Goal: Communication & Community: Answer question/provide support

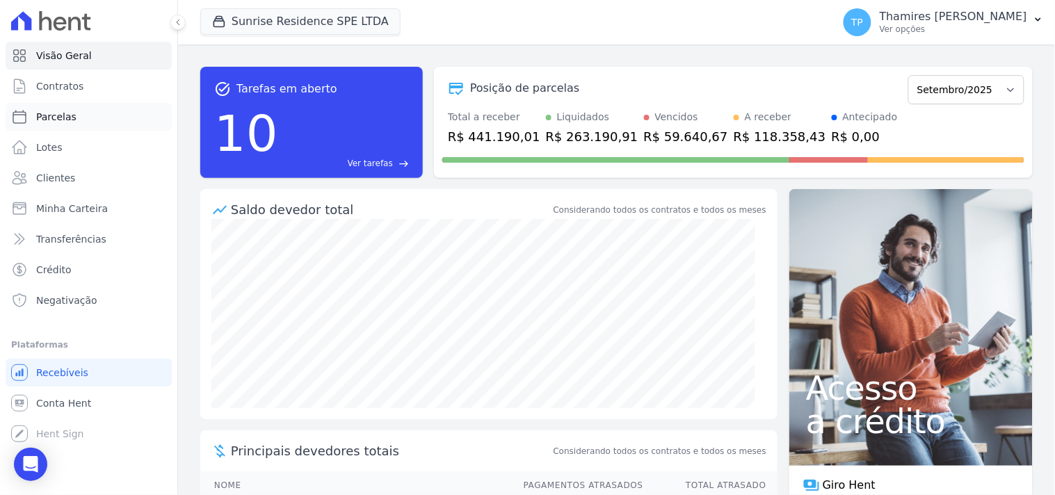
click at [74, 124] on link "Parcelas" at bounding box center [89, 117] width 166 height 28
select select
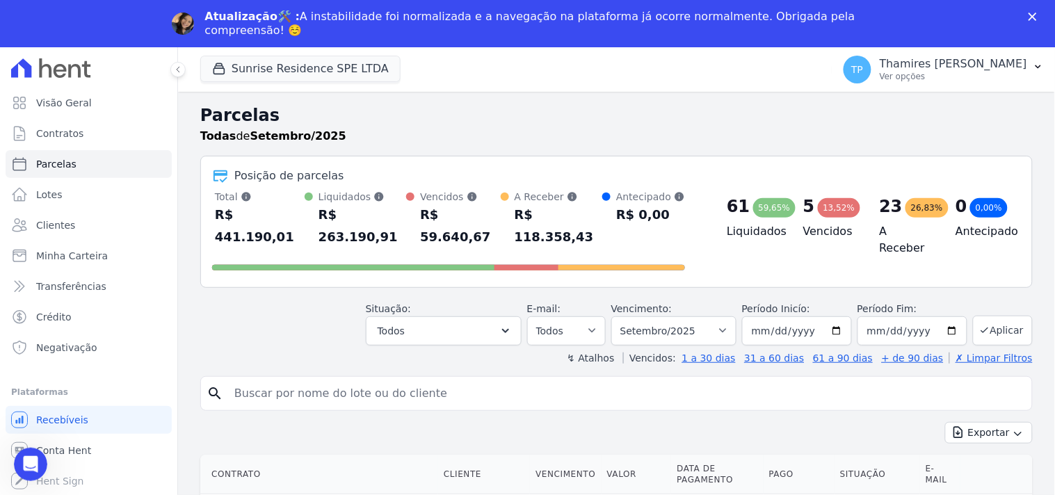
click at [431, 325] on header "Parcelas Todas de Setembro/2025 Posição de parcelas Total Soma das parcelas pag…" at bounding box center [616, 234] width 832 height 262
click at [394, 380] on input "search" at bounding box center [626, 394] width 800 height 28
type input "712"
select select
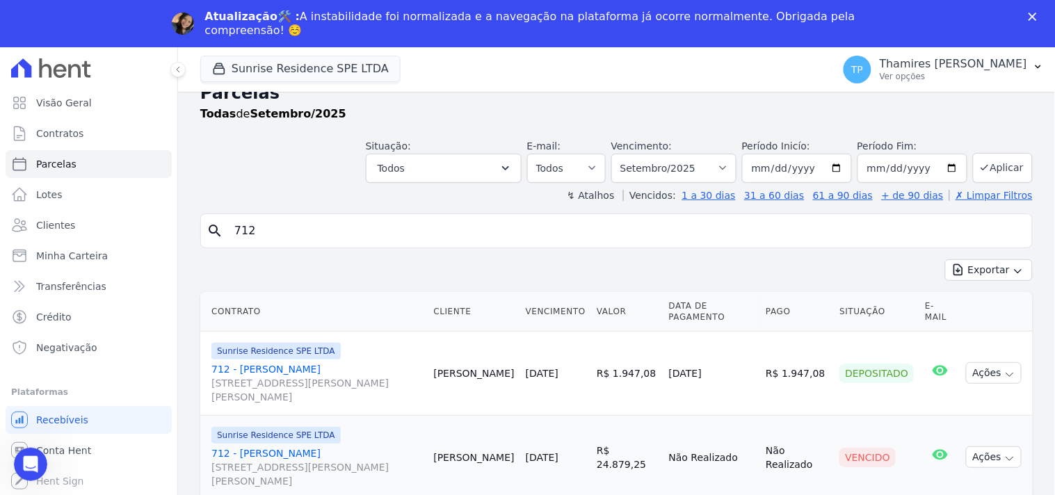
scroll to position [23, 0]
click at [348, 451] on link "712 - Claudinei Zampieri Rosa da Silva Rua Anacleto Luiz de Oliveira, 146, Apto…" at bounding box center [316, 467] width 211 height 42
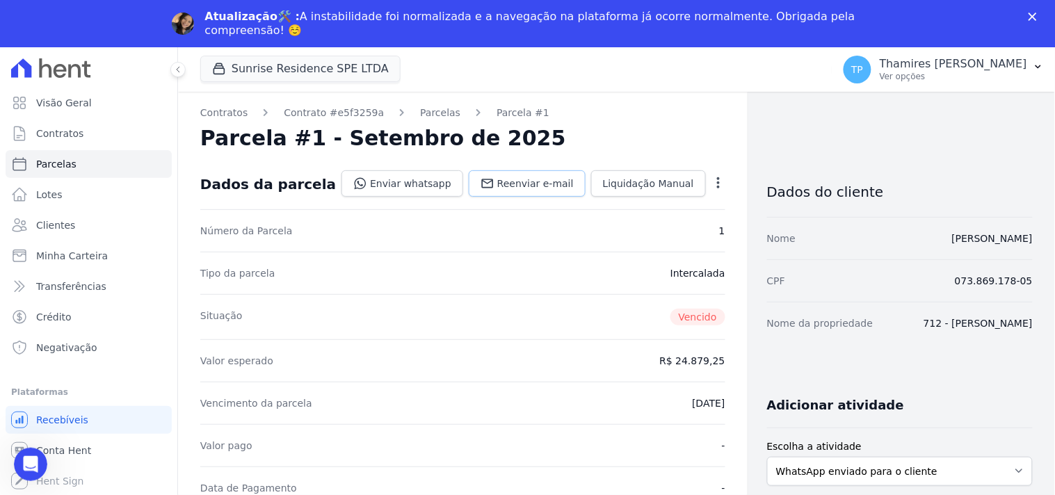
click at [544, 188] on span "Reenviar e-mail" at bounding box center [535, 184] width 76 height 14
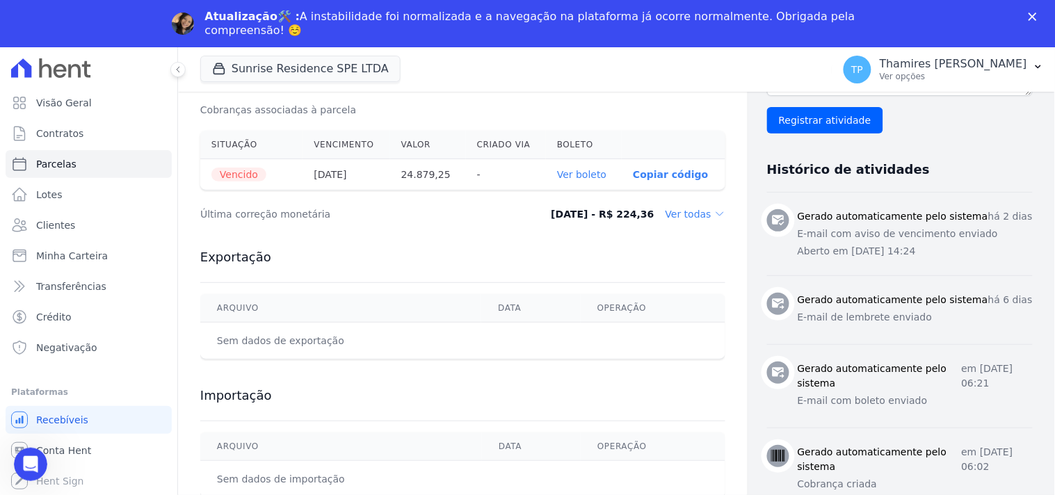
click at [675, 216] on dd "Ver todas" at bounding box center [695, 214] width 60 height 14
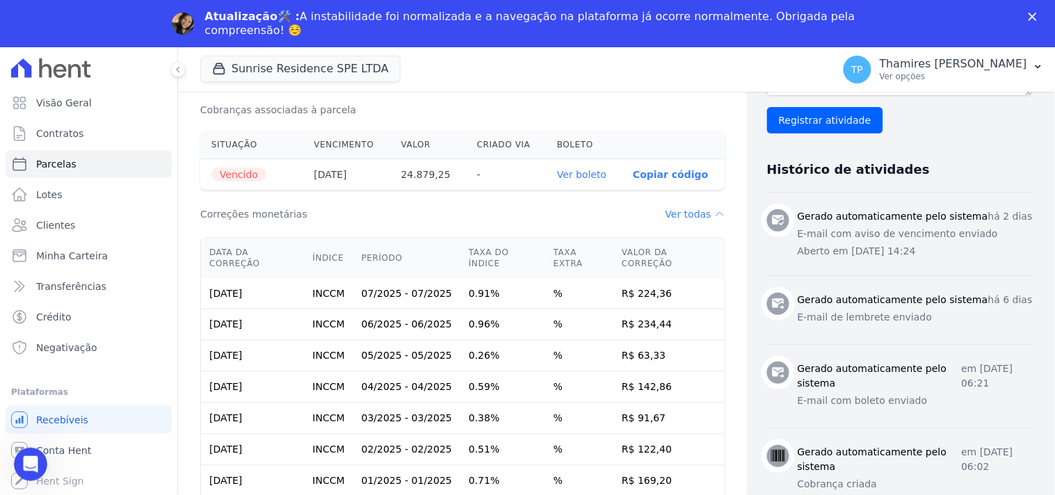
click at [585, 174] on link "Ver boleto" at bounding box center [581, 174] width 49 height 11
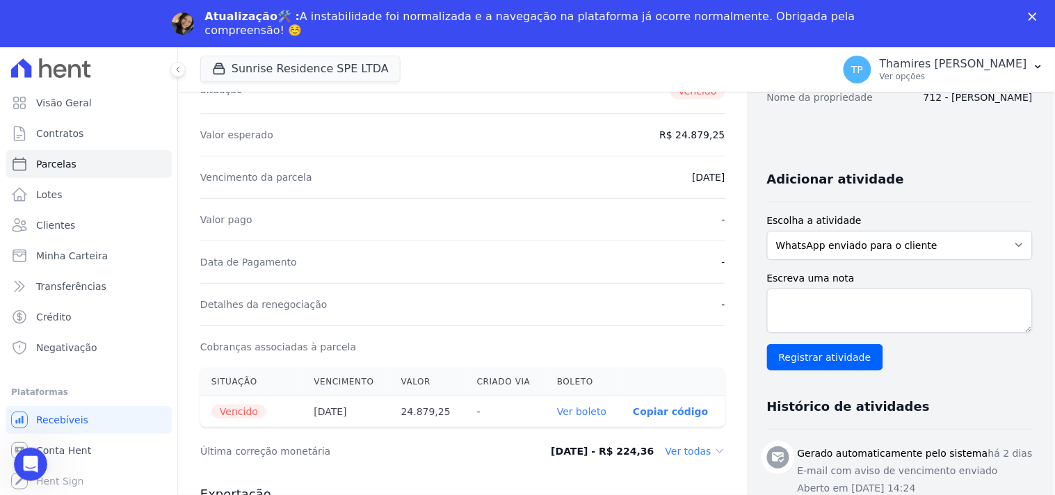
scroll to position [463, 0]
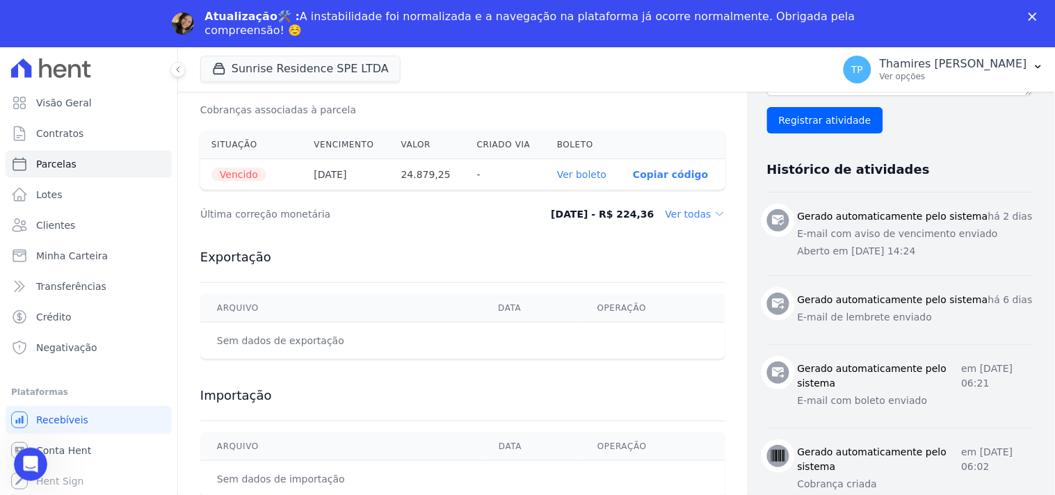
click at [688, 218] on dd "Ver todas" at bounding box center [695, 214] width 60 height 14
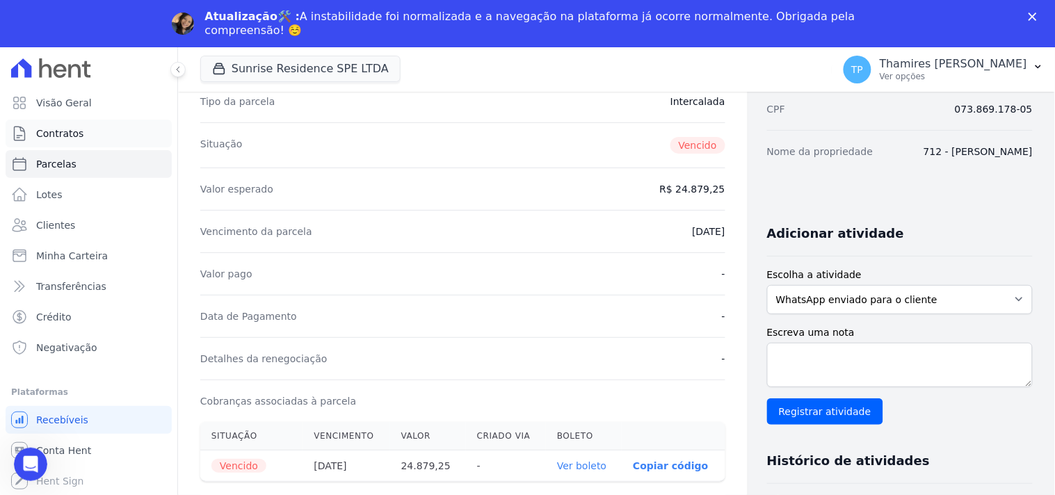
scroll to position [171, 0]
click at [81, 106] on span "Visão Geral" at bounding box center [64, 103] width 56 height 14
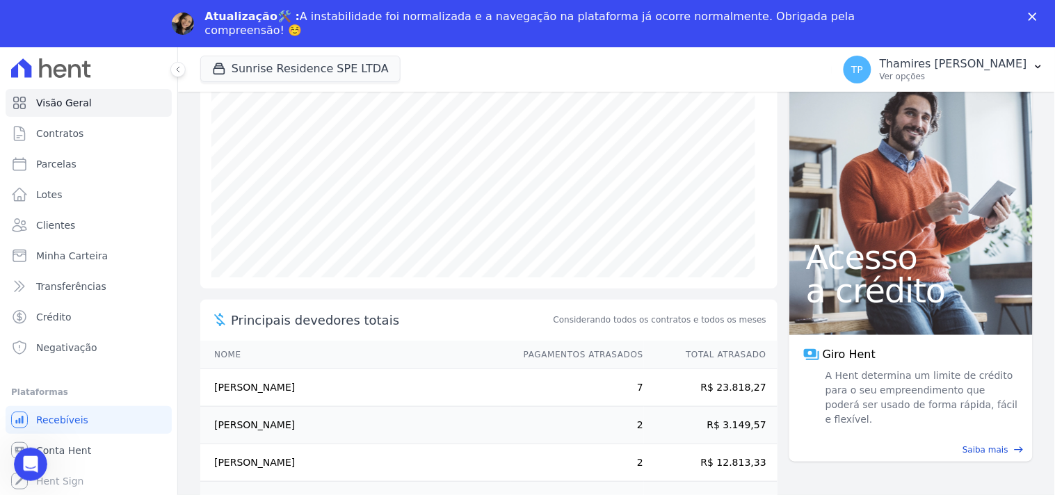
scroll to position [214, 0]
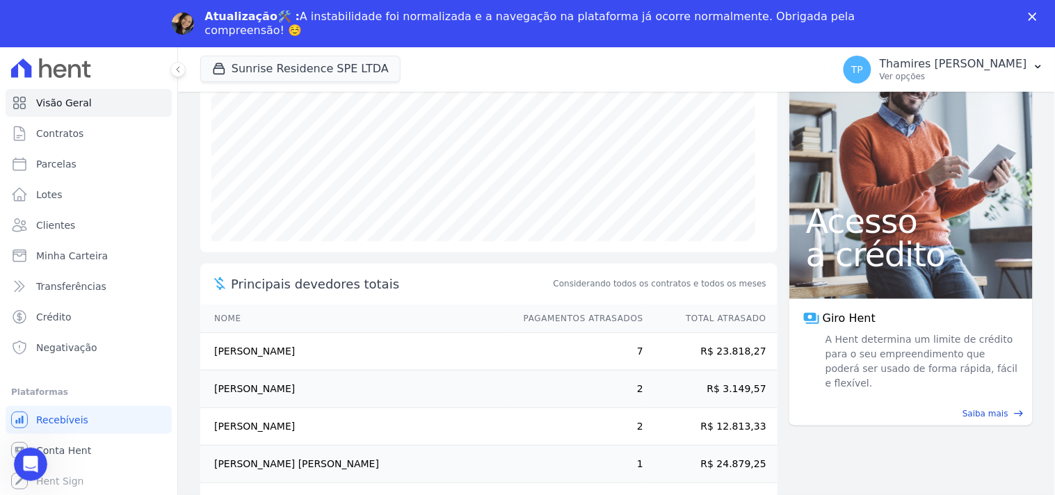
click at [232, 463] on td "Claudinei Zampieri Rosa Da Silva" at bounding box center [355, 464] width 310 height 38
click at [56, 161] on span "Parcelas" at bounding box center [56, 164] width 40 height 14
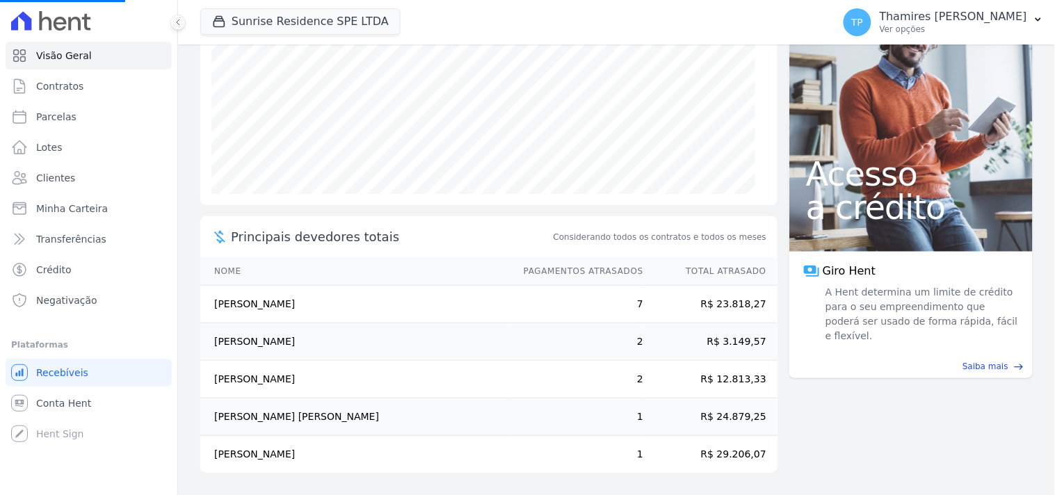
select select
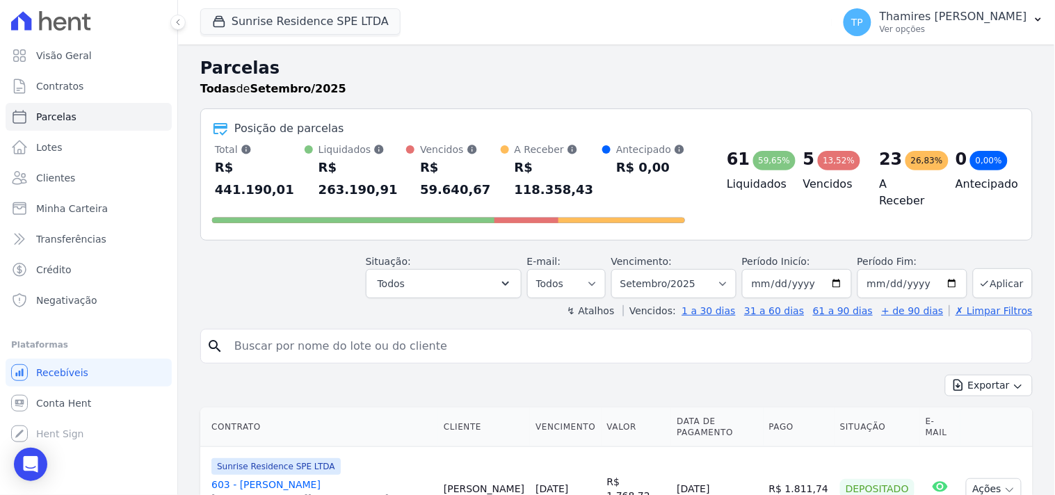
click at [332, 334] on input "search" at bounding box center [626, 346] width 800 height 28
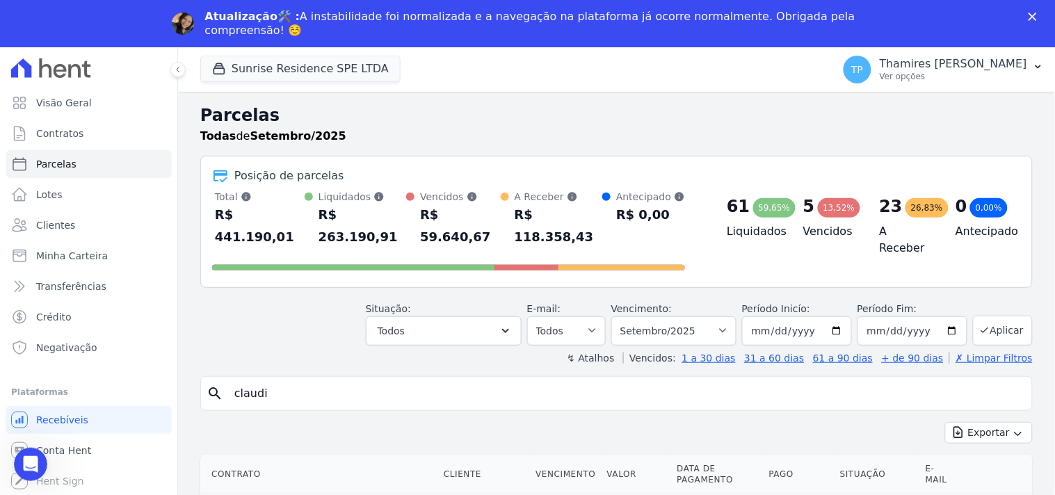
type input "claudinei"
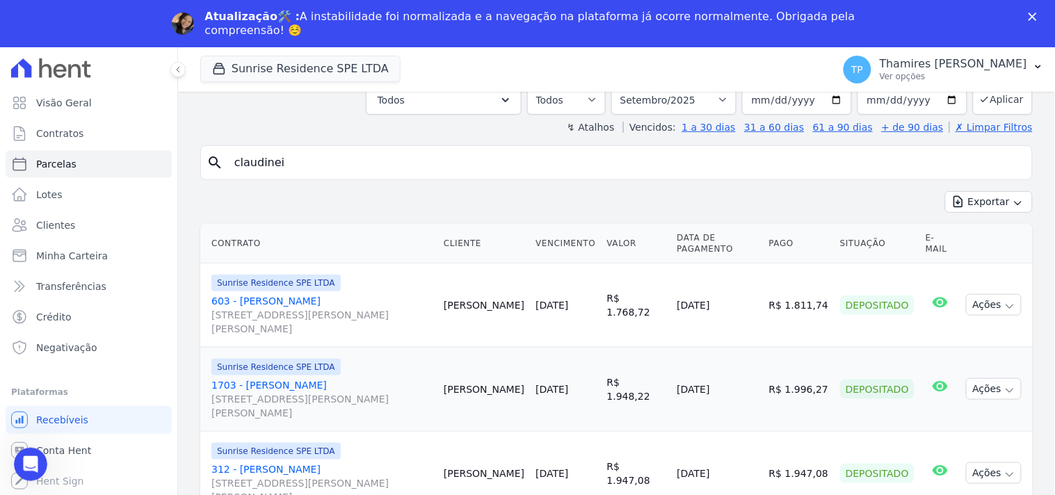
scroll to position [232, 0]
select select
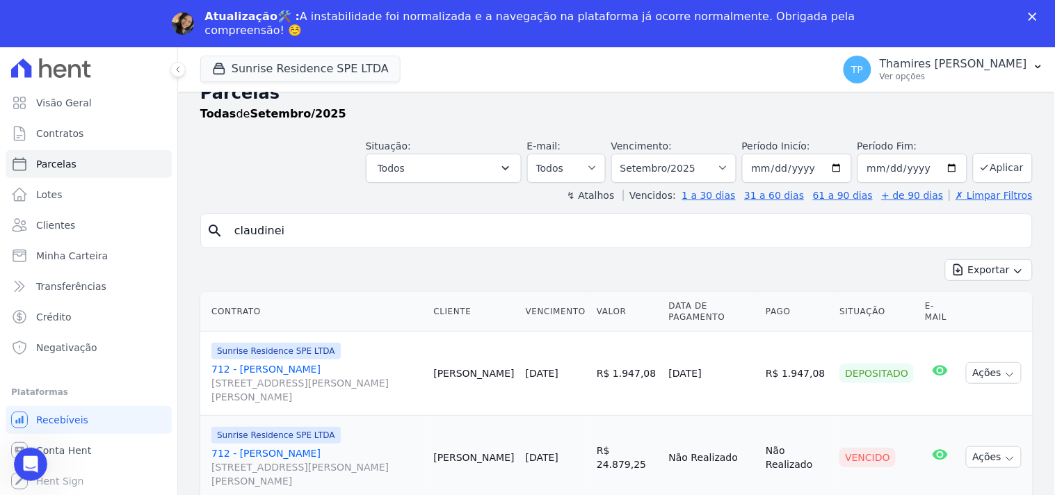
scroll to position [23, 0]
click at [630, 407] on td "R$ 1.947,08" at bounding box center [627, 373] width 72 height 84
click at [969, 460] on button "Ações" at bounding box center [994, 457] width 56 height 22
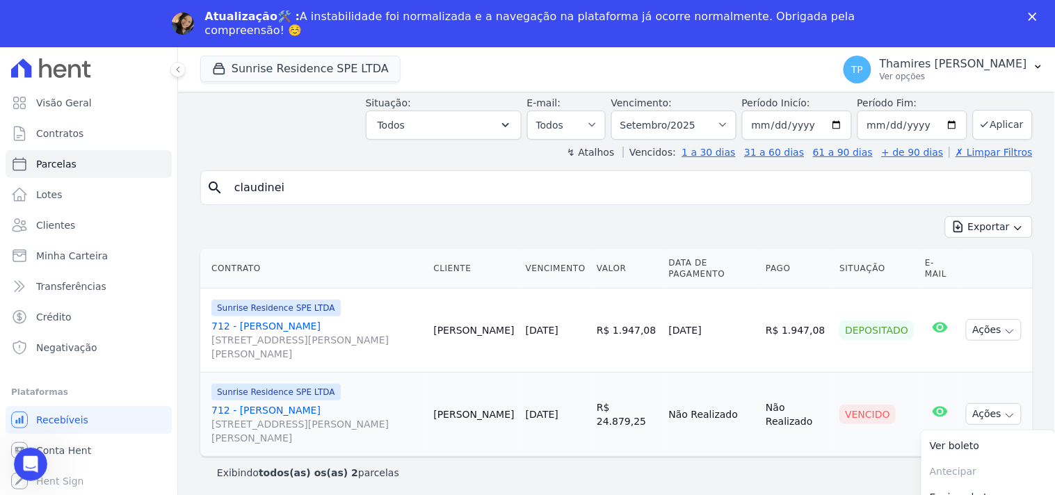
scroll to position [88, 0]
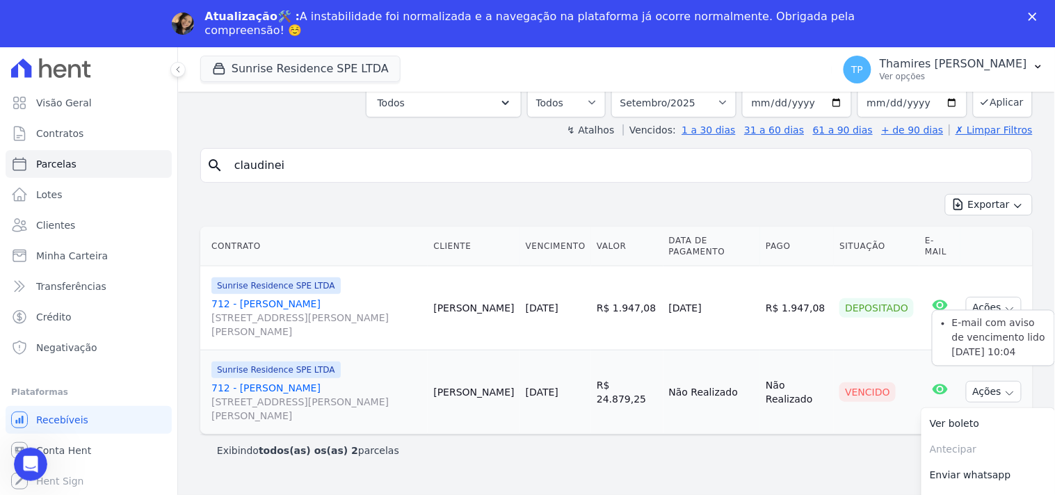
click at [932, 395] on icon at bounding box center [940, 389] width 17 height 17
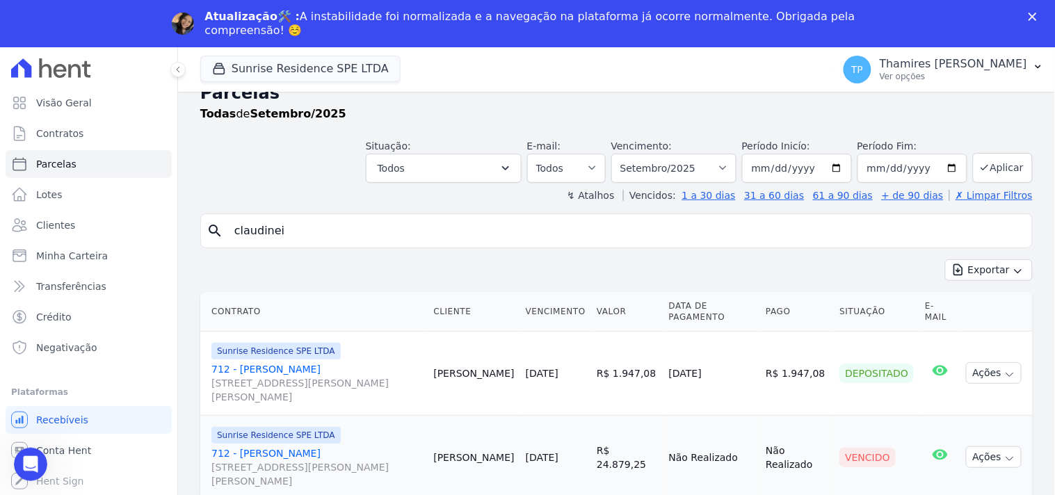
click at [259, 454] on link "712 - Claudinei Zampieri Rosa da Silva Rua Anacleto Luiz de Oliveira, 146, Apto…" at bounding box center [316, 467] width 211 height 42
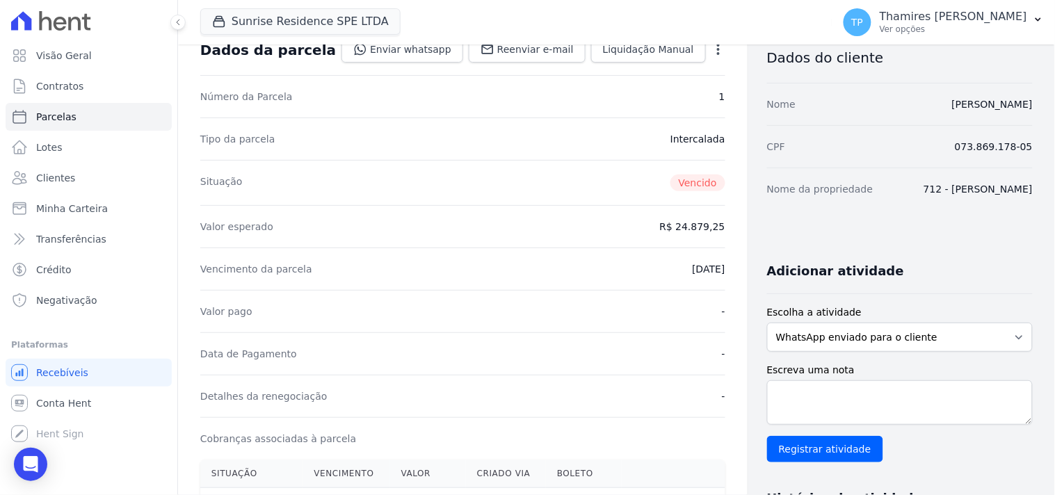
scroll to position [154, 0]
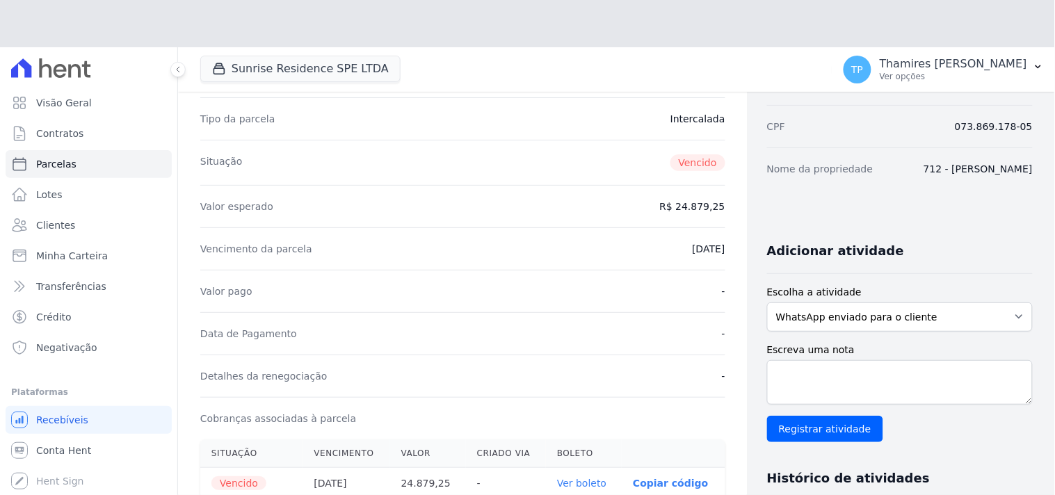
click at [584, 245] on div "Vencimento da parcela 10/09/2025" at bounding box center [462, 248] width 525 height 42
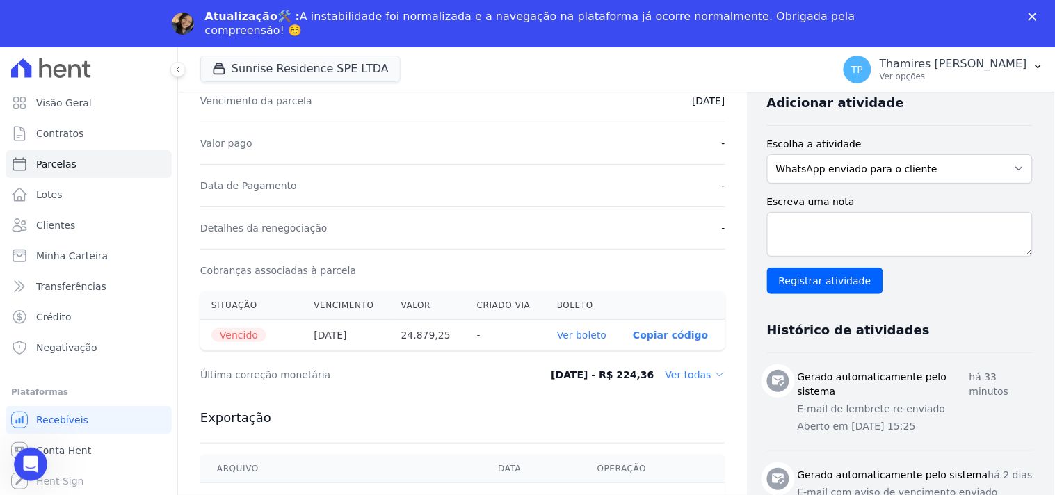
scroll to position [309, 0]
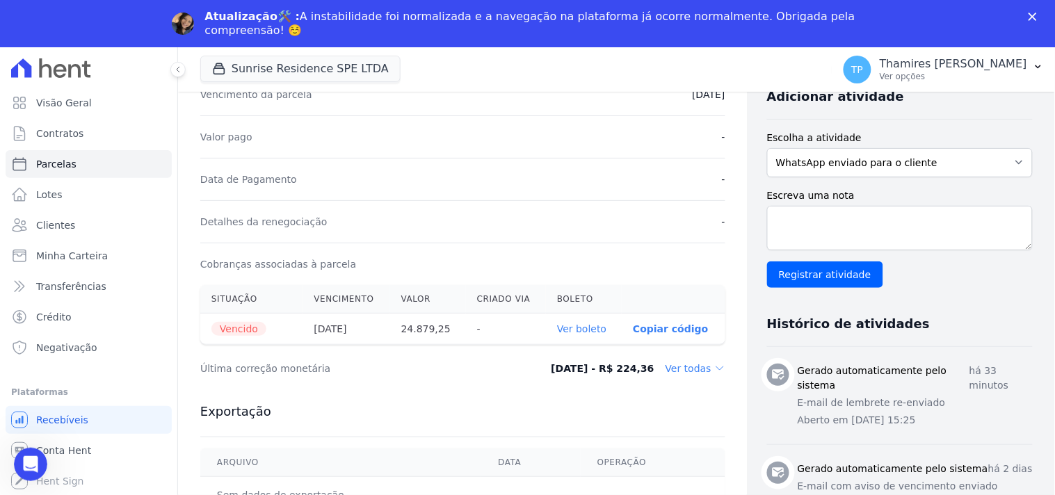
click at [683, 370] on dd "Ver todas" at bounding box center [695, 369] width 60 height 14
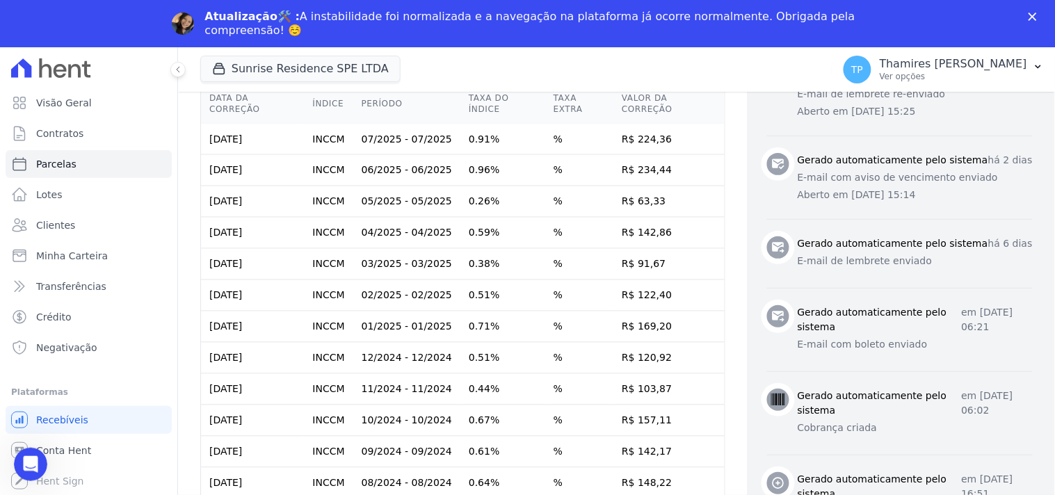
scroll to position [77, 0]
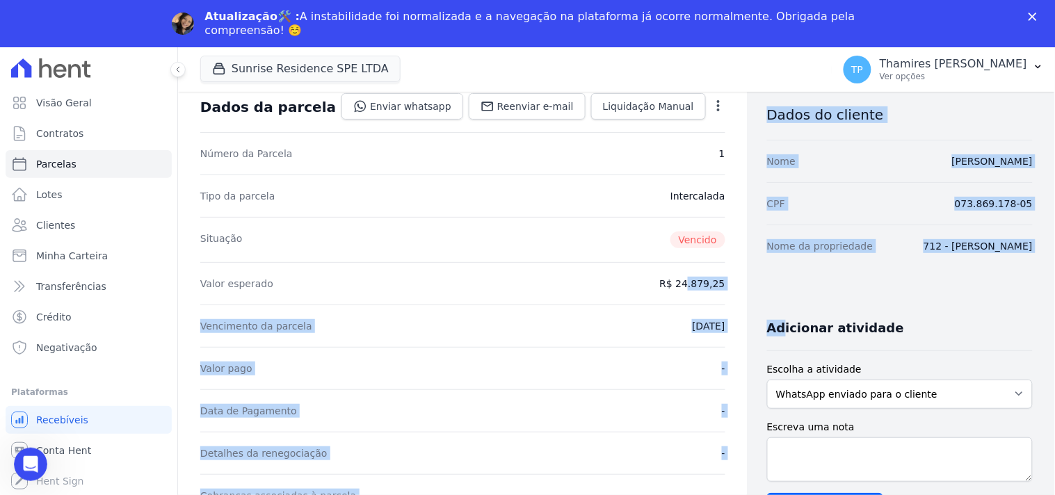
drag, startPoint x: 642, startPoint y: 293, endPoint x: 759, endPoint y: 293, distance: 117.5
drag, startPoint x: 635, startPoint y: 297, endPoint x: 599, endPoint y: 314, distance: 39.8
click at [634, 296] on div "Valor esperado R$ 24.879,25" at bounding box center [462, 283] width 525 height 42
click at [548, 302] on div "Valor esperado R$ 24.879,25" at bounding box center [462, 283] width 525 height 42
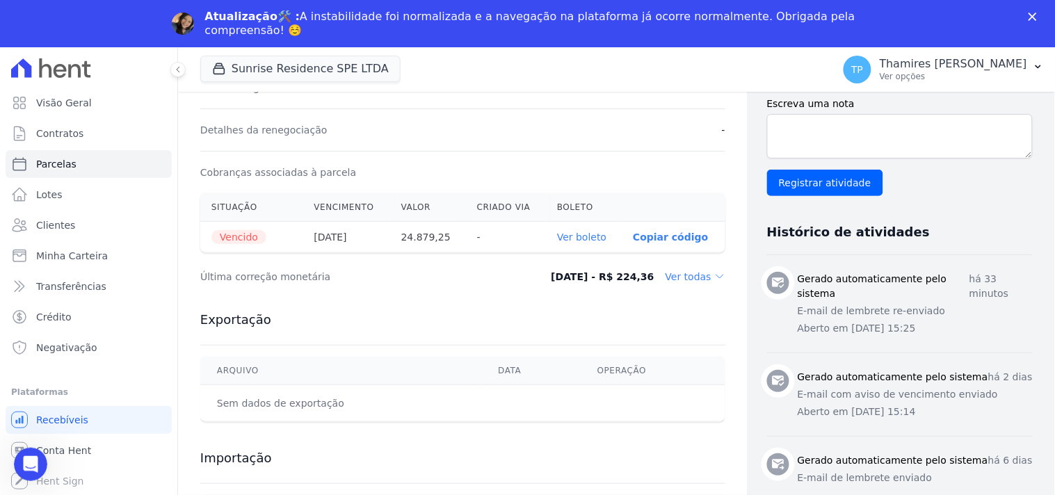
scroll to position [309, 0]
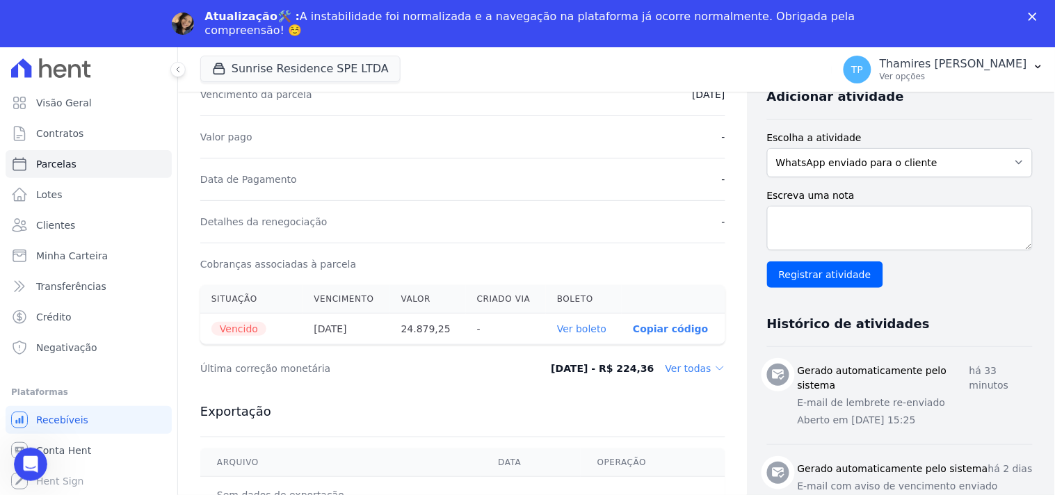
click at [665, 369] on dd "Ver todas" at bounding box center [695, 369] width 60 height 14
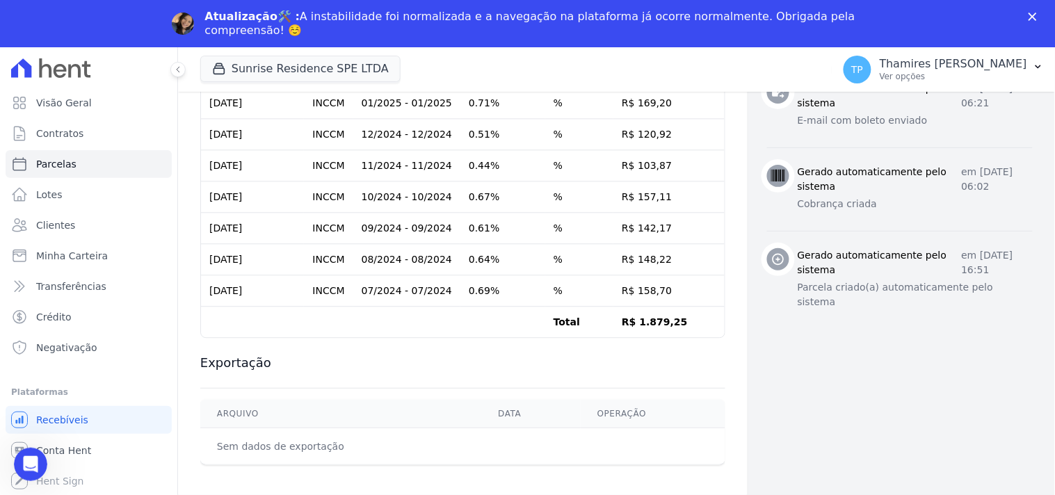
scroll to position [850, 0]
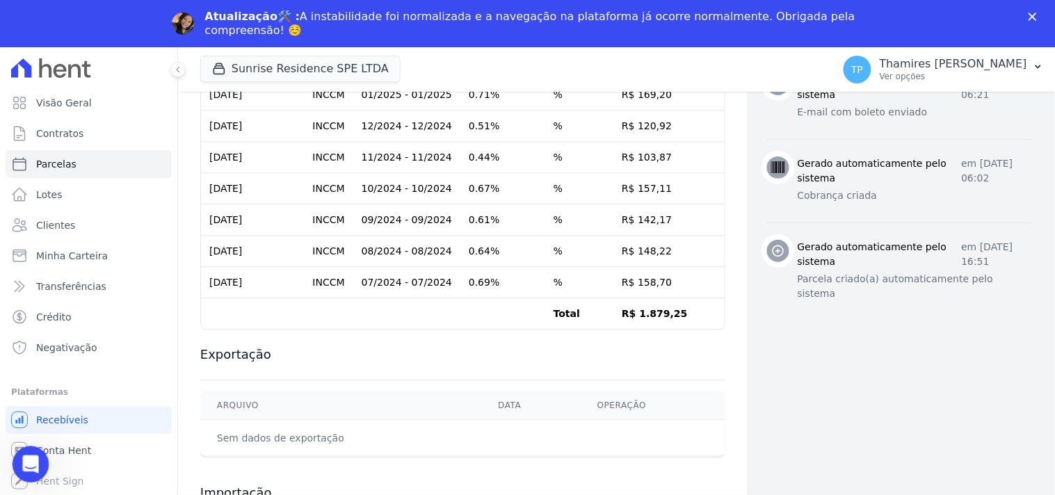
click at [41, 457] on div "Abertura do Messenger da Intercom" at bounding box center [29, 462] width 46 height 46
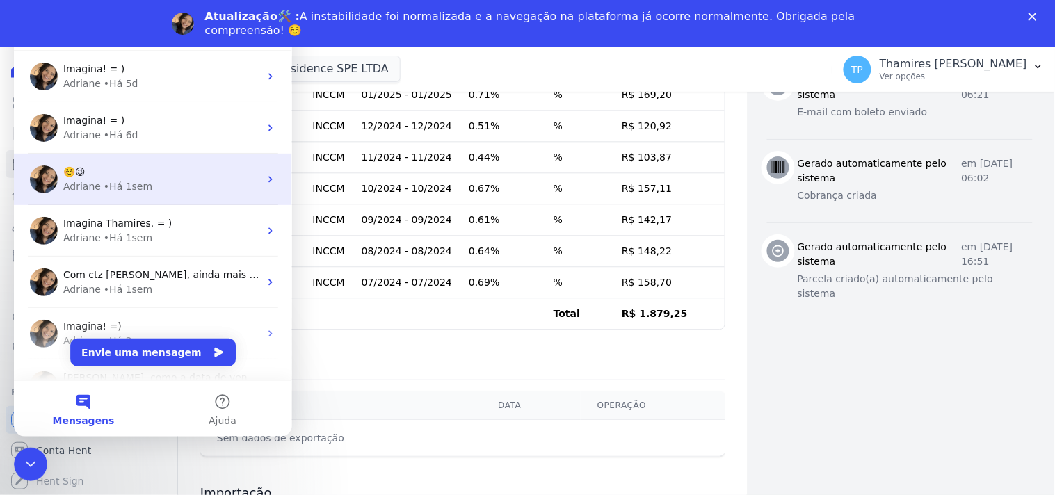
scroll to position [0, 0]
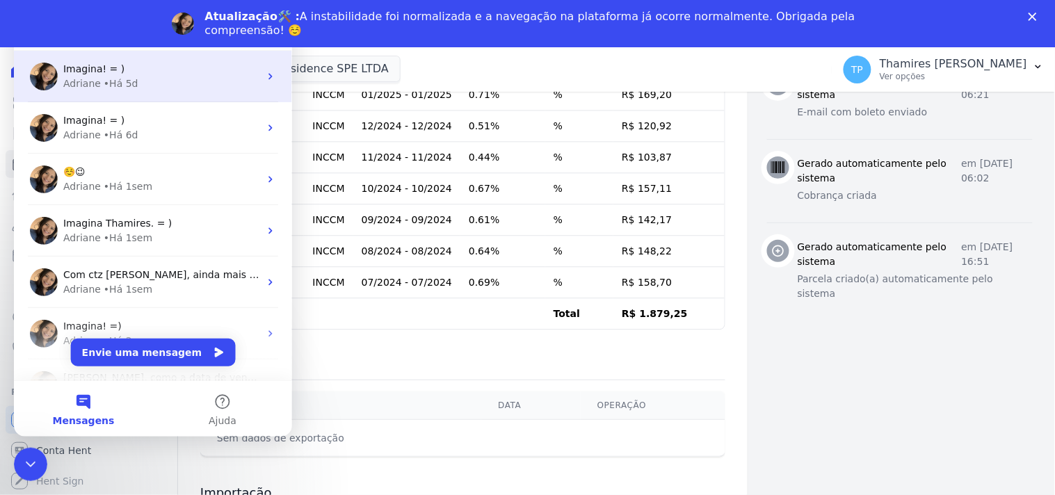
click at [140, 71] on div "Imagina! = )" at bounding box center [161, 68] width 196 height 15
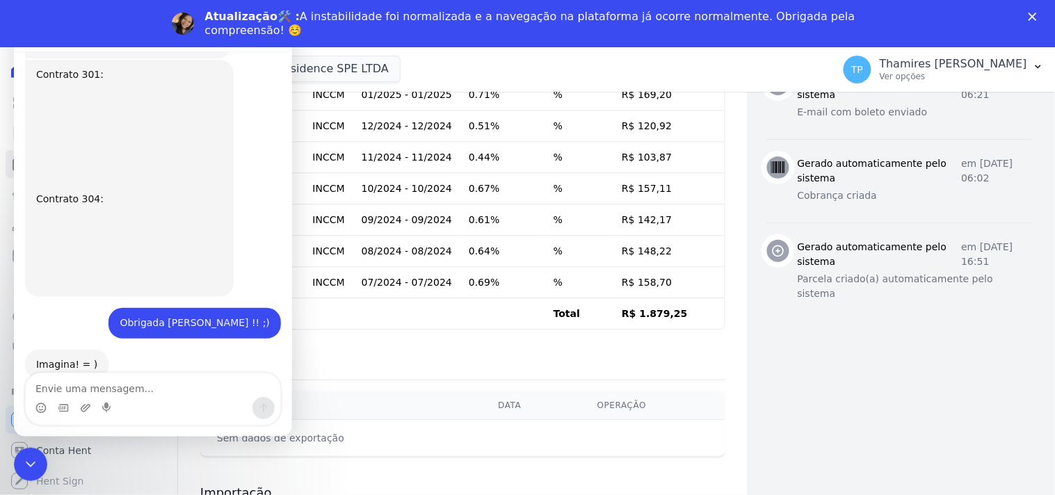
scroll to position [405, 0]
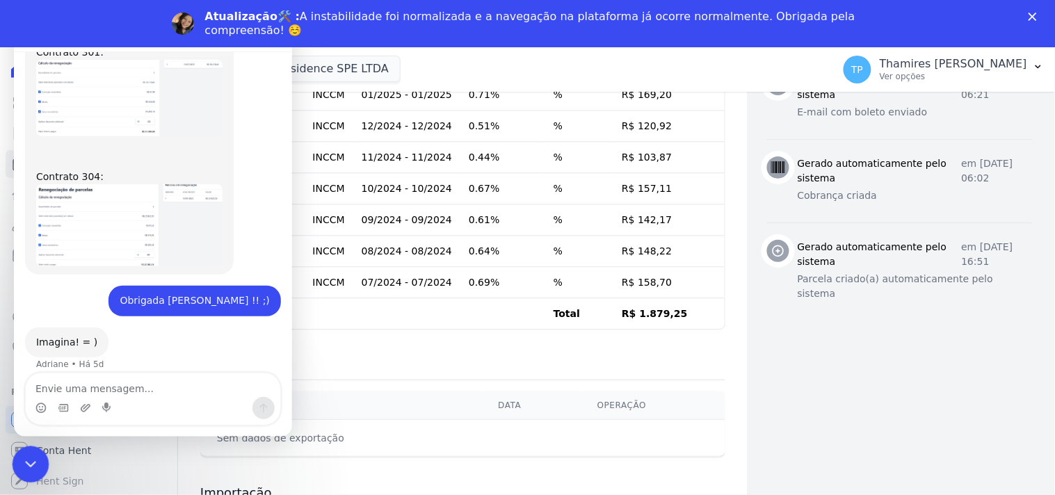
drag, startPoint x: 41, startPoint y: 867, endPoint x: 72, endPoint y: 887, distance: 36.6
click at [29, 467] on icon "Encerramento do Messenger da Intercom" at bounding box center [28, 462] width 17 height 17
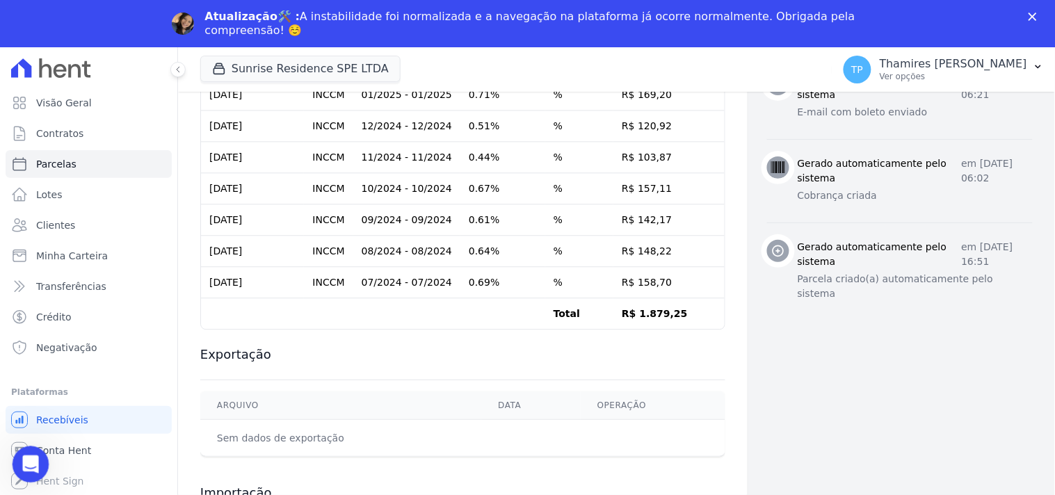
click at [20, 452] on div "Abertura do Messenger da Intercom" at bounding box center [29, 462] width 46 height 46
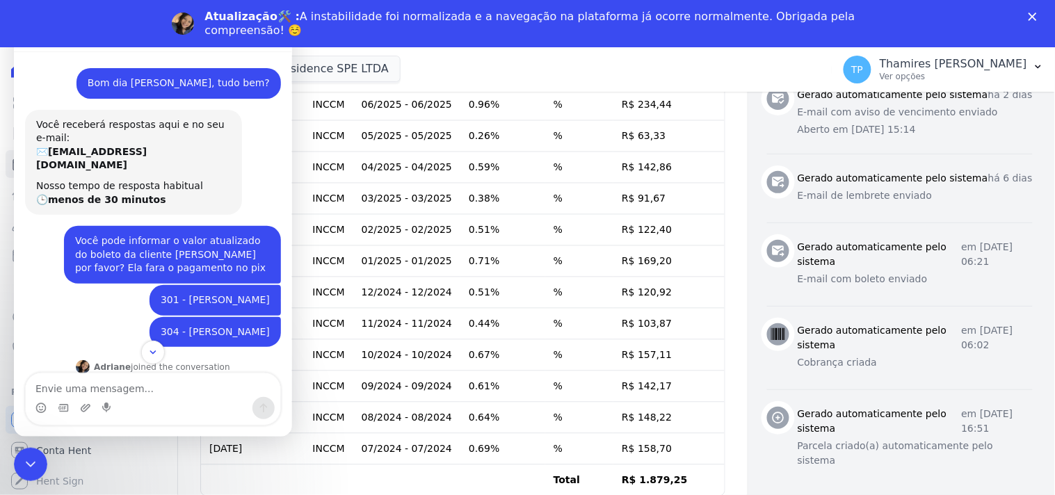
scroll to position [540, 0]
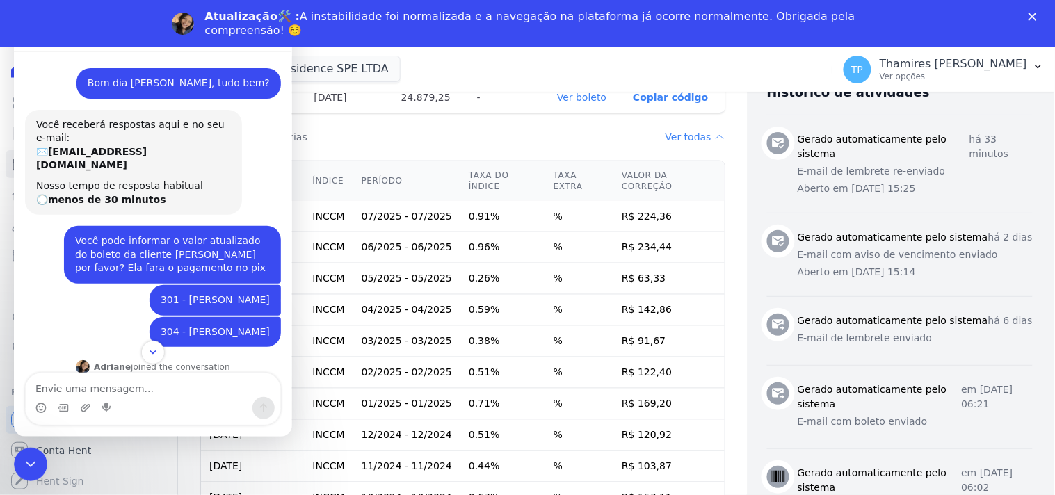
click at [1034, 30] on div "Atualização🛠️ : A instabilidade foi normalizada e a navegação na plataforma já …" at bounding box center [527, 24] width 1055 height 36
click at [1037, 8] on div "Atualização🛠️ : A instabilidade foi normalizada e a navegação na plataforma já …" at bounding box center [527, 24] width 1055 height 36
click at [1034, 14] on icon "Fechar" at bounding box center [1032, 17] width 8 height 8
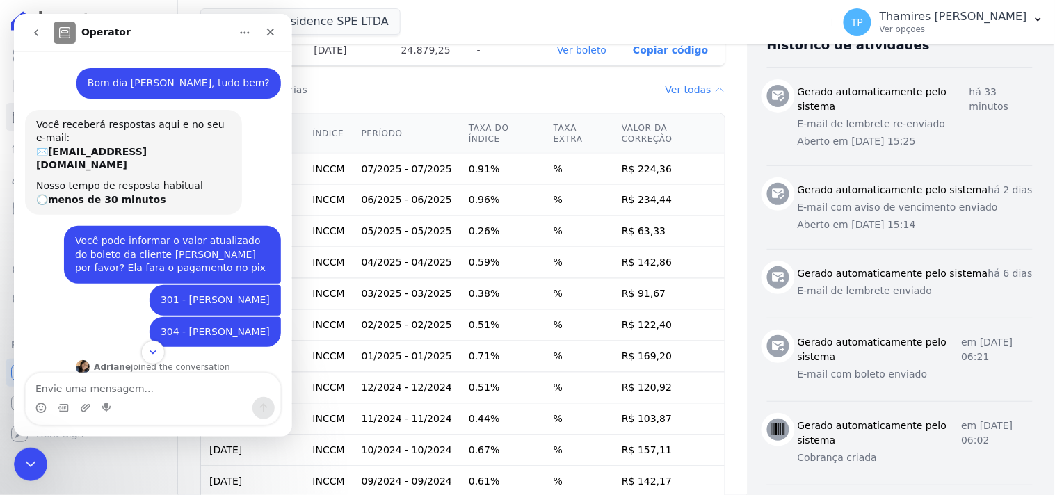
click at [28, 40] on button "go back" at bounding box center [35, 32] width 26 height 26
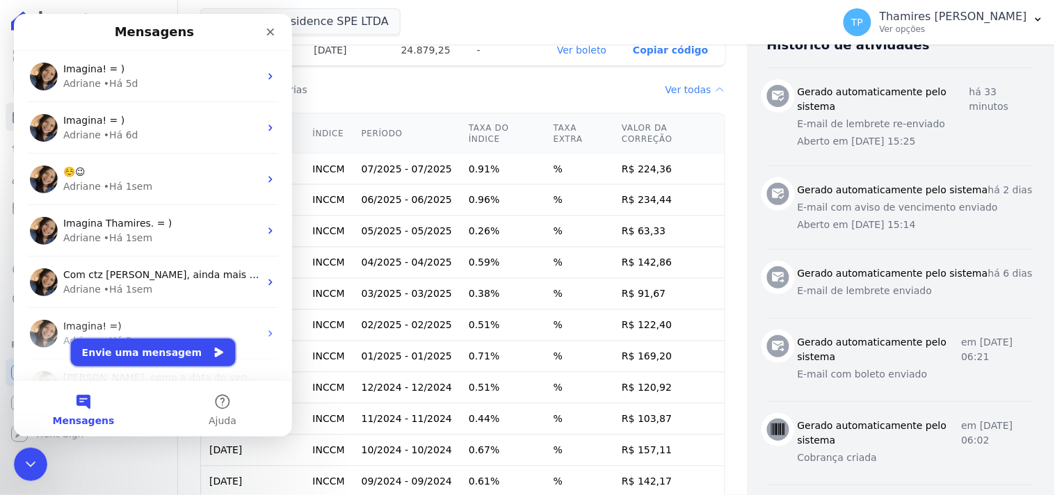
click at [177, 352] on button "Envie uma mensagem" at bounding box center [152, 352] width 165 height 28
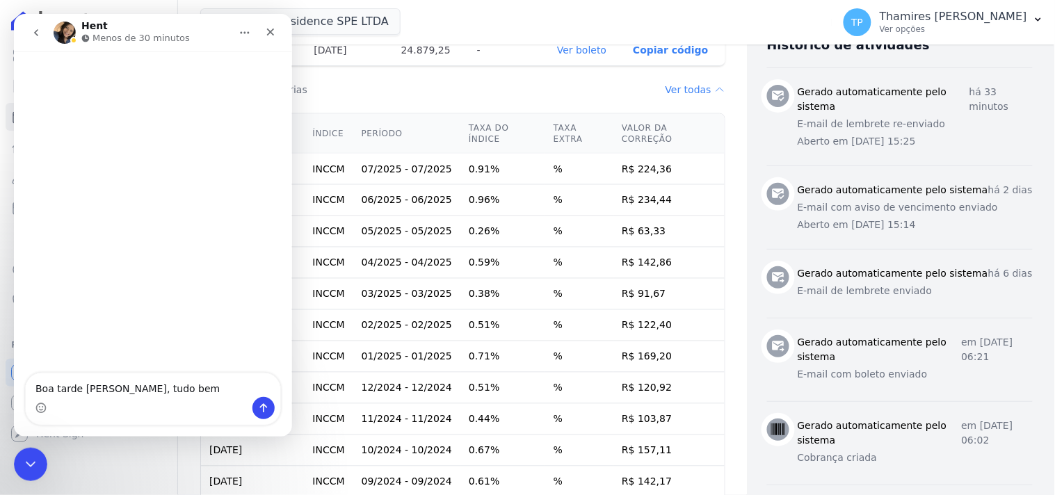
type textarea "Boa tarde Adriane, tudo bem?"
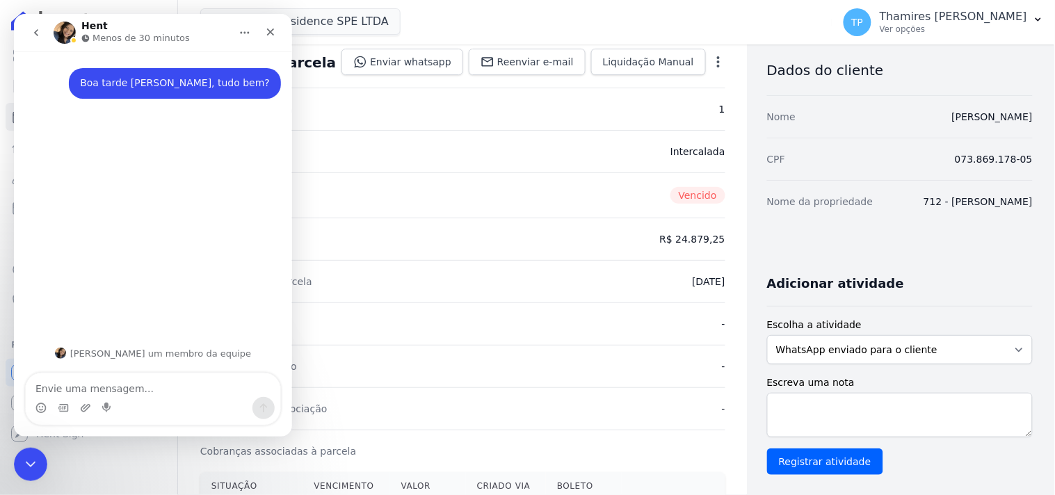
scroll to position [0, 0]
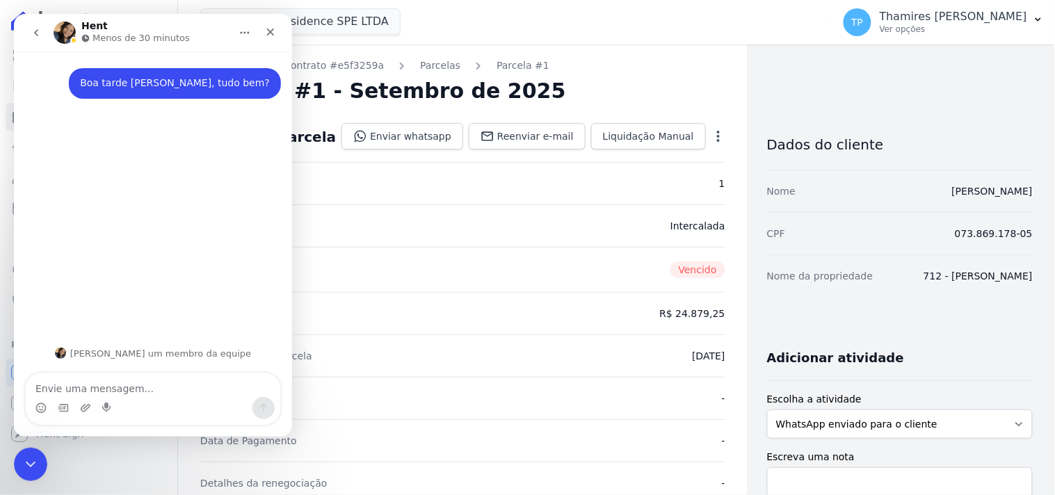
click at [134, 390] on textarea "Envie uma mensagem..." at bounding box center [152, 385] width 255 height 24
type textarea "Tem um cliente do Sunrise"
click at [40, 462] on div "Encerramento do Messenger da Intercom" at bounding box center [28, 462] width 33 height 33
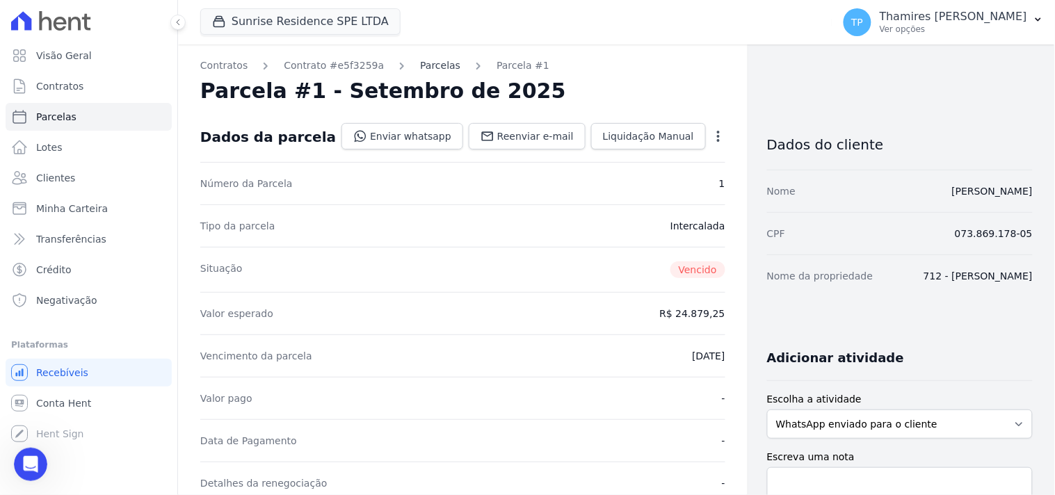
click at [433, 67] on link "Parcelas" at bounding box center [440, 65] width 40 height 15
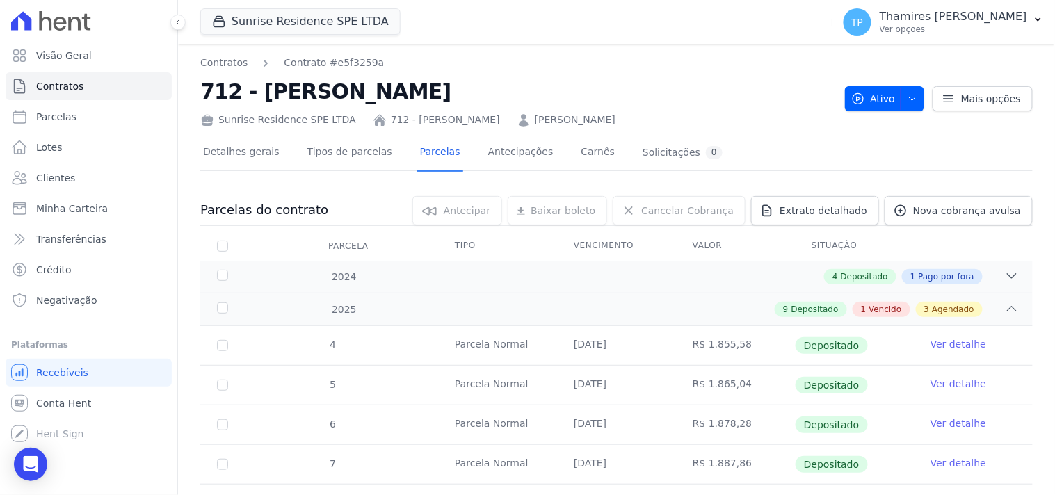
drag, startPoint x: 205, startPoint y: 89, endPoint x: 595, endPoint y: 78, distance: 389.6
click at [595, 78] on h2 "712 - Claudinei Zampieri Rosa da Silva" at bounding box center [516, 91] width 633 height 31
copy h2 "712 - Claudinei Zampieri Rosa da Silva"
click at [25, 460] on icon "Open Intercom Messenger" at bounding box center [30, 464] width 16 height 18
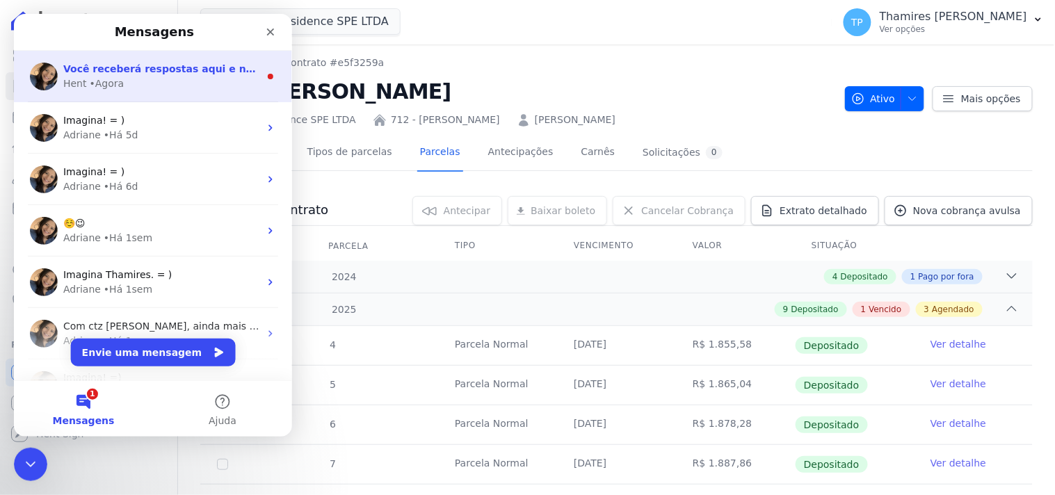
click at [133, 82] on div "Hent • Agora" at bounding box center [161, 83] width 196 height 15
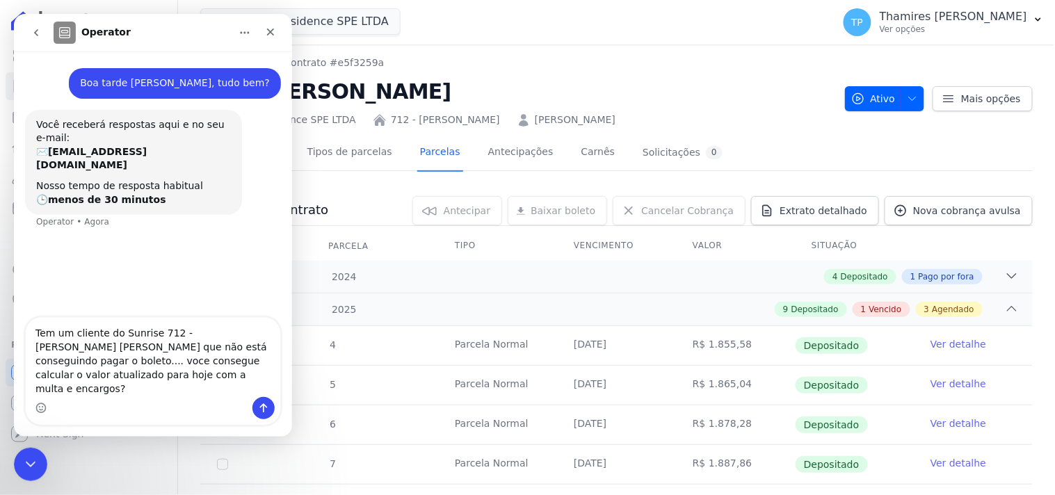
click at [60, 373] on textarea "Tem um cliente do Sunrise 712 - Claudinei Zampieri Rosa da Silva que não está c…" at bounding box center [152, 356] width 255 height 79
click at [192, 387] on textarea "Tem um cliente do Sunrise 712 - Claudinei Zampieri Rosa da Silva que não está c…" at bounding box center [152, 356] width 255 height 79
type textarea "Tem um cliente do Sunrise 712 - Claudinei Zampieri Rosa da Silva que não está c…"
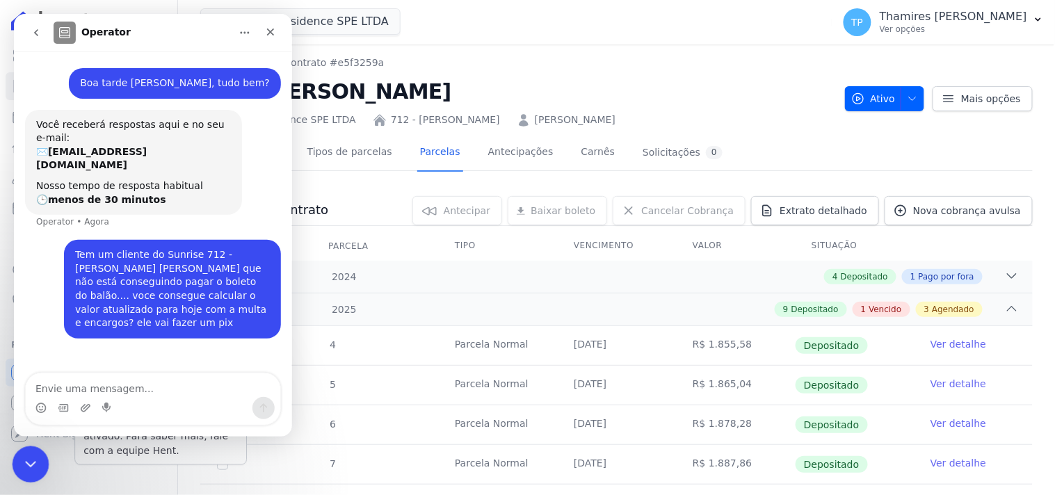
drag, startPoint x: 24, startPoint y: 457, endPoint x: 26, endPoint y: 843, distance: 385.9
click at [24, 457] on icon "Encerramento do Messenger da Intercom" at bounding box center [28, 462] width 17 height 17
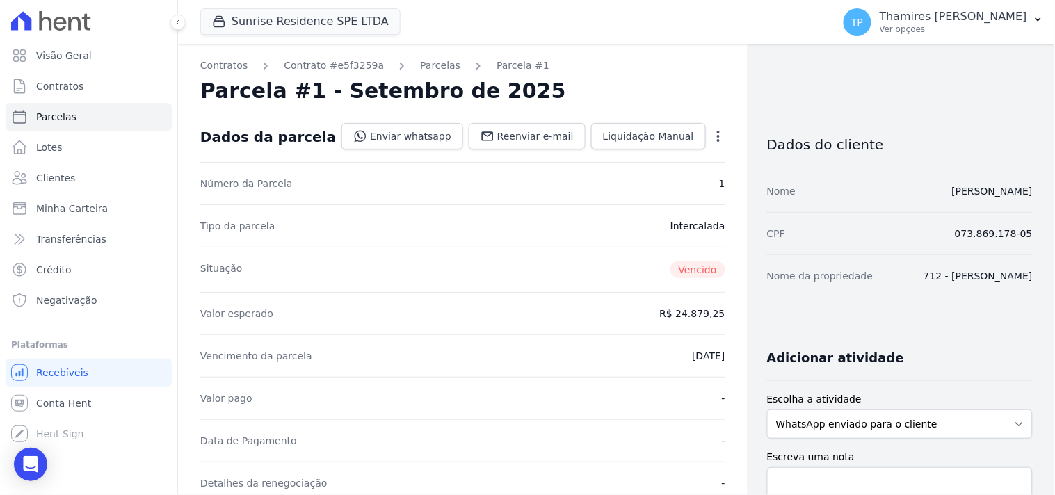
select select
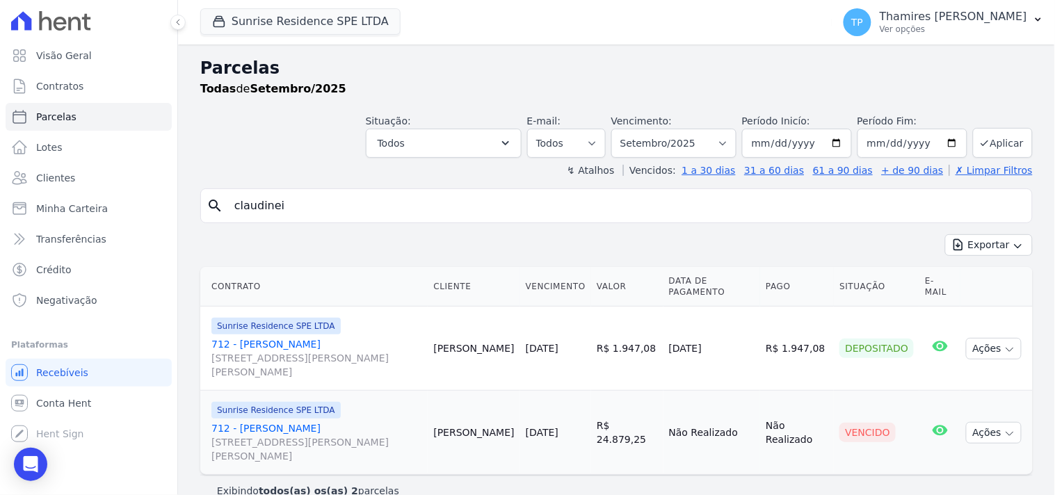
drag, startPoint x: 225, startPoint y: 225, endPoint x: 213, endPoint y: 223, distance: 12.0
click at [213, 225] on div "search claudinei Exportar Exportar PDF Exportar CSV Contrato Cliente Vencimento…" at bounding box center [616, 347] width 832 height 318
type input "411"
select select
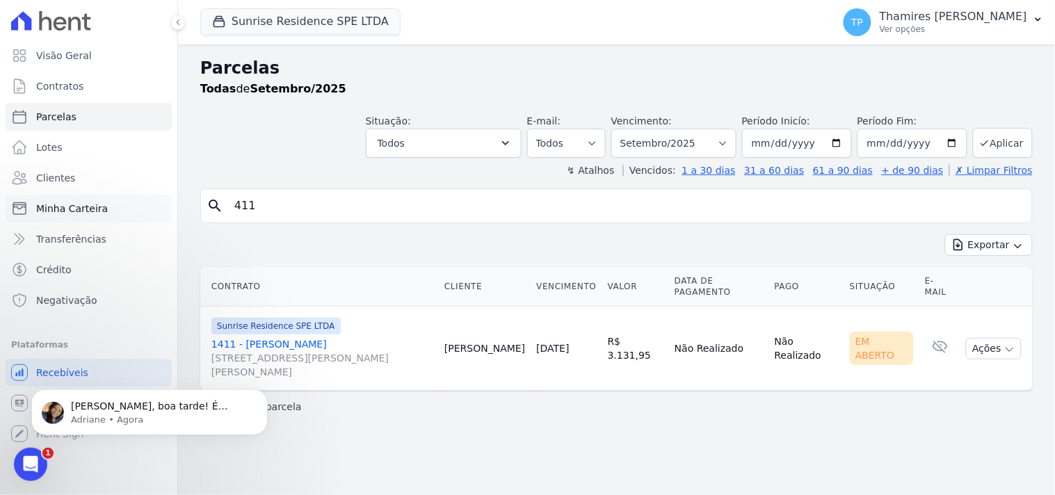
drag, startPoint x: 277, startPoint y: 204, endPoint x: 170, endPoint y: 204, distance: 106.4
click at [175, 204] on div "Visão Geral Contratos Parcelas Lotes Clientes Minha Carteira Transferências Cré…" at bounding box center [527, 247] width 1055 height 495
type input "natanael"
select select
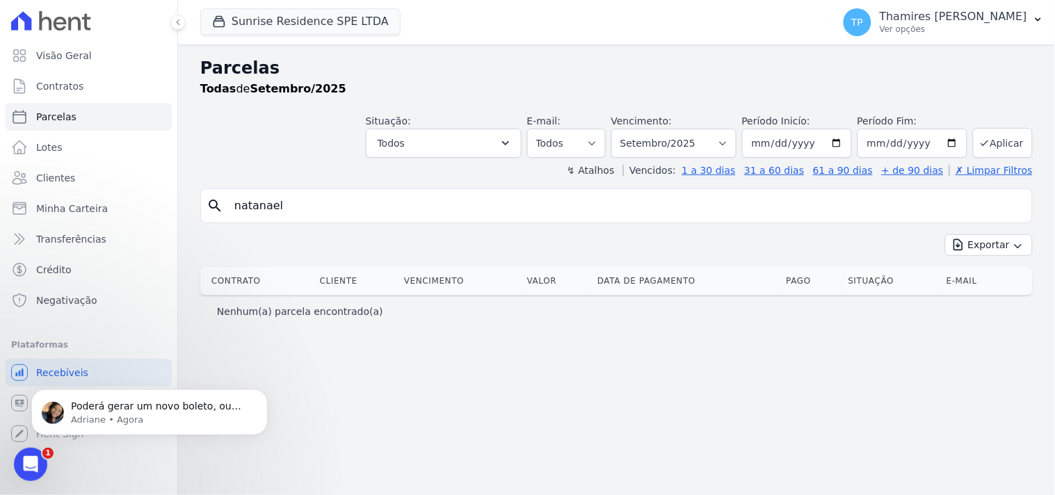
drag, startPoint x: 298, startPoint y: 207, endPoint x: 184, endPoint y: 193, distance: 114.2
click at [184, 193] on div "Parcelas Todas de Setembro/2025 Situação: Agendado Em Aberto Pago Processando C…" at bounding box center [616, 270] width 877 height 451
click at [86, 86] on link "Contratos" at bounding box center [89, 86] width 166 height 28
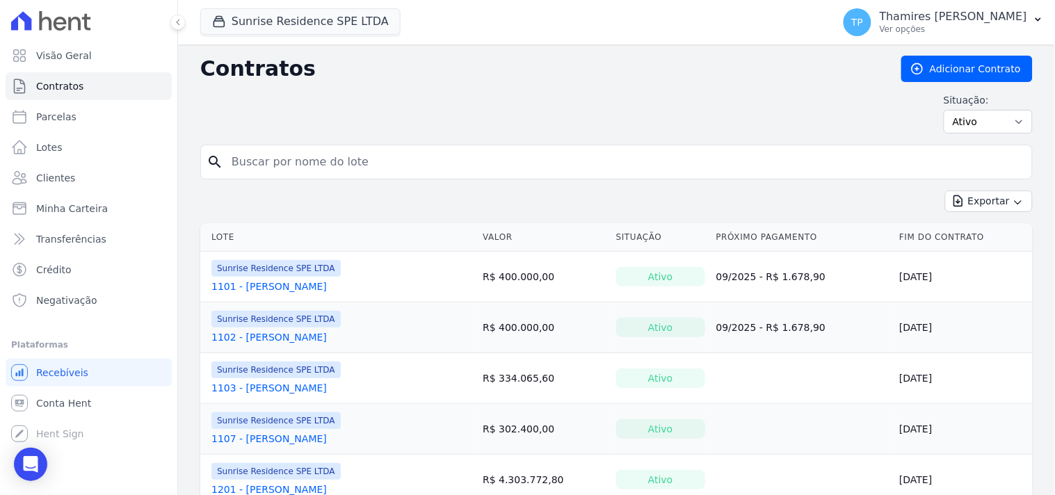
click at [373, 165] on input "search" at bounding box center [624, 162] width 803 height 28
type input "411"
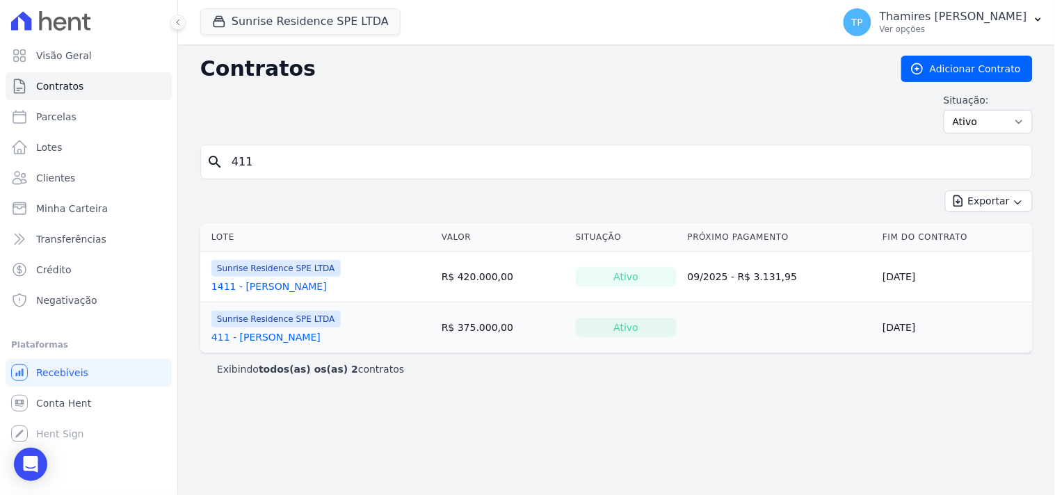
click at [287, 338] on link "411 - Natanael Batista David" at bounding box center [265, 337] width 109 height 14
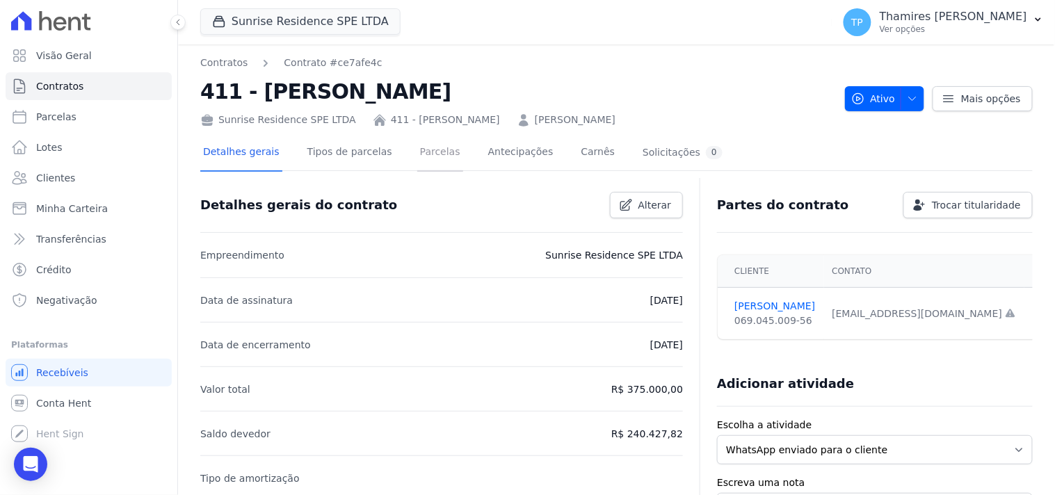
click at [428, 160] on link "Parcelas" at bounding box center [440, 153] width 46 height 37
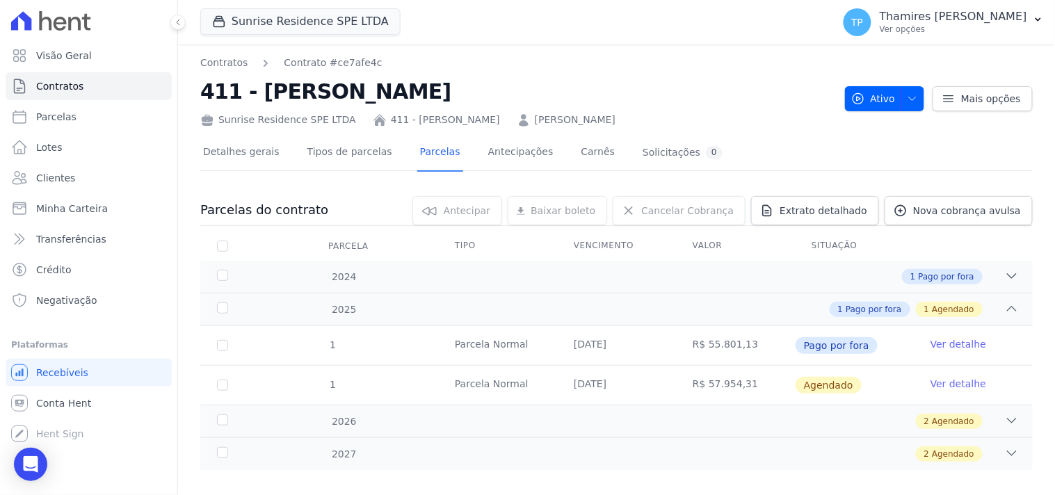
scroll to position [16, 0]
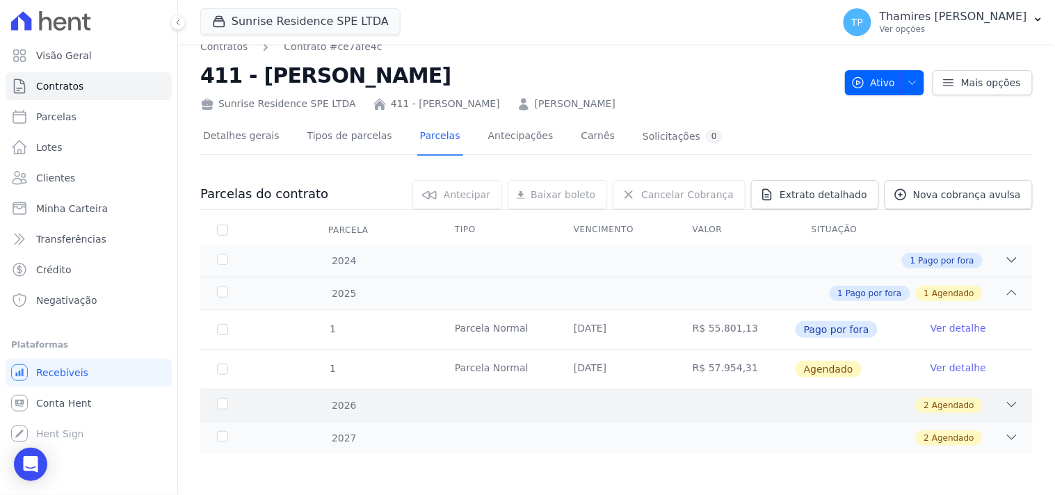
click at [971, 402] on div "2 Agendado" at bounding box center [949, 405] width 67 height 15
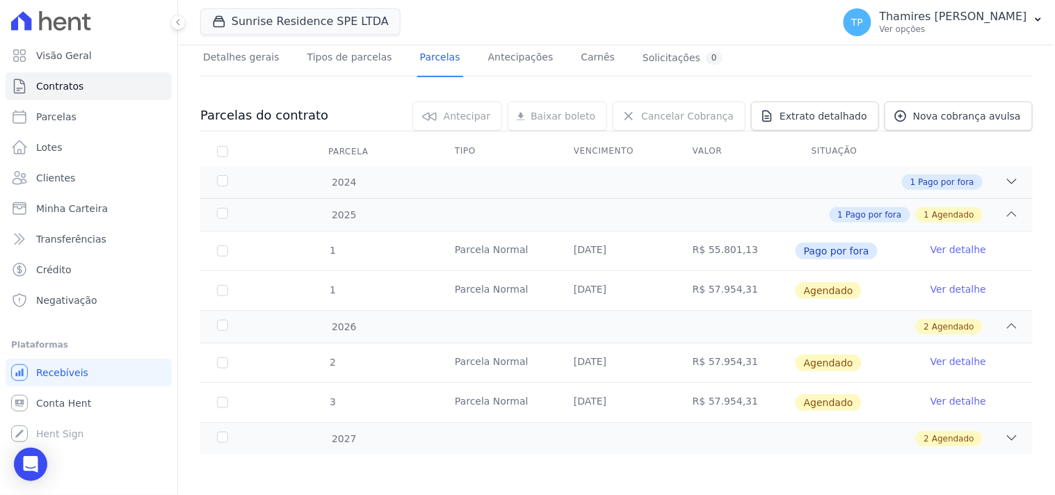
scroll to position [95, 0]
click at [951, 291] on link "Ver detalhe" at bounding box center [958, 289] width 56 height 14
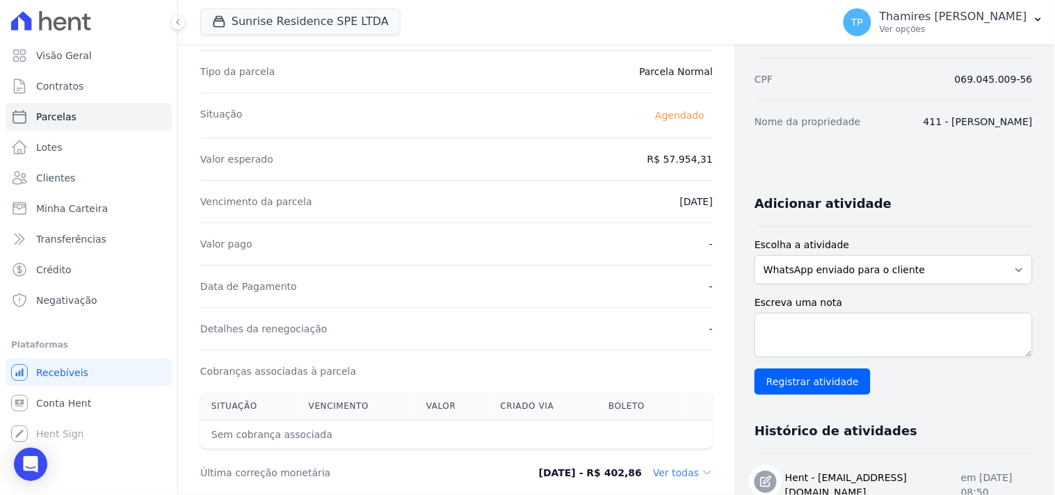
scroll to position [232, 0]
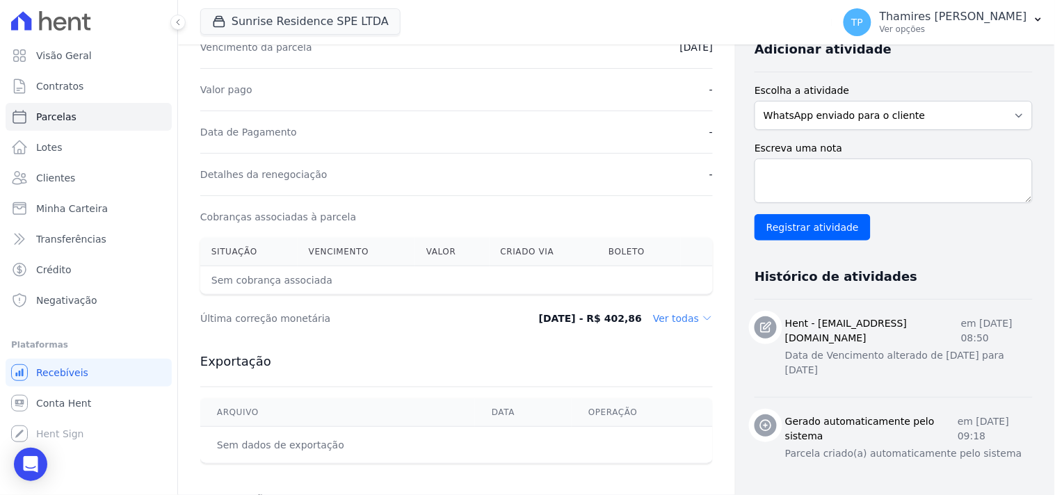
click at [670, 318] on dd "Ver todas" at bounding box center [683, 319] width 60 height 14
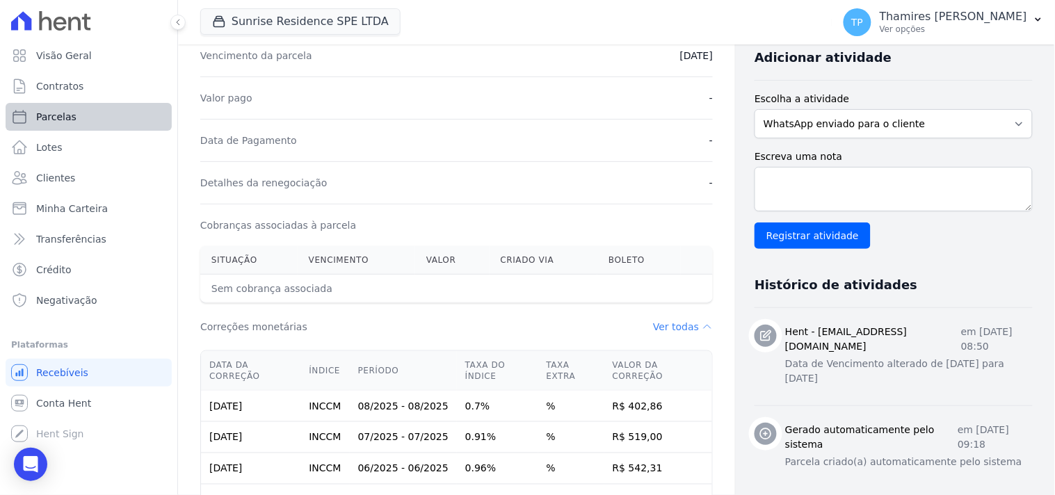
scroll to position [463, 0]
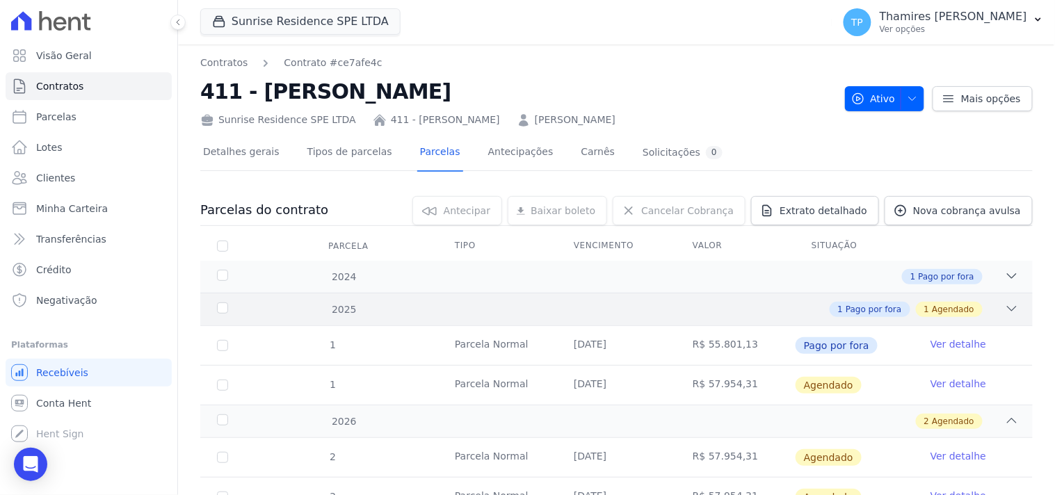
scroll to position [95, 0]
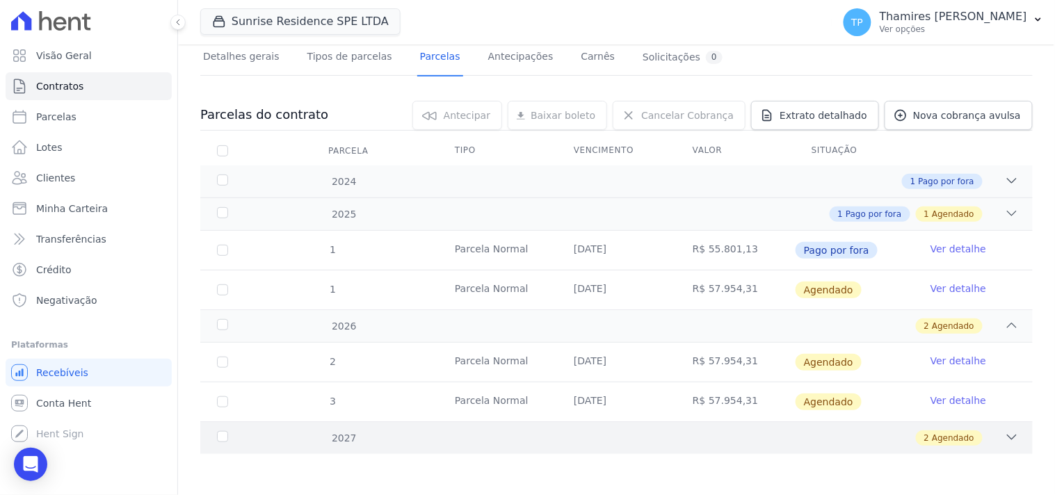
click at [675, 442] on div "2 Agendado" at bounding box center [657, 437] width 723 height 15
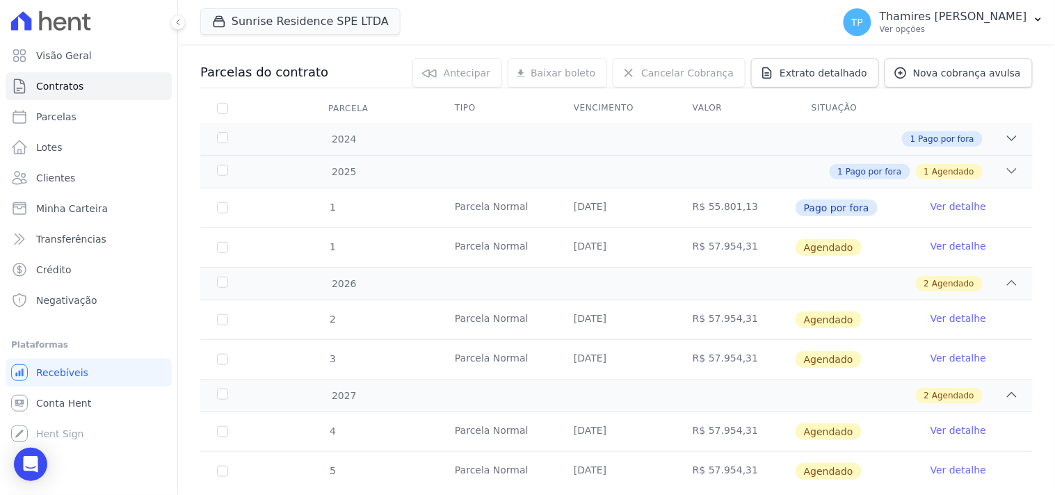
scroll to position [175, 0]
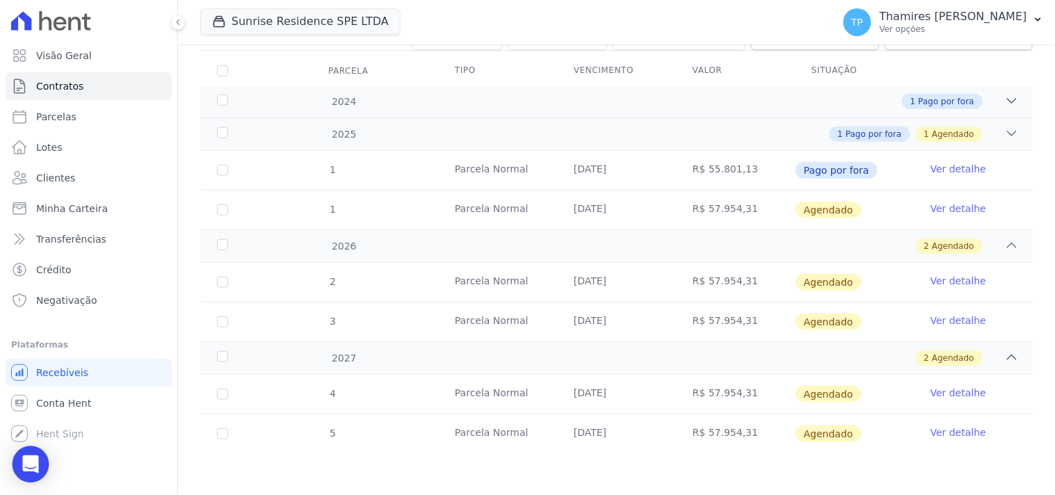
click at [22, 459] on div "Open Intercom Messenger" at bounding box center [31, 464] width 37 height 37
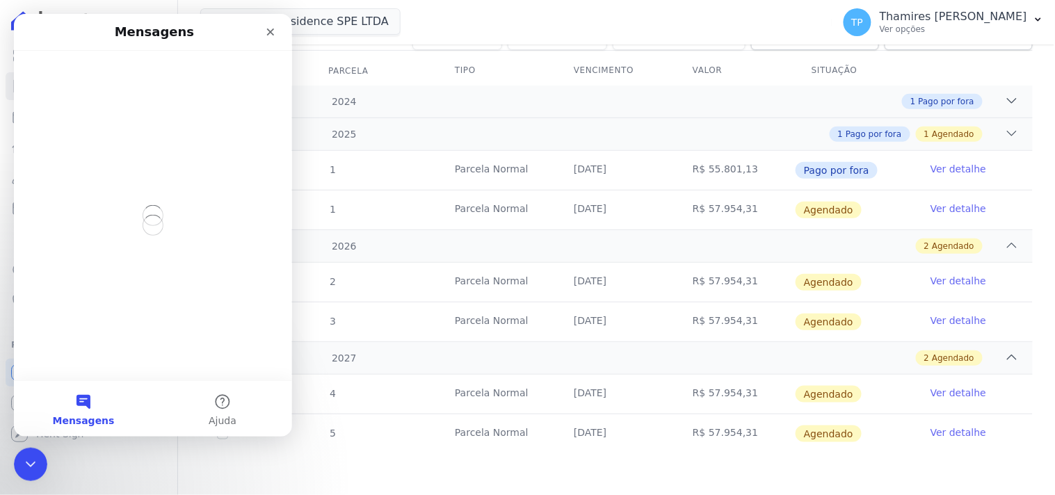
scroll to position [0, 0]
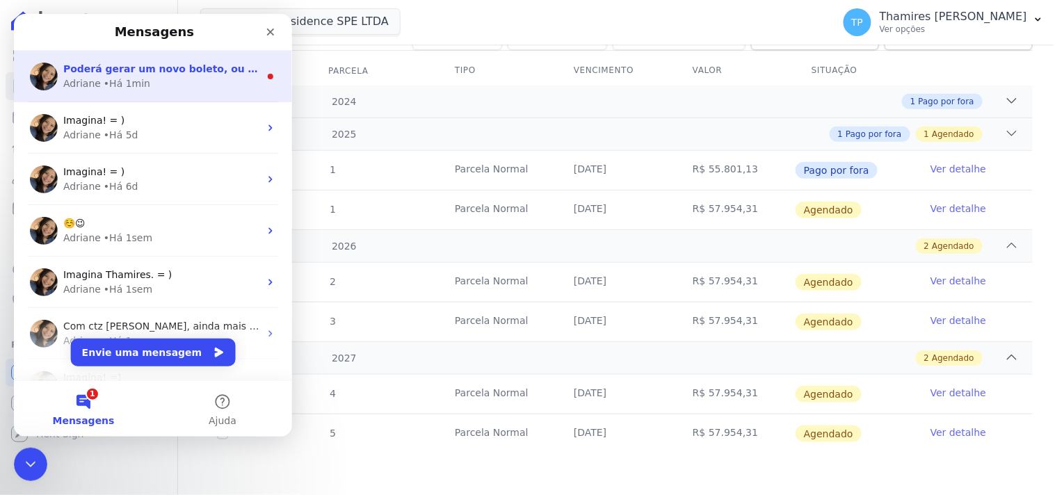
click at [155, 79] on div "Adriane • Há 1min" at bounding box center [161, 83] width 196 height 15
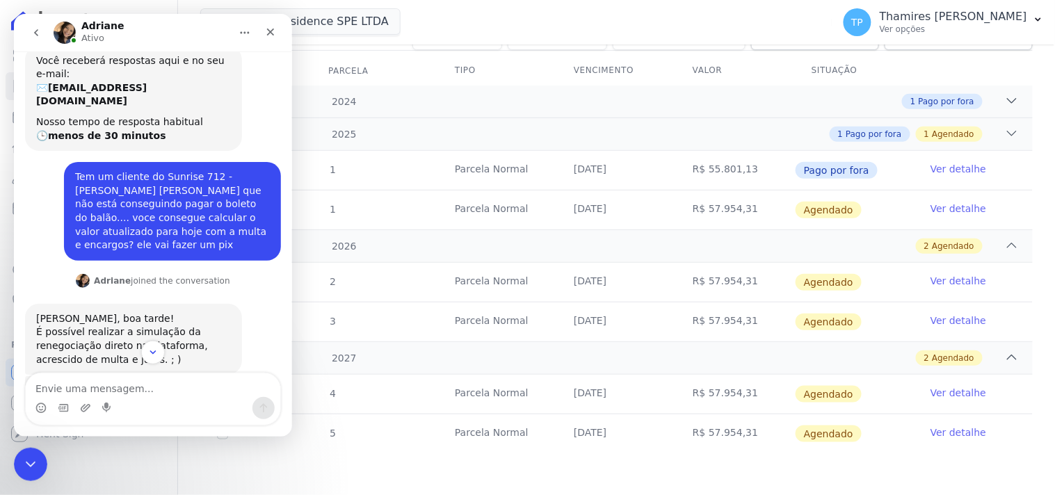
scroll to position [127, 0]
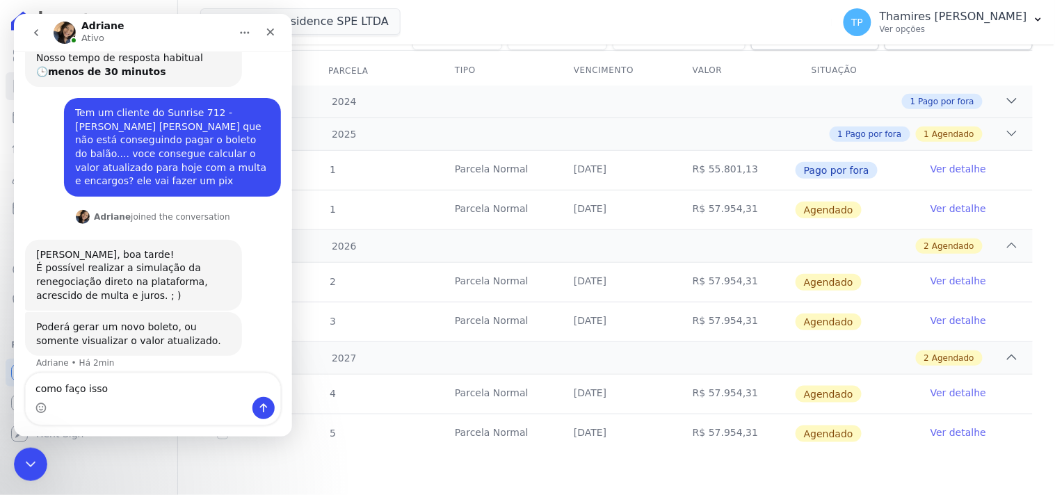
type textarea "como faço isso?"
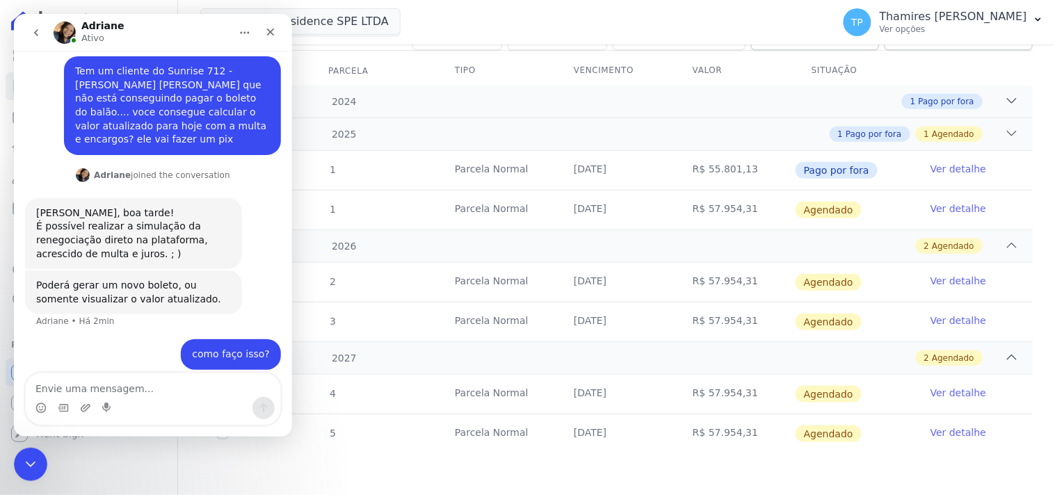
scroll to position [168, 0]
drag, startPoint x: 31, startPoint y: 469, endPoint x: 81, endPoint y: 885, distance: 418.2
click at [31, 471] on div "Encerramento do Messenger da Intercom" at bounding box center [28, 462] width 33 height 33
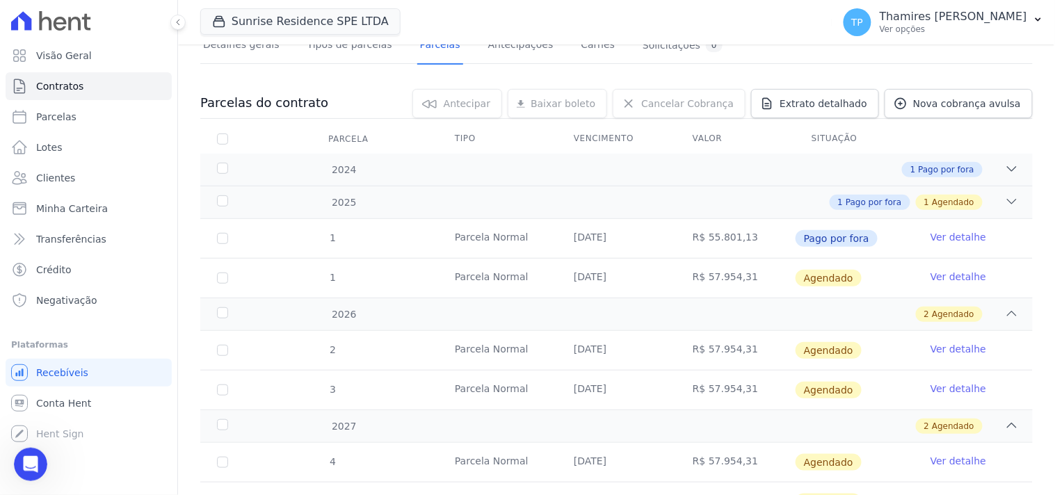
scroll to position [0, 0]
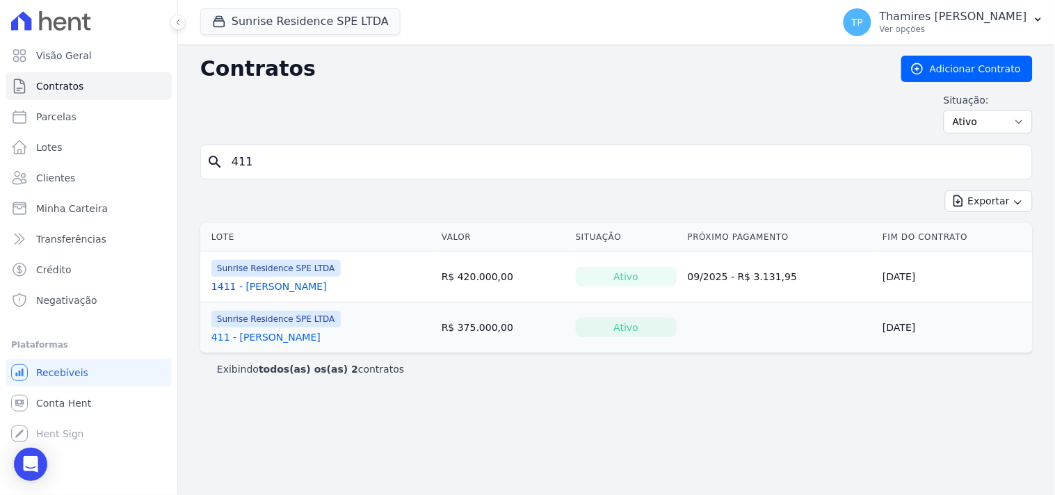
drag, startPoint x: 277, startPoint y: 152, endPoint x: 184, endPoint y: 157, distance: 93.3
click at [183, 159] on div "Contratos Adicionar Contrato Situação: Ativo Todos Pausado Distratado Rascunho …" at bounding box center [616, 270] width 877 height 451
type input "claudinei"
click at [81, 123] on link "Parcelas" at bounding box center [89, 117] width 166 height 28
select select
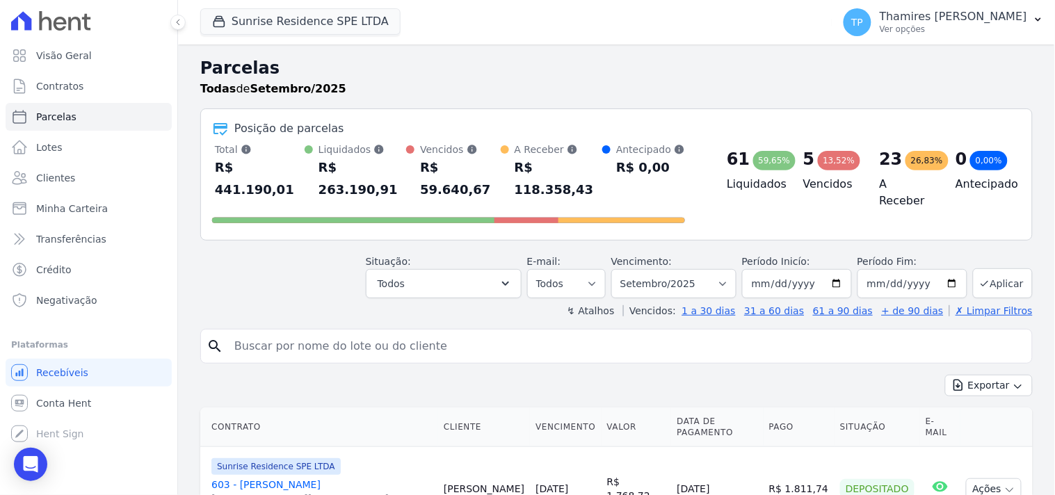
click at [353, 332] on input "search" at bounding box center [626, 346] width 800 height 28
type input "clau"
select select
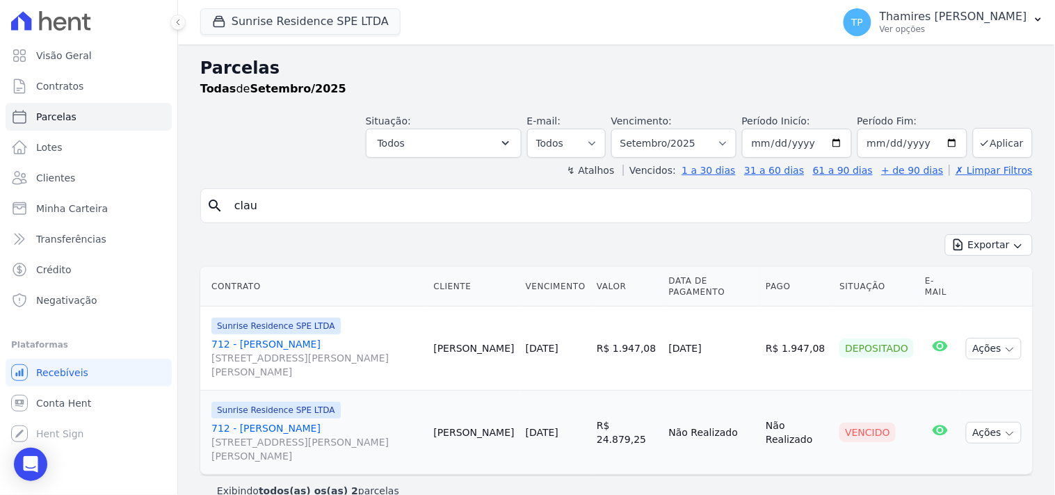
scroll to position [22, 0]
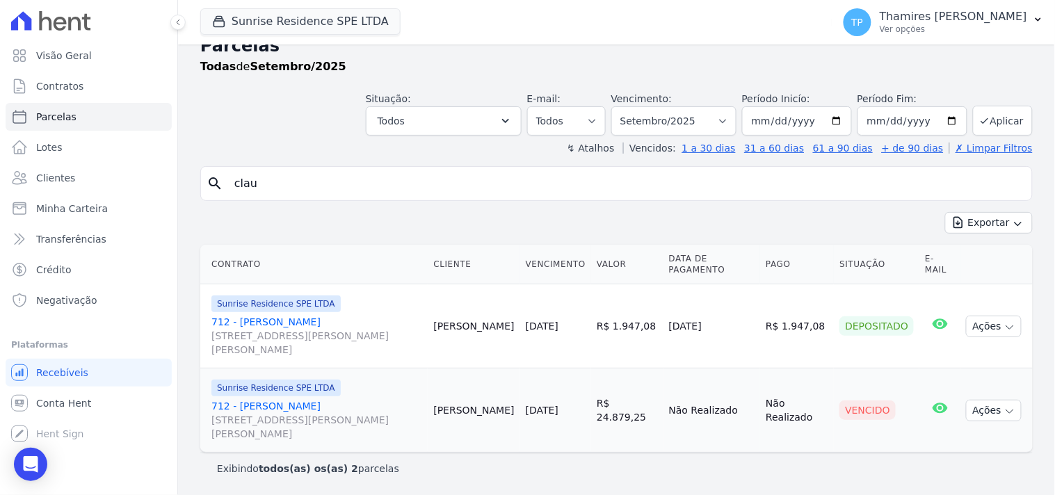
click at [317, 402] on link "712 - Claudinei Zampieri Rosa da Silva Rua Anacleto Luiz de Oliveira, 146, Apto…" at bounding box center [316, 420] width 211 height 42
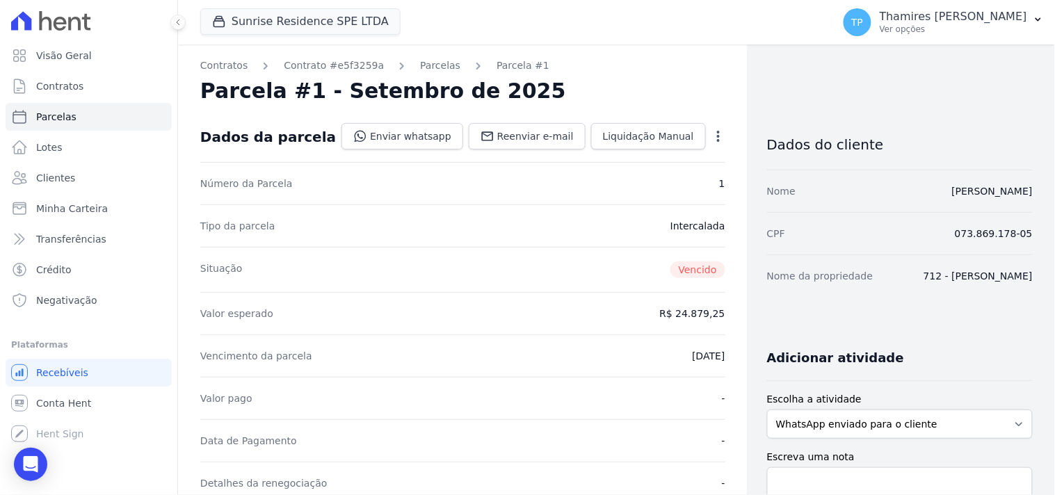
click at [711, 142] on icon "button" at bounding box center [718, 136] width 14 height 14
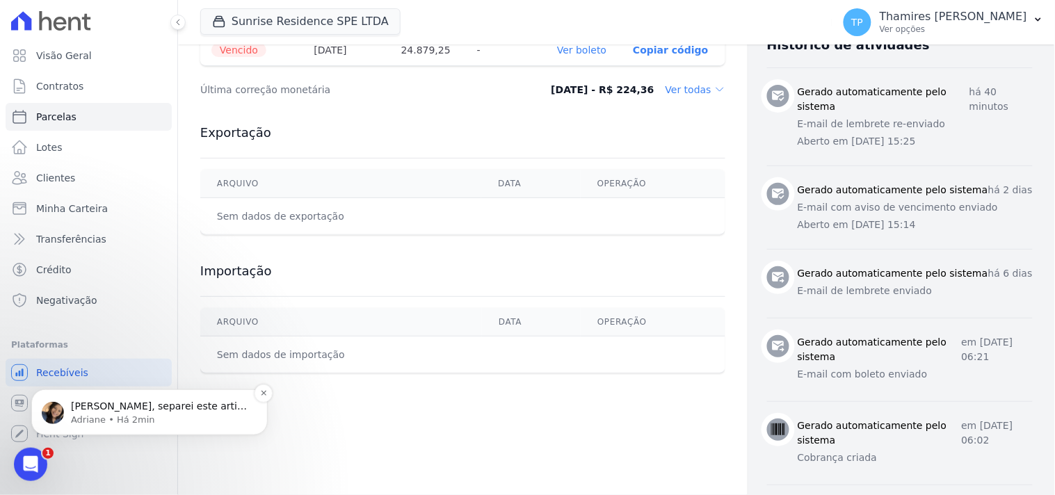
click at [204, 426] on div "Thamires, separei este artigo para você: Adriane • Há 2min" at bounding box center [149, 412] width 236 height 46
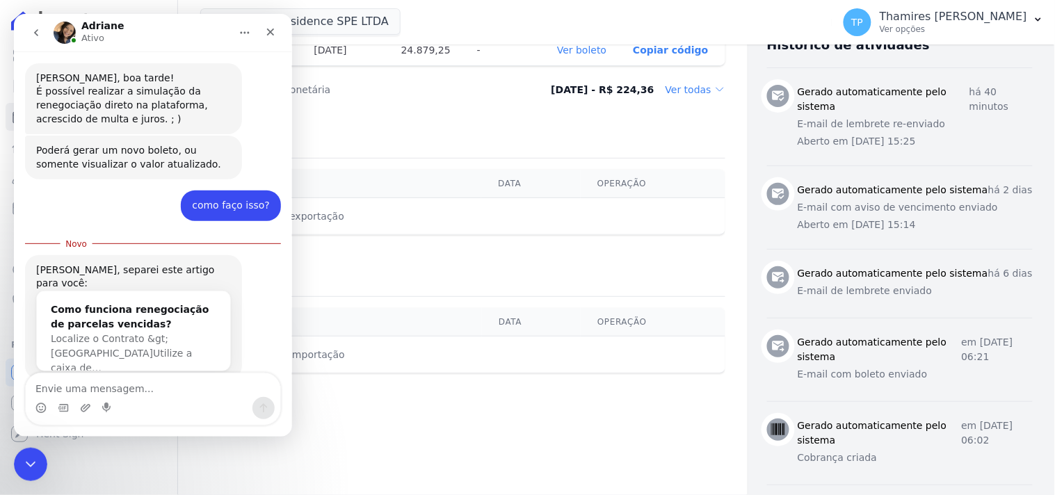
scroll to position [313, 0]
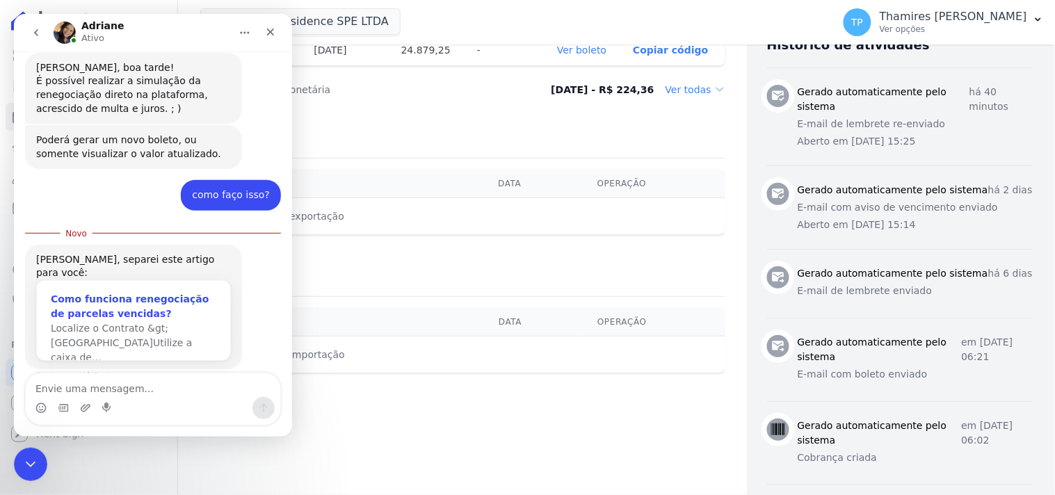
click at [101, 291] on div "Como funciona renegociação de parcelas vencidas?" at bounding box center [132, 305] width 165 height 29
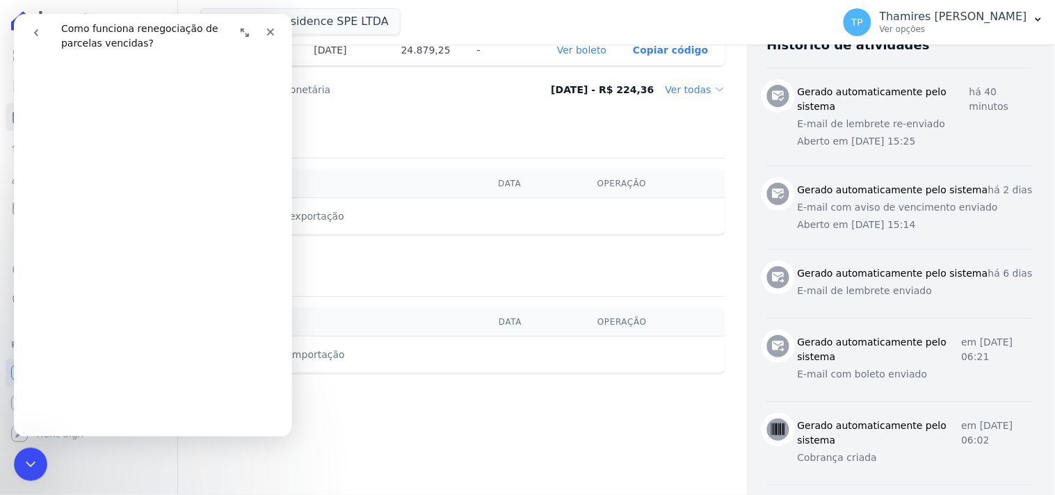
scroll to position [309, 0]
drag, startPoint x: 35, startPoint y: 447, endPoint x: 10, endPoint y: 1, distance: 446.4
click at [35, 447] on body "Visão Geral Contratos Parcelas Lotes Clientes Minha Carteira Transferências Cré…" at bounding box center [527, 247] width 1055 height 495
click at [22, 451] on div "Encerramento do Messenger da Intercom" at bounding box center [28, 462] width 33 height 33
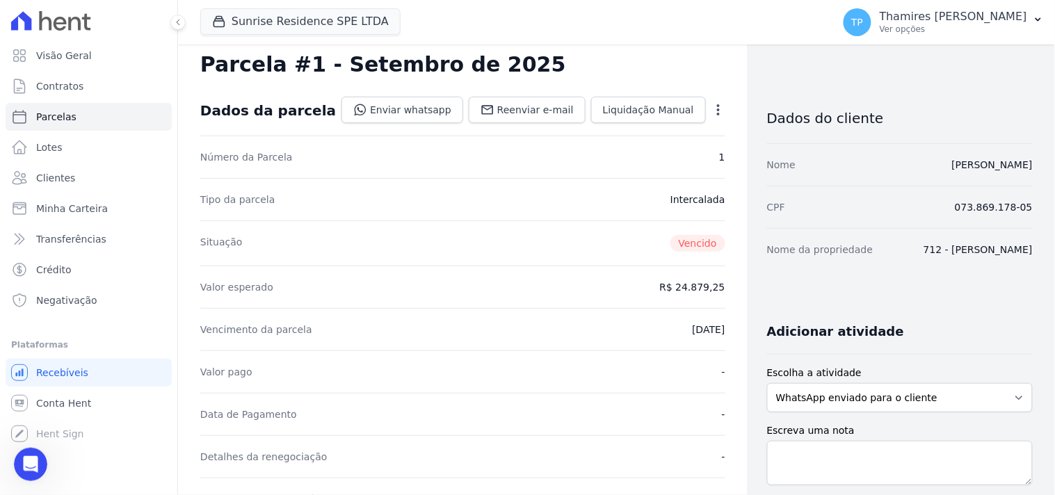
scroll to position [0, 0]
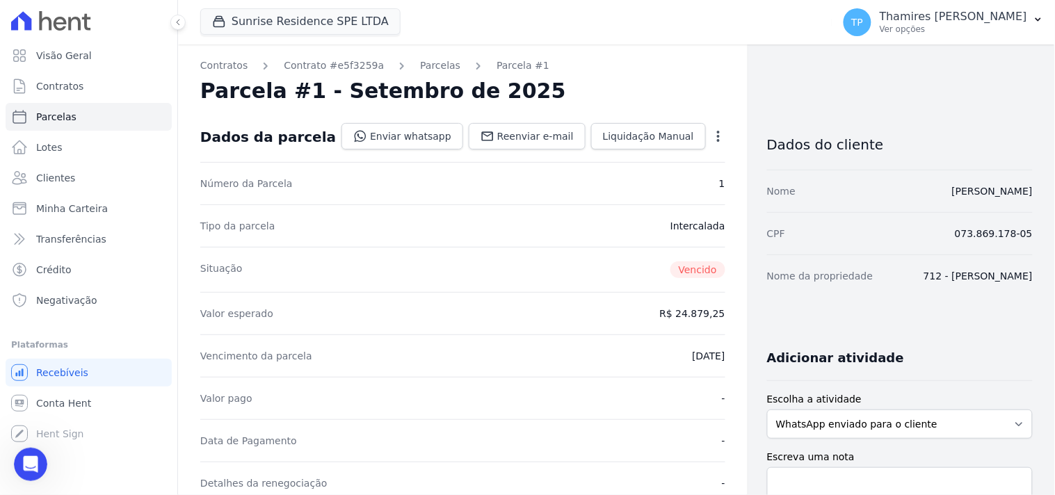
select select
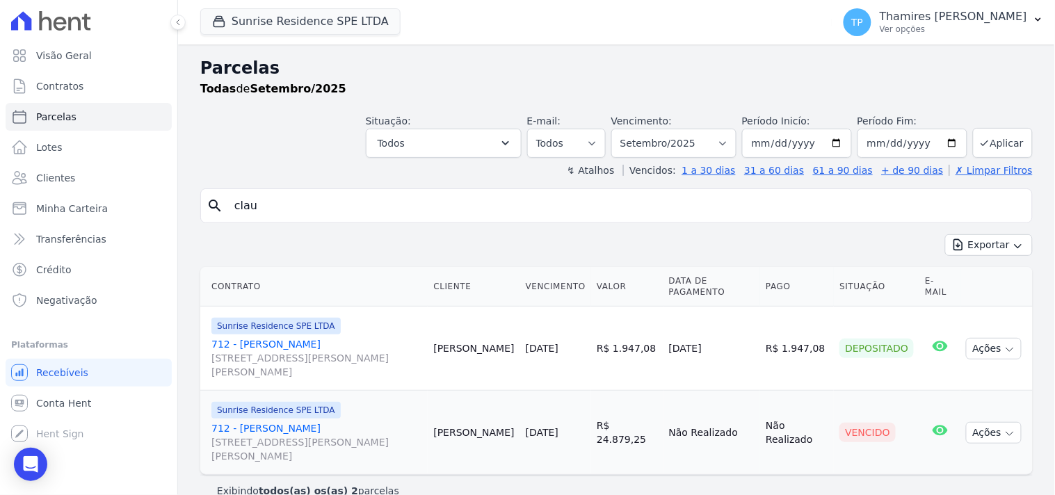
click at [350, 431] on link "712 - Claudinei Zampieri Rosa da Silva Rua Anacleto Luiz de Oliveira, 146, Apto…" at bounding box center [316, 442] width 211 height 42
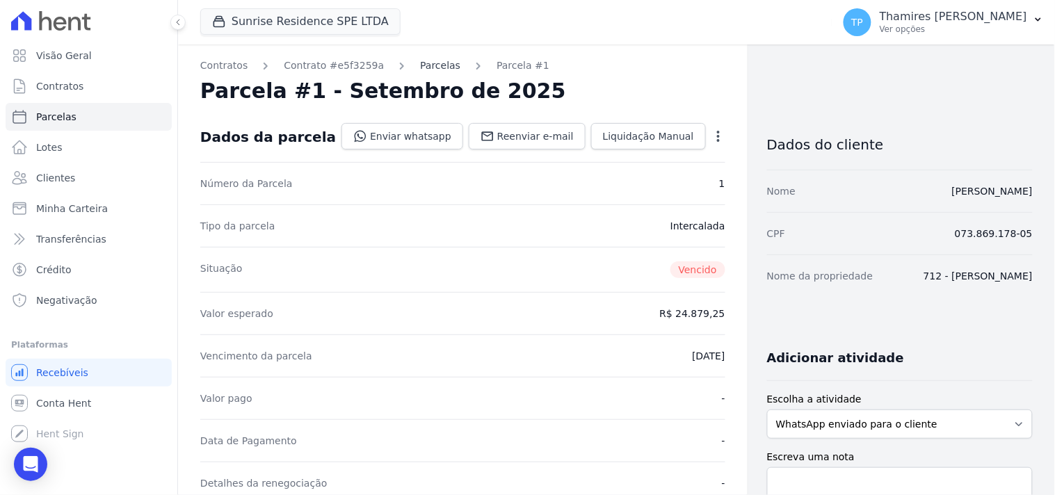
click at [424, 65] on link "Parcelas" at bounding box center [440, 65] width 40 height 15
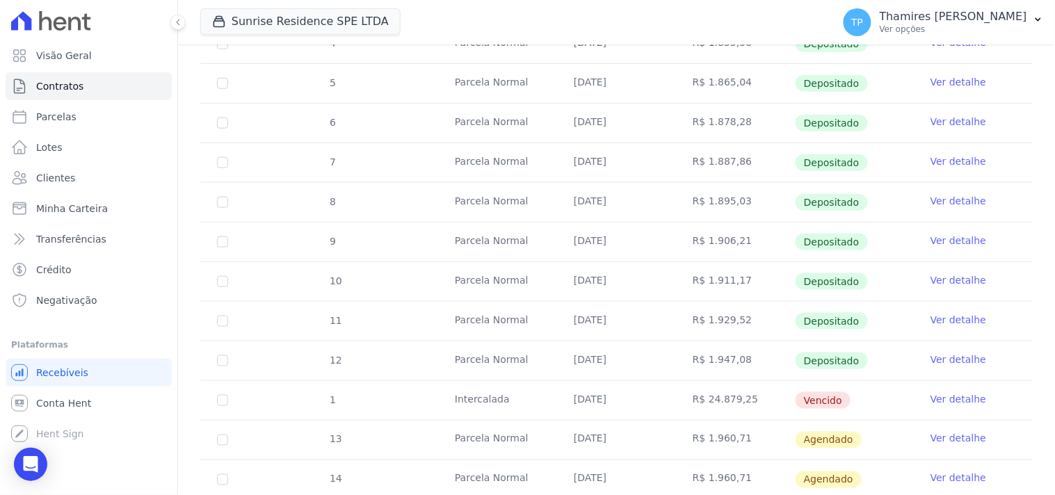
scroll to position [309, 0]
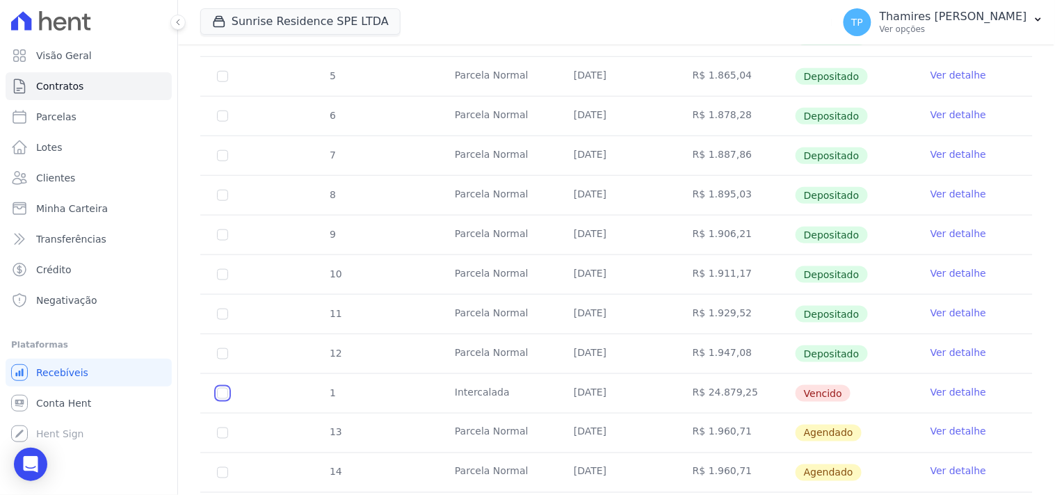
click at [226, 393] on input "checkbox" at bounding box center [222, 393] width 11 height 11
checkbox input "true"
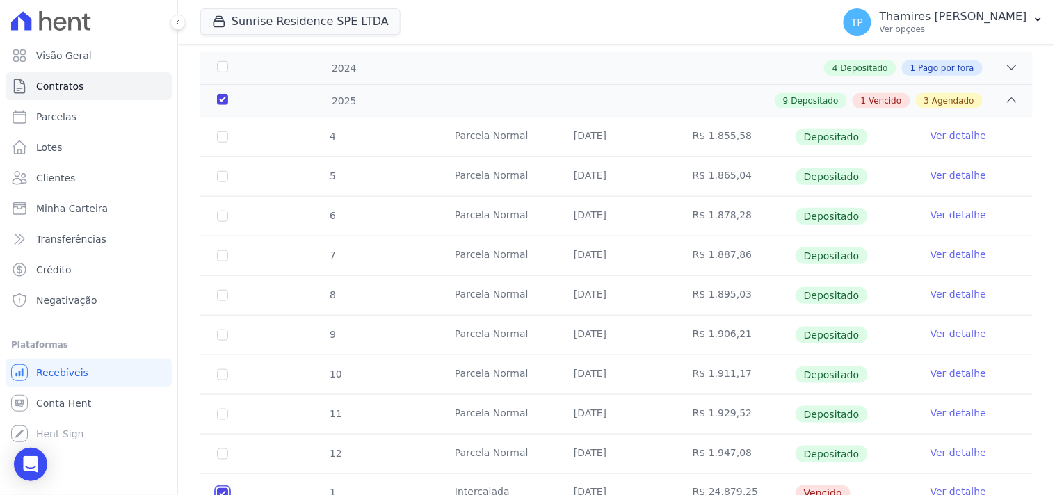
scroll to position [242, 0]
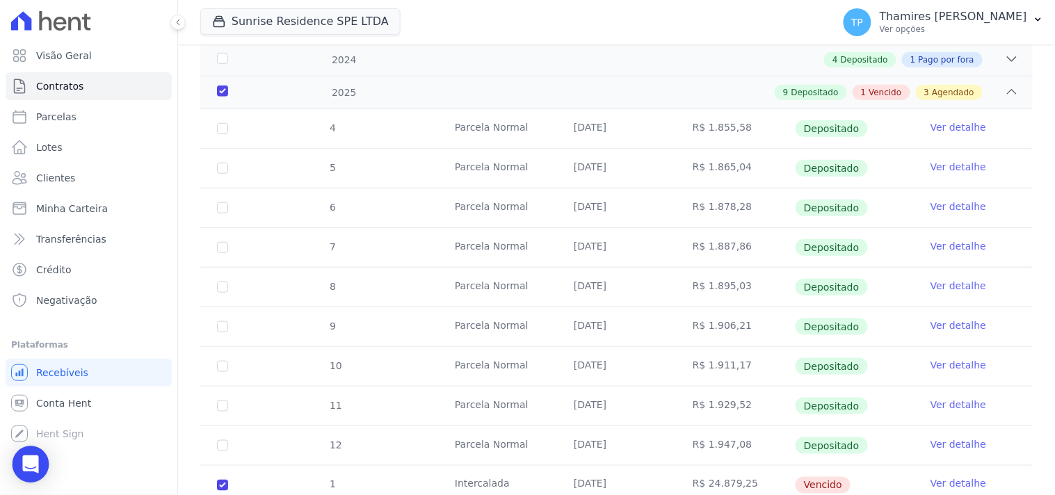
click at [33, 467] on icon "Open Intercom Messenger" at bounding box center [30, 464] width 16 height 18
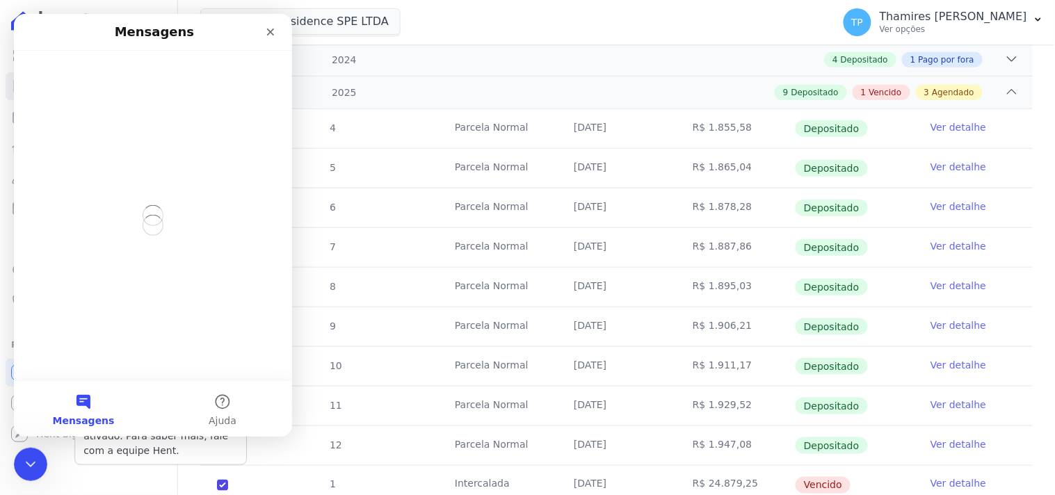
scroll to position [0, 0]
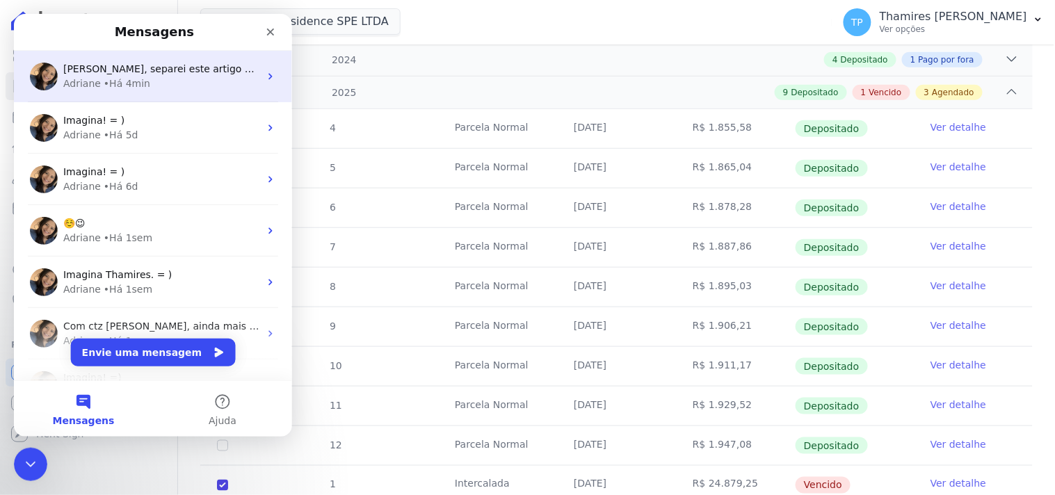
click at [177, 86] on div "Adriane • Há 4min" at bounding box center [161, 83] width 196 height 15
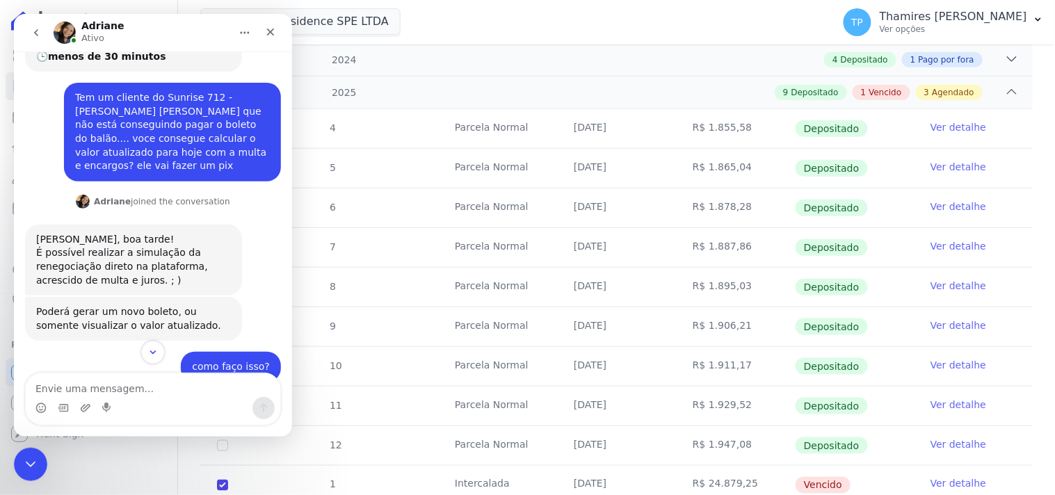
scroll to position [289, 0]
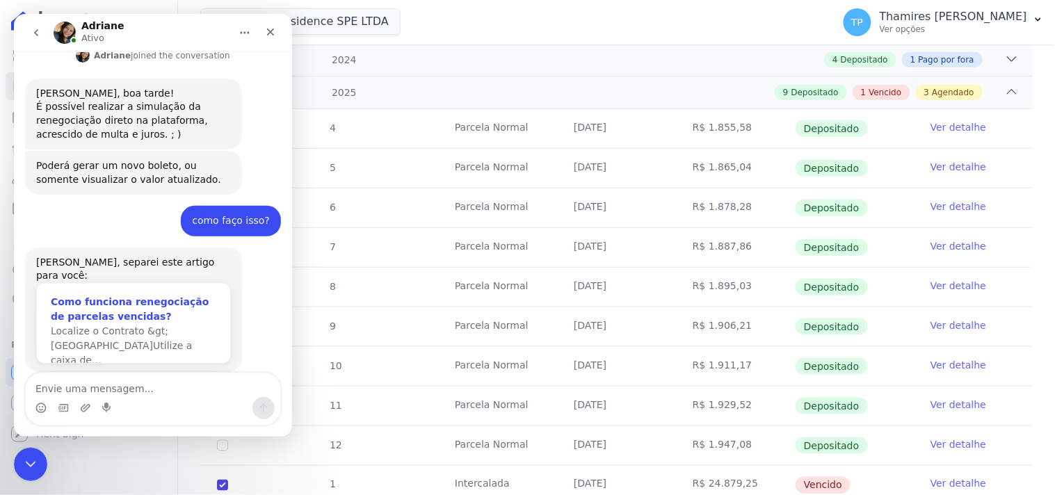
click at [141, 294] on div "Como funciona renegociação de parcelas vencidas?" at bounding box center [132, 308] width 165 height 29
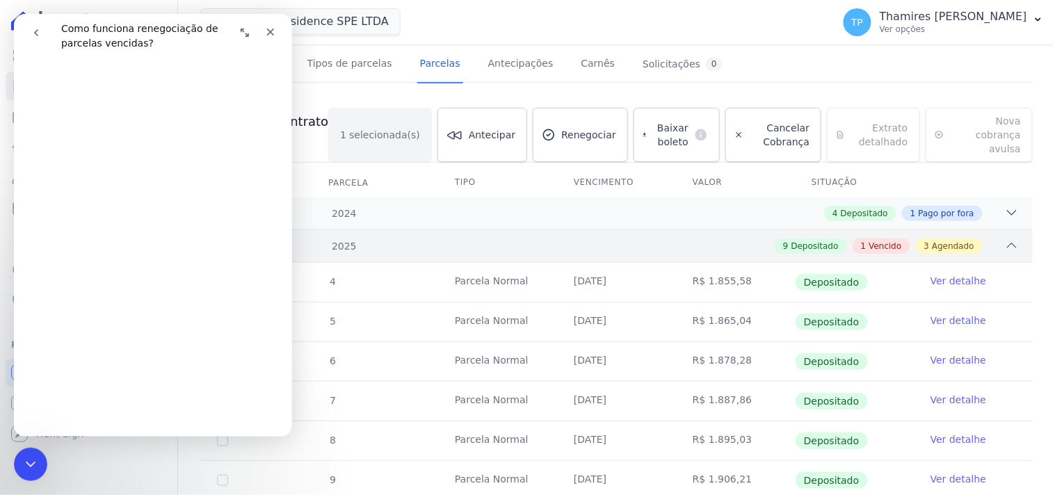
scroll to position [88, 0]
click at [579, 129] on span "Renegociar" at bounding box center [588, 136] width 55 height 14
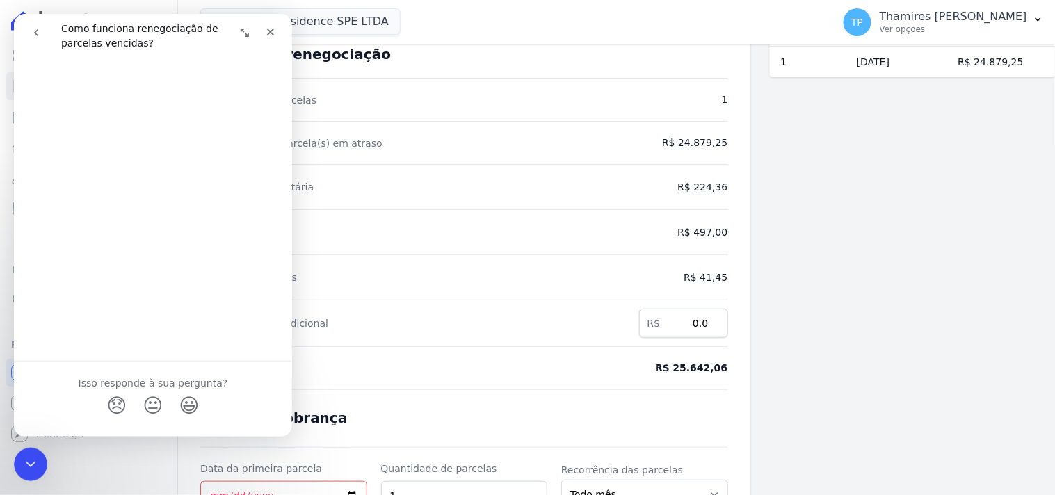
scroll to position [994, 0]
click at [35, 460] on icon "Encerramento do Messenger da Intercom" at bounding box center [28, 462] width 17 height 17
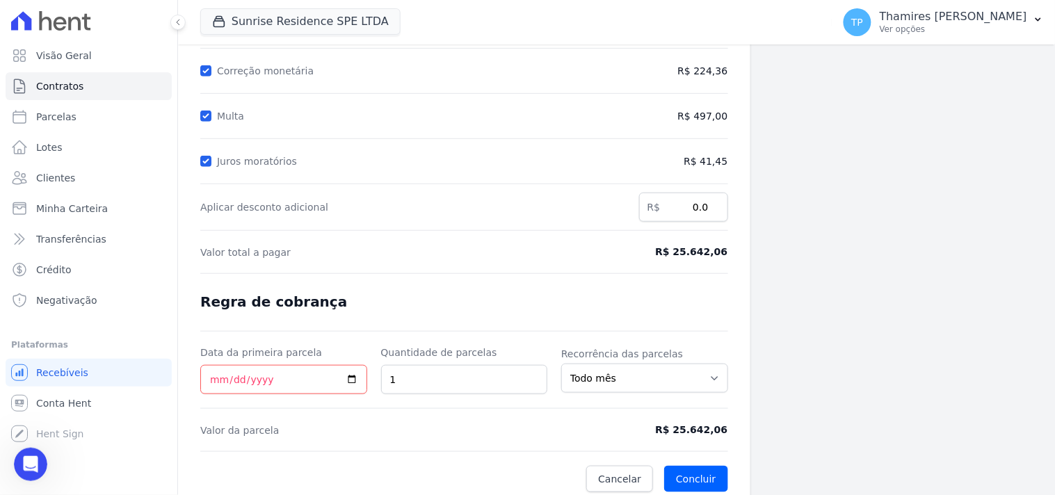
scroll to position [202, 0]
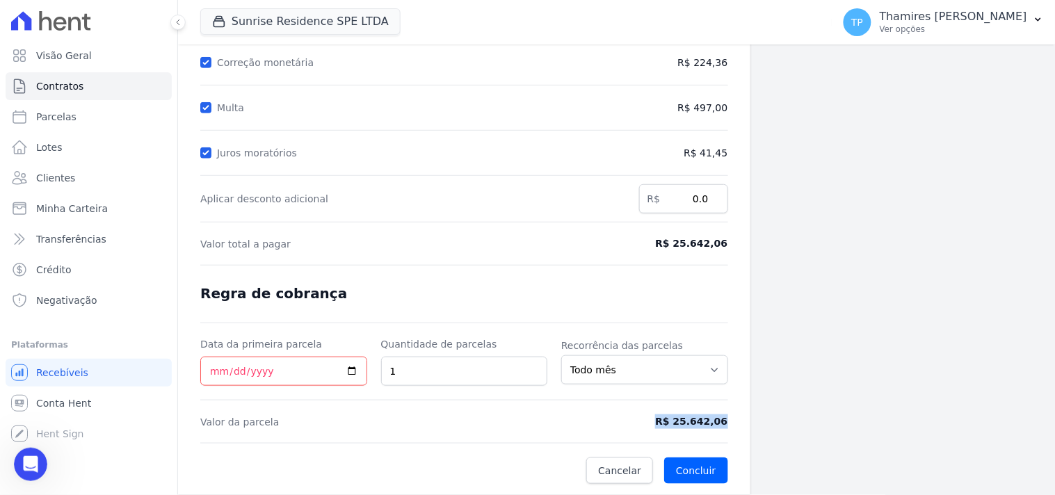
drag, startPoint x: 725, startPoint y: 420, endPoint x: 633, endPoint y: 423, distance: 92.5
click at [633, 423] on div "Contratos Contrato #e5f3259a Renegociação de parcelas Renegociação de parcelas …" at bounding box center [464, 169] width 572 height 652
copy span "R$ 25.642,06"
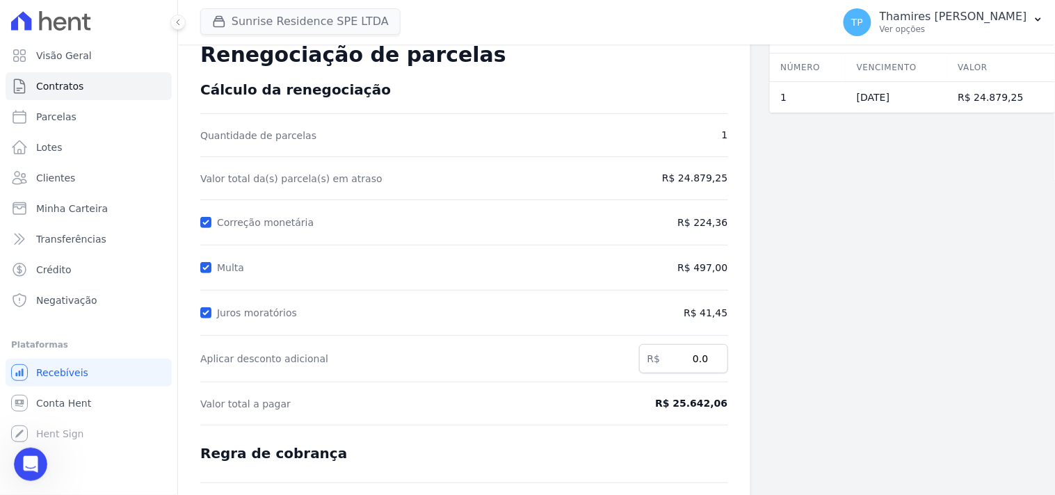
scroll to position [0, 0]
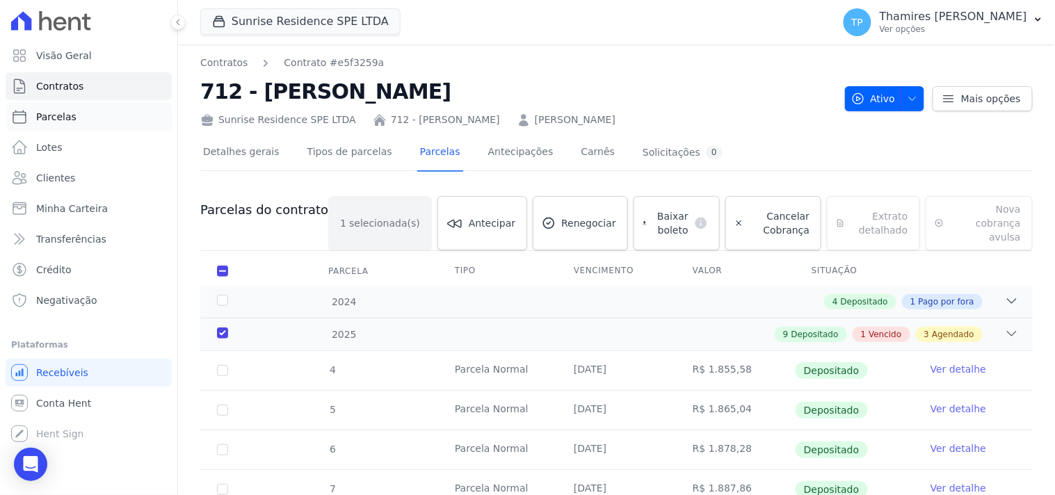
click at [76, 115] on link "Parcelas" at bounding box center [89, 117] width 166 height 28
select select
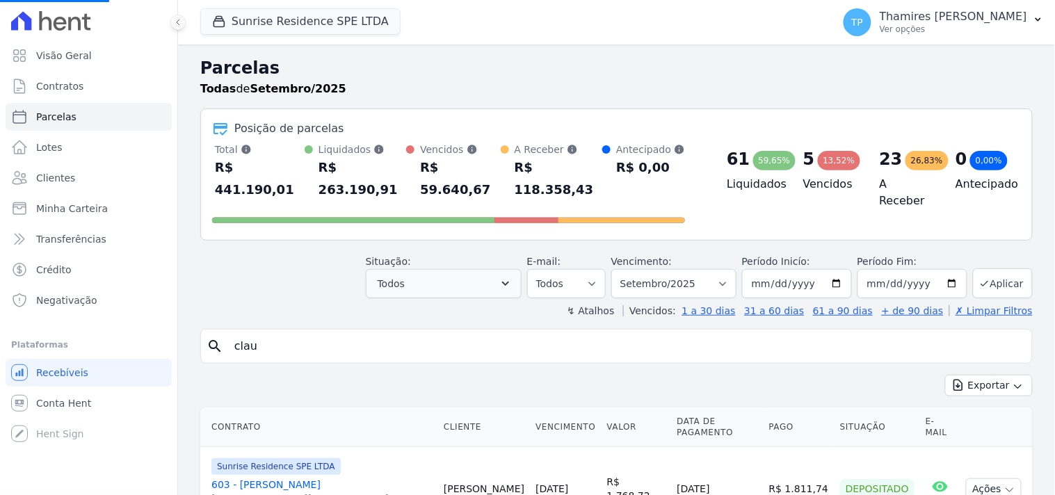
select select
click at [461, 269] on button "Todos" at bounding box center [444, 283] width 156 height 29
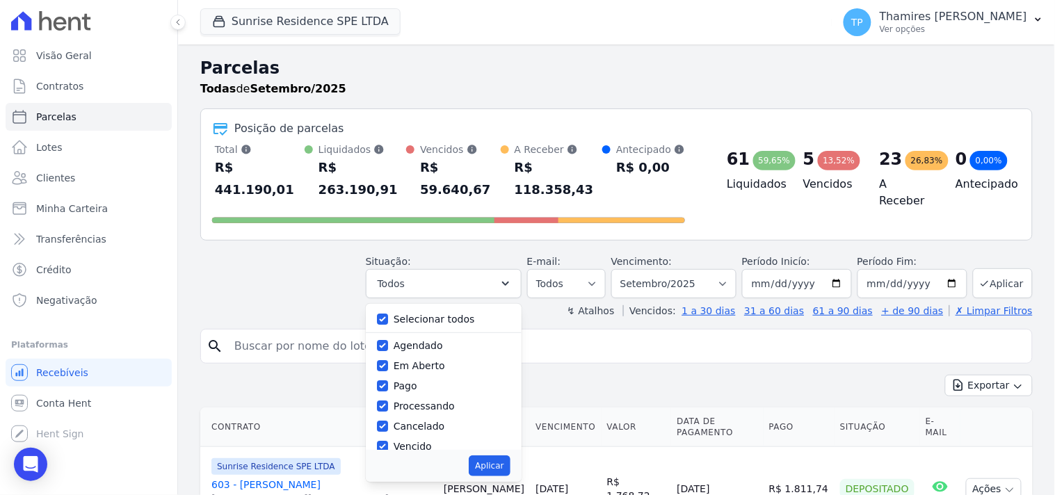
click at [441, 314] on label "Selecionar todos" at bounding box center [434, 319] width 81 height 11
click at [388, 314] on input "Selecionar todos" at bounding box center [382, 319] width 11 height 11
checkbox input "false"
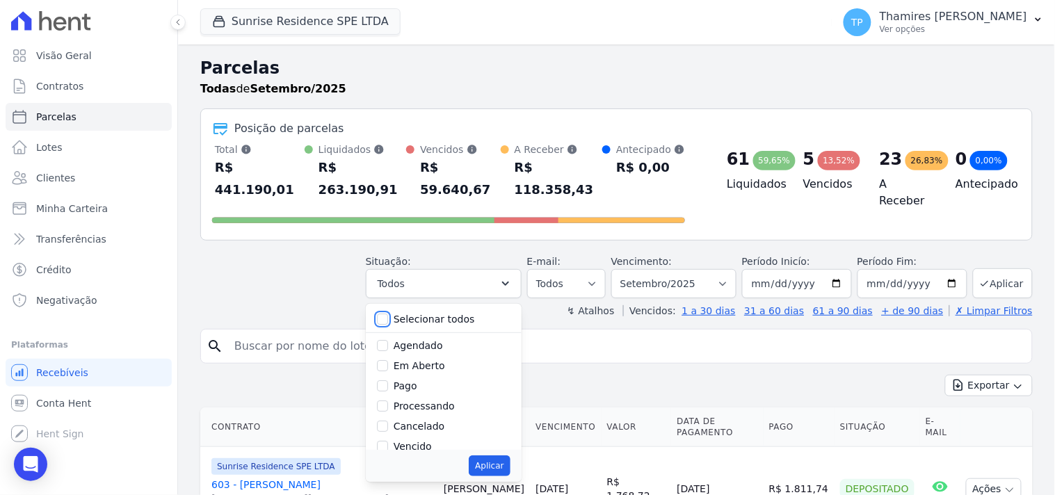
checkbox input "false"
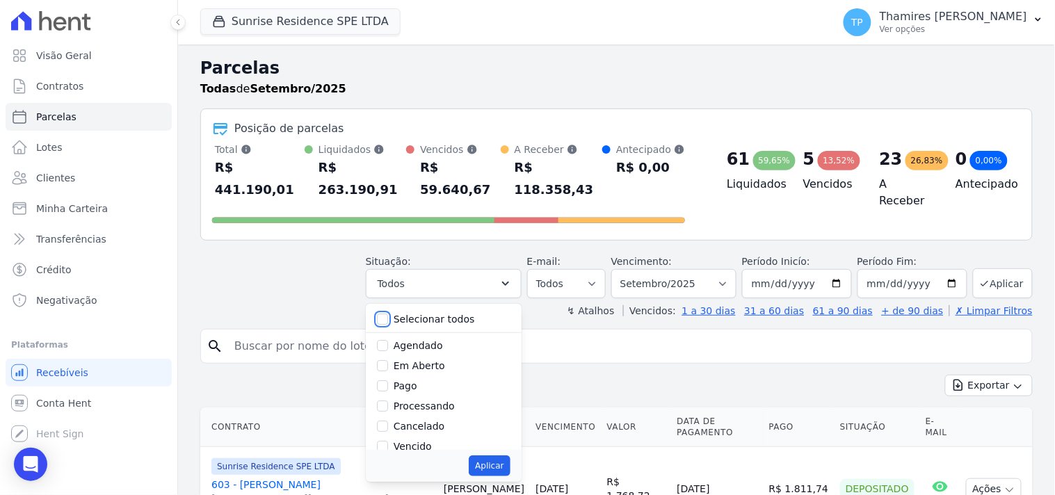
checkbox input "false"
click at [417, 380] on label "Pago" at bounding box center [406, 385] width 24 height 11
click at [388, 380] on input "Pago" at bounding box center [382, 385] width 11 height 11
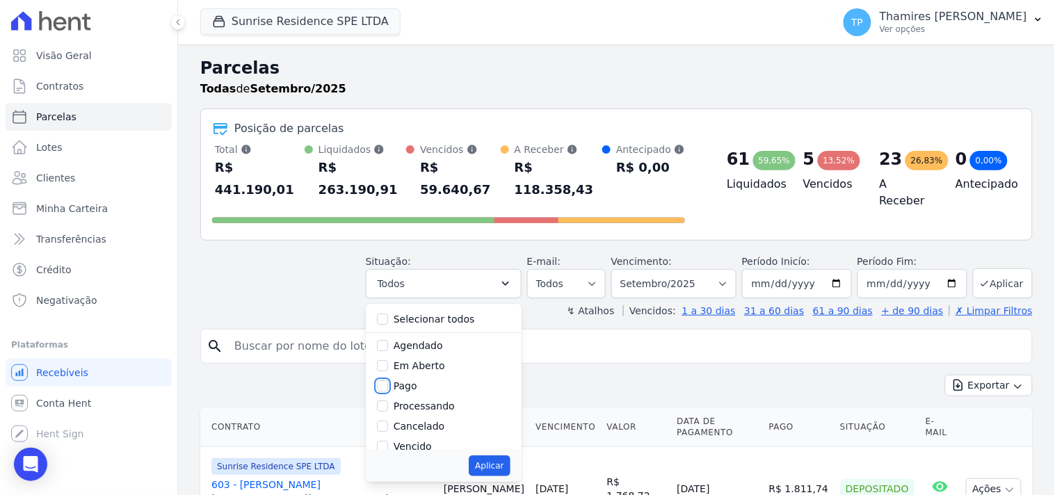
checkbox input "true"
drag, startPoint x: 438, startPoint y: 364, endPoint x: 484, endPoint y: 412, distance: 66.9
click at [439, 384] on label "Transferindo" at bounding box center [424, 389] width 60 height 11
click at [388, 384] on input "Transferindo" at bounding box center [382, 389] width 11 height 11
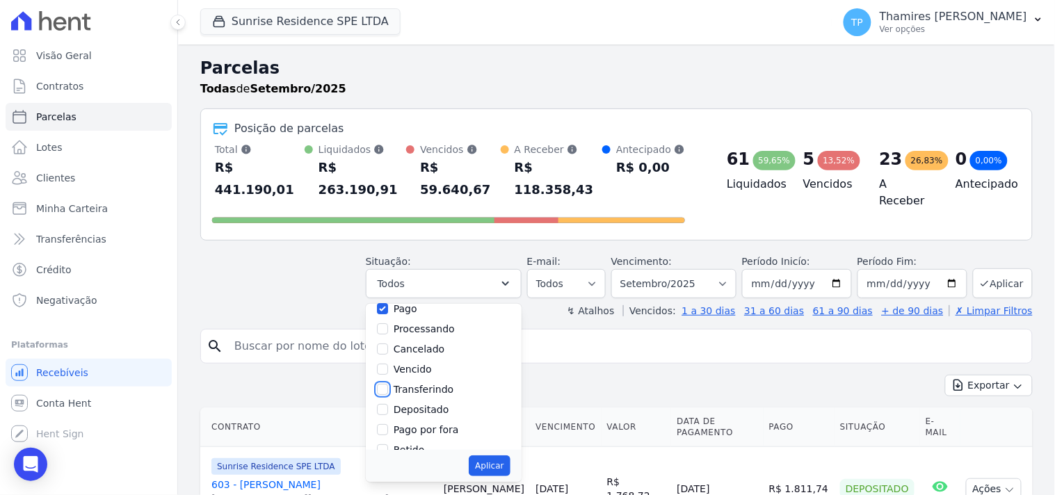
checkbox input "true"
click at [499, 455] on button "Aplicar" at bounding box center [489, 465] width 41 height 21
select select "paid"
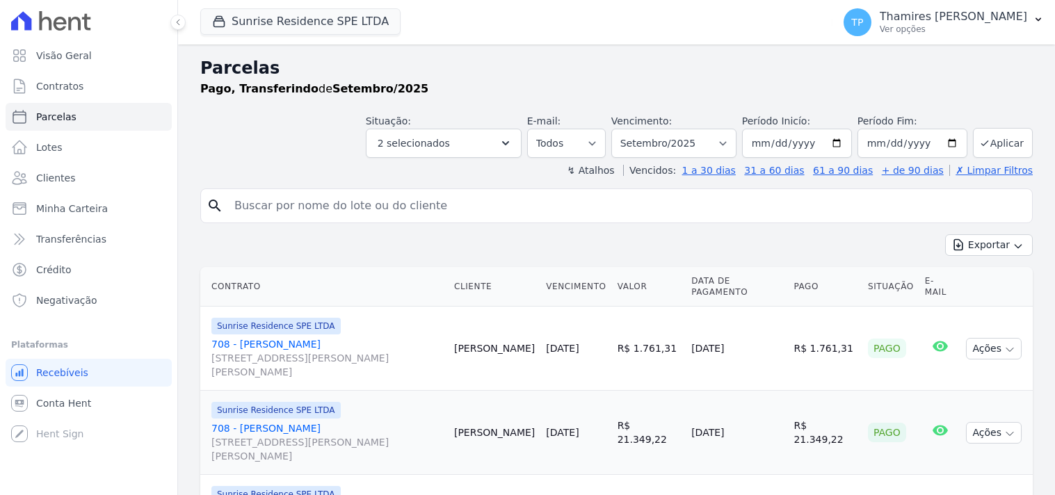
select select
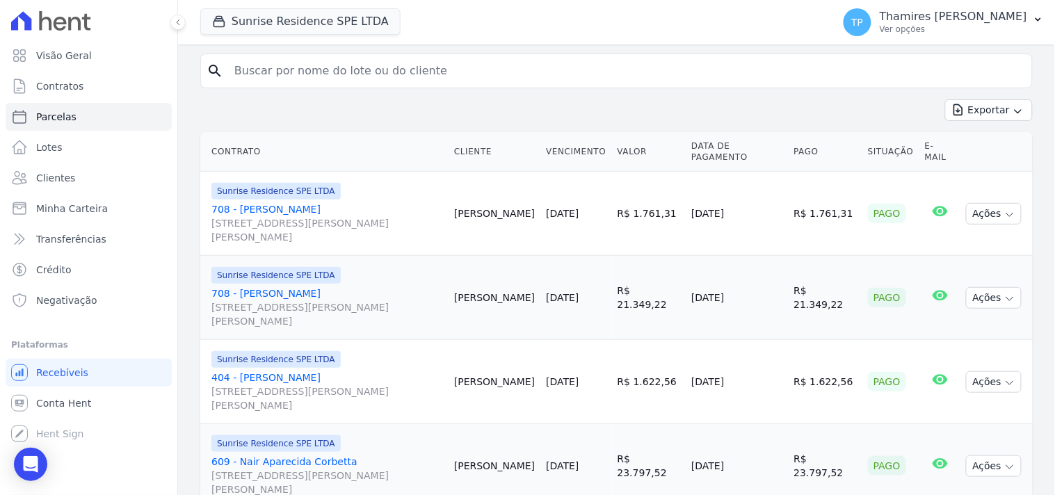
scroll to position [162, 0]
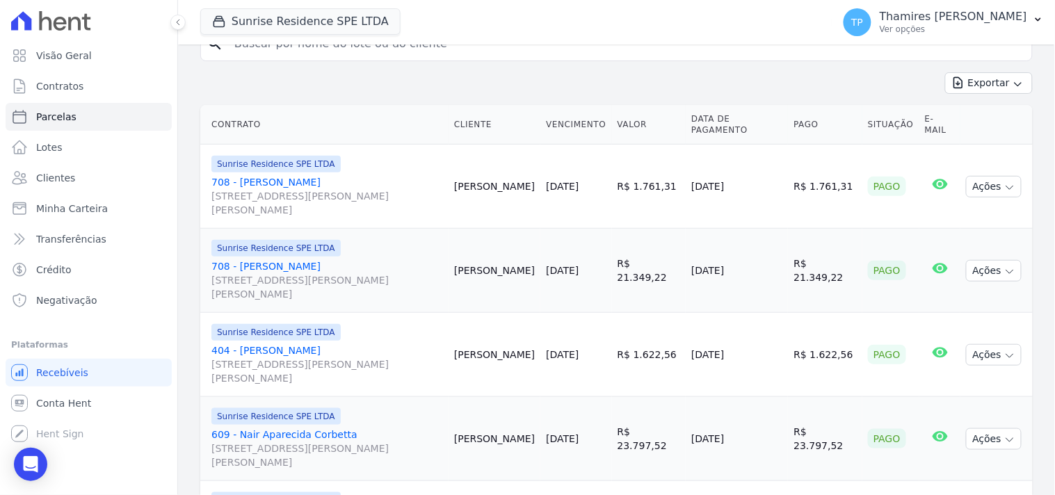
click at [661, 355] on td "R$ 1.622,56" at bounding box center [649, 355] width 74 height 84
click at [40, 461] on div "Open Intercom Messenger" at bounding box center [31, 464] width 37 height 37
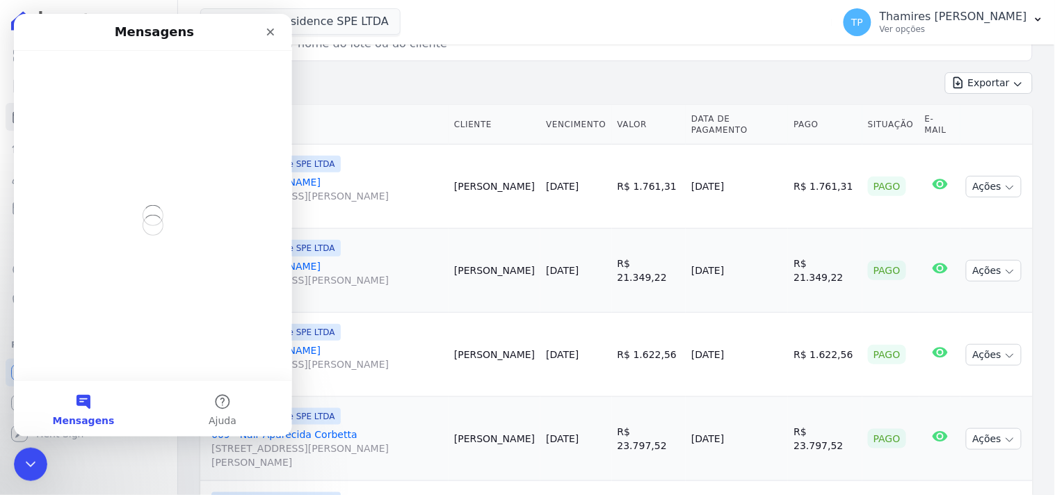
scroll to position [0, 0]
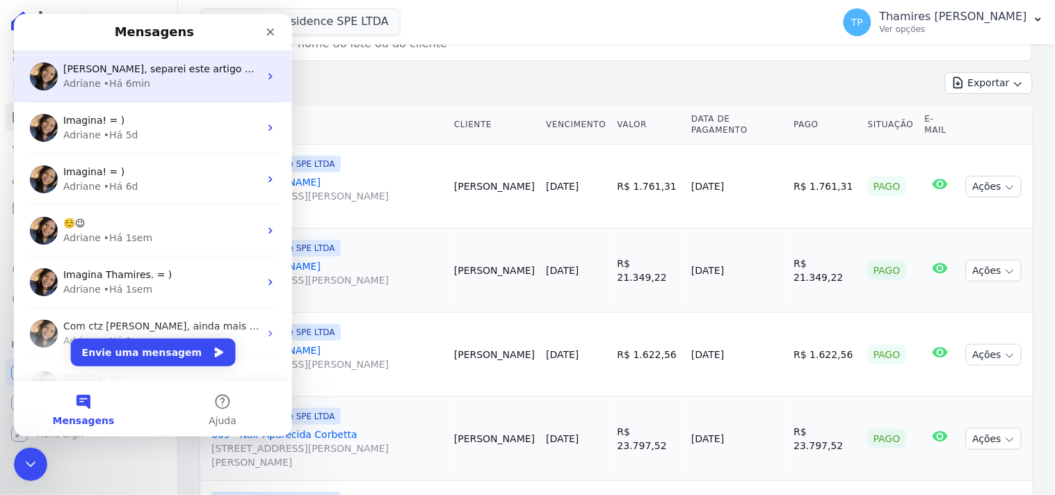
click at [156, 92] on div "Thamires, separei este artigo para você: Adriane • Há 6min" at bounding box center [152, 75] width 278 height 51
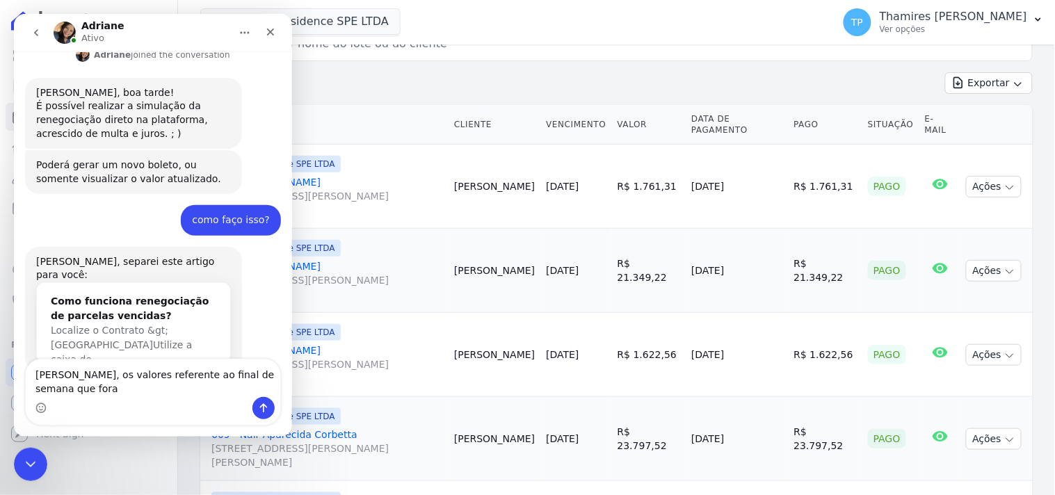
scroll to position [304, 0]
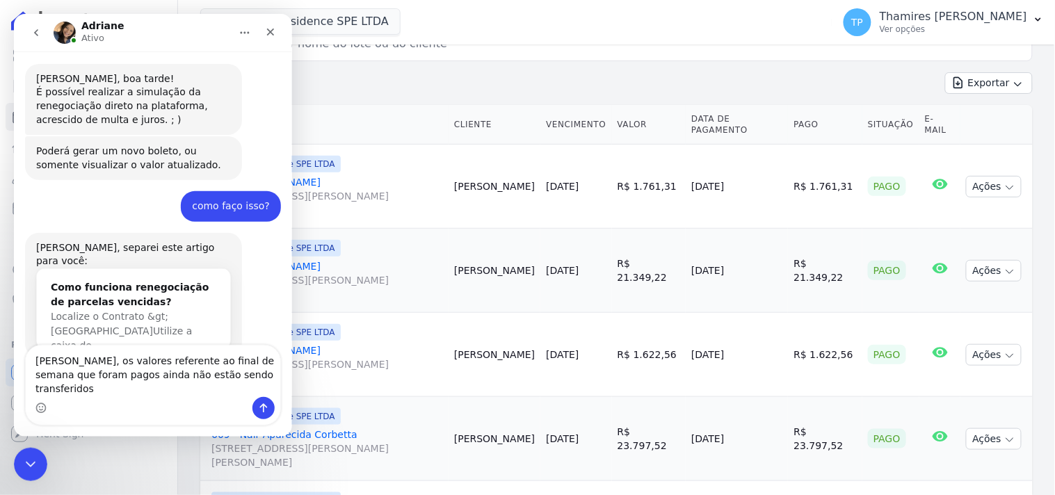
type textarea "Adriane, os valores referente ao final de semana que foram pagos ainda não estã…"
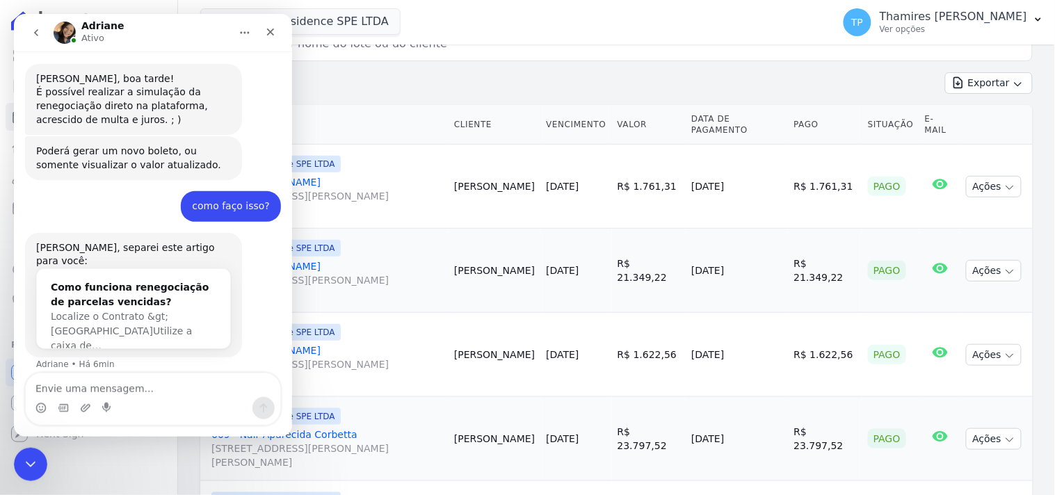
scroll to position [358, 0]
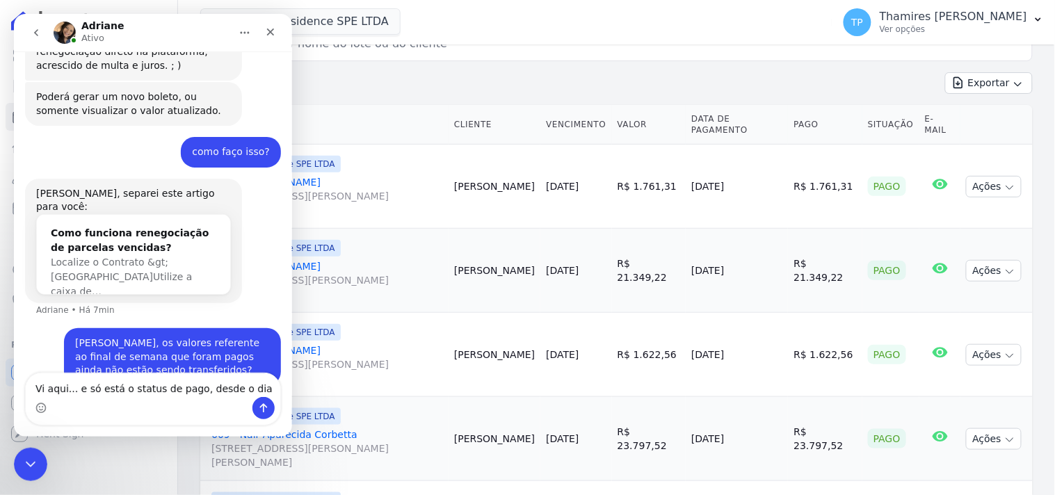
type textarea "Vi aqui... e só está o status de pago, desde o dia 12"
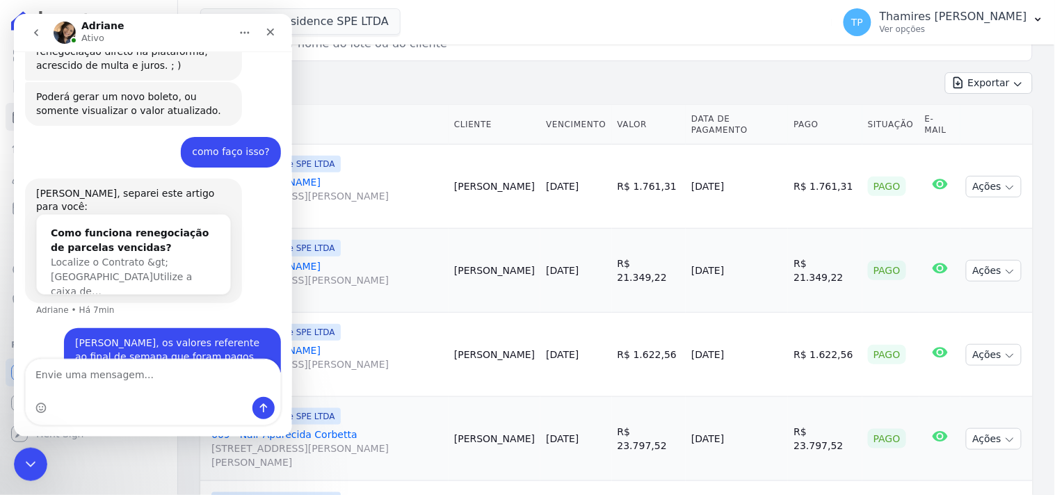
scroll to position [404, 0]
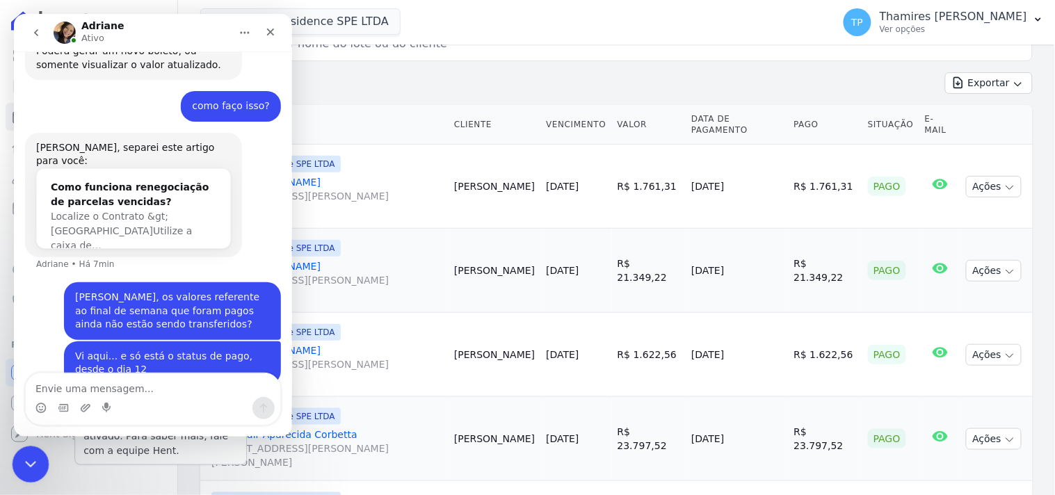
drag, startPoint x: 26, startPoint y: 453, endPoint x: 73, endPoint y: 878, distance: 427.5
click at [25, 451] on div "Encerramento do Messenger da Intercom" at bounding box center [28, 462] width 33 height 33
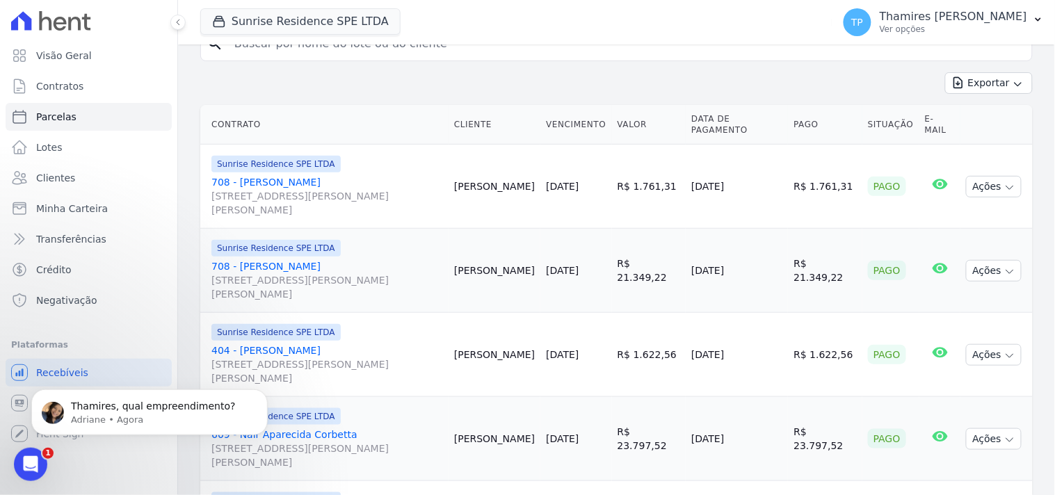
scroll to position [446, 0]
click at [144, 421] on p "Adriane • Agora" at bounding box center [160, 419] width 179 height 13
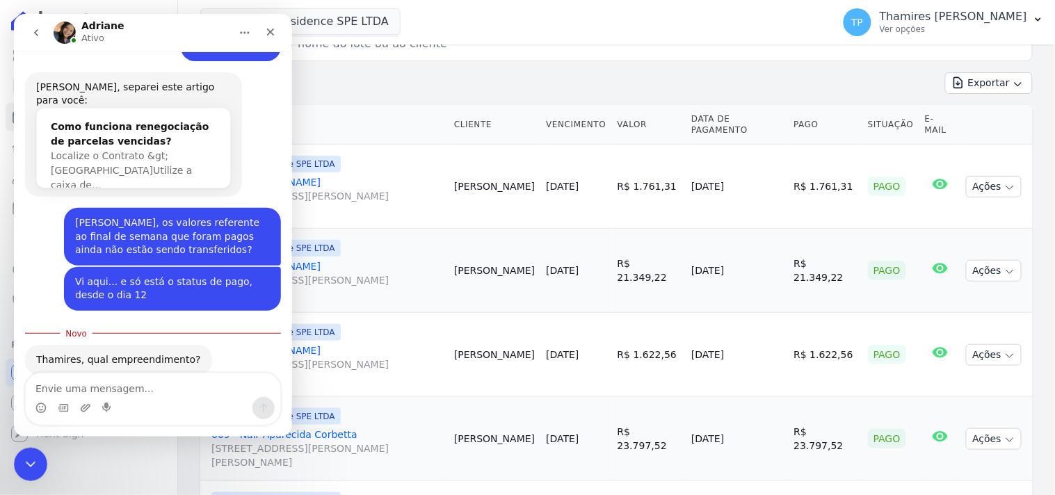
scroll to position [468, 0]
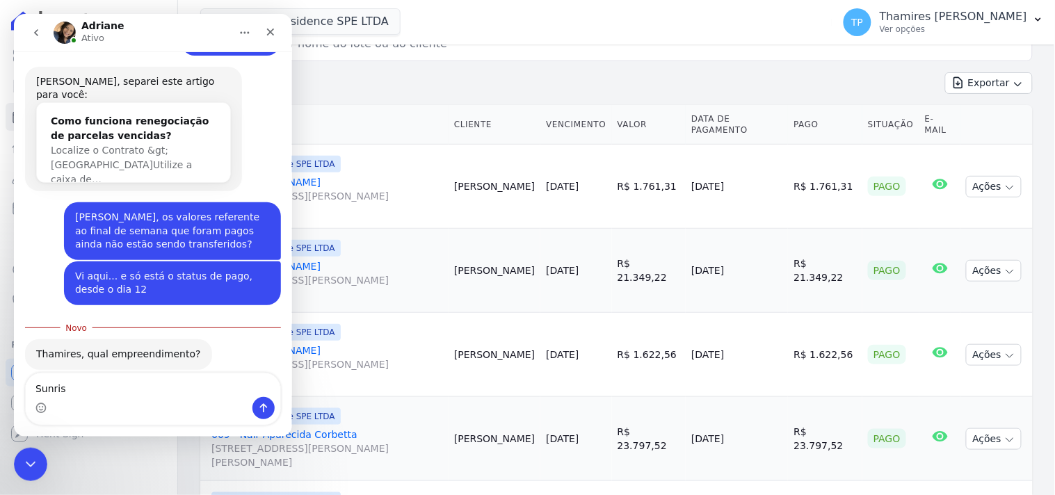
type textarea "Sunrise"
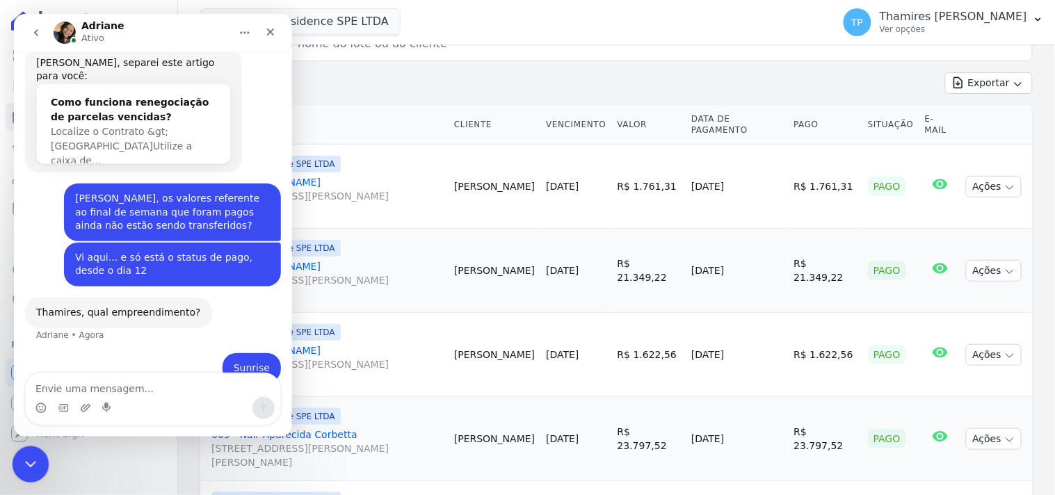
click at [33, 460] on icon "Encerramento do Messenger da Intercom" at bounding box center [28, 462] width 17 height 17
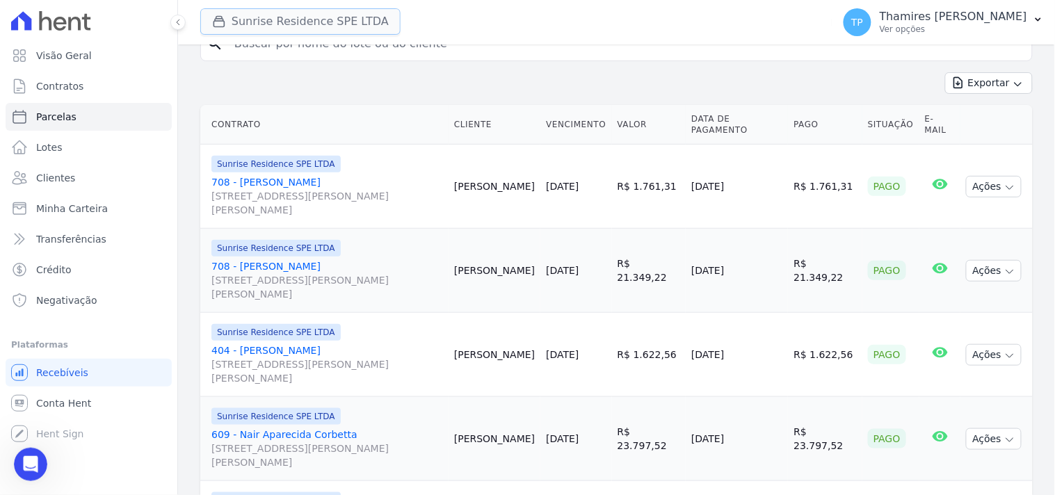
click at [242, 30] on button "Sunrise Residence SPE LTDA" at bounding box center [300, 21] width 200 height 26
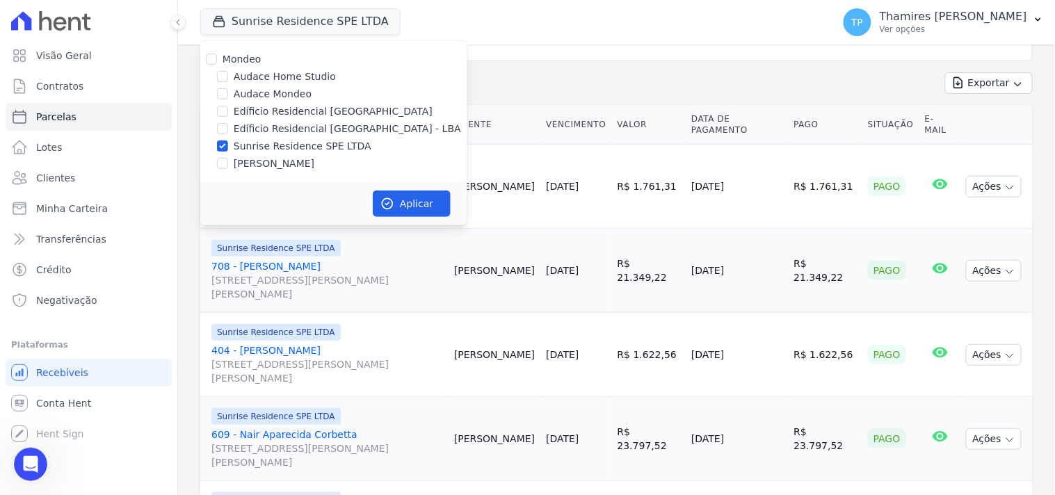
click at [252, 97] on label "Audace Mondeo" at bounding box center [273, 94] width 78 height 15
click at [228, 97] on input "Audace Mondeo" at bounding box center [222, 93] width 11 height 11
checkbox input "true"
click at [332, 127] on label "Edíficio Residencial [GEOGRAPHIC_DATA] - LBA" at bounding box center [347, 129] width 227 height 15
click at [228, 127] on input "Edíficio Residencial [GEOGRAPHIC_DATA] - LBA" at bounding box center [222, 128] width 11 height 11
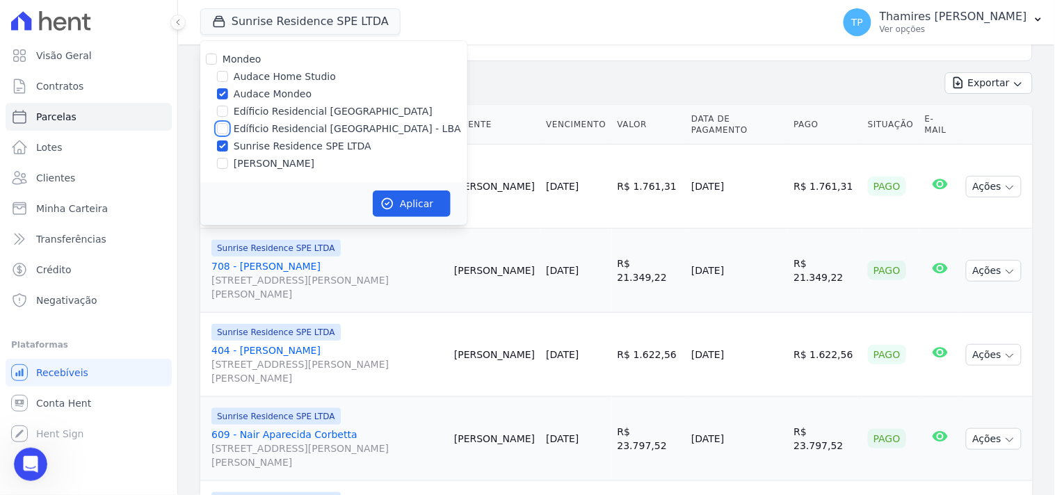
checkbox input "true"
drag, startPoint x: 275, startPoint y: 162, endPoint x: 471, endPoint y: 234, distance: 209.7
click at [276, 162] on label "[PERSON_NAME]" at bounding box center [274, 163] width 81 height 15
click at [228, 162] on input "[PERSON_NAME]" at bounding box center [222, 163] width 11 height 11
checkbox input "true"
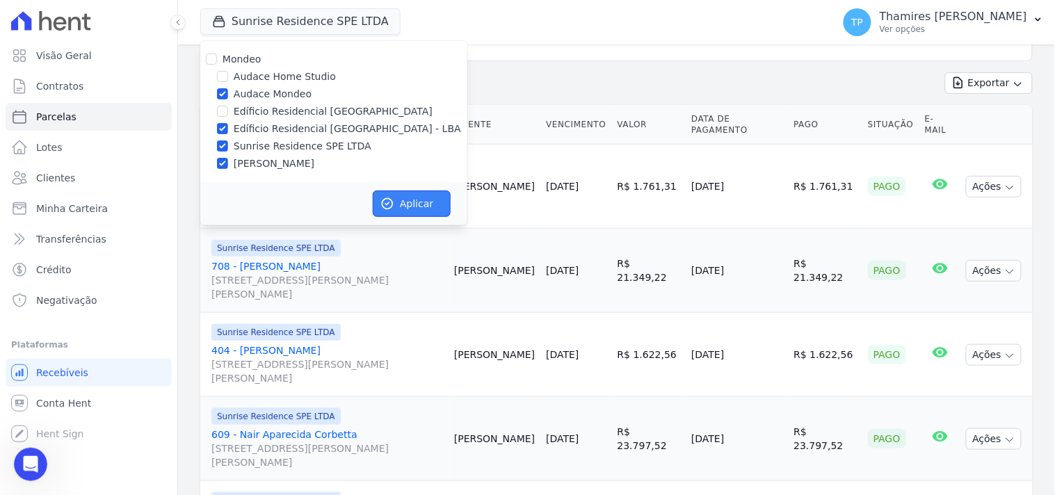
drag, startPoint x: 422, startPoint y: 207, endPoint x: 439, endPoint y: 256, distance: 52.3
click at [423, 206] on button "Aplicar" at bounding box center [412, 204] width 78 height 26
select select
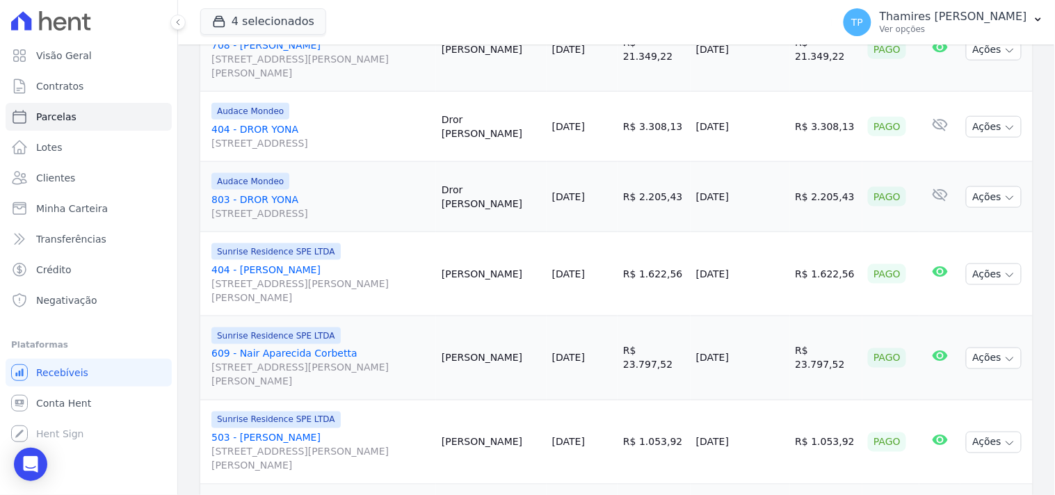
scroll to position [386, 0]
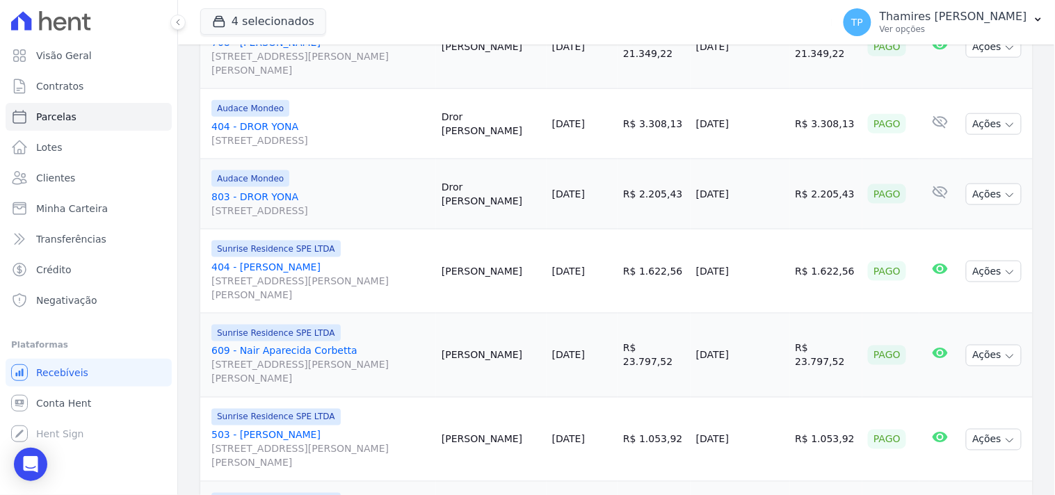
click at [10, 467] on div "Visão Geral Contratos Parcelas Lotes Clientes Minha Carteira Transferências Cré…" at bounding box center [88, 247] width 177 height 495
click at [15, 464] on div "Open Intercom Messenger" at bounding box center [31, 464] width 37 height 37
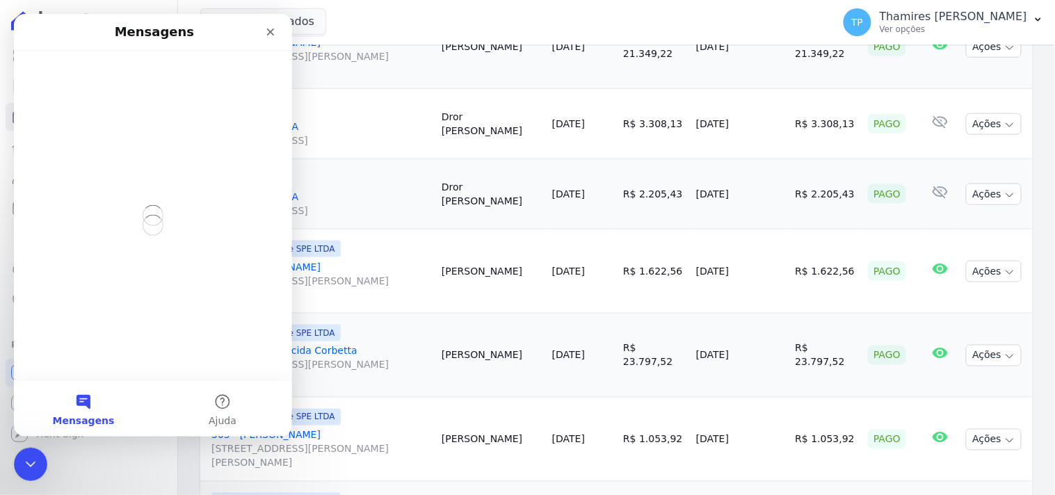
scroll to position [0, 0]
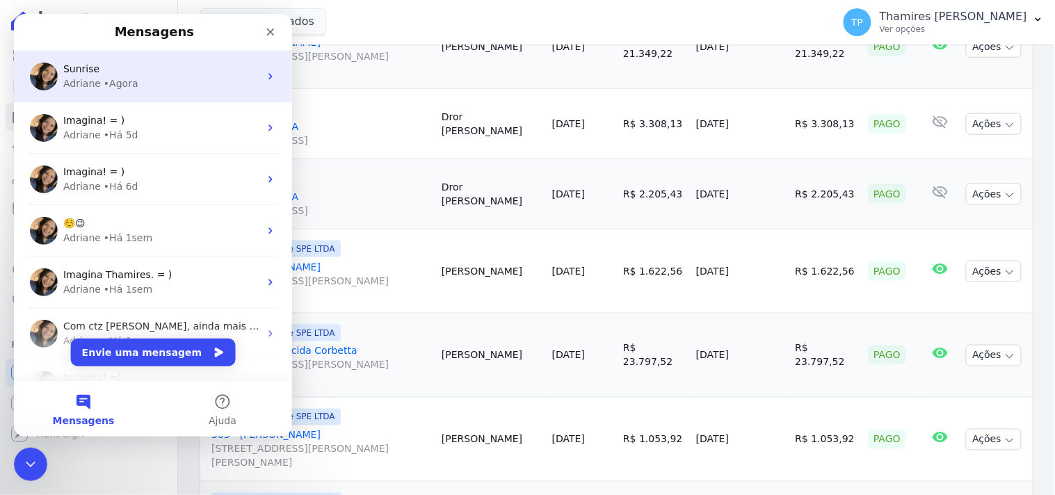
drag, startPoint x: 166, startPoint y: 64, endPoint x: 184, endPoint y: 75, distance: 20.6
click at [170, 65] on div "Sunrise" at bounding box center [161, 68] width 196 height 15
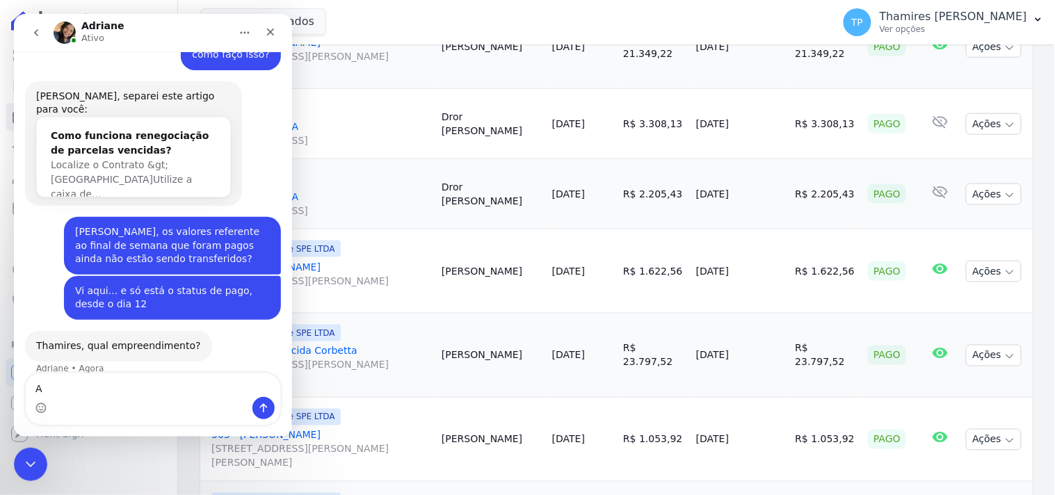
scroll to position [487, 0]
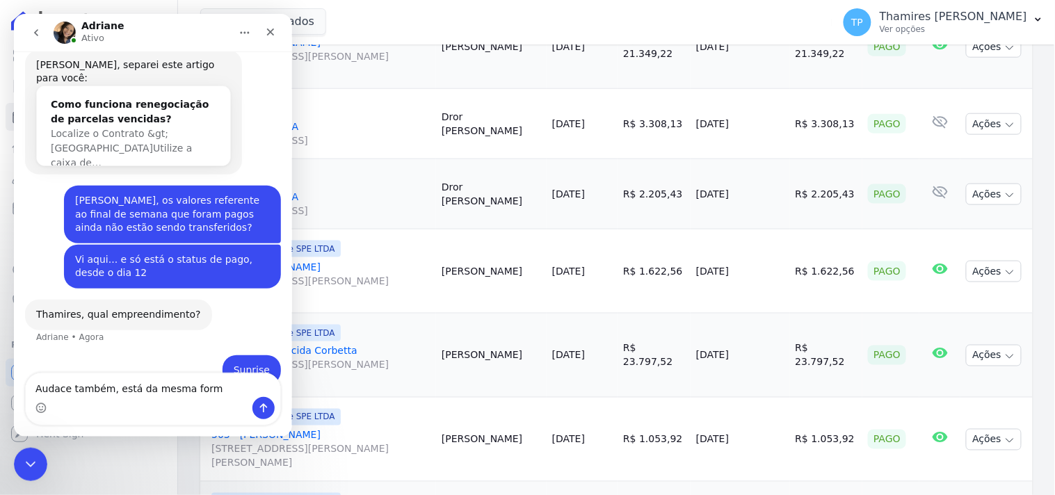
type textarea "Audace também, está da mesma forma"
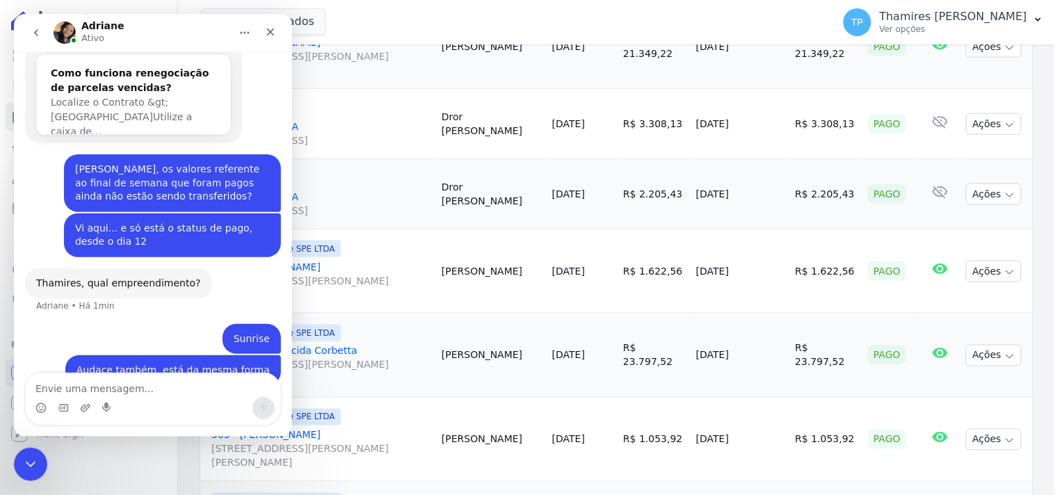
click at [60, 462] on div "Visão Geral Contratos Parcelas Lotes Clientes Minha Carteira Transferências Cré…" at bounding box center [88, 247] width 177 height 495
click at [43, 462] on div "Encerramento do Messenger da Intercom" at bounding box center [28, 462] width 33 height 33
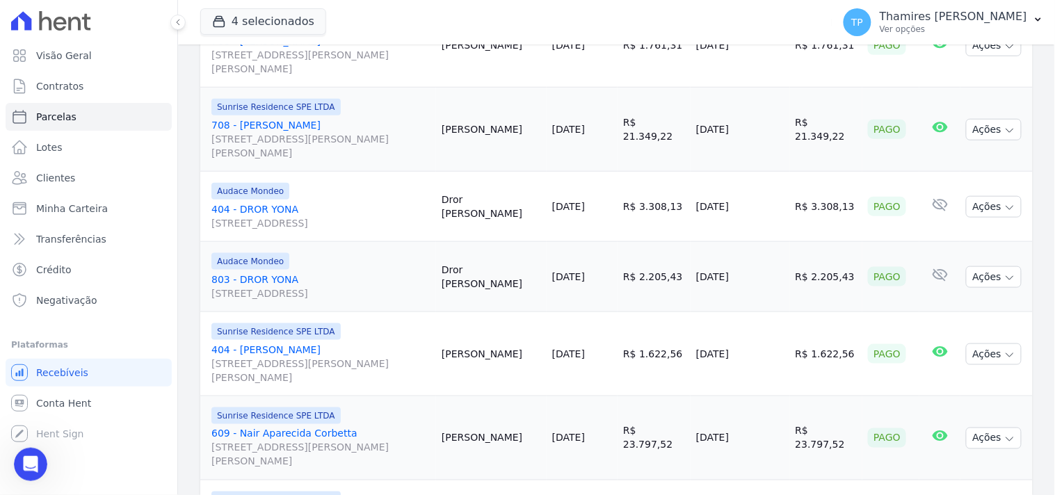
scroll to position [380, 0]
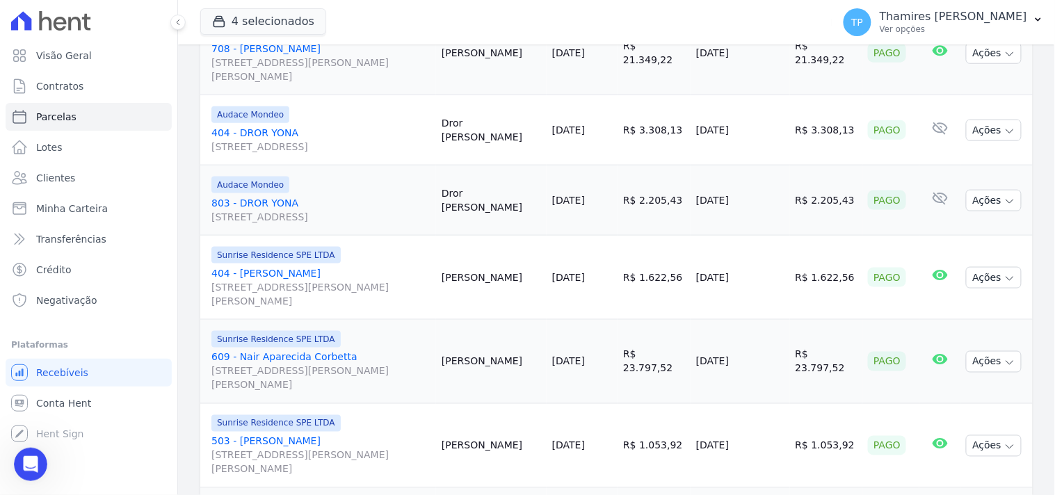
drag, startPoint x: 700, startPoint y: 136, endPoint x: 759, endPoint y: 134, distance: 59.1
click at [759, 134] on td "[DATE]" at bounding box center [739, 130] width 99 height 70
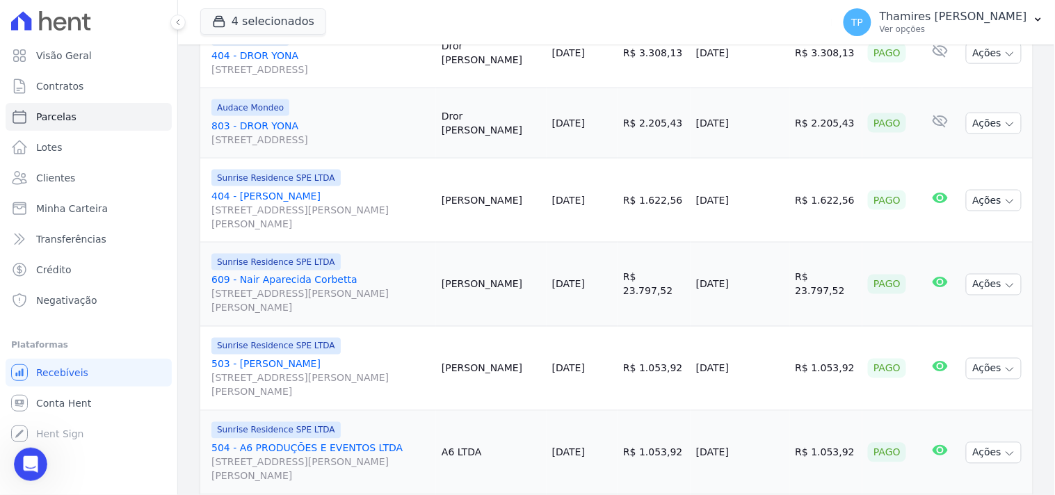
scroll to position [534, 0]
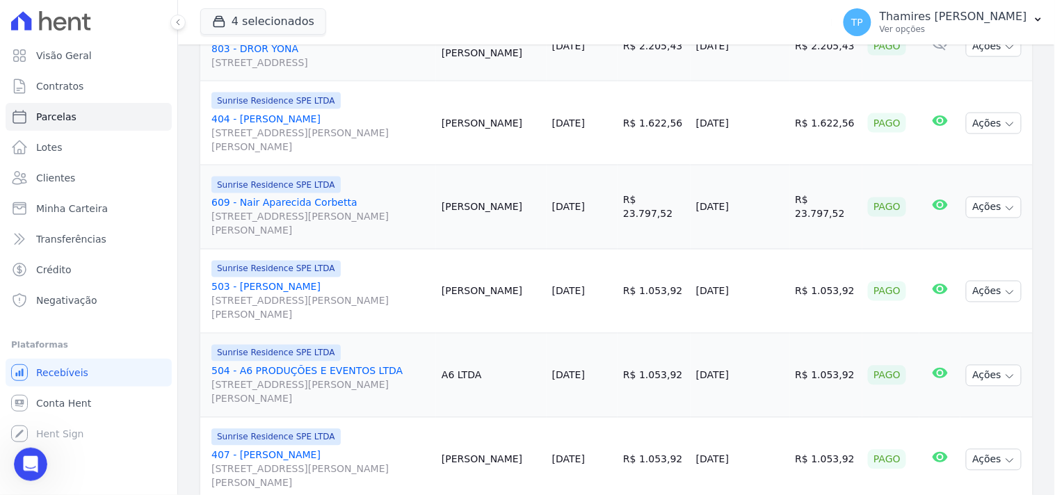
drag, startPoint x: 698, startPoint y: 118, endPoint x: 754, endPoint y: 120, distance: 56.3
click at [754, 120] on tr "Sunrise Residence SPE LTDA 404 - Eduardo Melo dos Santos Rua Anacleto Luiz de O…" at bounding box center [616, 123] width 832 height 84
drag, startPoint x: 704, startPoint y: 207, endPoint x: 755, endPoint y: 203, distance: 51.6
click at [755, 203] on td "[DATE]" at bounding box center [739, 207] width 99 height 84
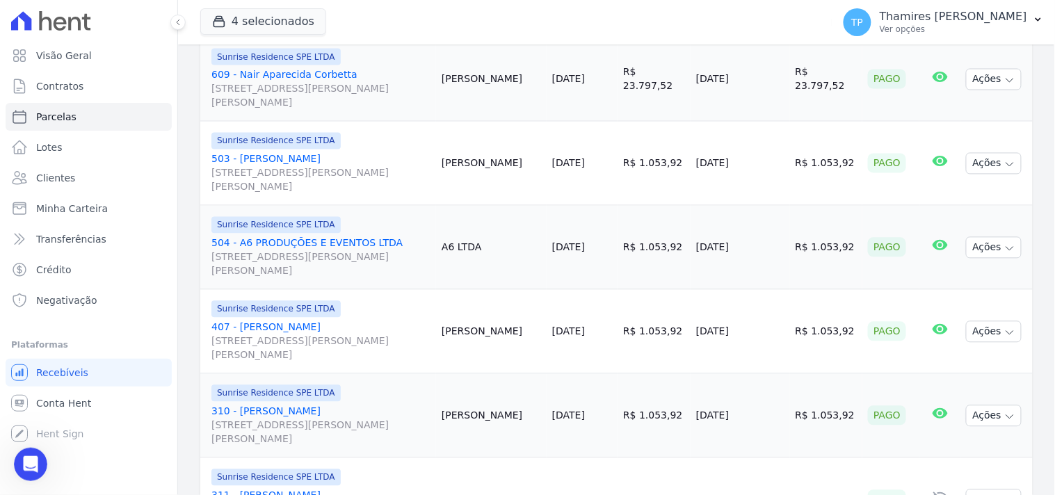
scroll to position [689, 0]
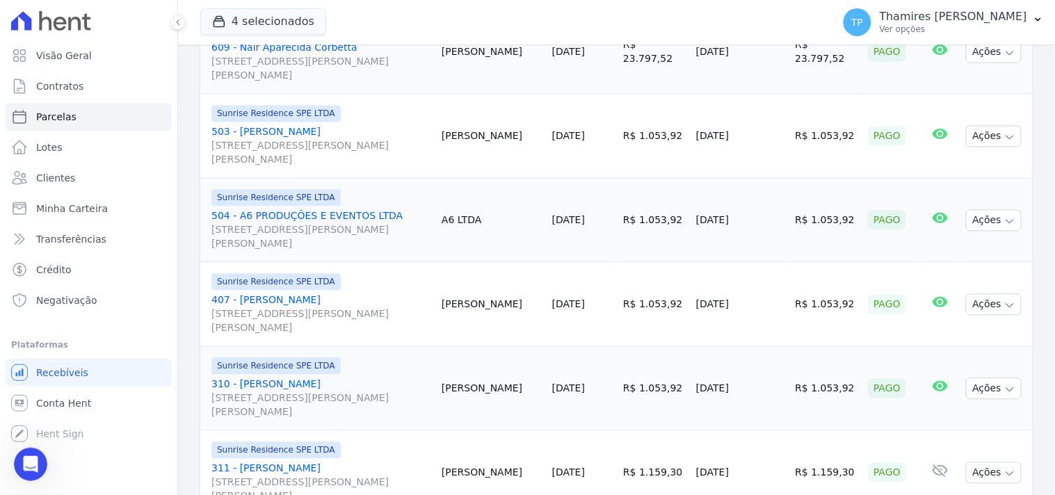
drag, startPoint x: 705, startPoint y: 140, endPoint x: 664, endPoint y: 24, distance: 123.8
click at [770, 138] on td "[DATE]" at bounding box center [739, 137] width 99 height 84
drag, startPoint x: 687, startPoint y: 226, endPoint x: 744, endPoint y: 230, distance: 57.2
click at [756, 226] on tr "Sunrise Residence SPE LTDA 504 - A6 PRODUÇÕES E EVENTOS LTDA Rua Anacleto Luiz …" at bounding box center [616, 221] width 832 height 84
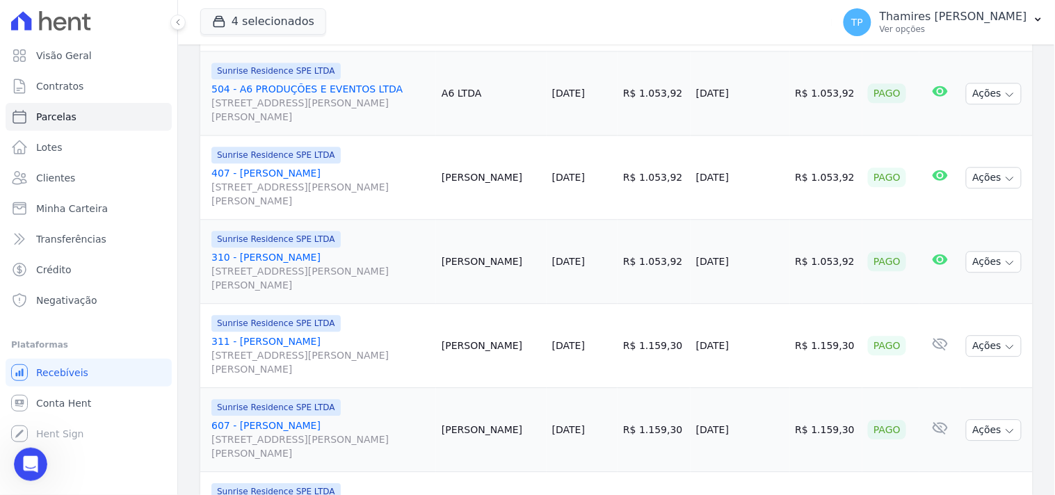
scroll to position [843, 0]
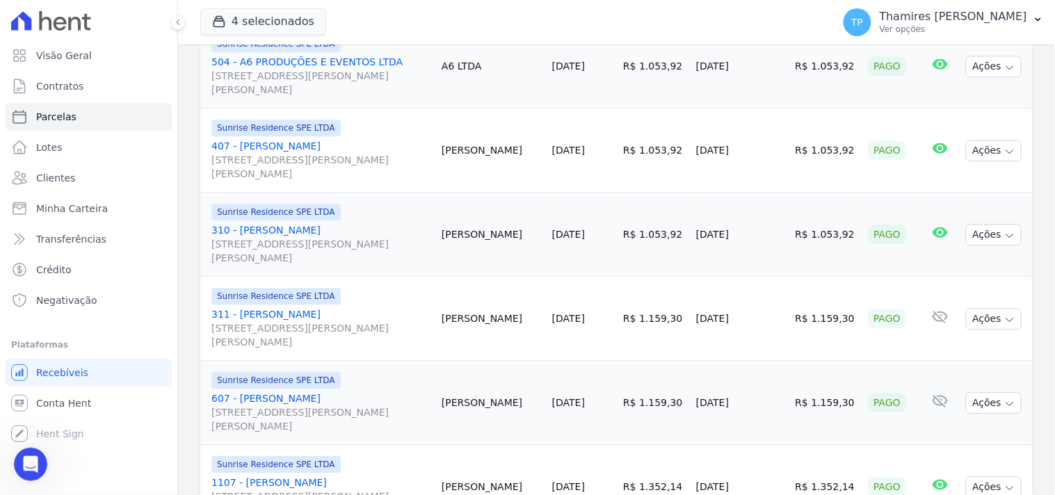
drag, startPoint x: 700, startPoint y: 154, endPoint x: 755, endPoint y: 157, distance: 55.7
click at [755, 157] on td "[DATE]" at bounding box center [739, 150] width 99 height 84
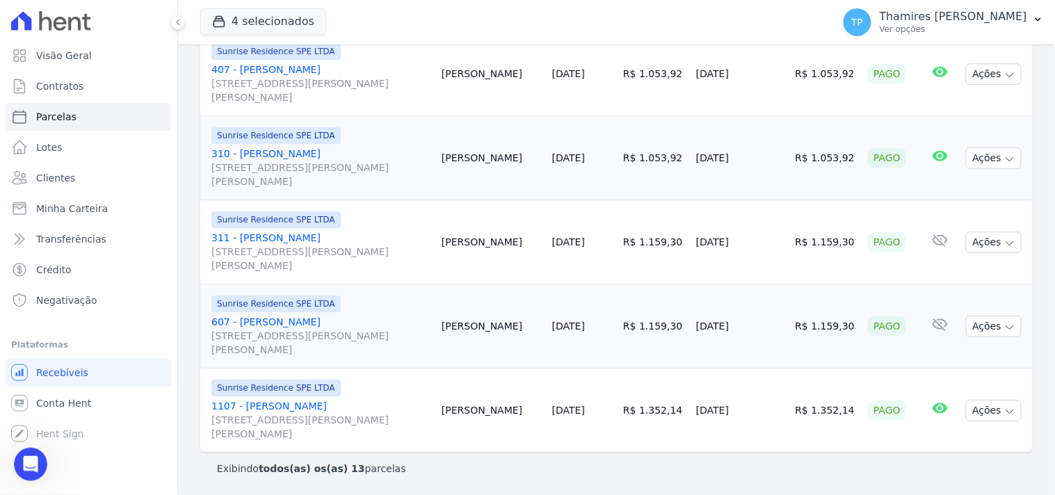
drag, startPoint x: 697, startPoint y: 167, endPoint x: 752, endPoint y: 162, distance: 55.8
click at [751, 163] on td "[DATE]" at bounding box center [739, 158] width 99 height 84
drag, startPoint x: 703, startPoint y: 253, endPoint x: 757, endPoint y: 246, distance: 54.0
click at [757, 246] on td "[DATE]" at bounding box center [739, 242] width 99 height 84
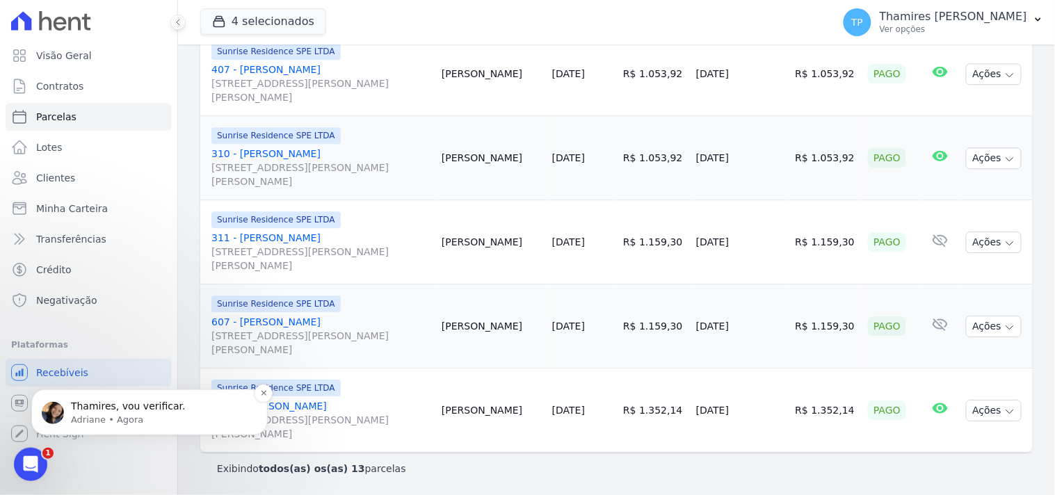
click at [124, 419] on p "Adriane • Agora" at bounding box center [160, 419] width 179 height 13
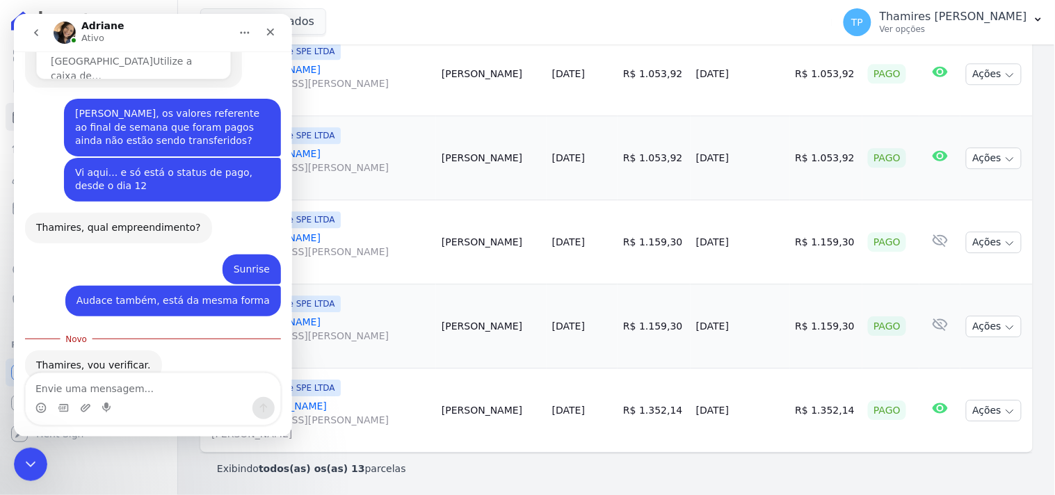
scroll to position [583, 0]
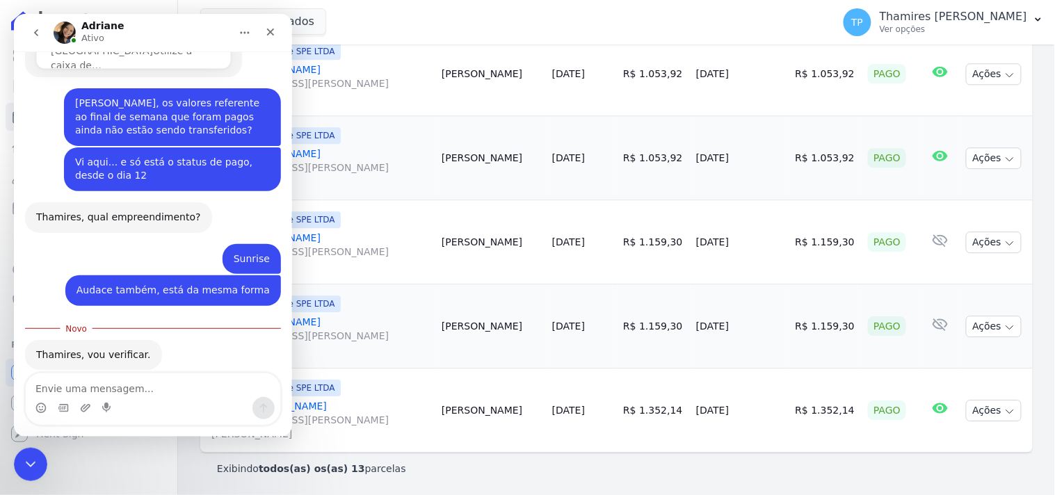
click at [170, 378] on textarea "Envie uma mensagem..." at bounding box center [152, 385] width 255 height 24
type textarea "Obrigada, aguardo"
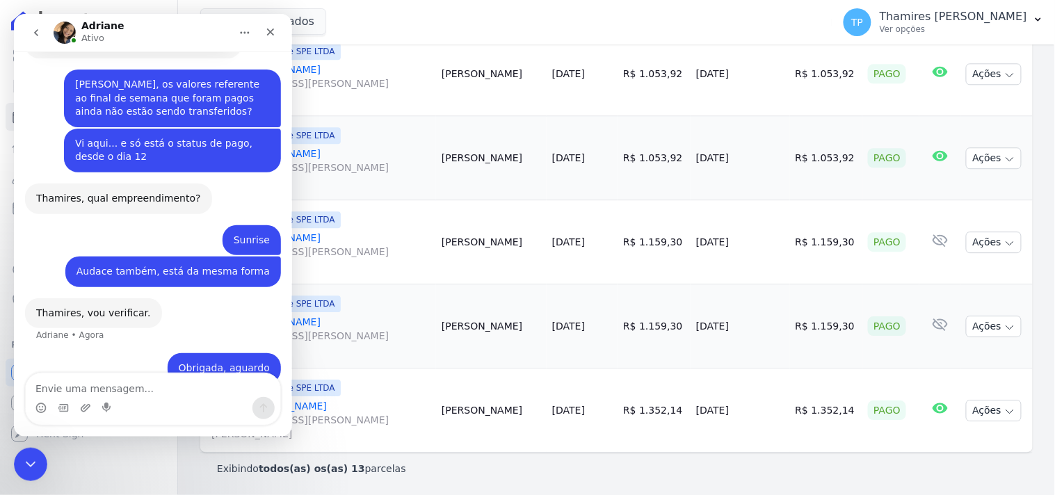
scroll to position [601, 0]
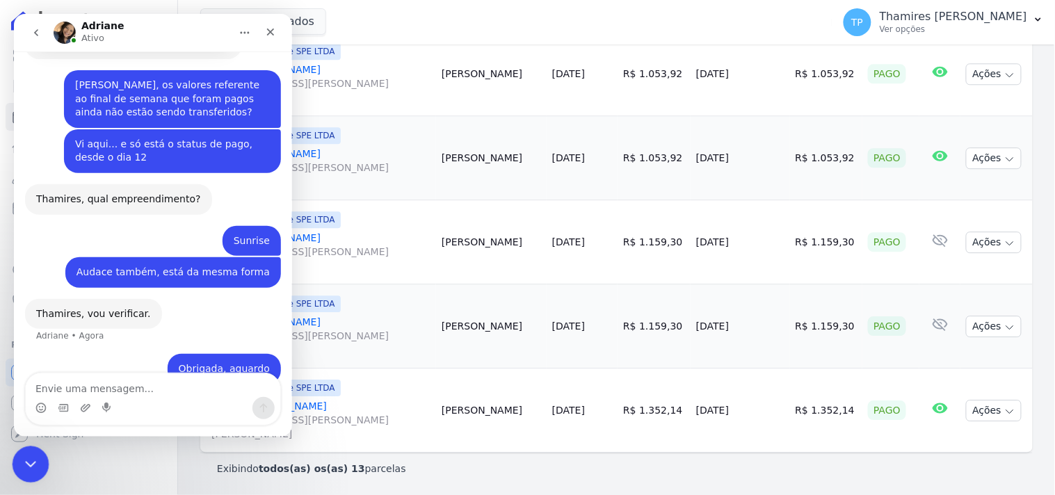
click at [14, 473] on div "Encerramento do Messenger da Intercom" at bounding box center [28, 462] width 33 height 33
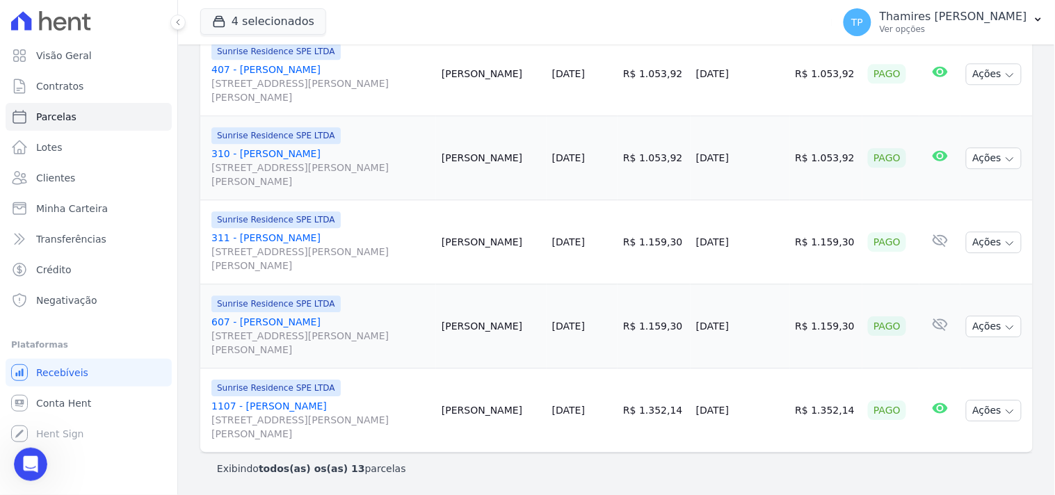
drag, startPoint x: 697, startPoint y: 330, endPoint x: 782, endPoint y: 330, distance: 84.8
click at [782, 330] on td "[DATE]" at bounding box center [739, 326] width 99 height 84
drag, startPoint x: 726, startPoint y: 411, endPoint x: 802, endPoint y: 407, distance: 75.9
click at [802, 407] on tr "Sunrise Residence SPE LTDA 1107 - José Ademir Bueno da Rosa Rua Anacleto Luiz d…" at bounding box center [616, 411] width 832 height 84
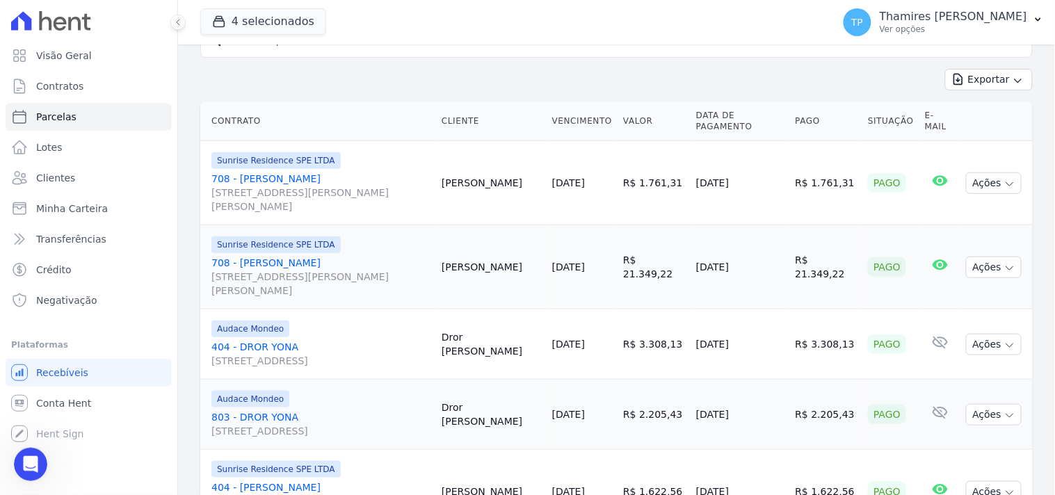
scroll to position [0, 0]
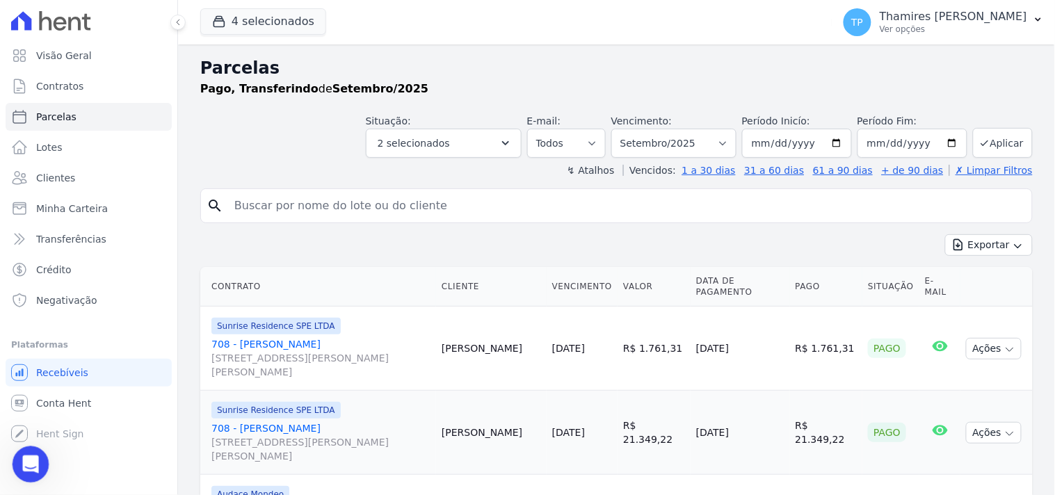
click at [44, 458] on div "Abertura do Messenger da Intercom" at bounding box center [29, 462] width 46 height 46
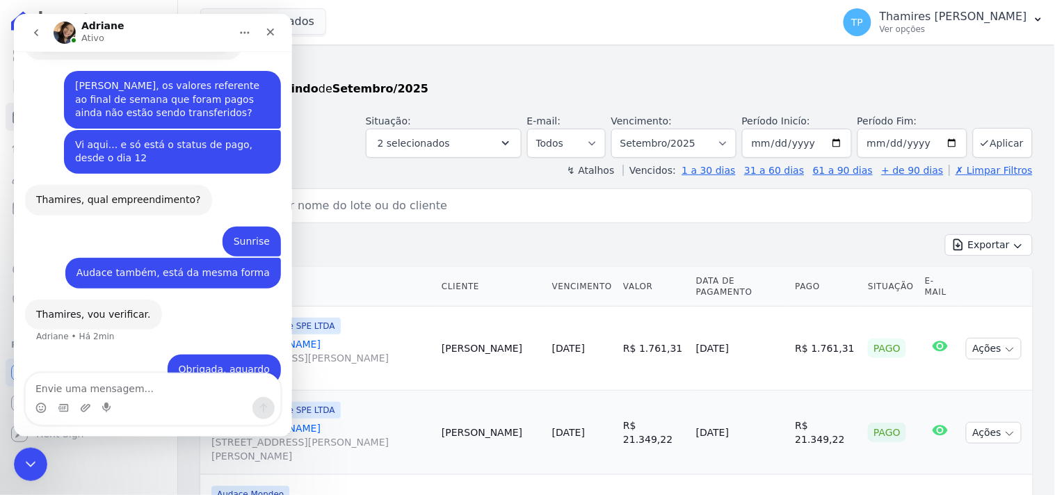
scroll to position [601, 0]
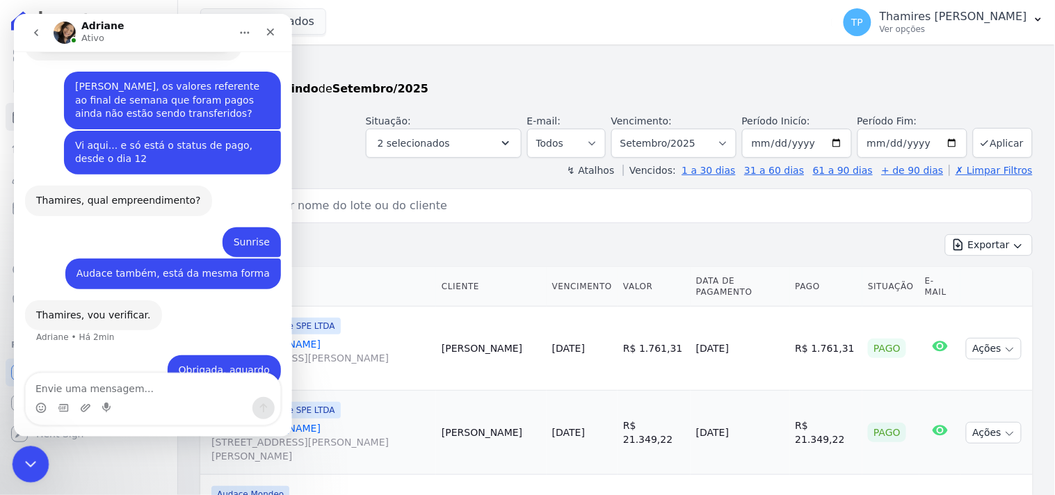
click at [35, 458] on icon "Encerramento do Messenger da Intercom" at bounding box center [28, 462] width 17 height 17
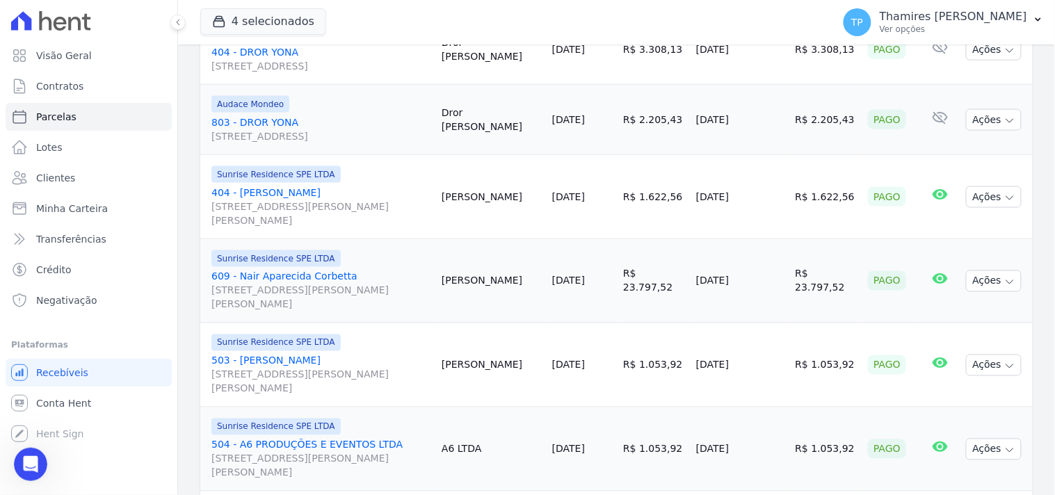
scroll to position [463, 0]
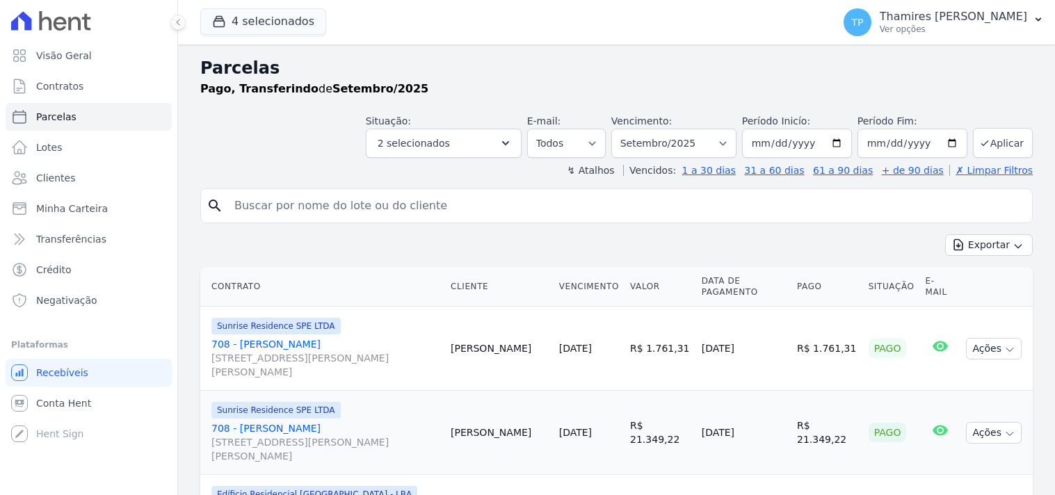
select select
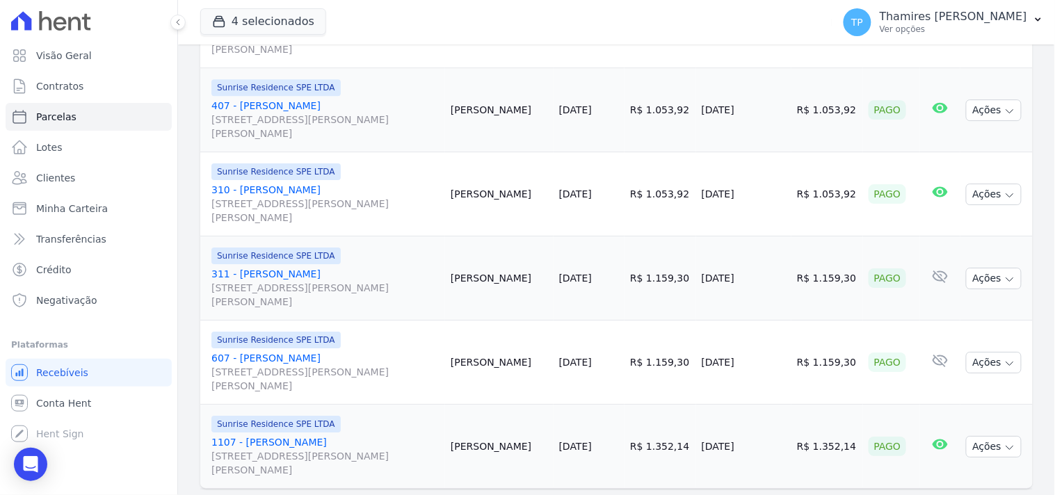
scroll to position [1159, 0]
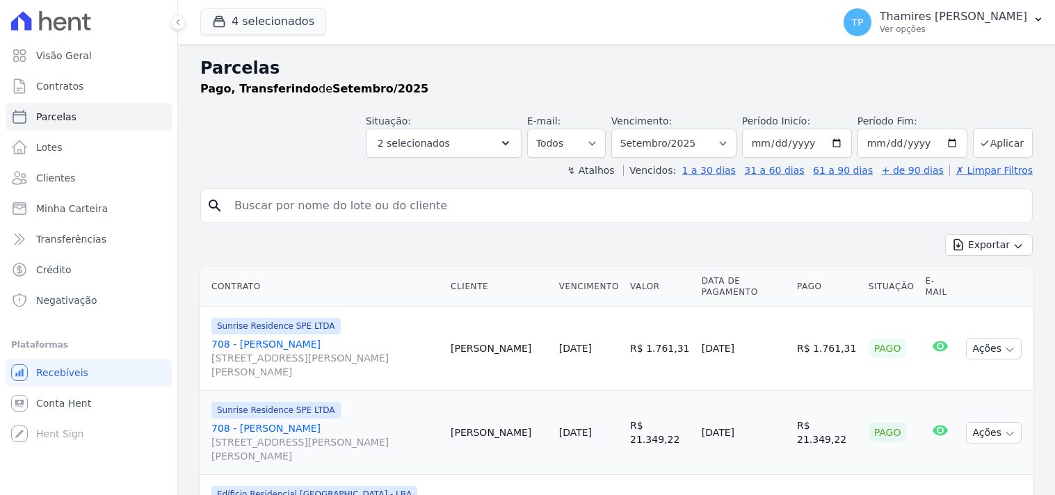
select select
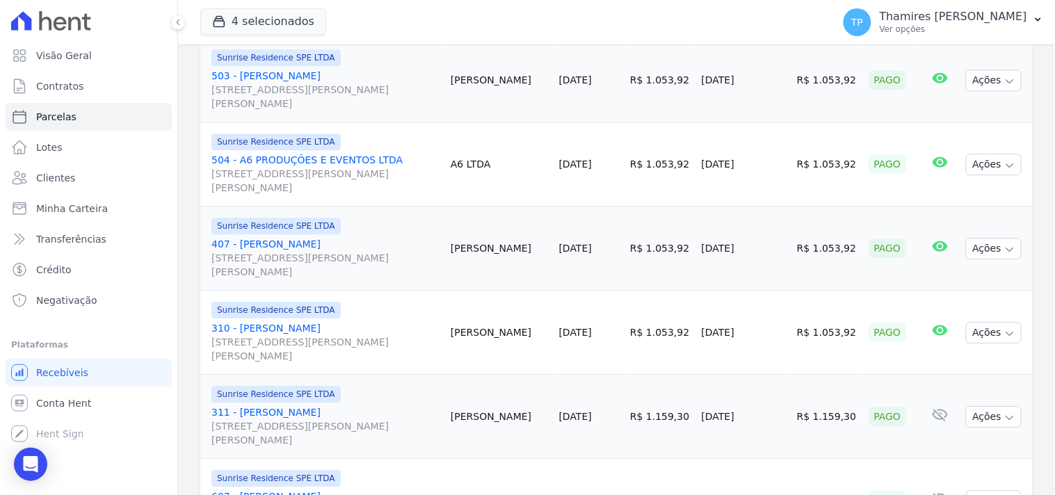
scroll to position [1158, 0]
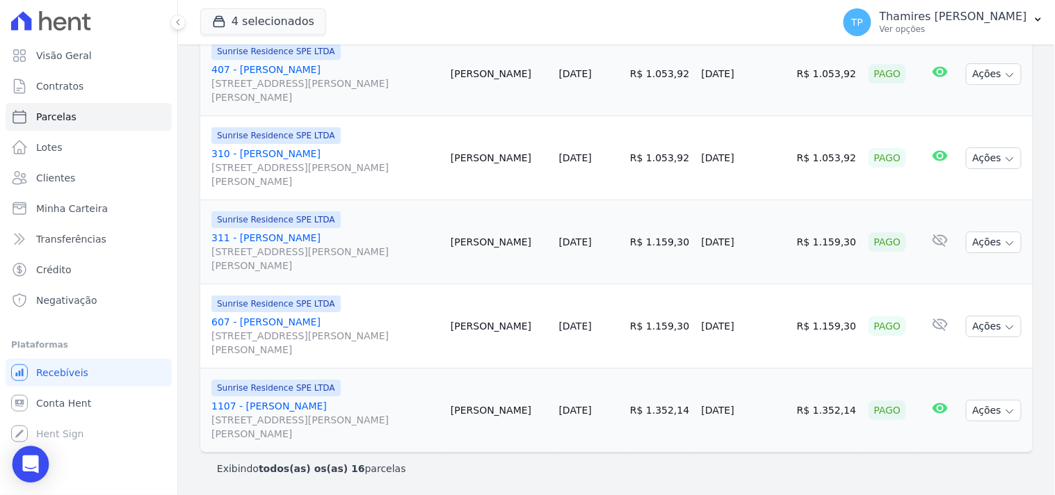
click at [44, 468] on div "Open Intercom Messenger" at bounding box center [31, 464] width 37 height 37
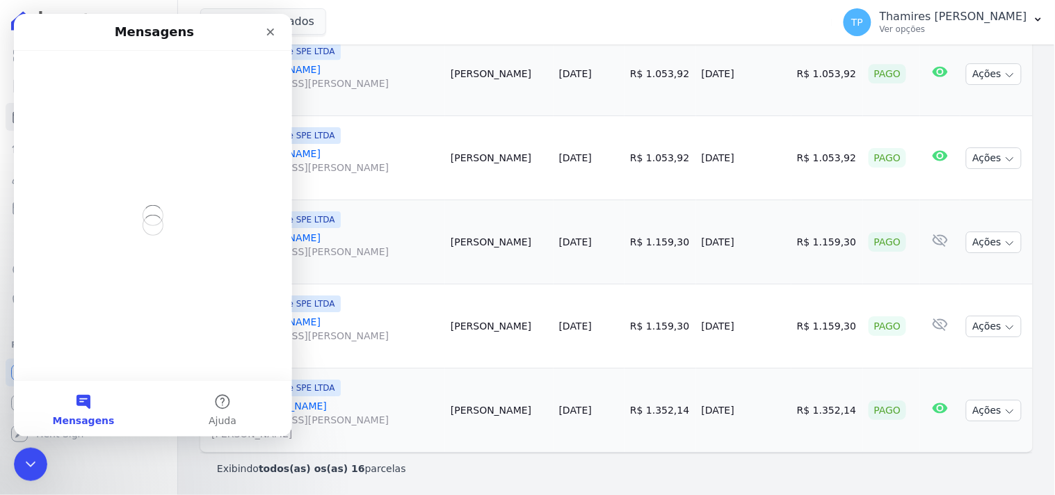
scroll to position [0, 0]
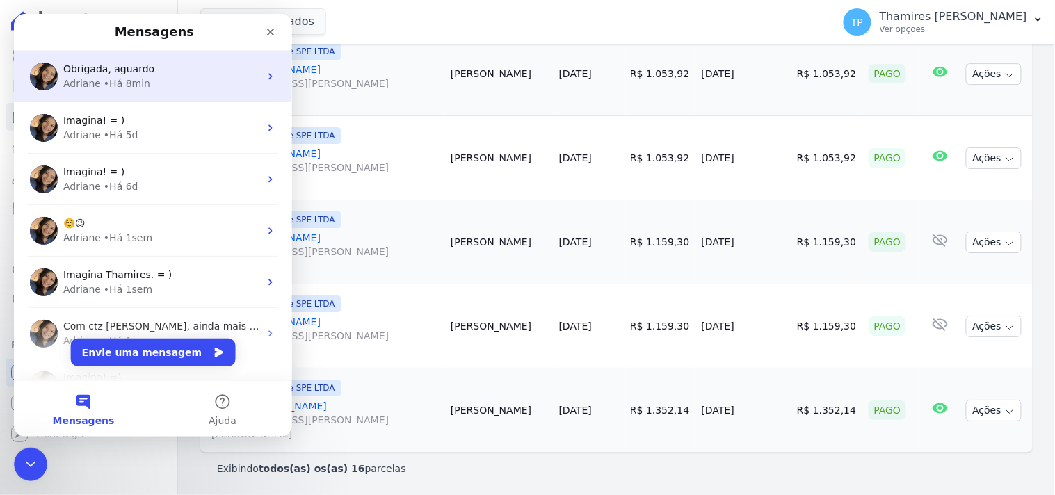
click at [165, 95] on div "Obrigada, aguardo Adriane • Há 8min" at bounding box center [152, 75] width 278 height 51
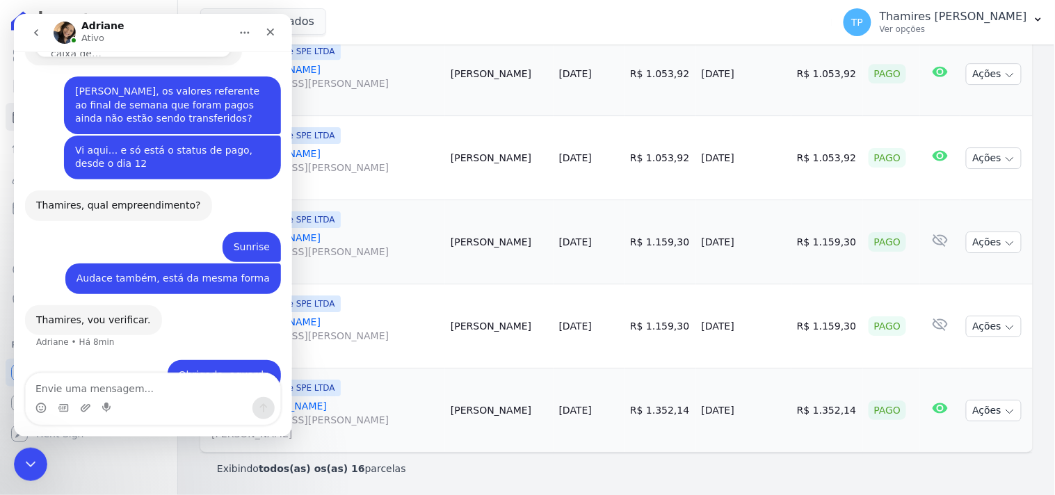
scroll to position [601, 0]
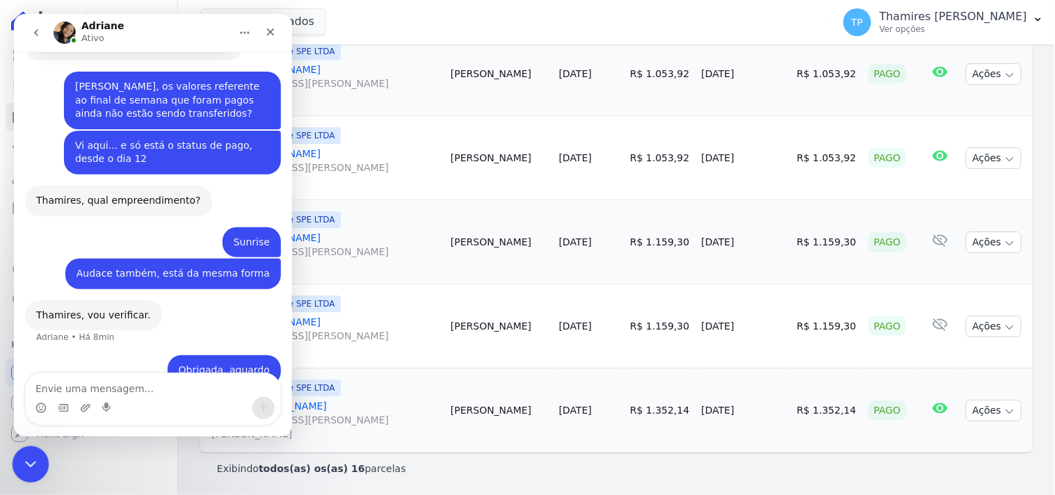
click at [22, 455] on icon "Encerramento do Messenger da Intercom" at bounding box center [28, 462] width 17 height 17
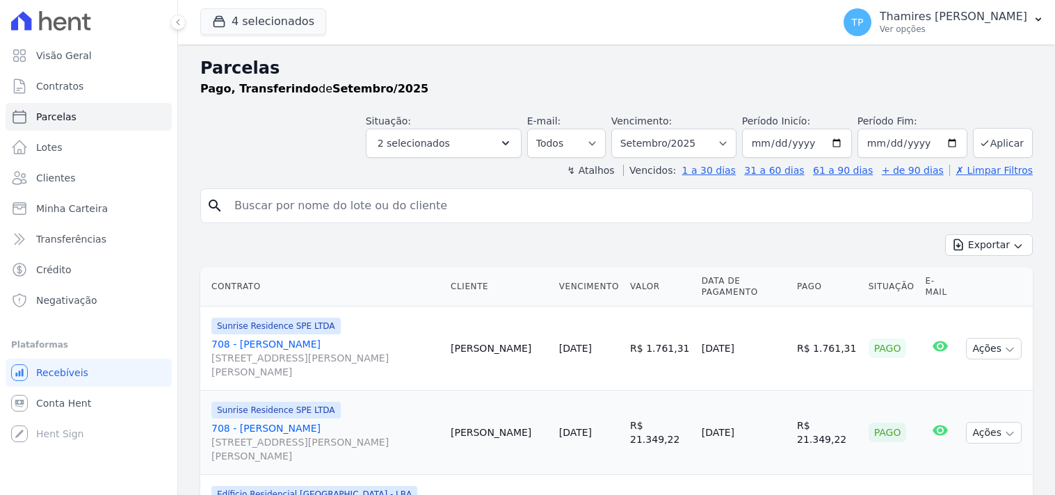
select select
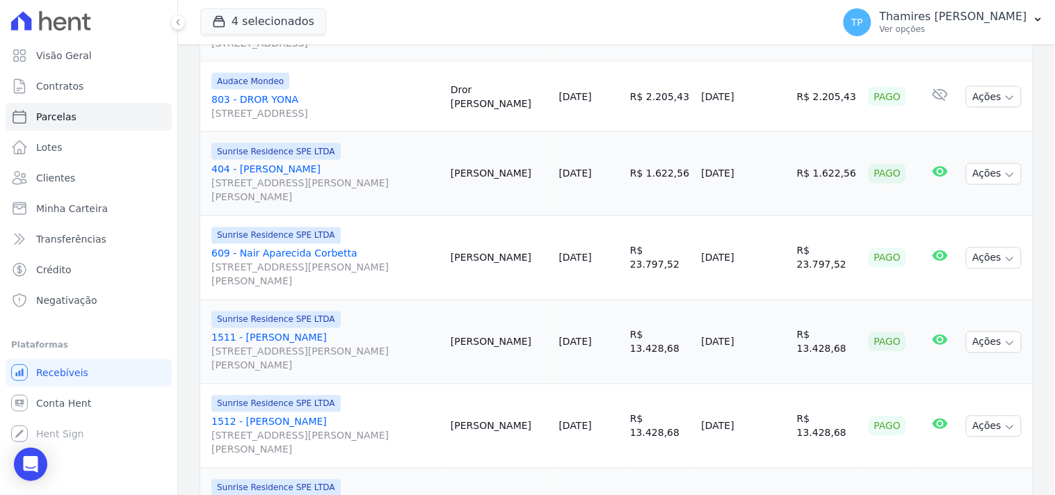
scroll to position [695, 0]
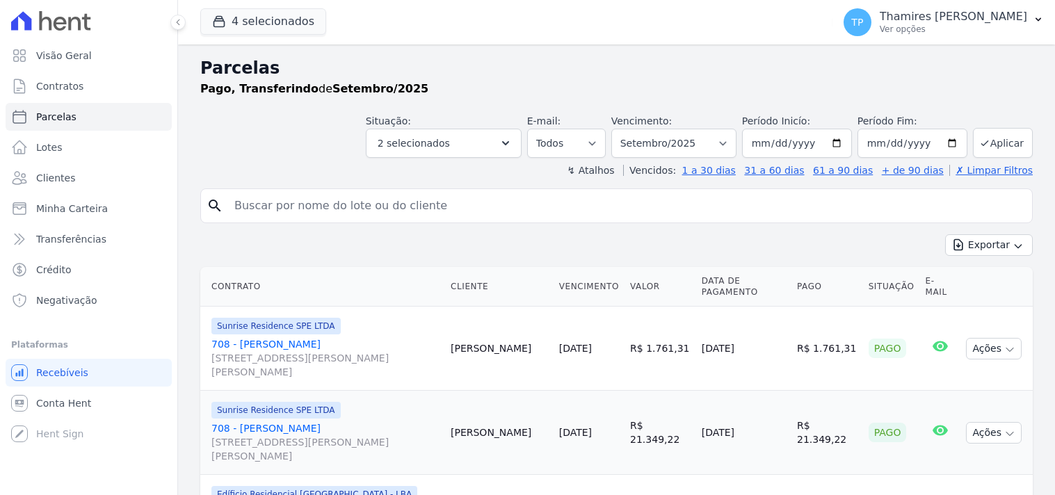
select select
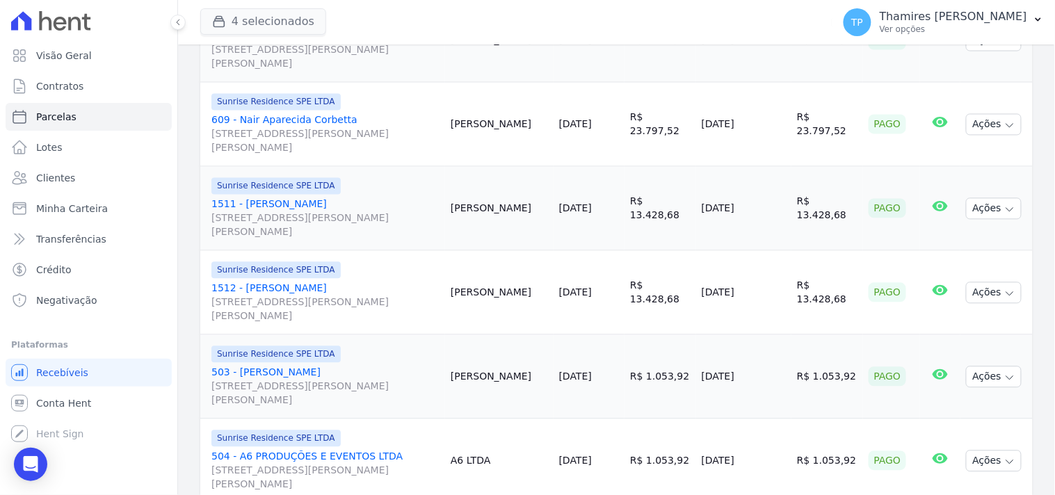
scroll to position [695, 0]
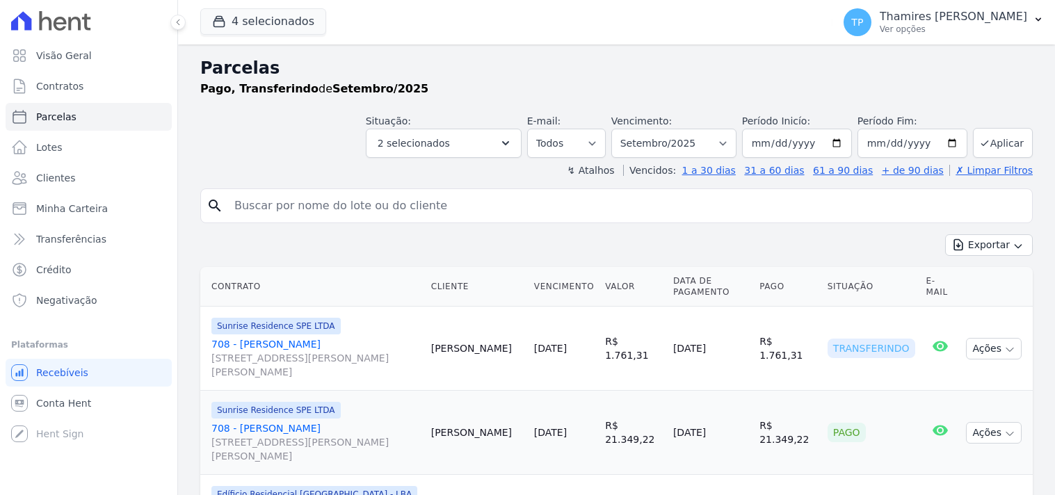
select select
click at [39, 459] on div "Open Intercom Messenger" at bounding box center [30, 464] width 33 height 33
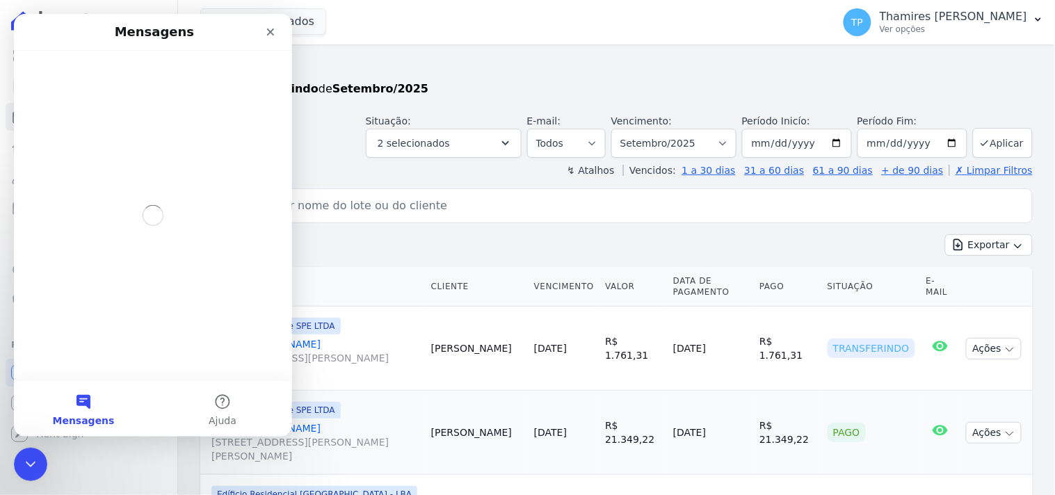
click at [455, 239] on div "Exportar Exportar PDF Exportar CSV" at bounding box center [616, 250] width 832 height 33
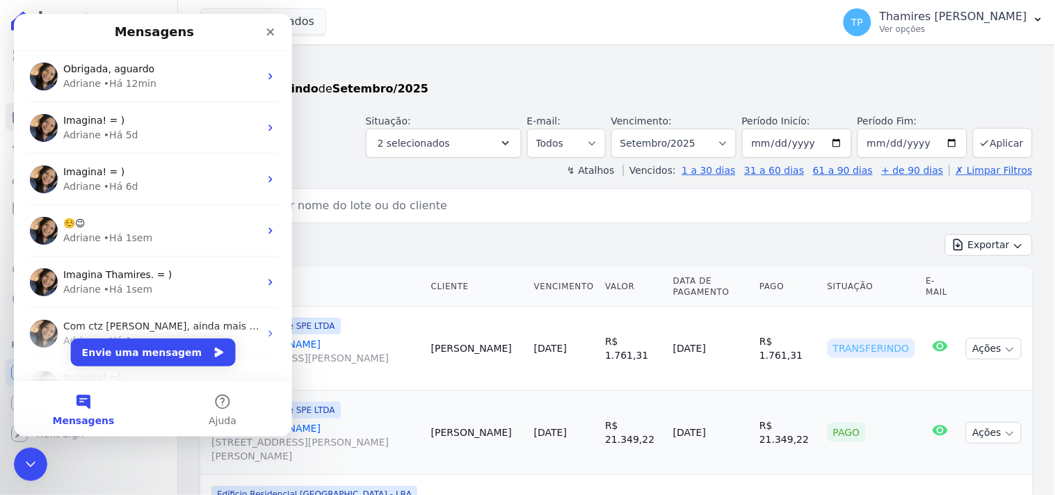
click at [476, 251] on div "Exportar Exportar PDF Exportar CSV" at bounding box center [616, 250] width 832 height 33
click at [727, 286] on th "Data de Pagamento" at bounding box center [711, 287] width 86 height 40
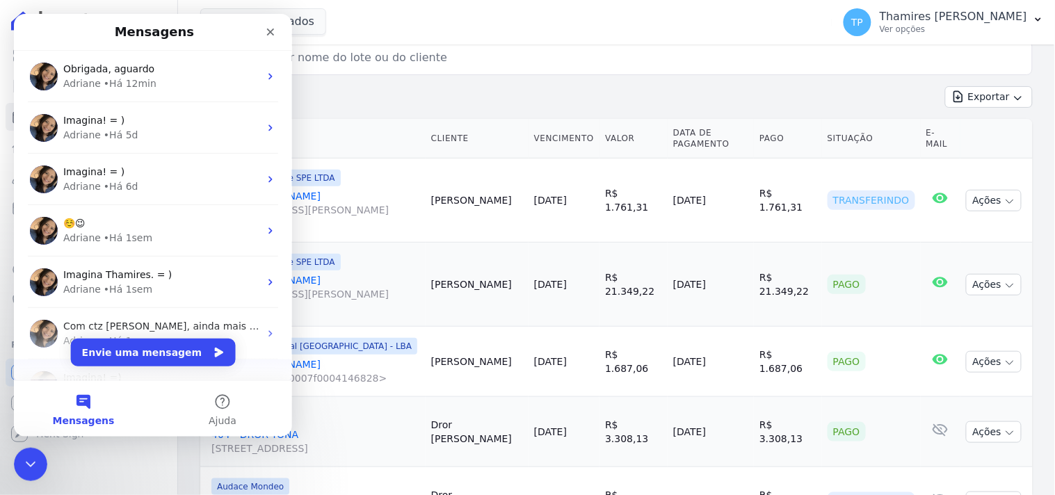
scroll to position [154, 0]
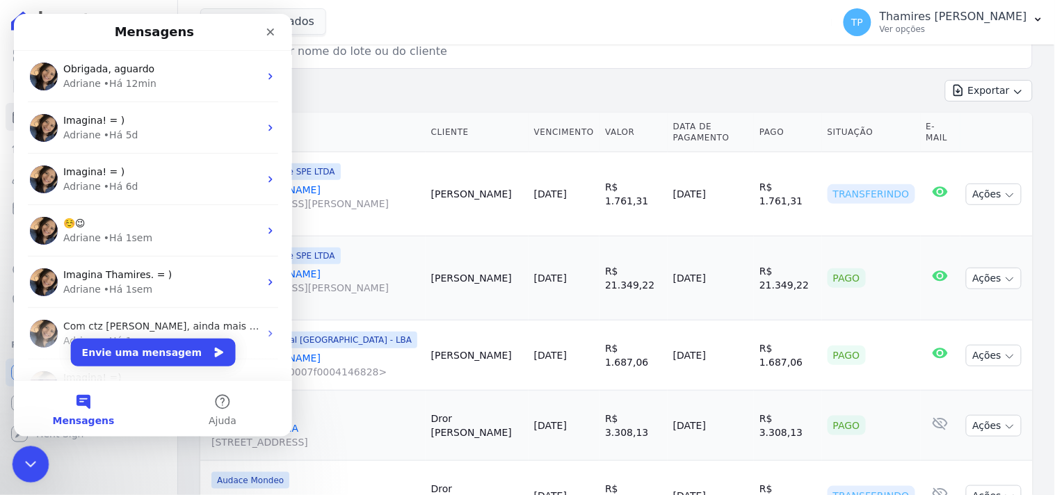
click at [30, 462] on icon "Encerramento do Messenger da Intercom" at bounding box center [29, 463] width 10 height 6
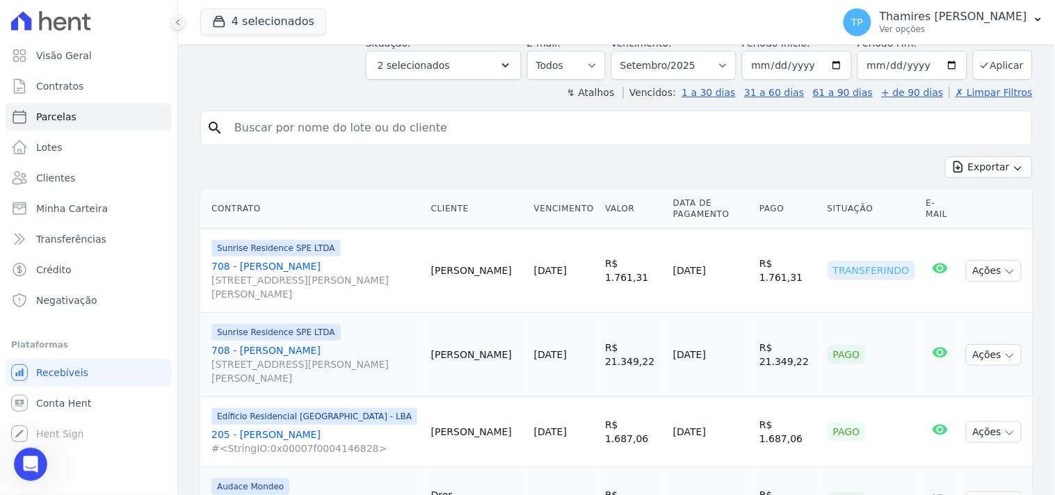
scroll to position [77, 0]
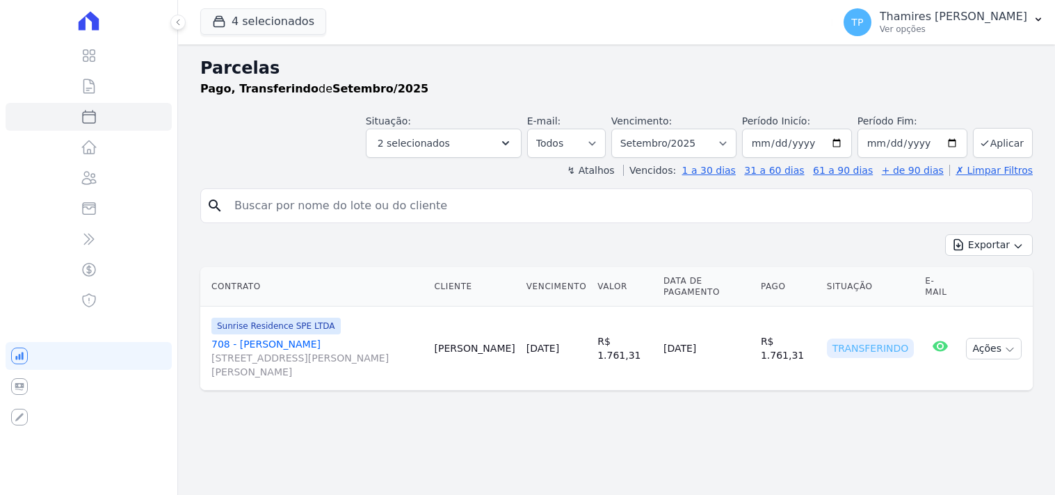
select select
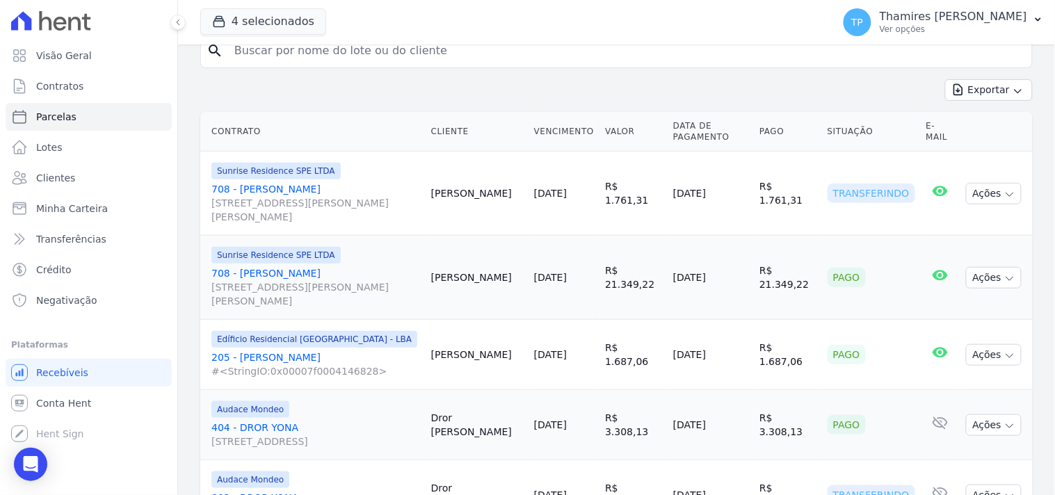
scroll to position [232, 0]
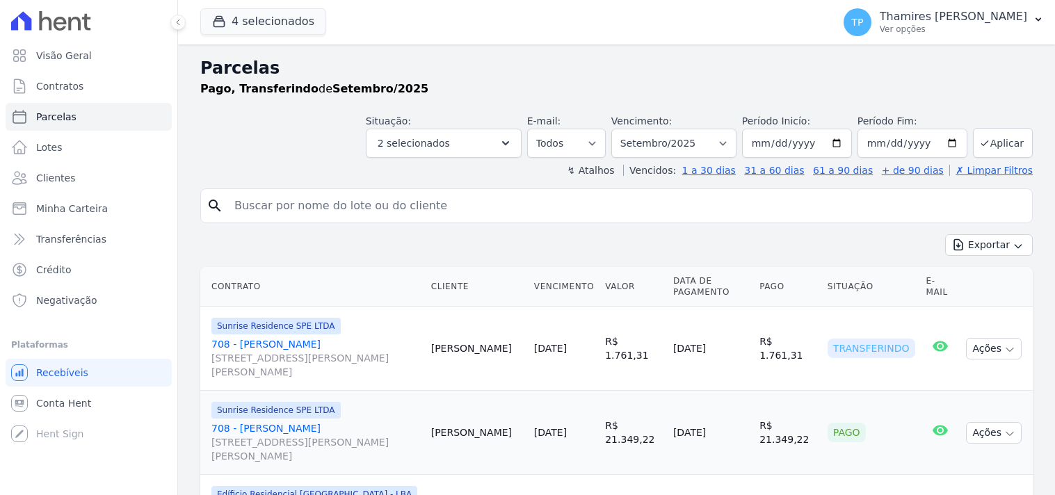
select select
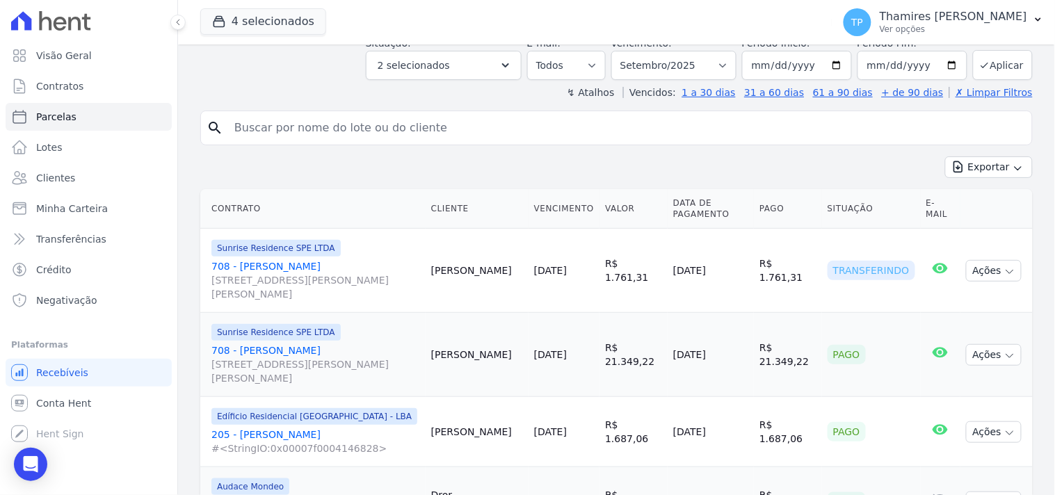
scroll to position [309, 0]
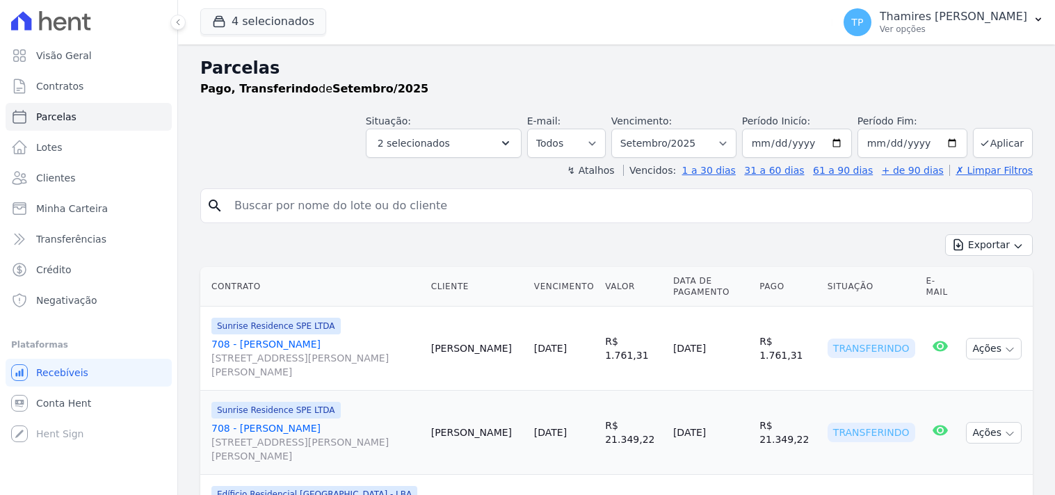
select select
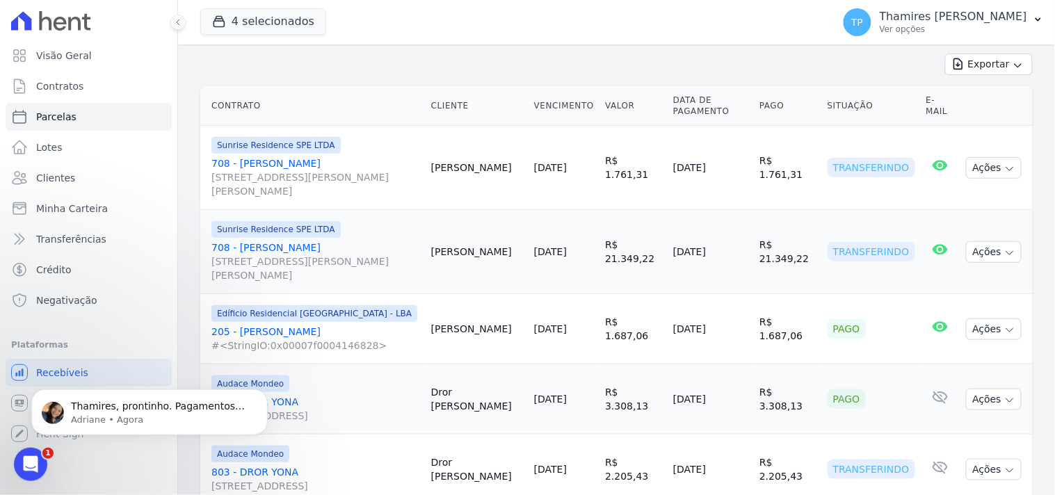
scroll to position [309, 0]
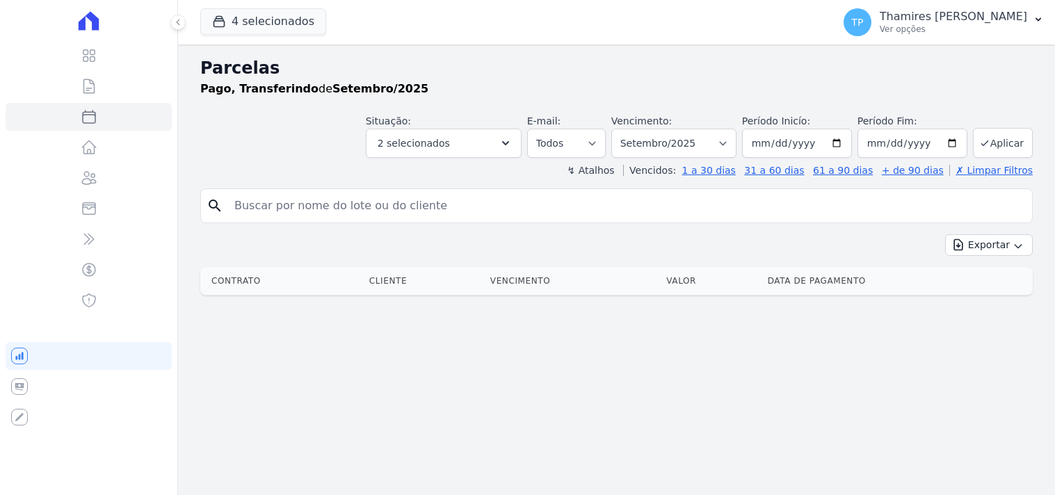
select select
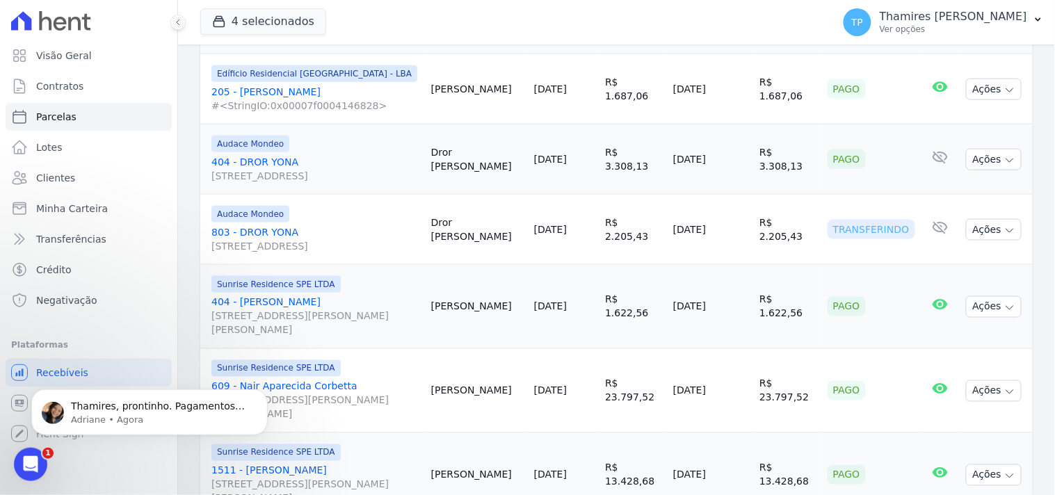
scroll to position [232, 0]
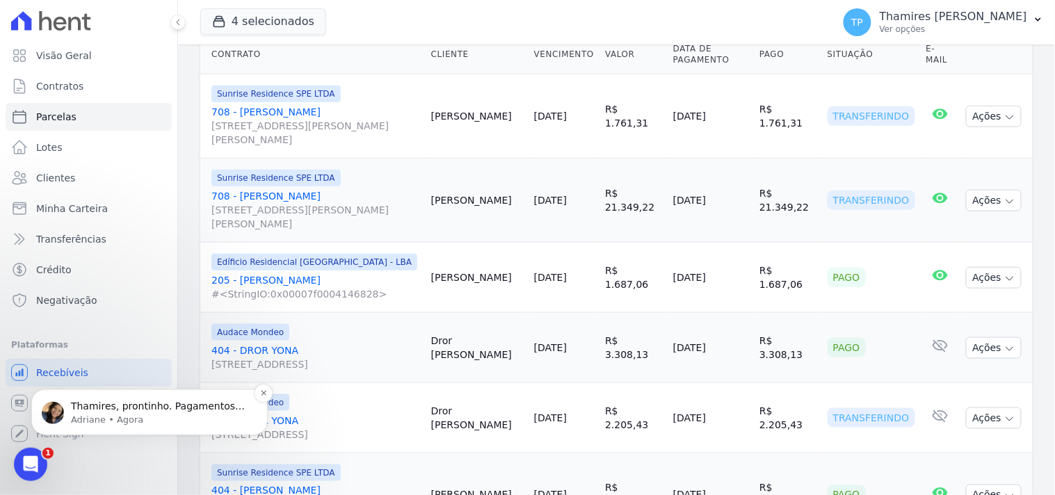
click at [161, 423] on p "Adriane • Agora" at bounding box center [160, 419] width 179 height 13
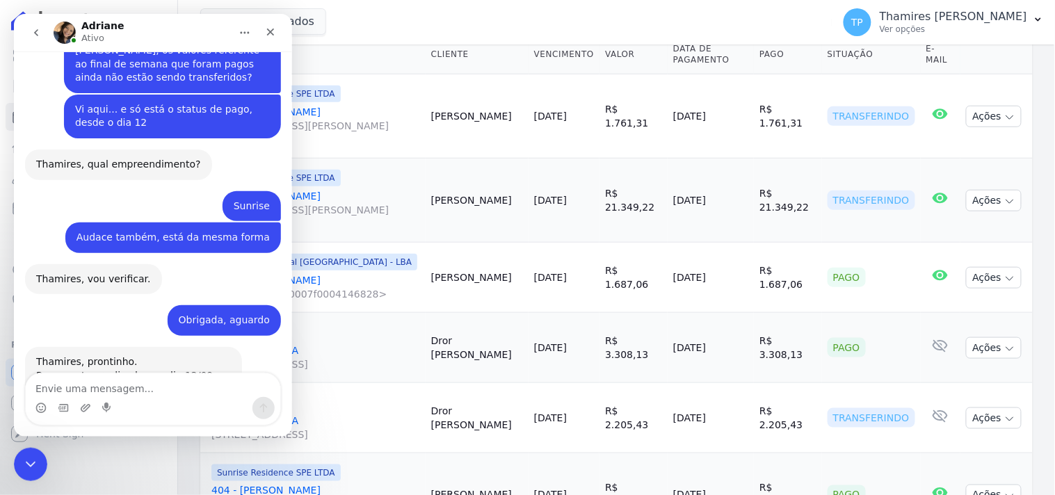
scroll to position [711, 0]
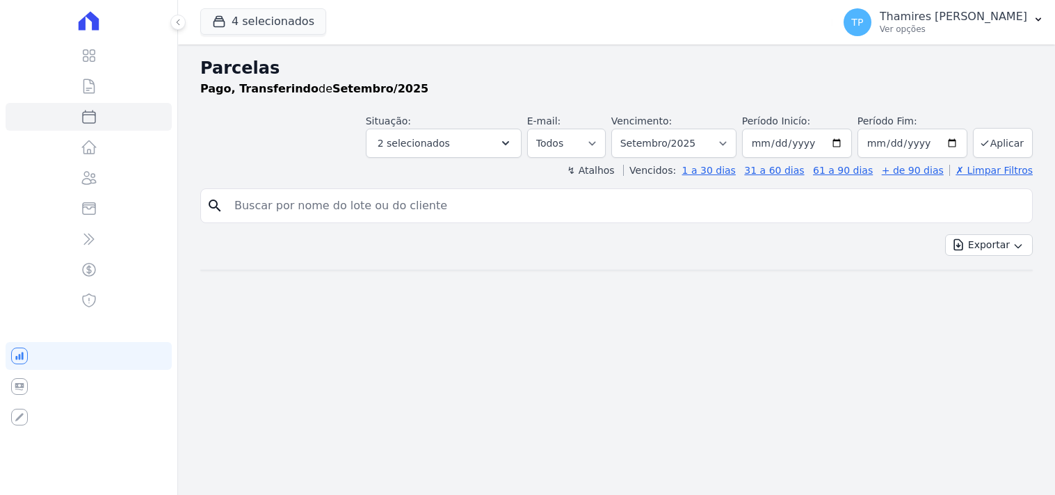
select select
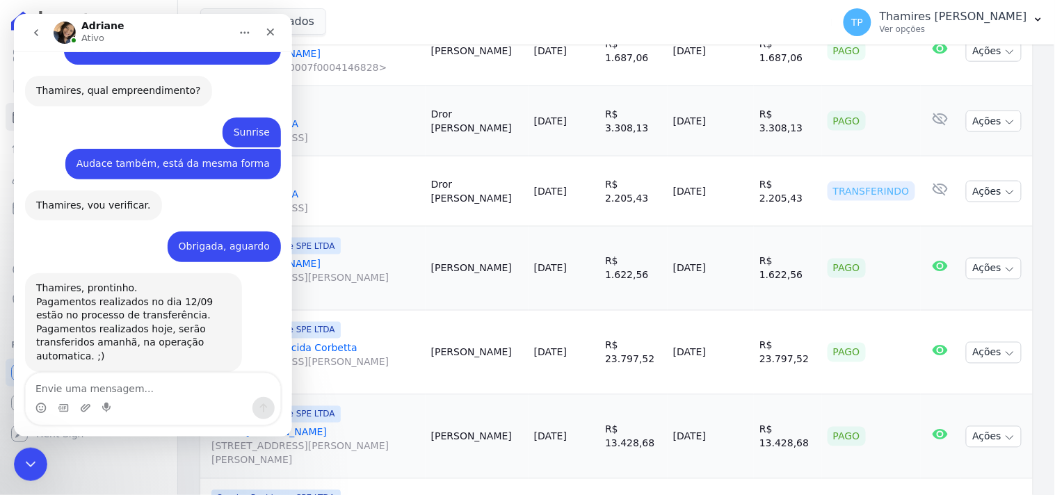
scroll to position [464, 0]
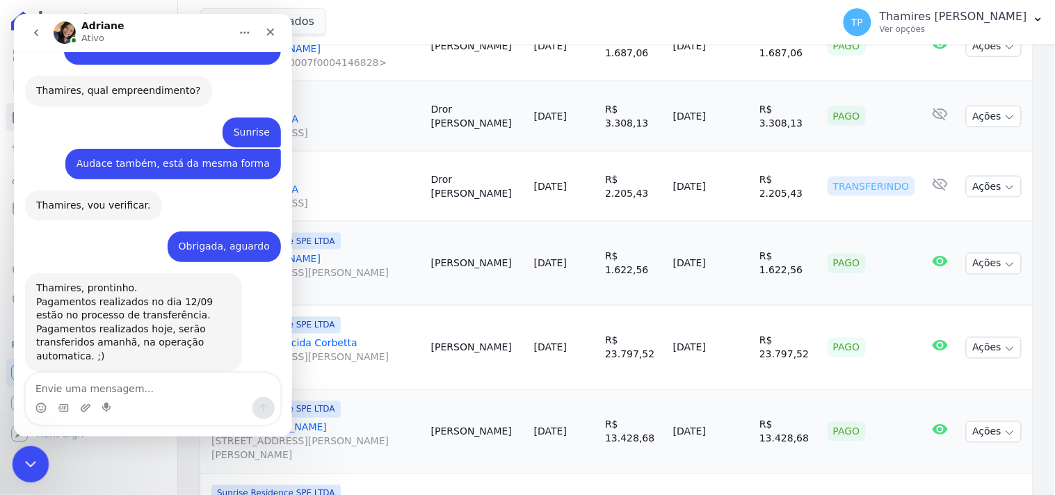
drag, startPoint x: 32, startPoint y: 463, endPoint x: 58, endPoint y: 875, distance: 412.5
click at [33, 464] on icon "Encerramento do Messenger da Intercom" at bounding box center [28, 462] width 17 height 17
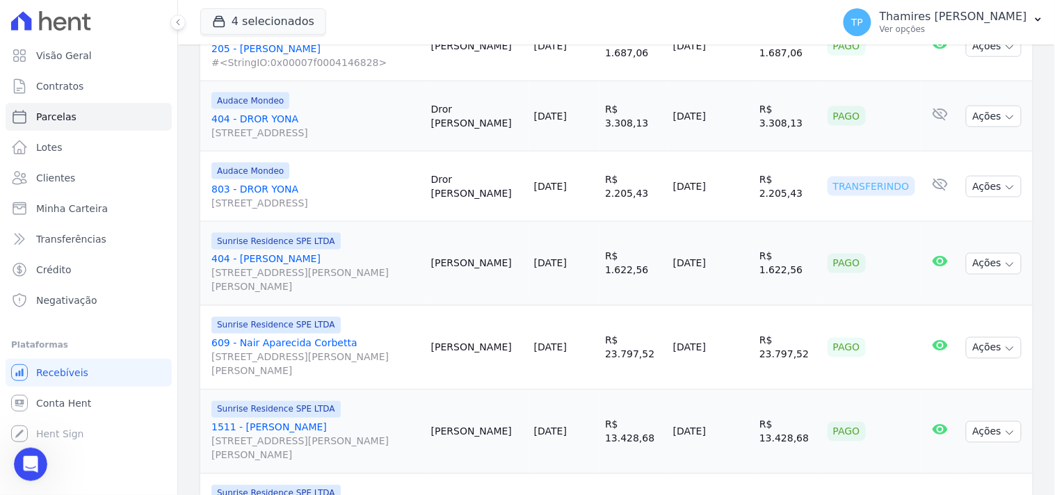
scroll to position [711, 0]
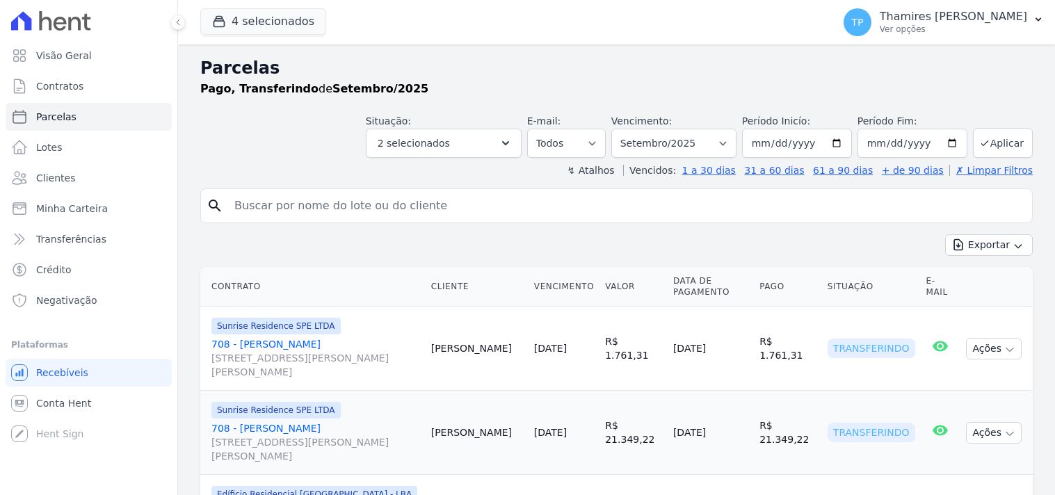
select select
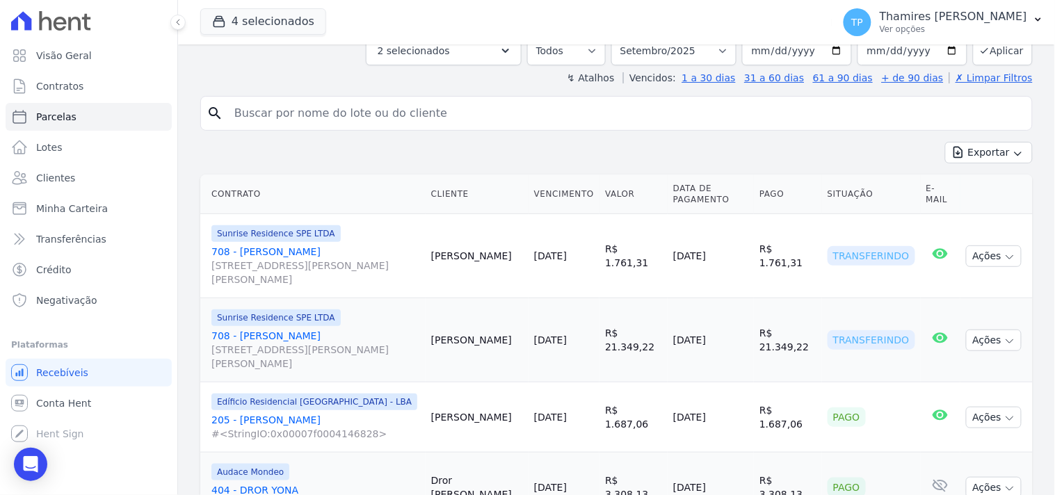
scroll to position [77, 0]
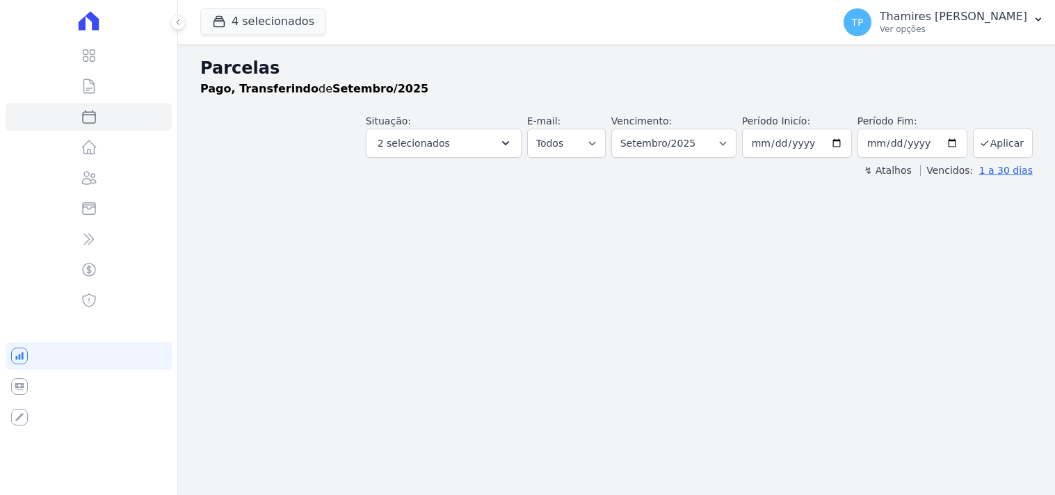
select select
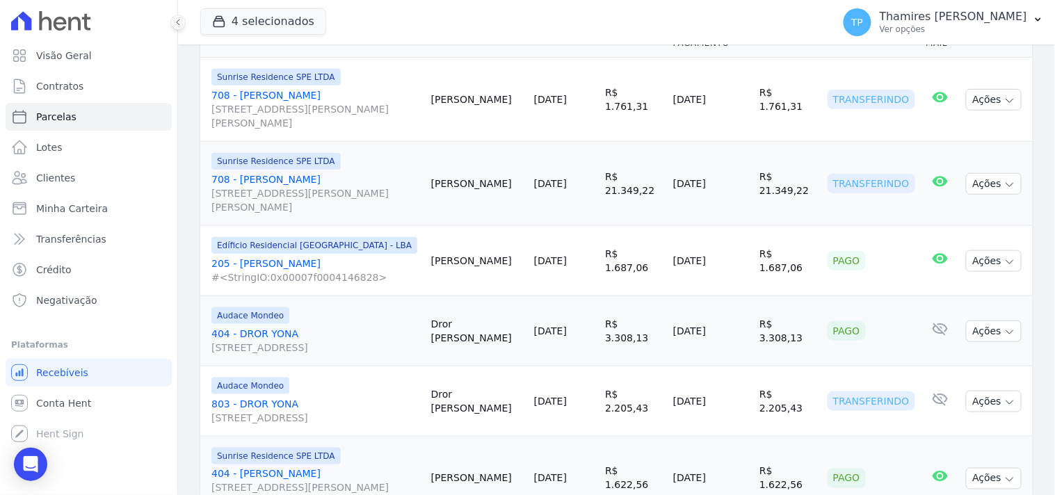
scroll to position [232, 0]
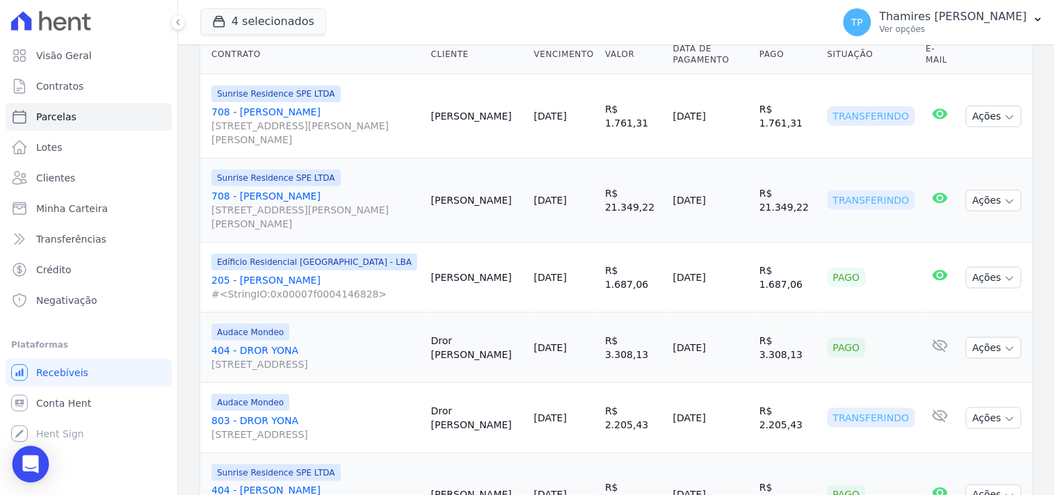
click at [35, 455] on div "Open Intercom Messenger" at bounding box center [31, 464] width 37 height 37
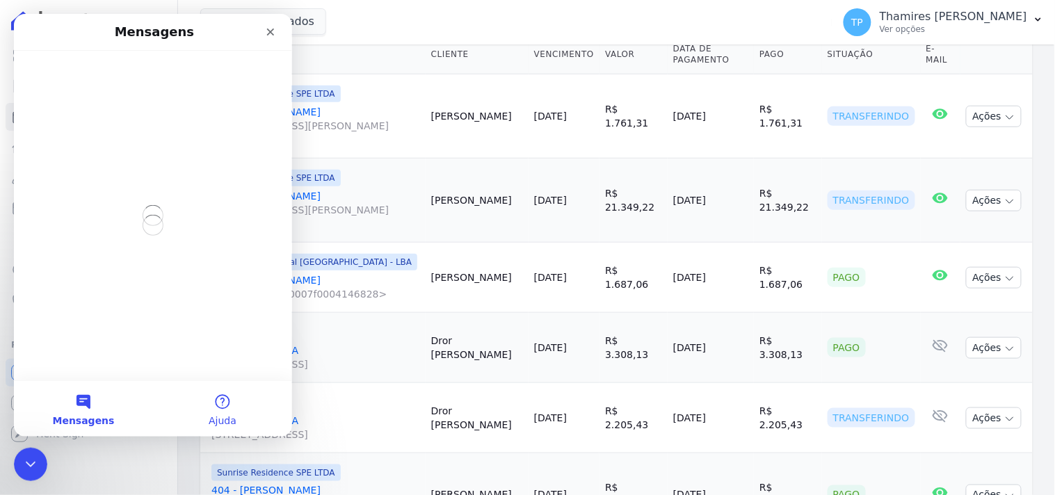
scroll to position [0, 0]
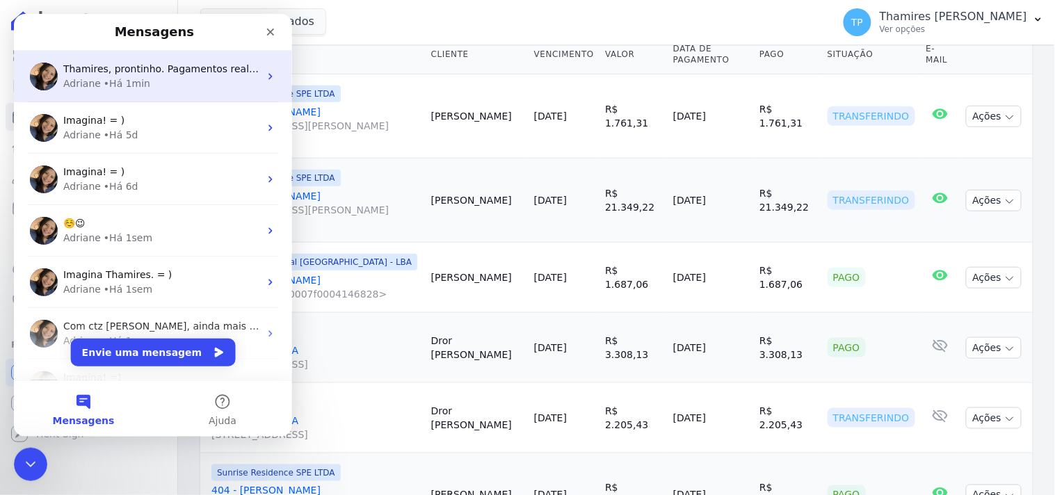
click at [168, 66] on span "Thamires, prontinho. Pagamentos realizados no dia 12/09 estão no processo de tr…" at bounding box center [500, 68] width 874 height 11
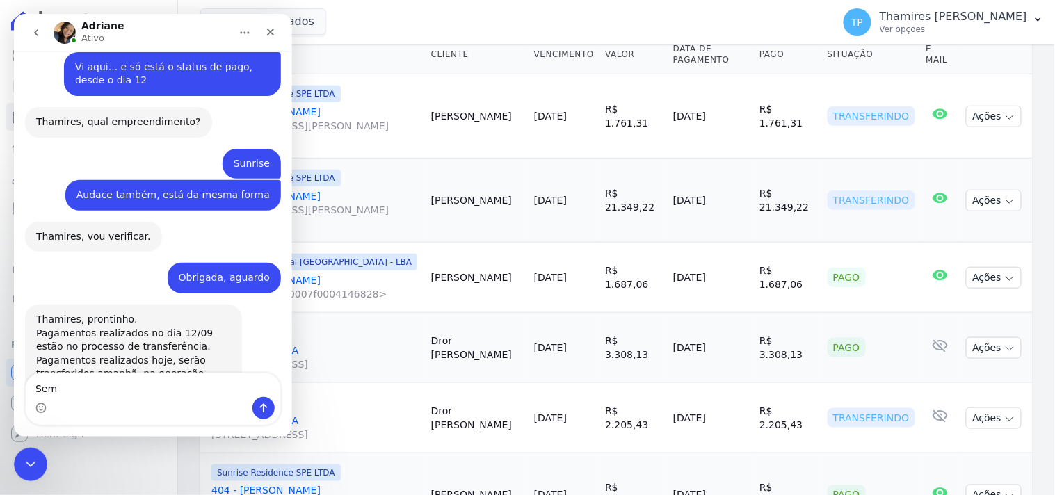
scroll to position [711, 0]
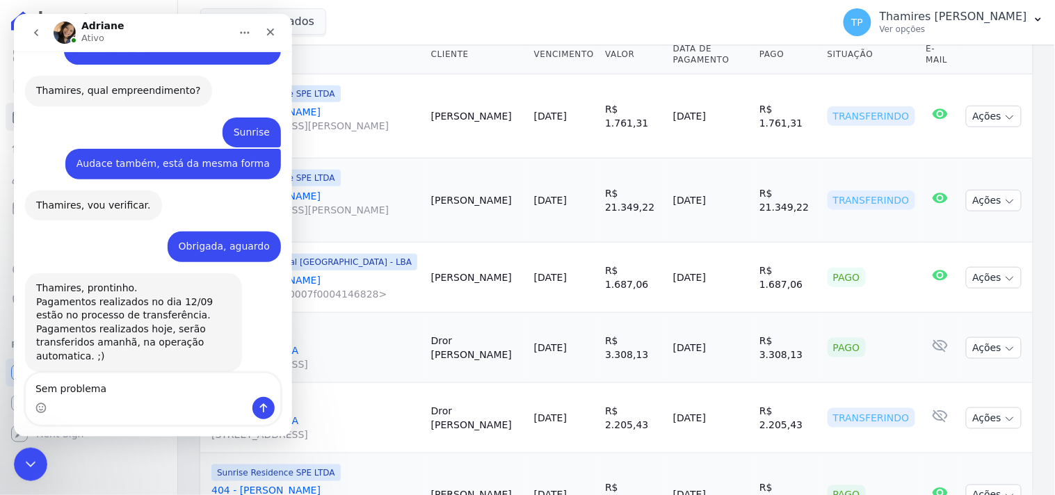
type textarea "Sem problemas"
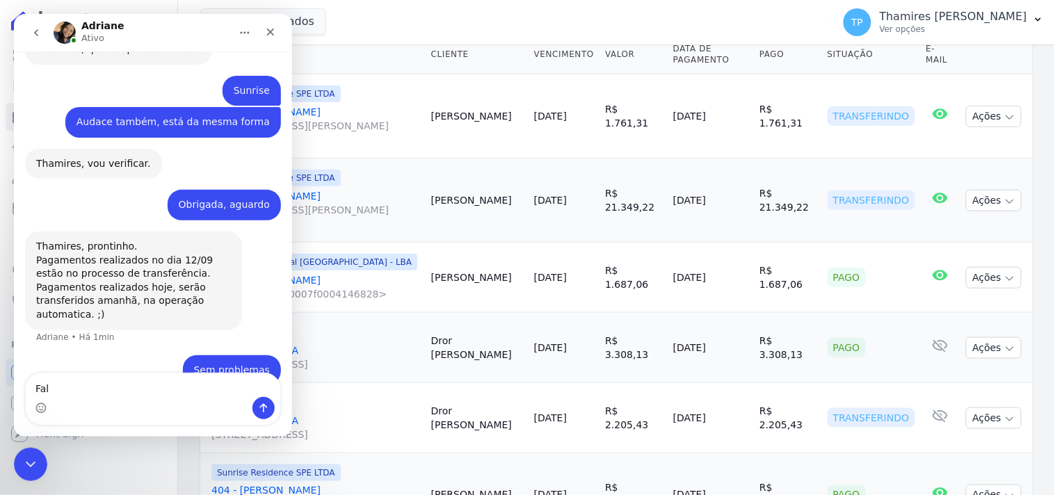
scroll to position [752, 0]
type textarea "Faltou um valor do dia 12"
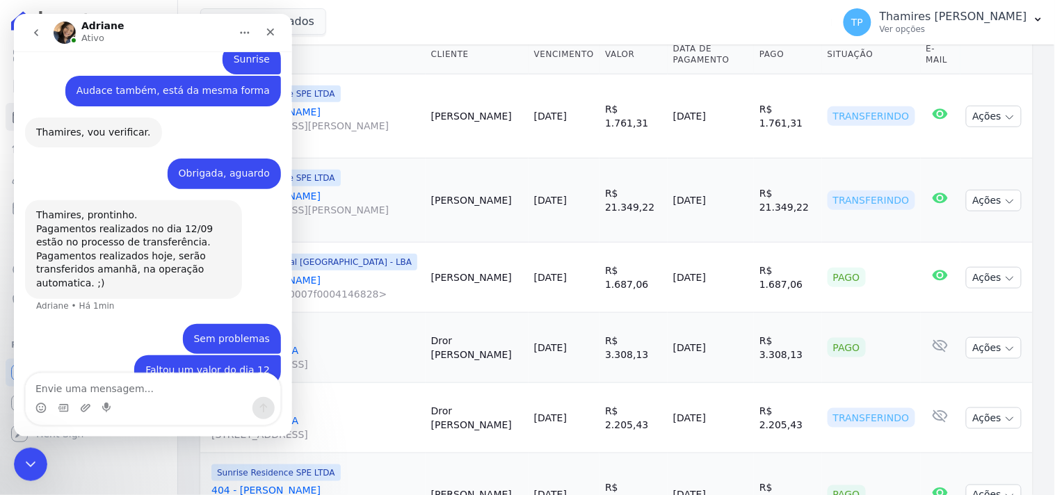
scroll to position [783, 0]
click at [19, 469] on div "Encerramento do Messenger da Intercom" at bounding box center [28, 462] width 33 height 33
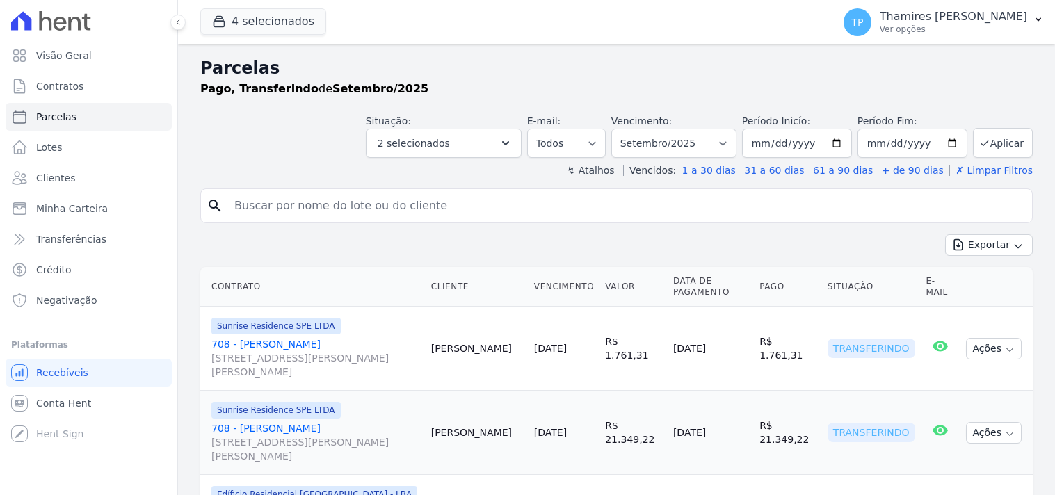
select select
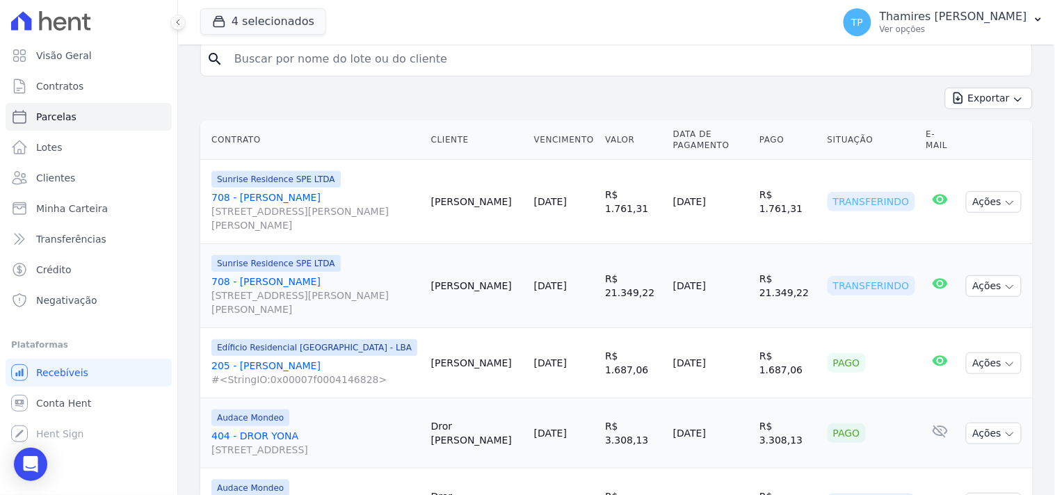
scroll to position [309, 0]
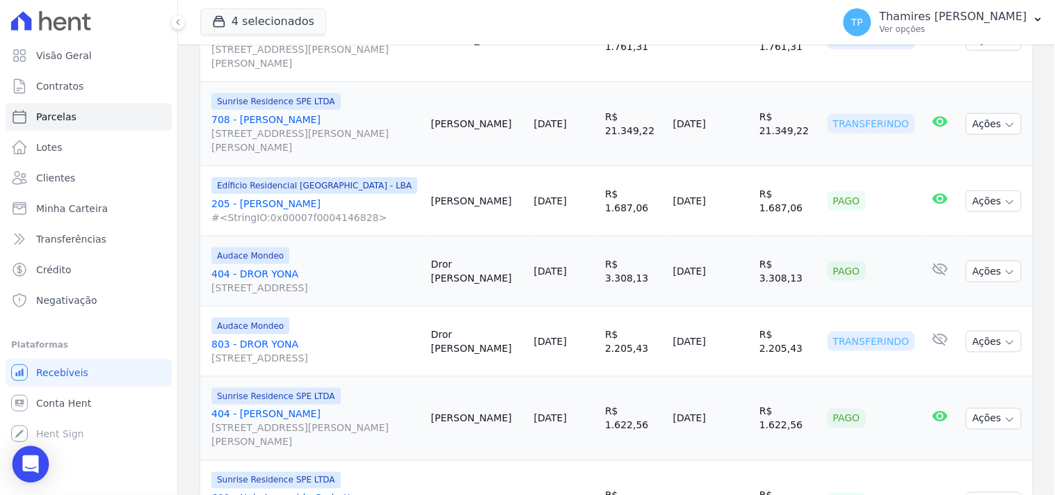
click at [38, 467] on div "Open Intercom Messenger" at bounding box center [31, 464] width 37 height 37
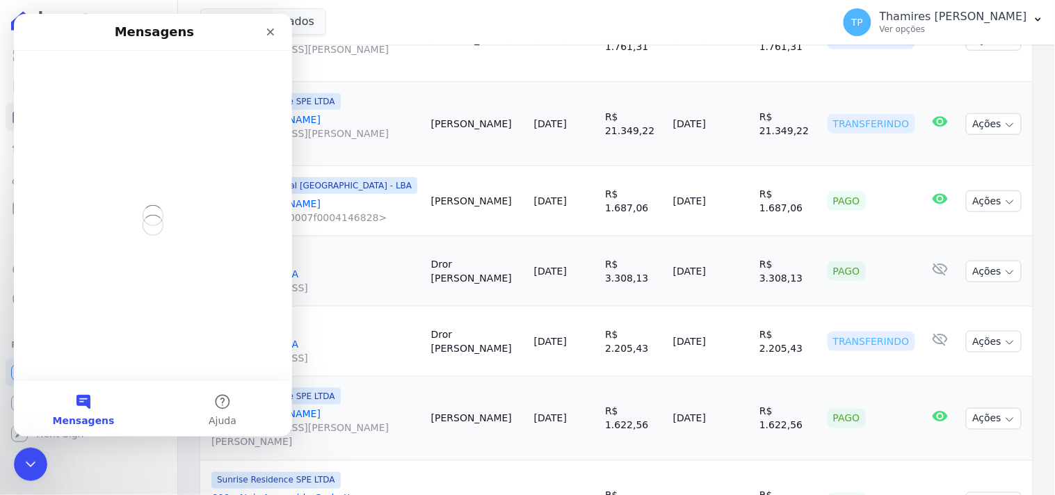
scroll to position [0, 0]
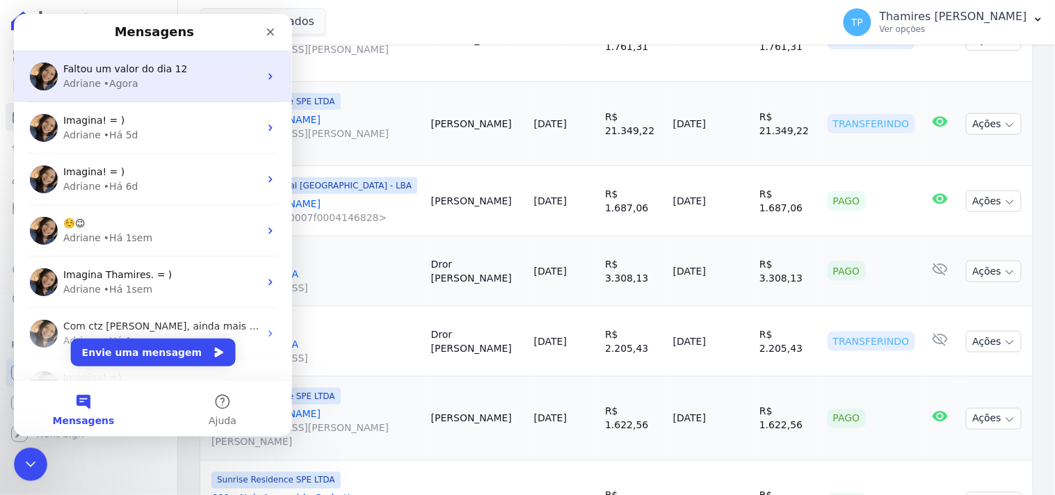
click at [147, 79] on div "Adriane • Agora" at bounding box center [161, 83] width 196 height 15
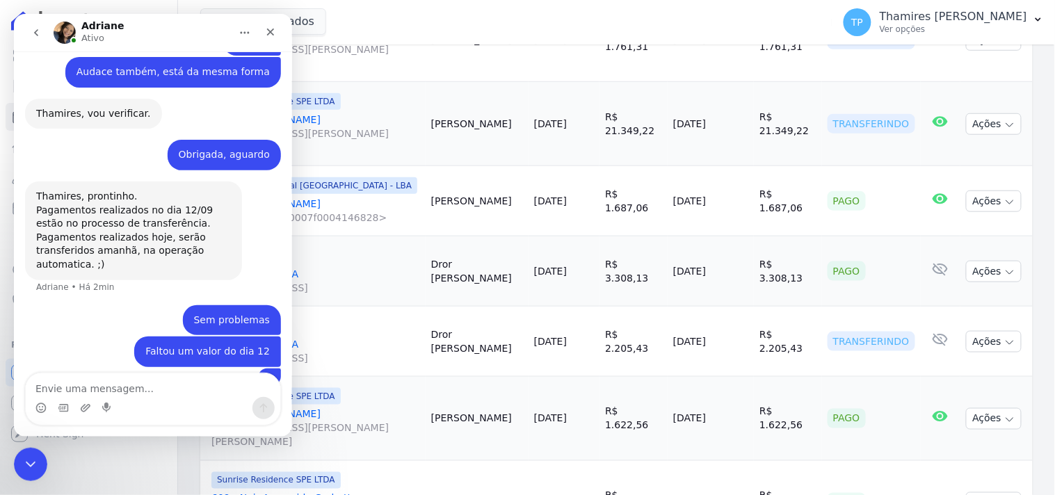
scroll to position [832, 0]
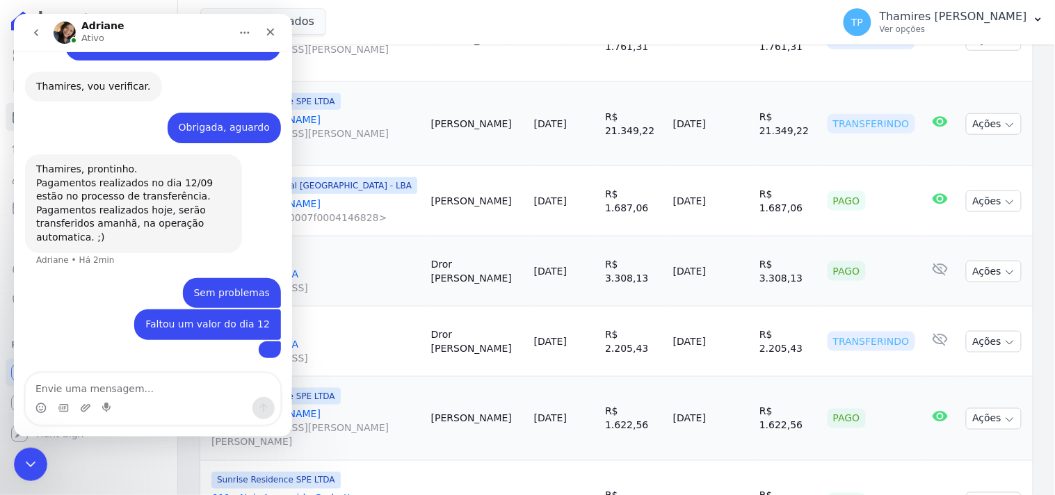
click at [269, 349] on img "user diz…" at bounding box center [269, 349] width 0 height 0
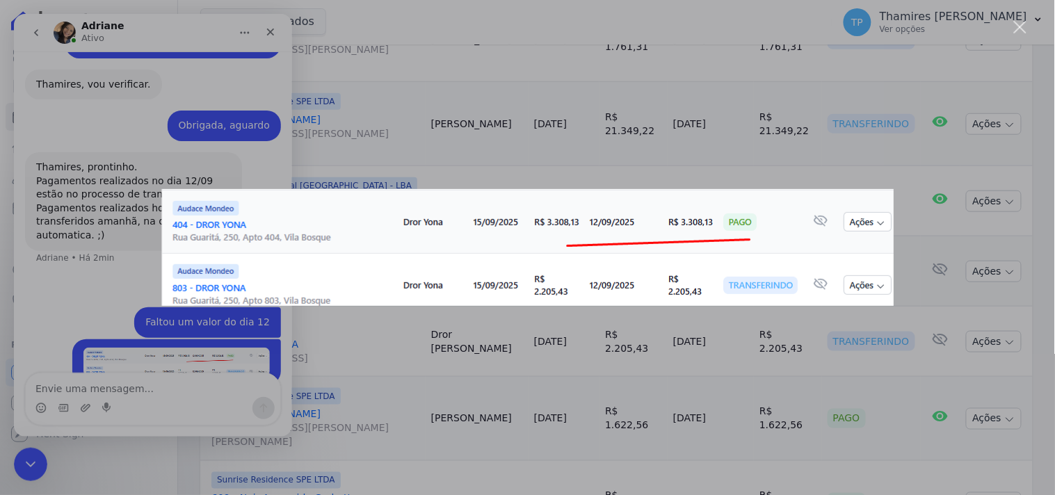
scroll to position [831, 0]
click at [505, 391] on div "Messenger da Intercom" at bounding box center [527, 247] width 1055 height 495
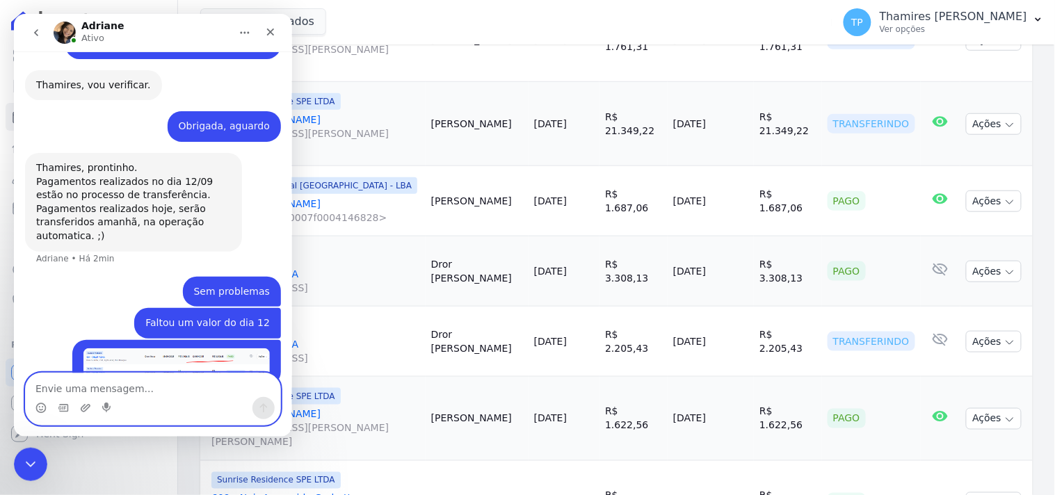
click at [129, 385] on textarea "Envie uma mensagem..." at bounding box center [152, 385] width 255 height 24
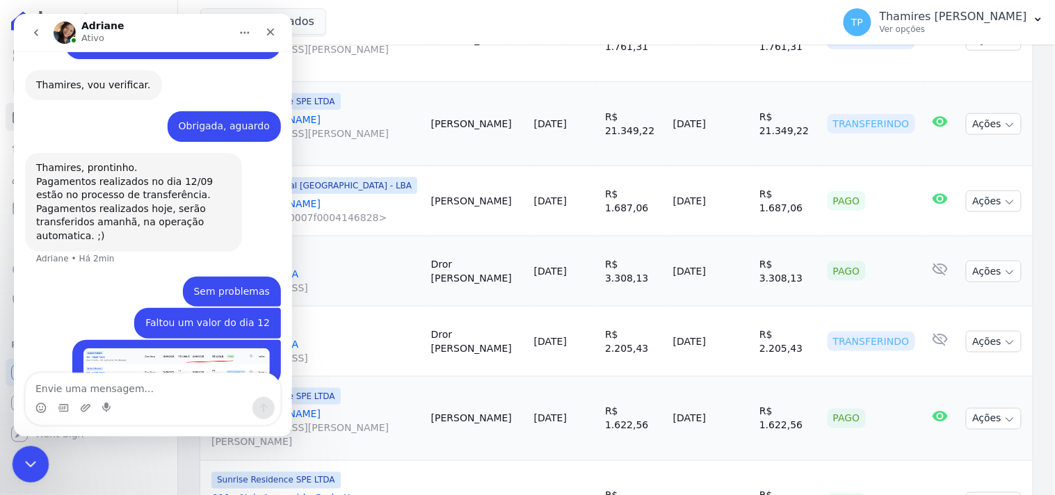
click at [32, 477] on div "Encerramento do Messenger da Intercom" at bounding box center [28, 462] width 33 height 33
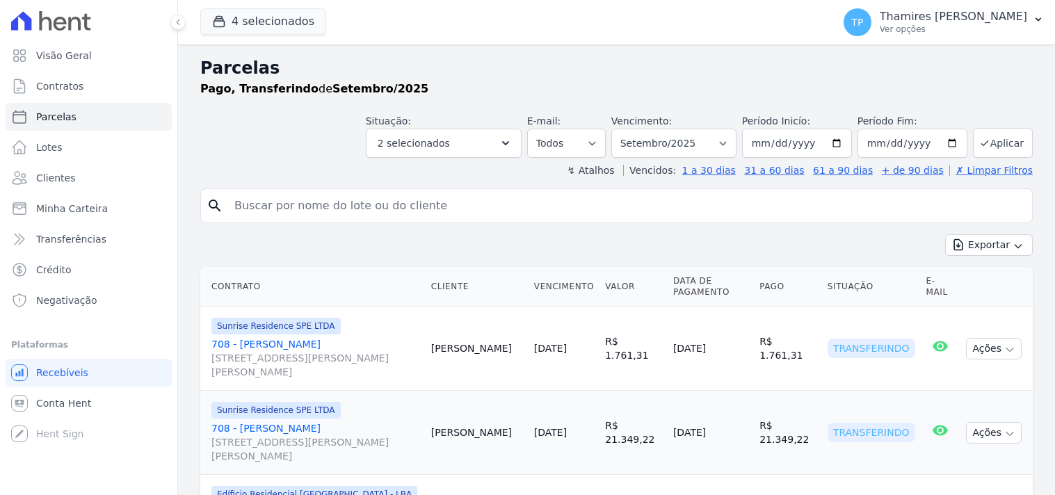
select select
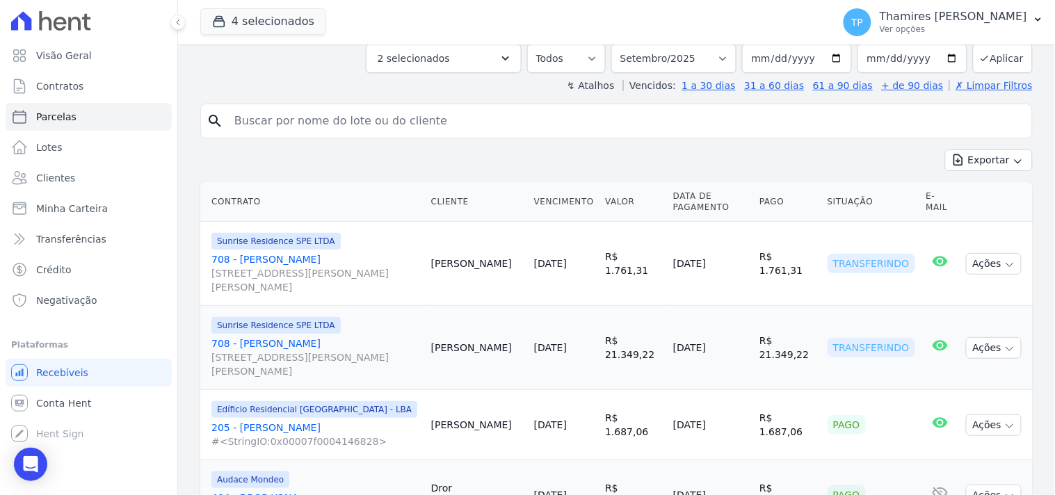
scroll to position [309, 0]
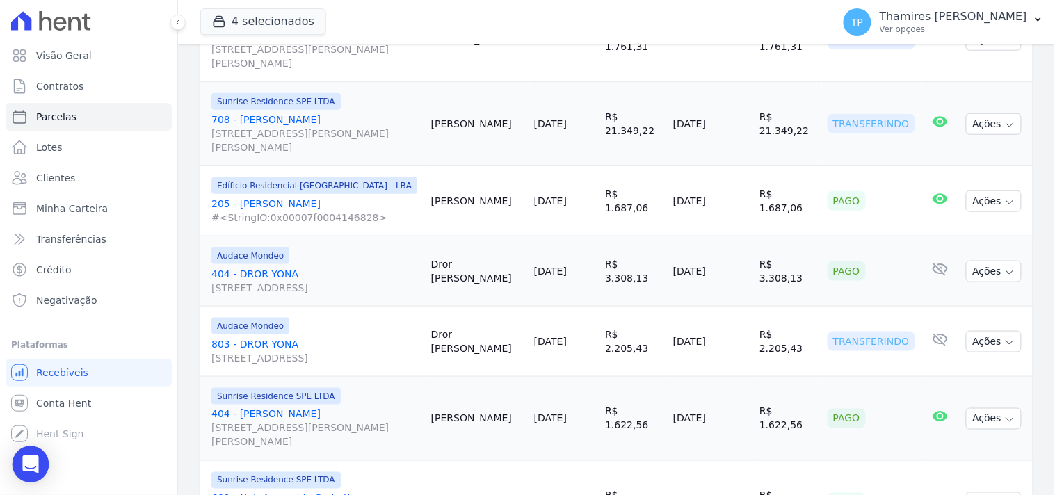
click at [45, 462] on div "Open Intercom Messenger" at bounding box center [31, 464] width 37 height 37
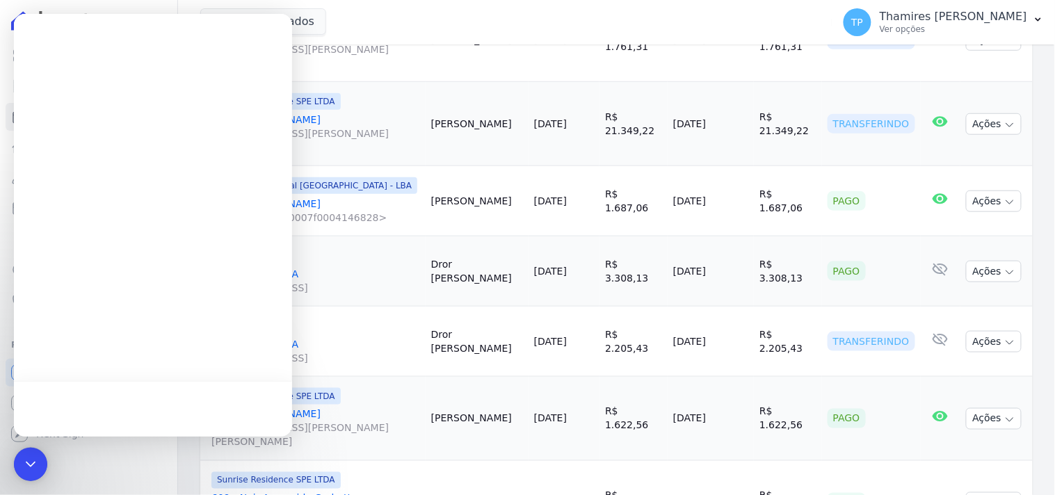
scroll to position [0, 0]
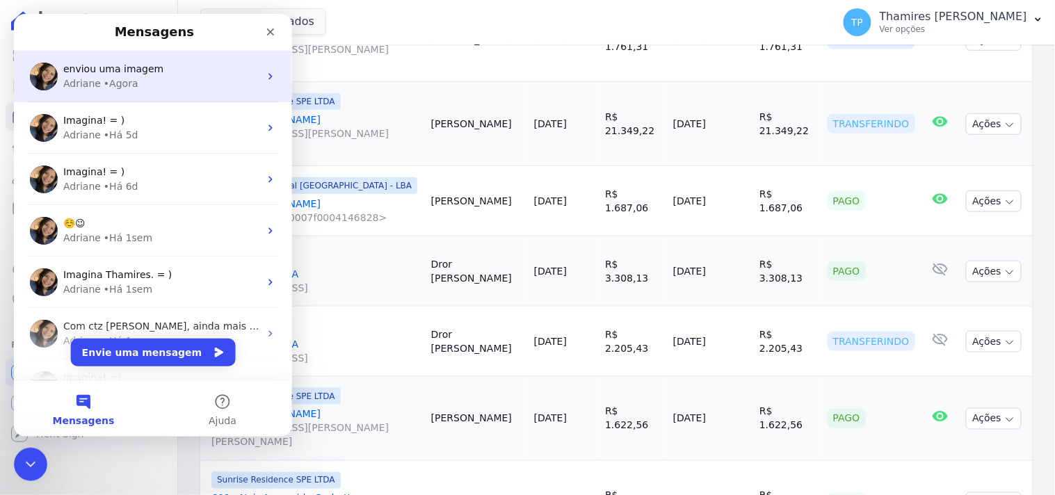
click at [143, 68] on span "enviou uma imagem" at bounding box center [113, 68] width 100 height 11
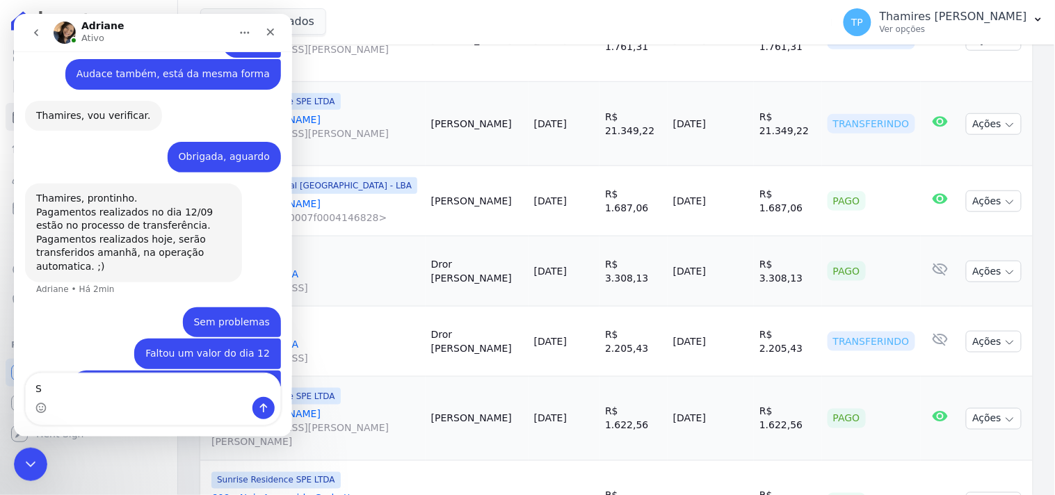
scroll to position [832, 0]
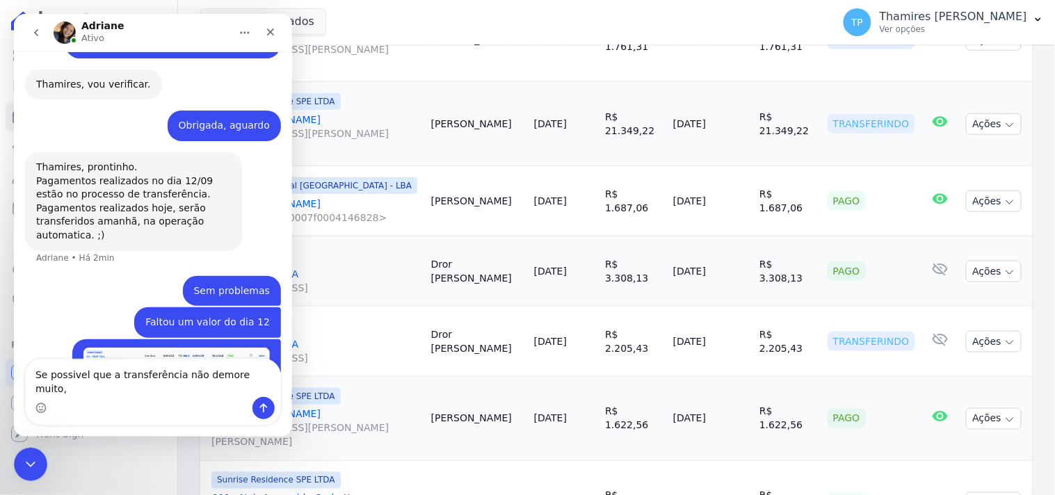
click at [257, 383] on textarea "Se possivel que a transferência não demore muito," at bounding box center [152, 378] width 255 height 38
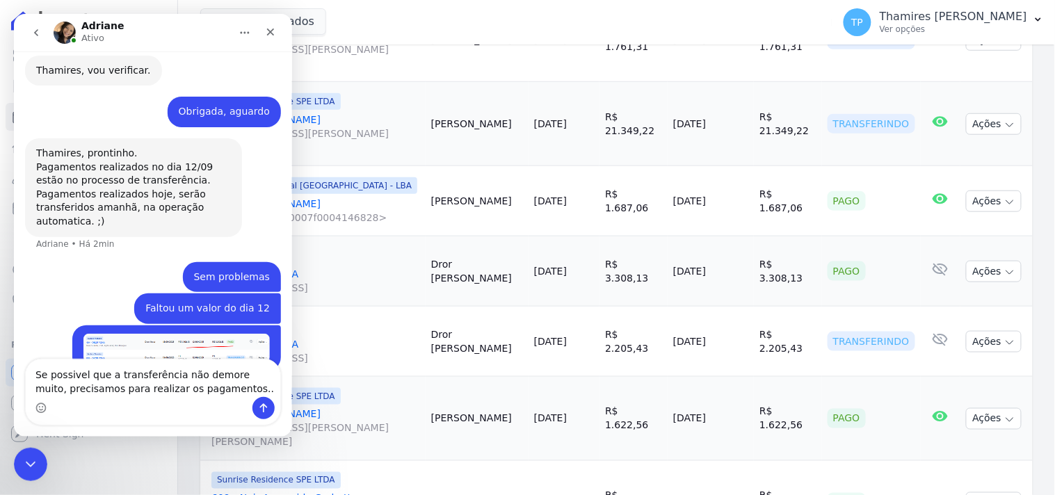
type textarea "Se possivel que a transferência não demore muito, precisamos para realizar os p…"
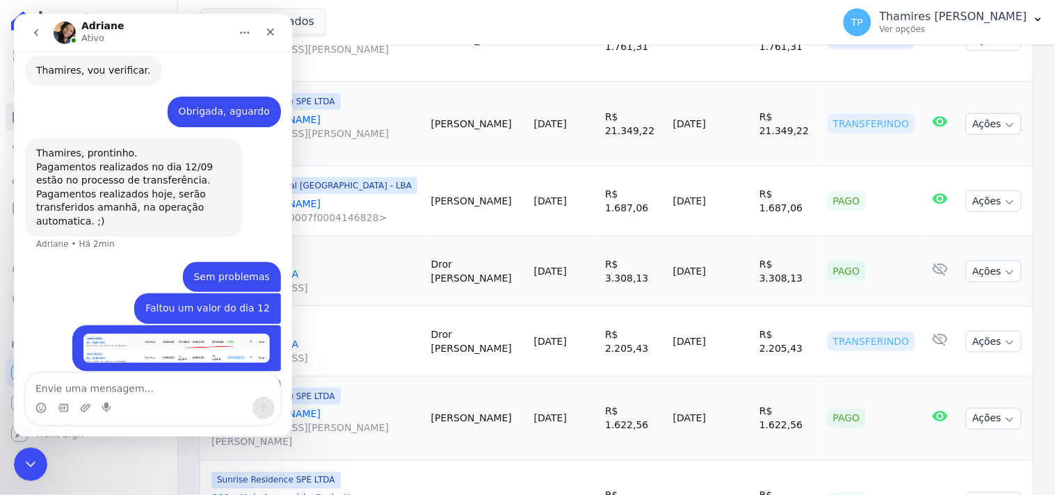
scroll to position [891, 0]
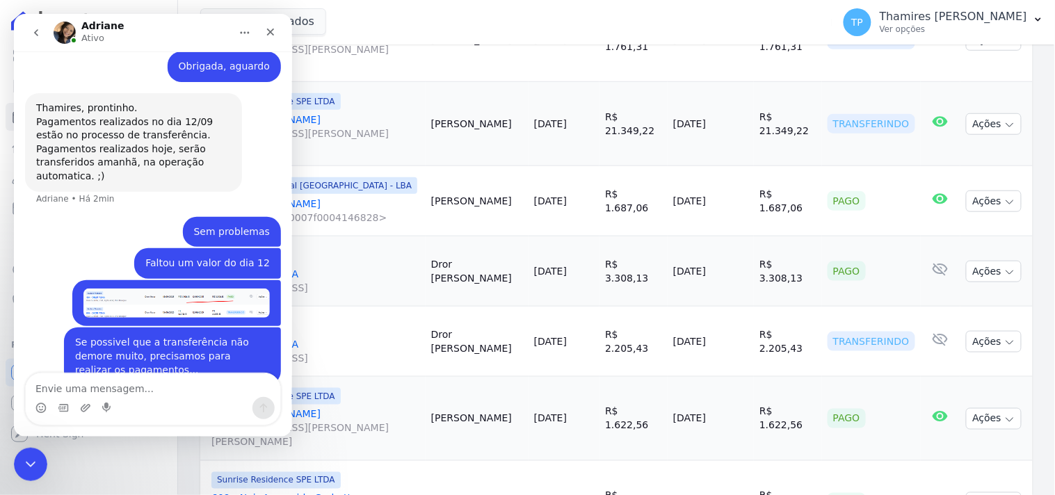
click at [178, 288] on img "Thamires diz…" at bounding box center [176, 303] width 186 height 30
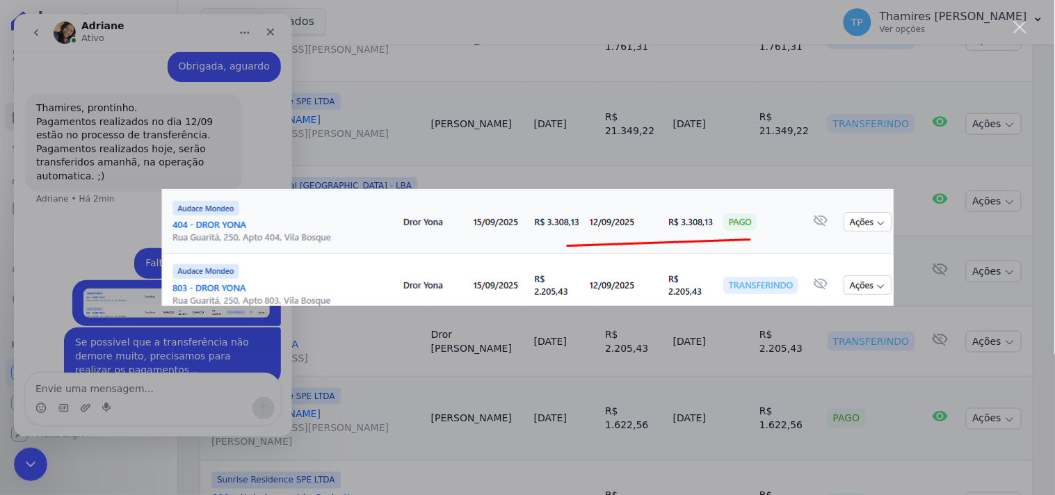
scroll to position [0, 0]
click at [741, 154] on div "Messenger da Intercom" at bounding box center [527, 247] width 1055 height 495
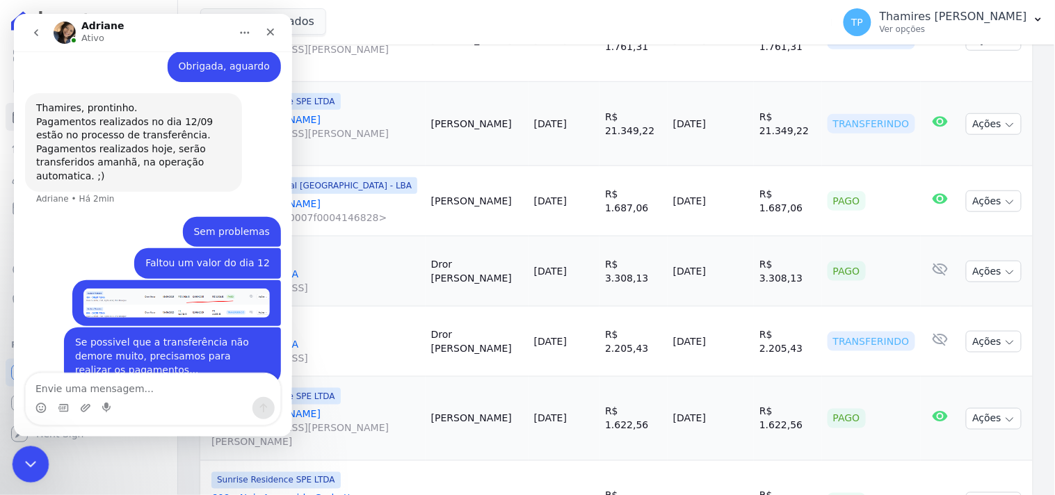
click at [28, 465] on div "Encerramento do Messenger da Intercom" at bounding box center [28, 462] width 33 height 33
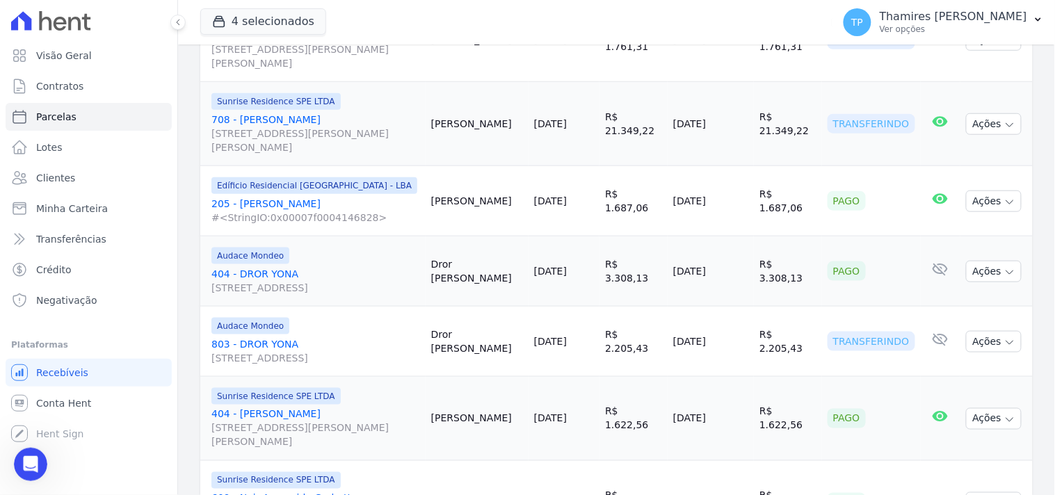
scroll to position [891, 0]
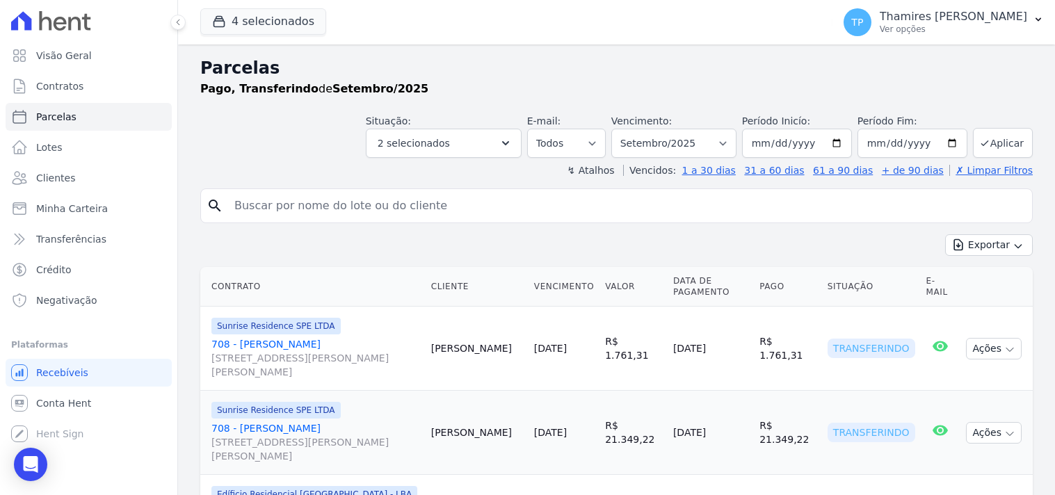
select select
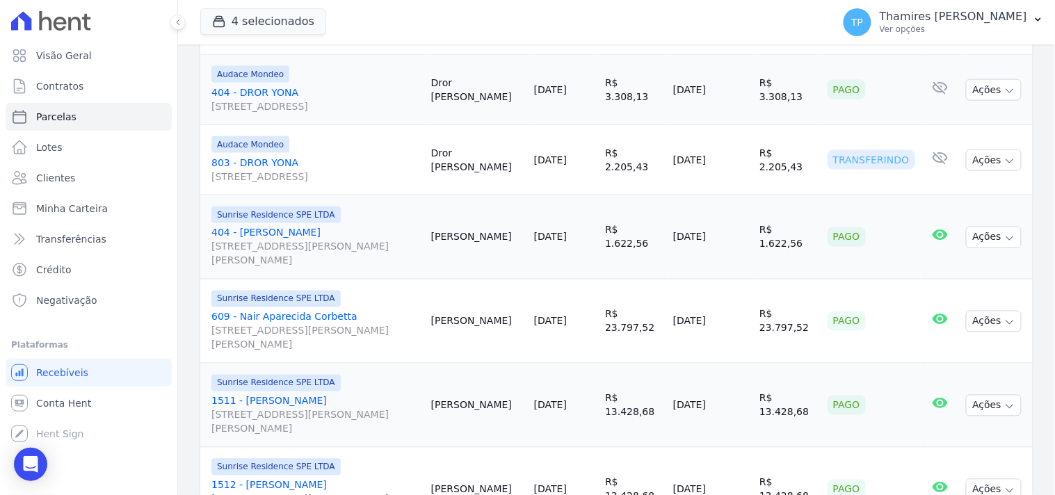
scroll to position [463, 0]
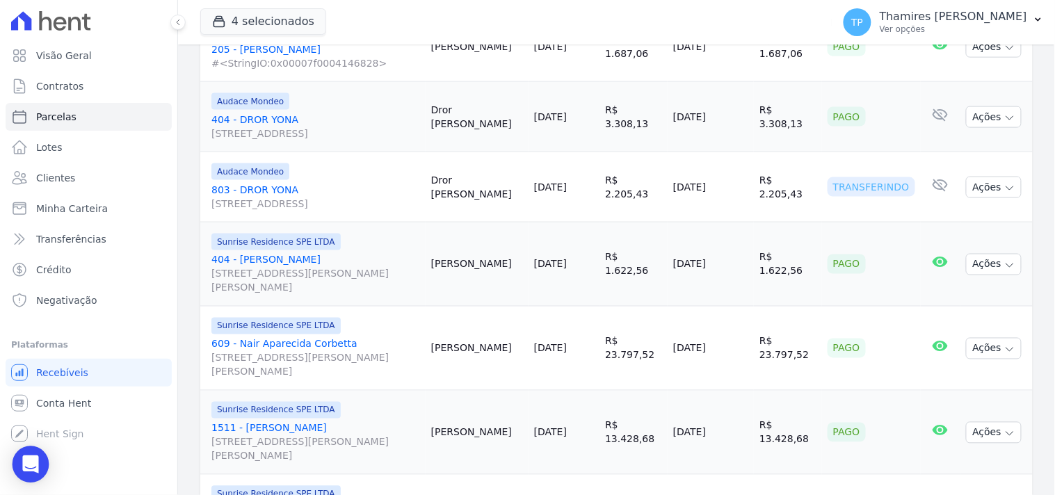
click at [39, 458] on div "Open Intercom Messenger" at bounding box center [31, 464] width 37 height 37
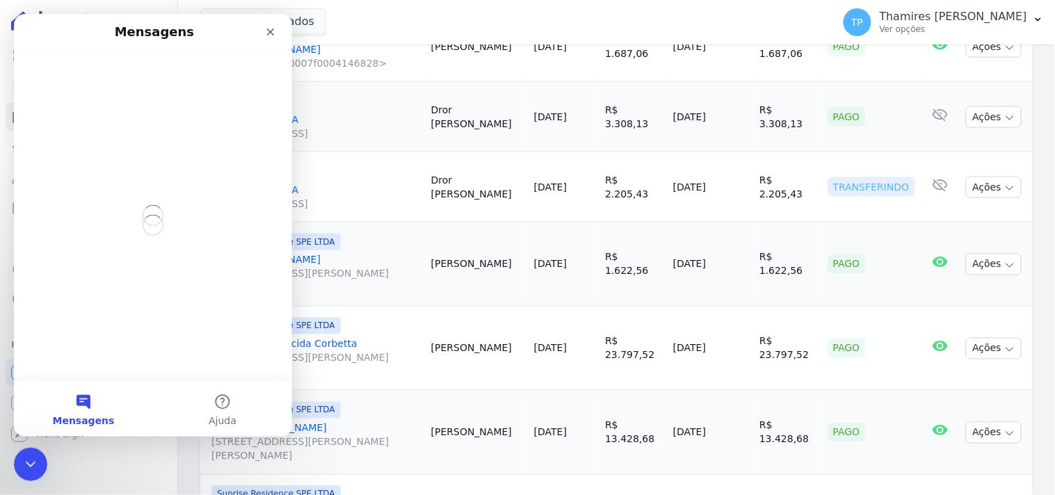
scroll to position [0, 0]
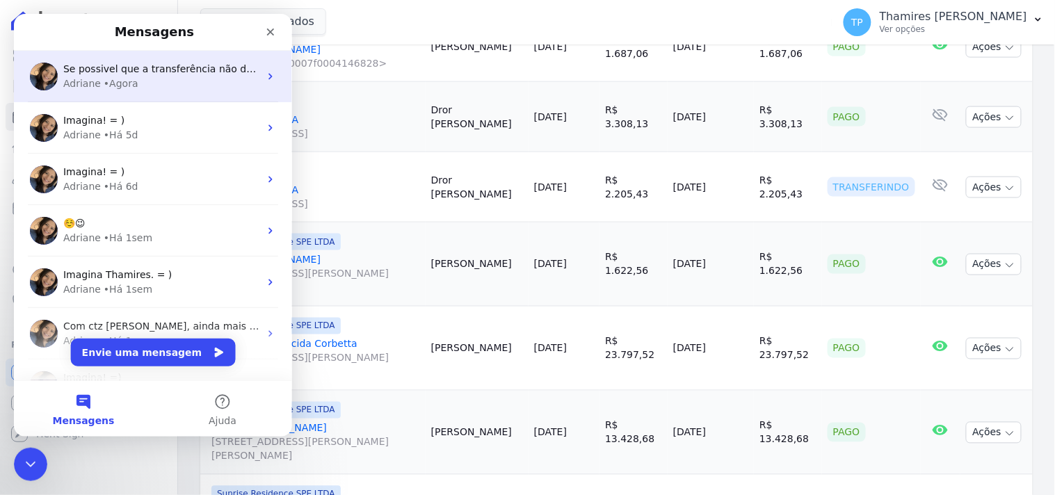
click at [128, 67] on span "Se possivel que a transferência não demore muito, precisamos para realizar os p…" at bounding box center [292, 68] width 459 height 11
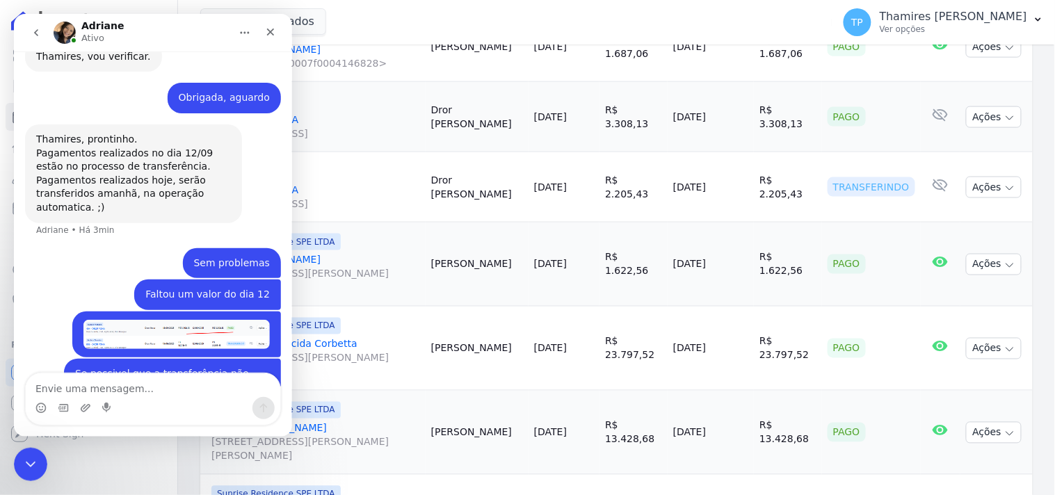
scroll to position [891, 0]
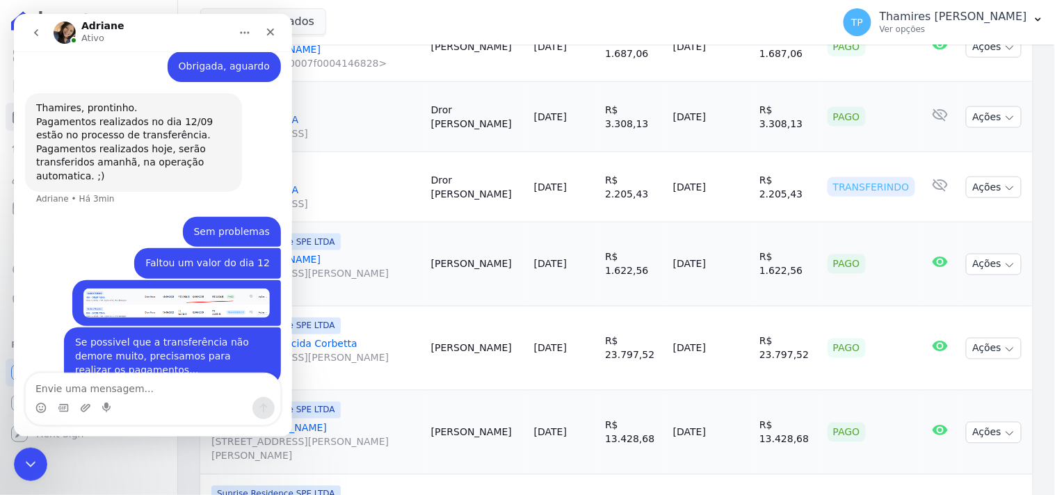
click at [166, 280] on div "Thamires • Agora" at bounding box center [176, 303] width 209 height 47
click at [173, 288] on img "Thamires diz…" at bounding box center [176, 303] width 186 height 30
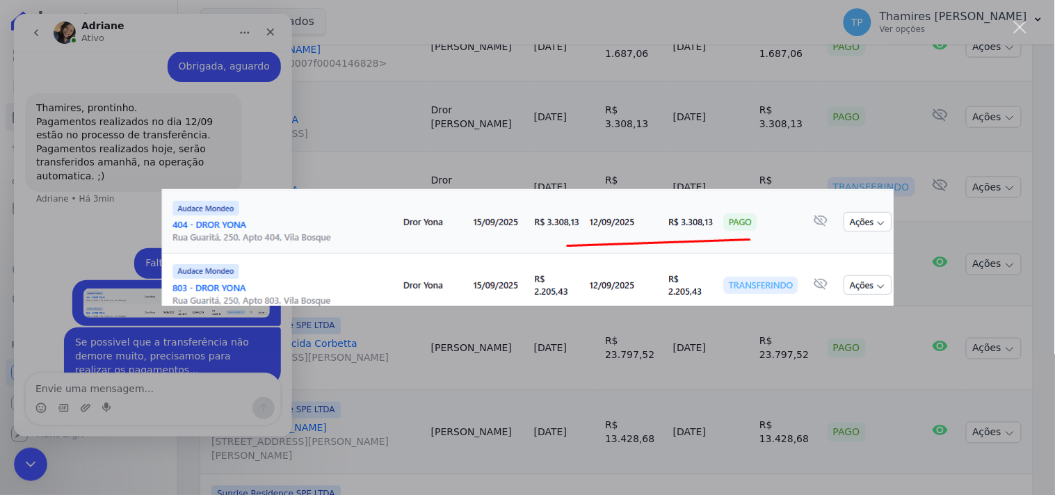
click at [89, 179] on div "Messenger da Intercom" at bounding box center [527, 247] width 1055 height 495
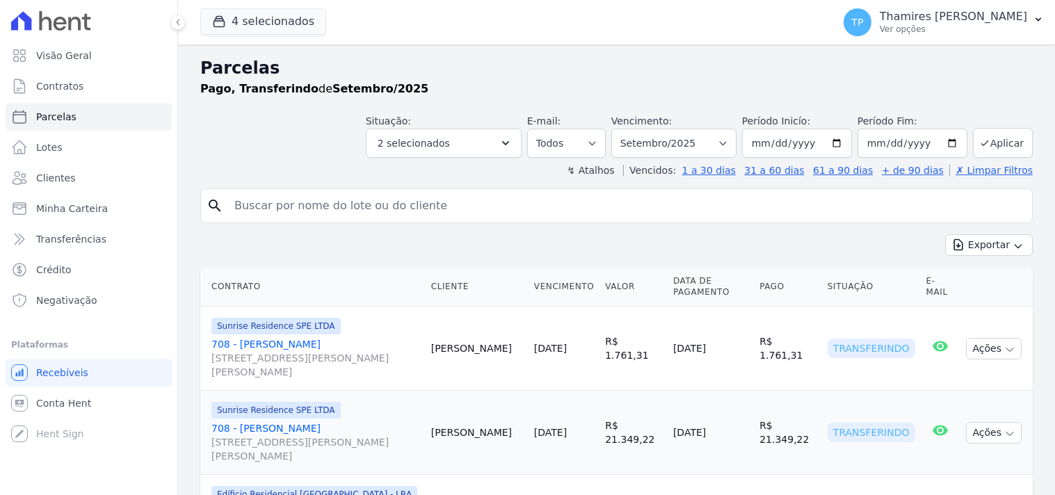
select select
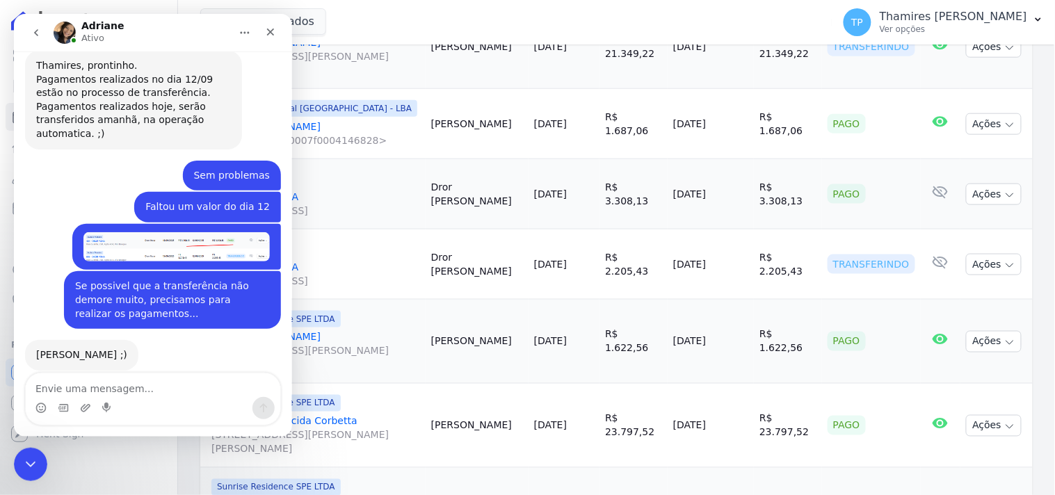
scroll to position [932, 0]
drag, startPoint x: 26, startPoint y: 449, endPoint x: 108, endPoint y: 553, distance: 132.7
click at [25, 446] on div "Encerramento do Messenger da Intercom" at bounding box center [28, 462] width 33 height 33
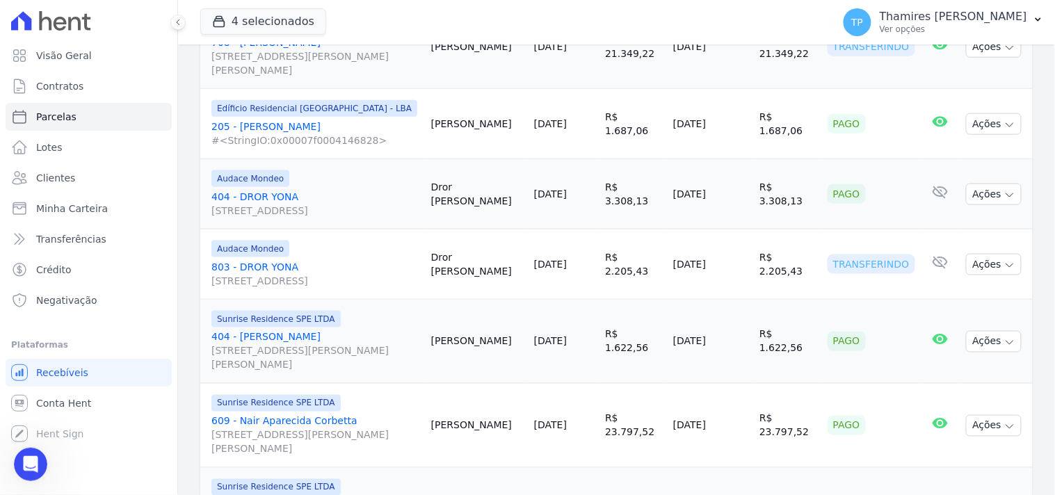
scroll to position [932, 0]
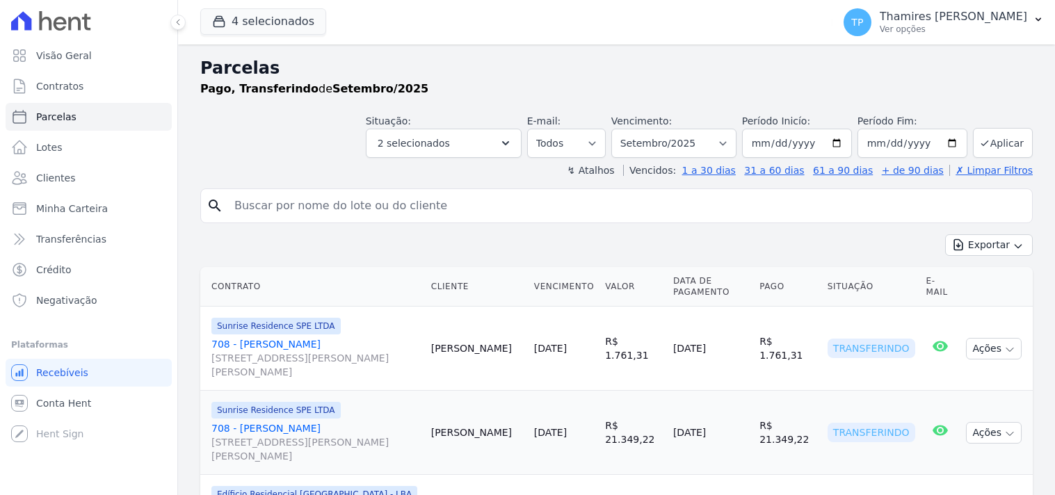
select select
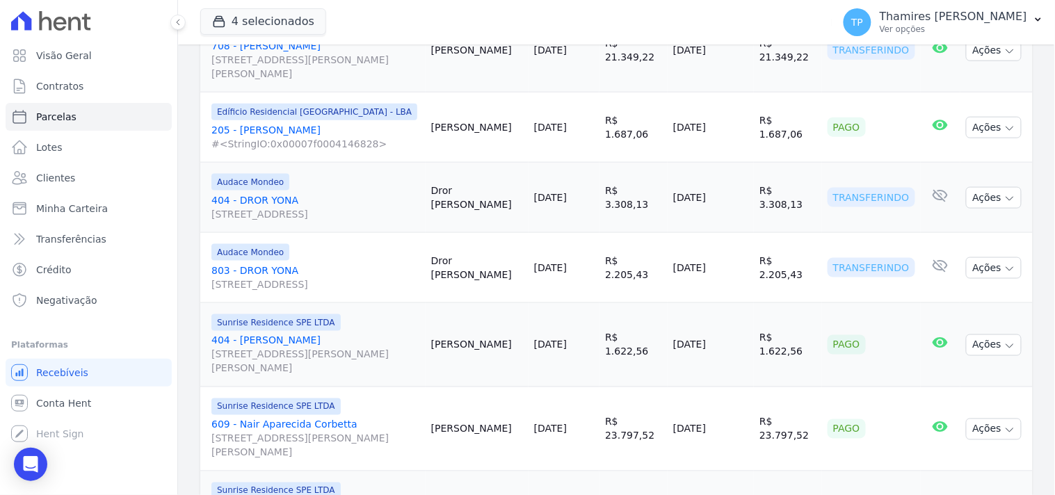
scroll to position [386, 0]
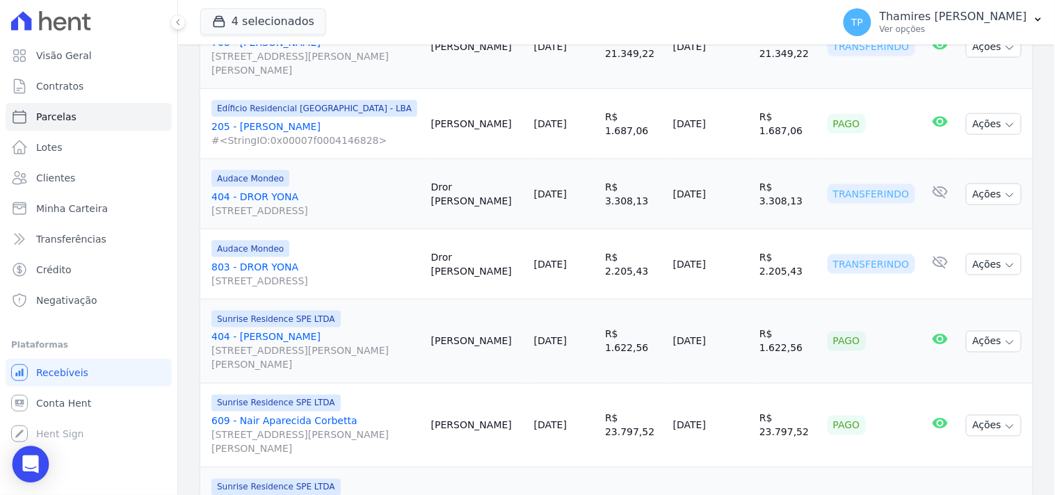
click at [33, 474] on div "Open Intercom Messenger" at bounding box center [31, 464] width 37 height 37
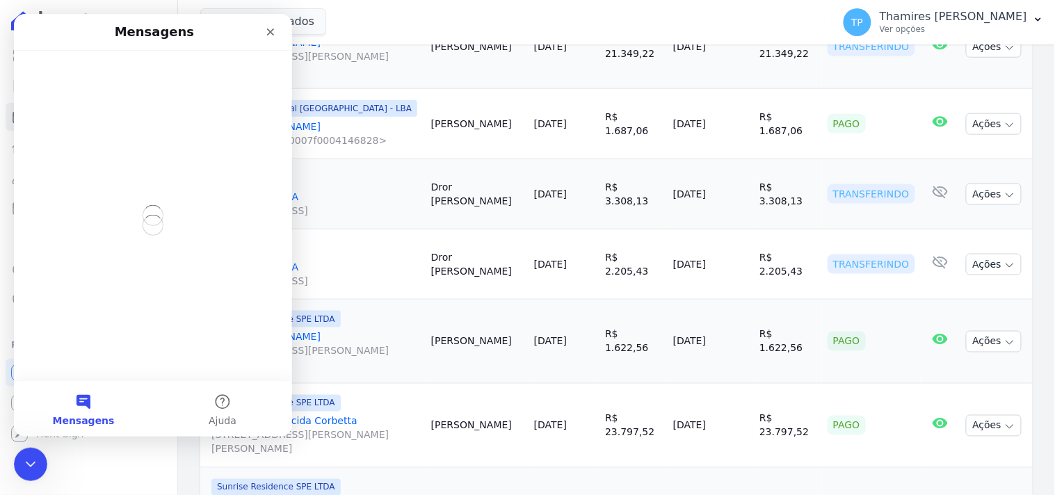
scroll to position [0, 0]
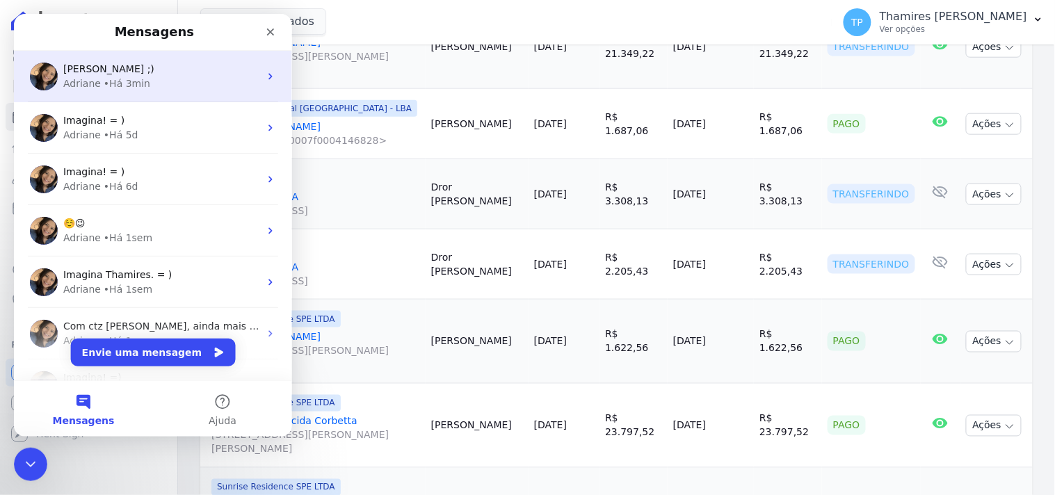
click at [149, 79] on div "Adriane • Há 3min" at bounding box center [161, 83] width 196 height 15
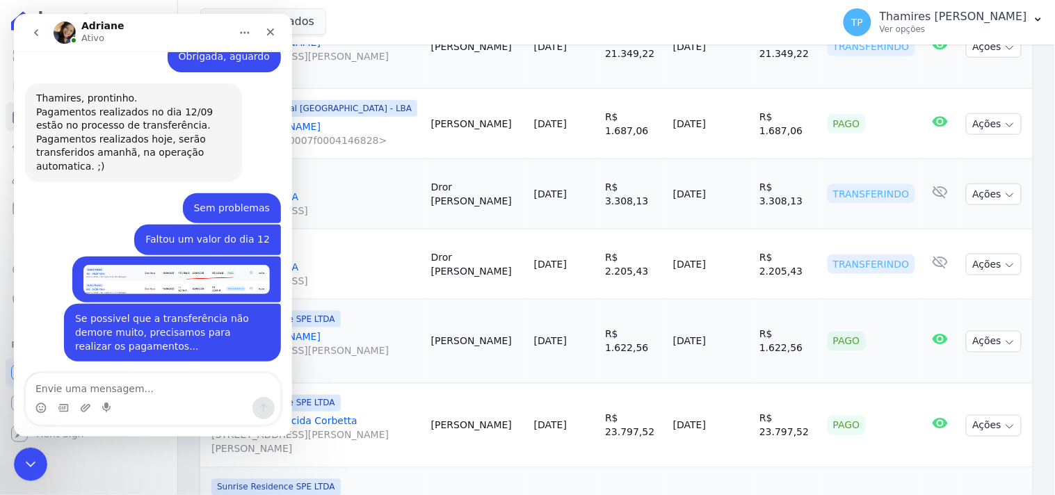
scroll to position [932, 0]
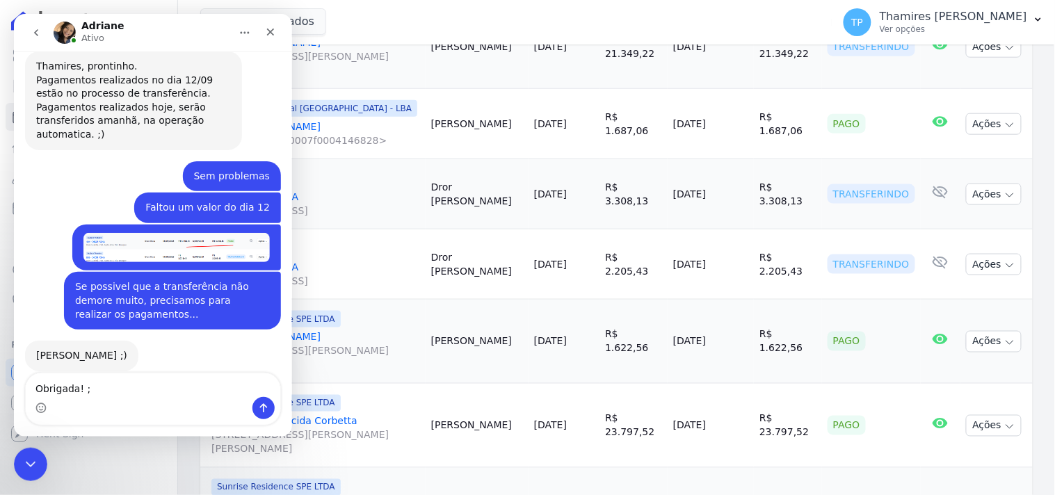
type textarea "Obrigada! ;)"
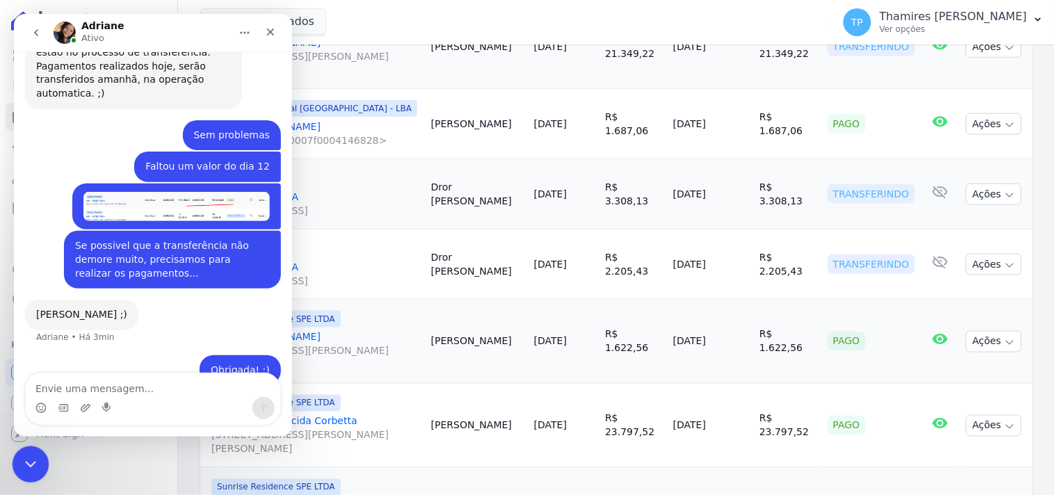
click at [20, 460] on icon "Encerramento do Messenger da Intercom" at bounding box center [28, 462] width 17 height 17
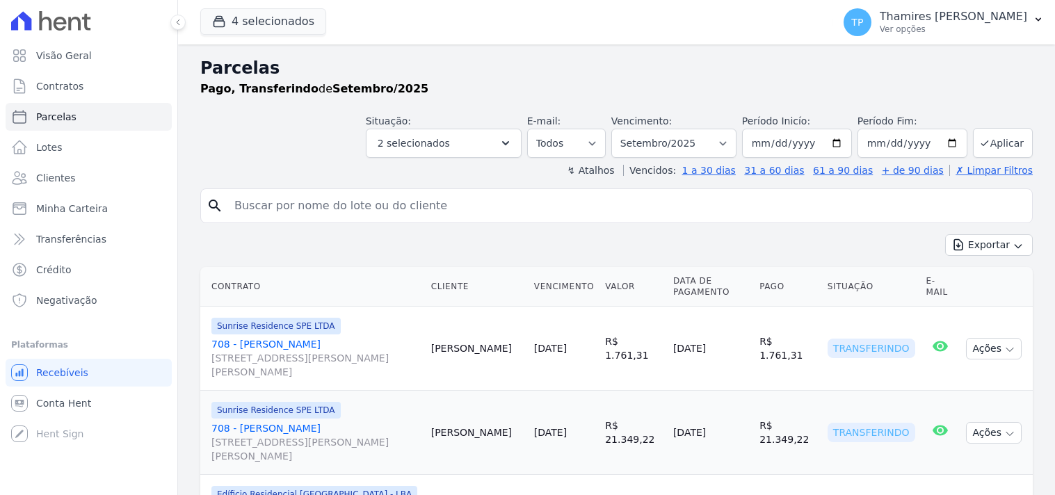
select select
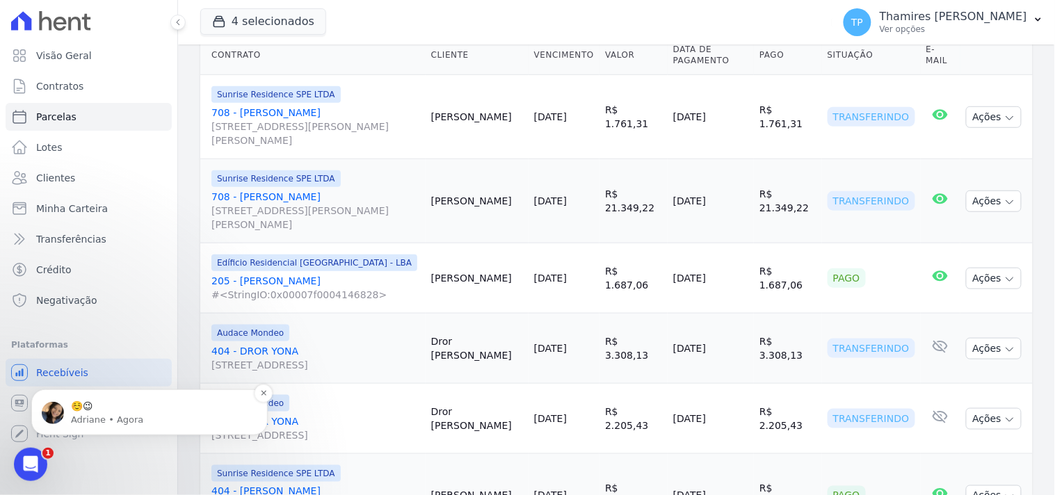
click at [119, 402] on p "☺️😉" at bounding box center [160, 406] width 179 height 14
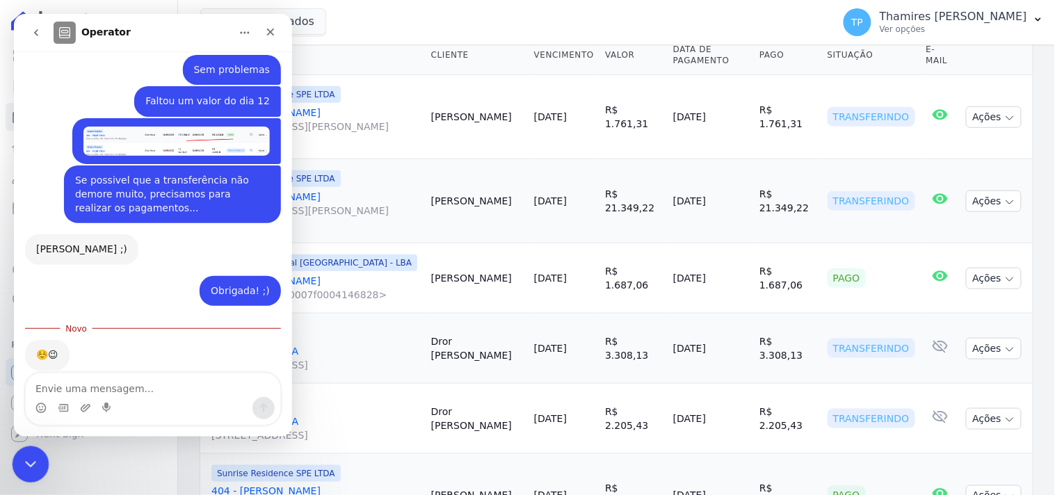
scroll to position [1038, 0]
click at [30, 457] on icon "Encerramento do Messenger da Intercom" at bounding box center [28, 462] width 17 height 17
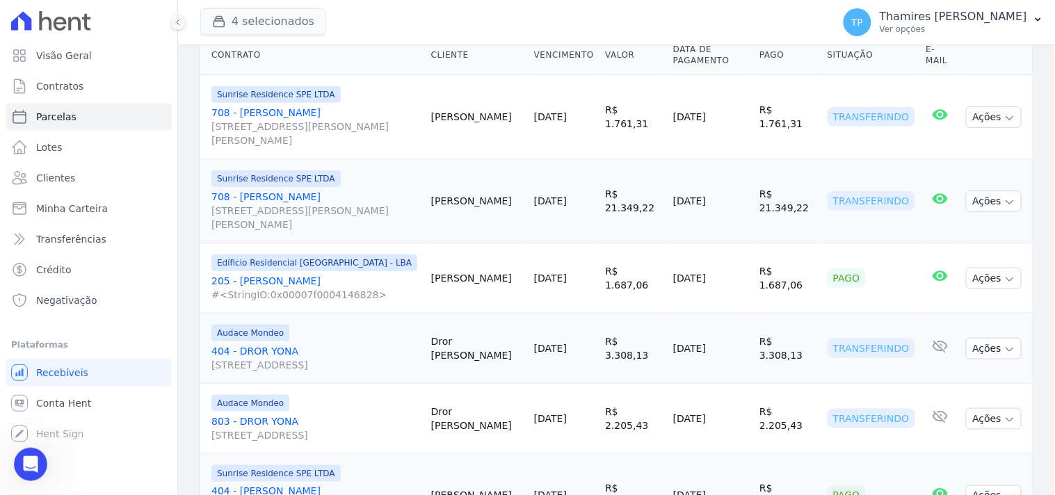
scroll to position [1014, 0]
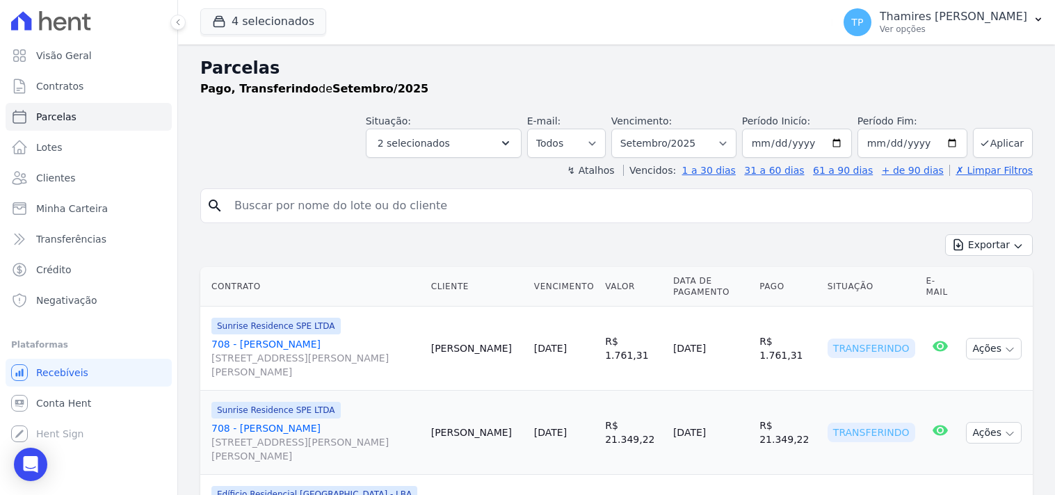
select select
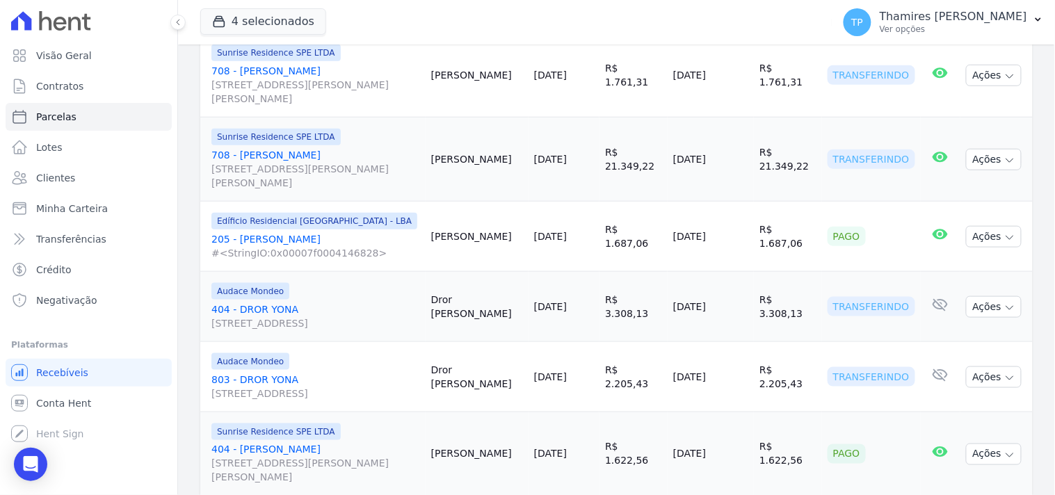
scroll to position [309, 0]
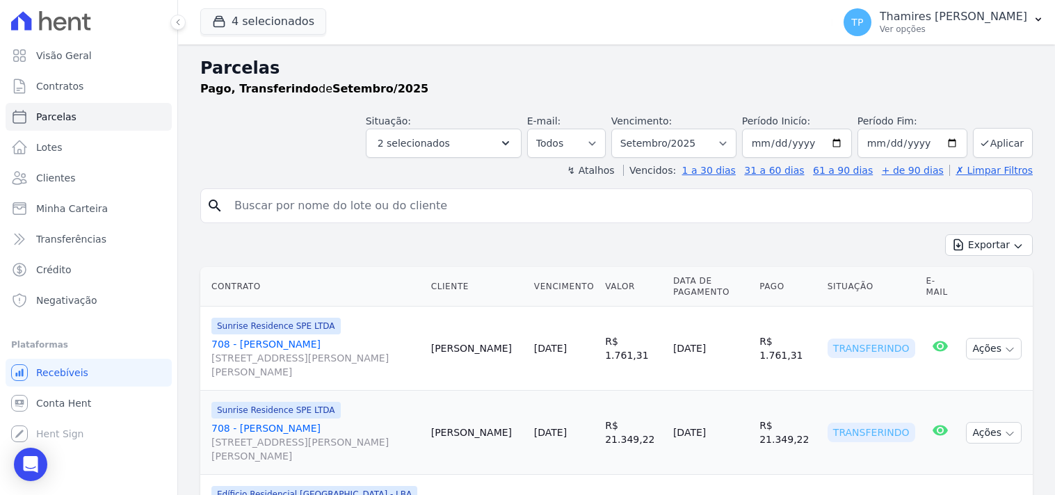
select select
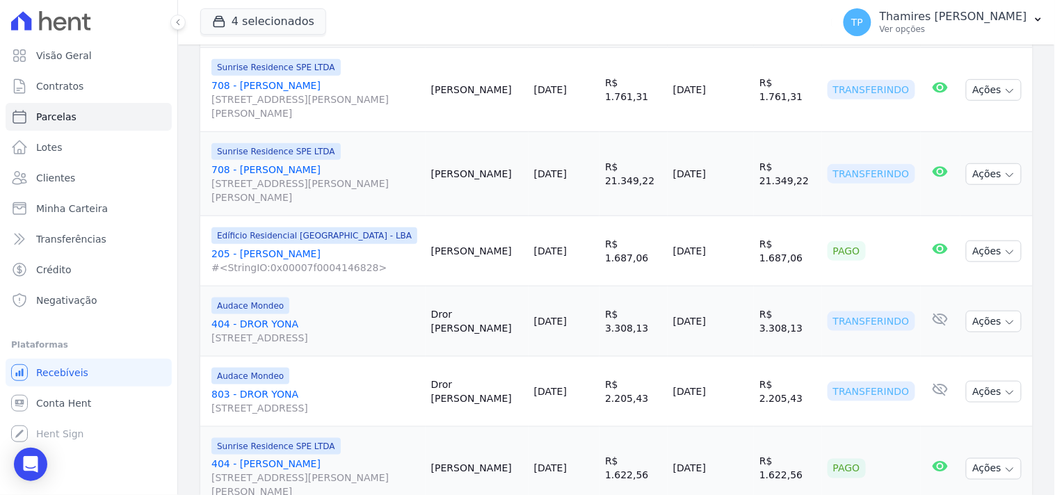
scroll to position [232, 0]
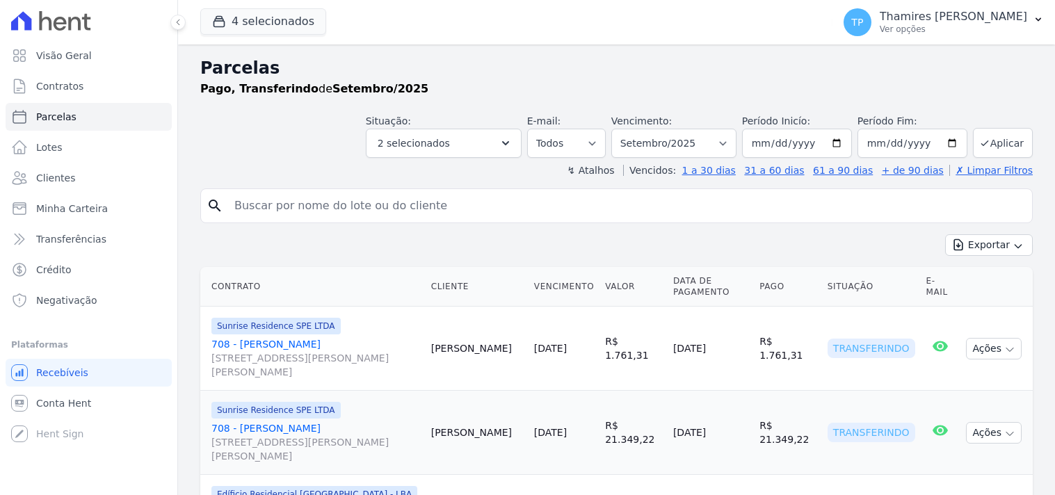
select select
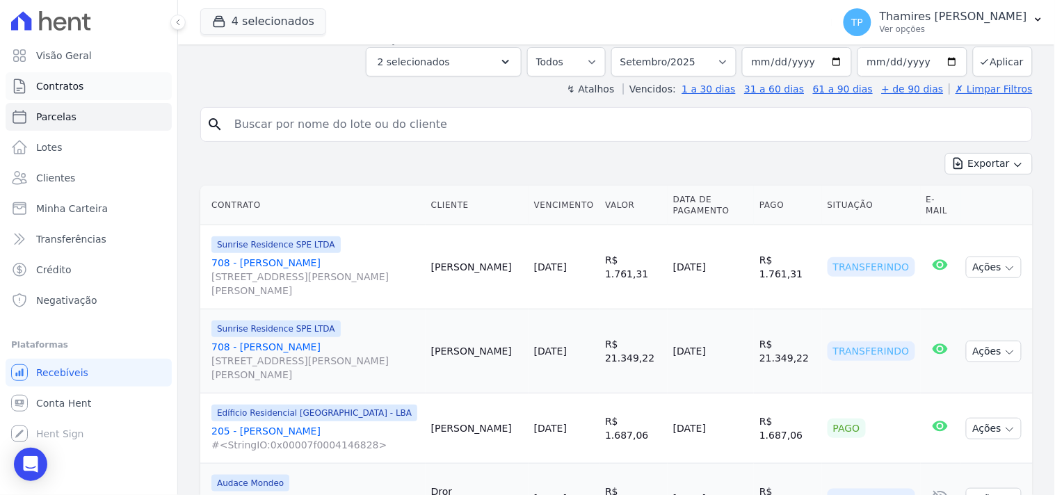
scroll to position [154, 0]
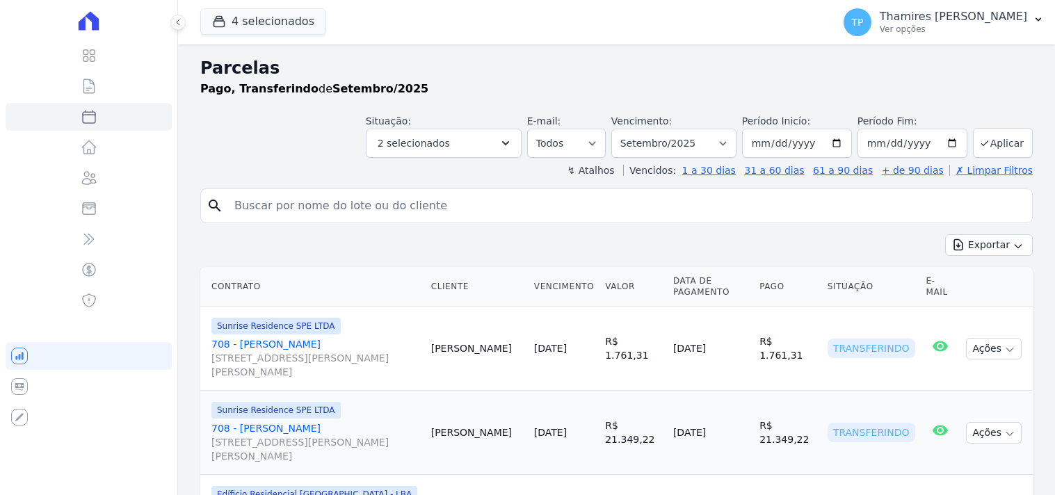
select select
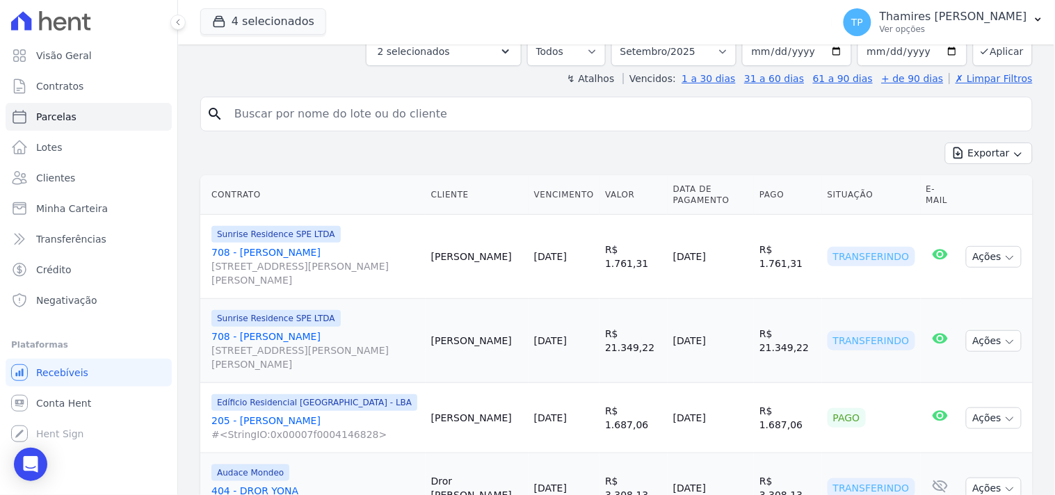
scroll to position [232, 0]
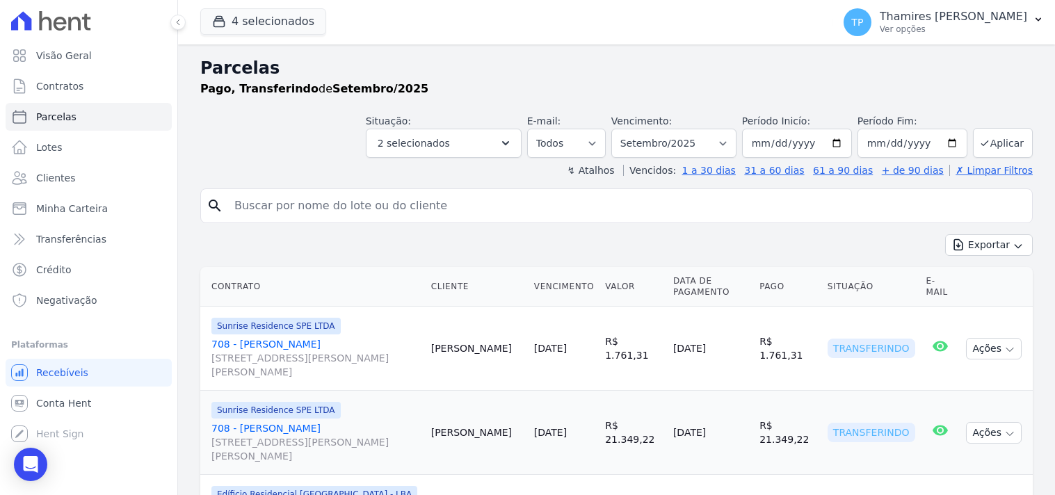
select select
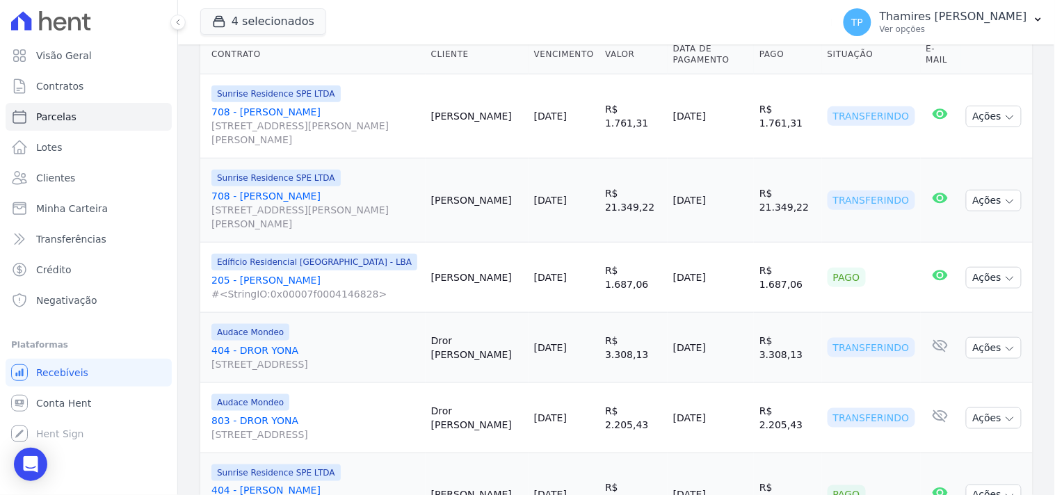
scroll to position [232, 0]
click at [43, 470] on div "Open Intercom Messenger" at bounding box center [31, 464] width 37 height 37
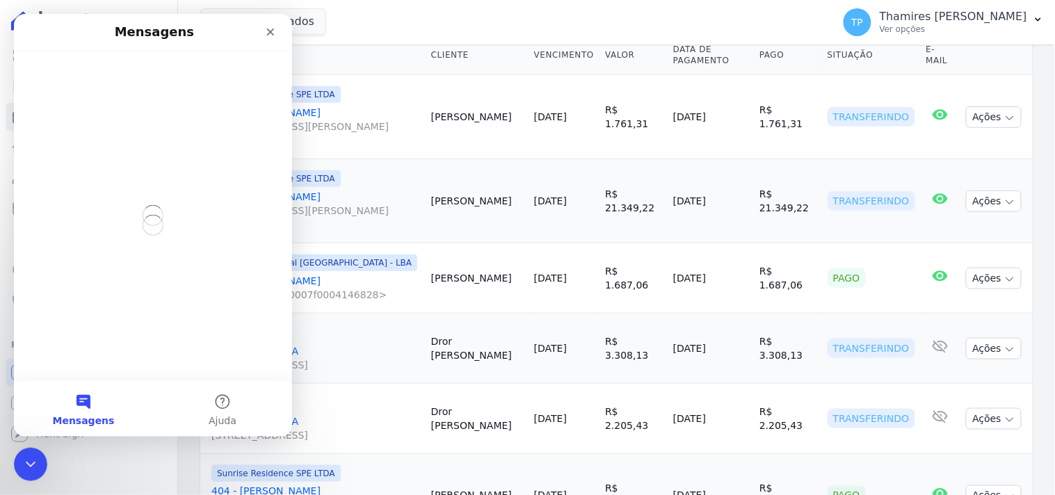
scroll to position [0, 0]
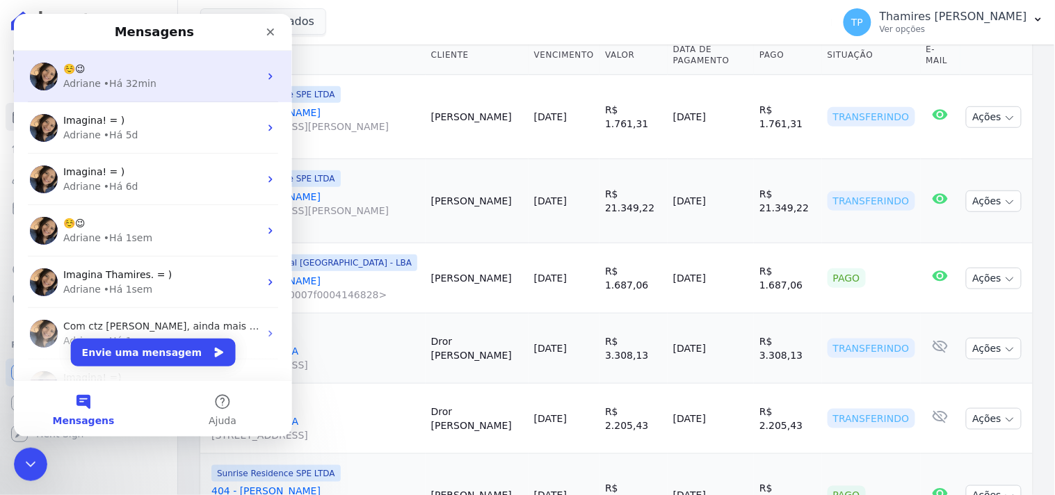
click at [142, 88] on div "• Há 32min" at bounding box center [129, 83] width 53 height 15
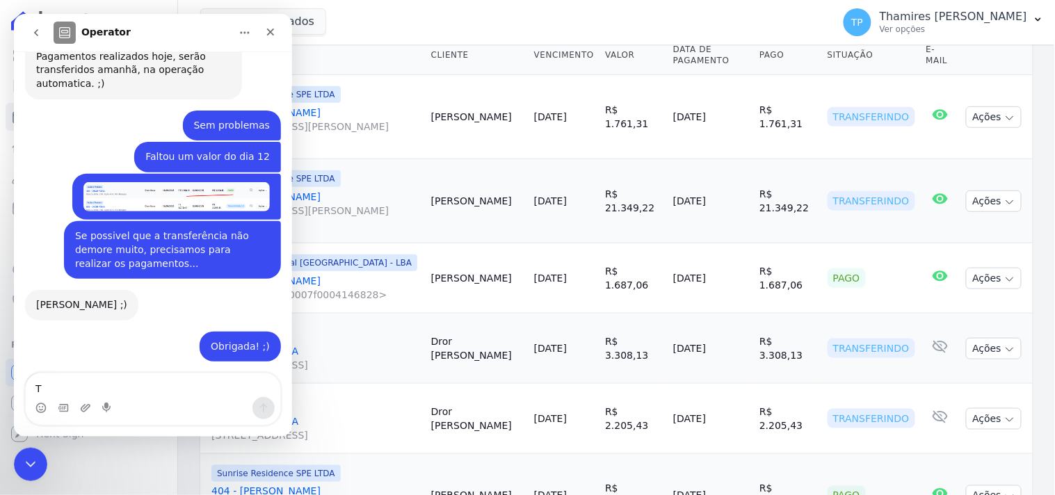
scroll to position [1015, 0]
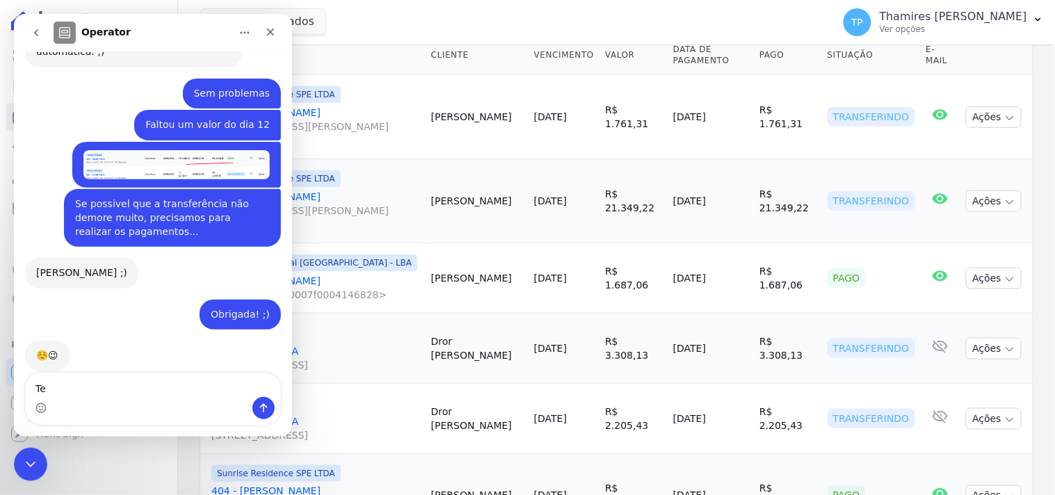
type textarea "T"
type textarea "t"
type textarea "Tem previsão para transferência ser concluída?"
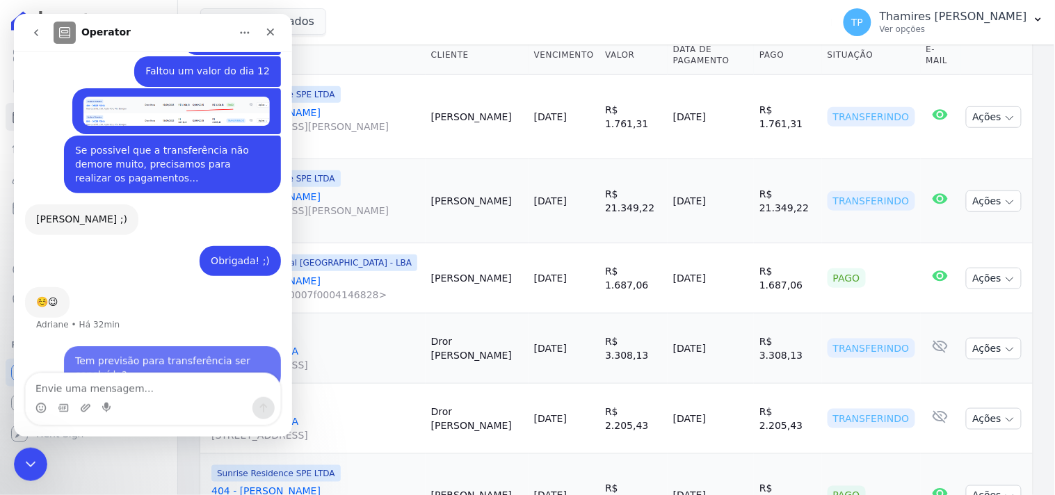
scroll to position [1069, 0]
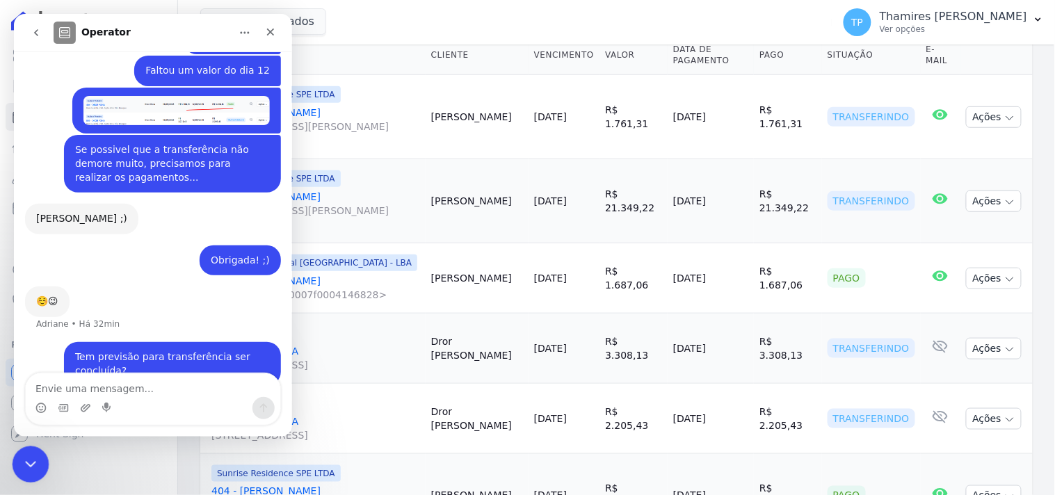
click at [37, 453] on div "Encerramento do Messenger da Intercom" at bounding box center [28, 462] width 33 height 33
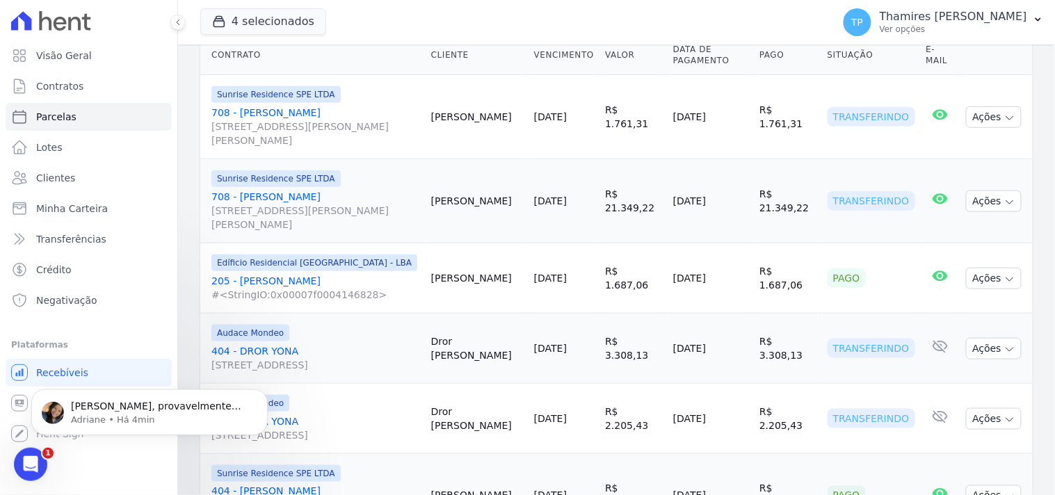
scroll to position [1138, 0]
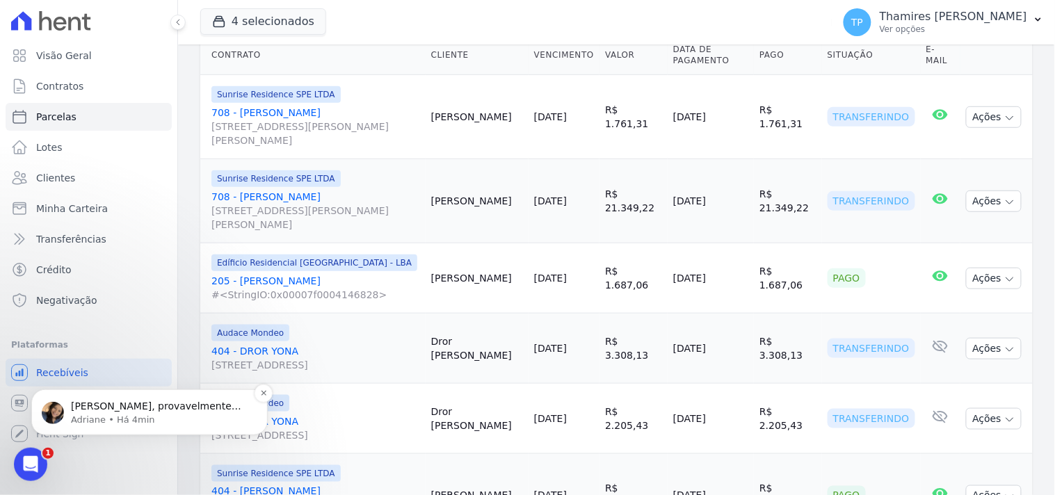
click at [133, 415] on p "Adriane • Há 4min" at bounding box center [160, 419] width 179 height 13
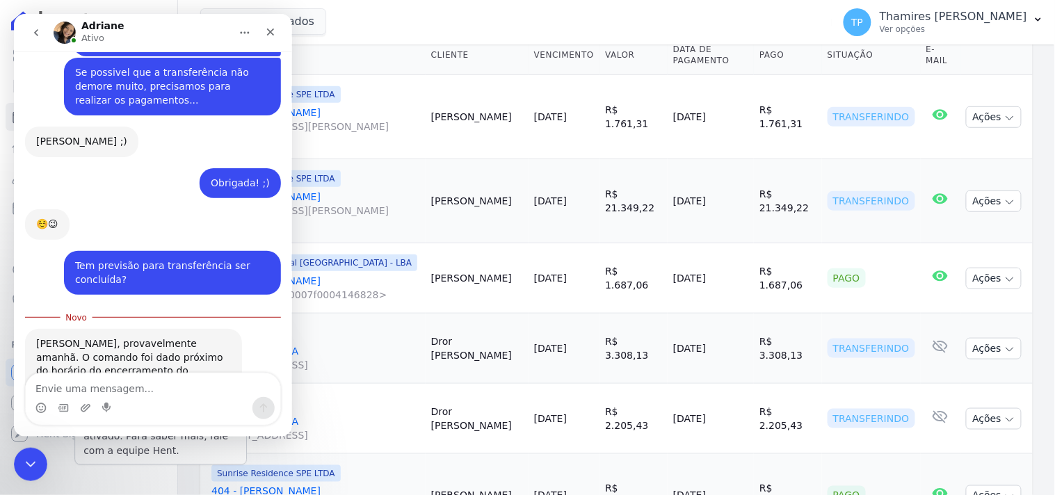
scroll to position [1162, 0]
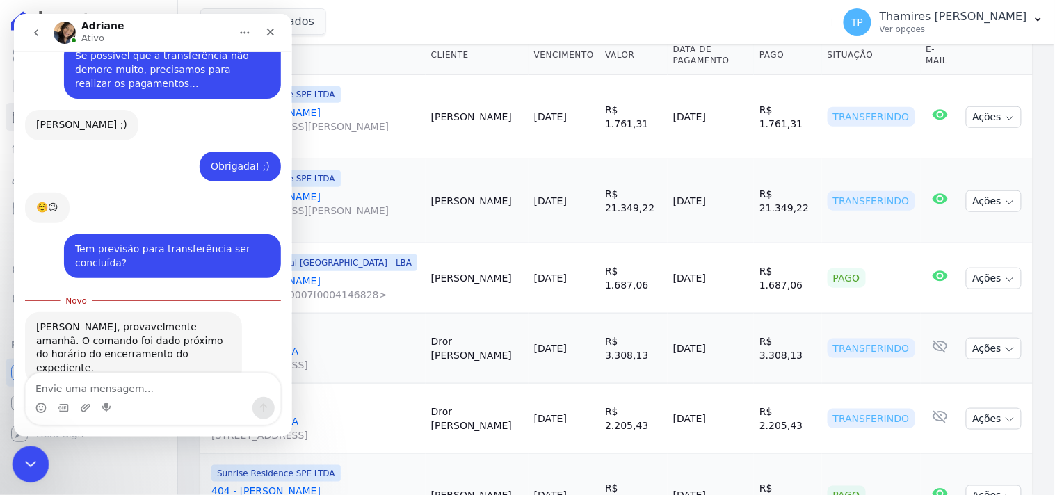
drag, startPoint x: 37, startPoint y: 465, endPoint x: 36, endPoint y: 453, distance: 12.5
click at [37, 463] on div "Encerramento do Messenger da Intercom" at bounding box center [28, 462] width 33 height 33
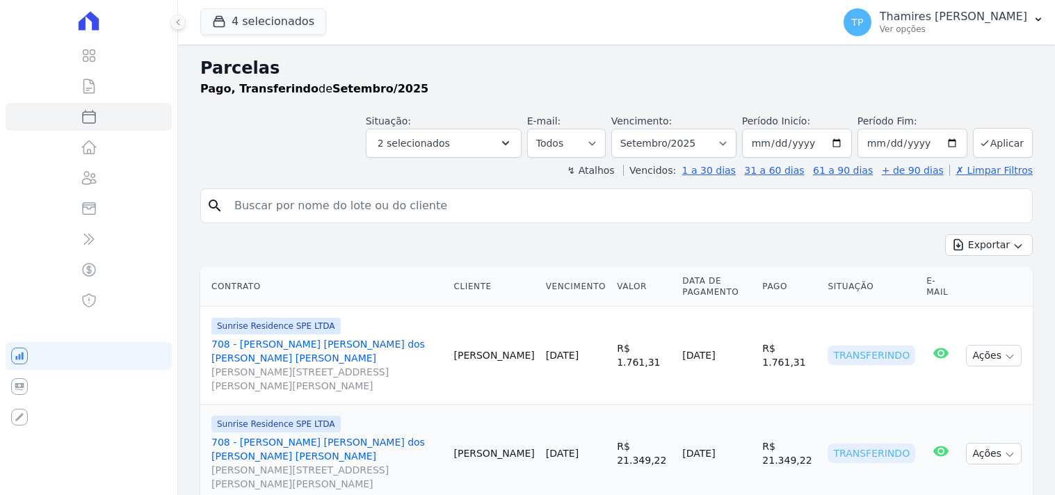
select select
